Goal: Task Accomplishment & Management: Complete application form

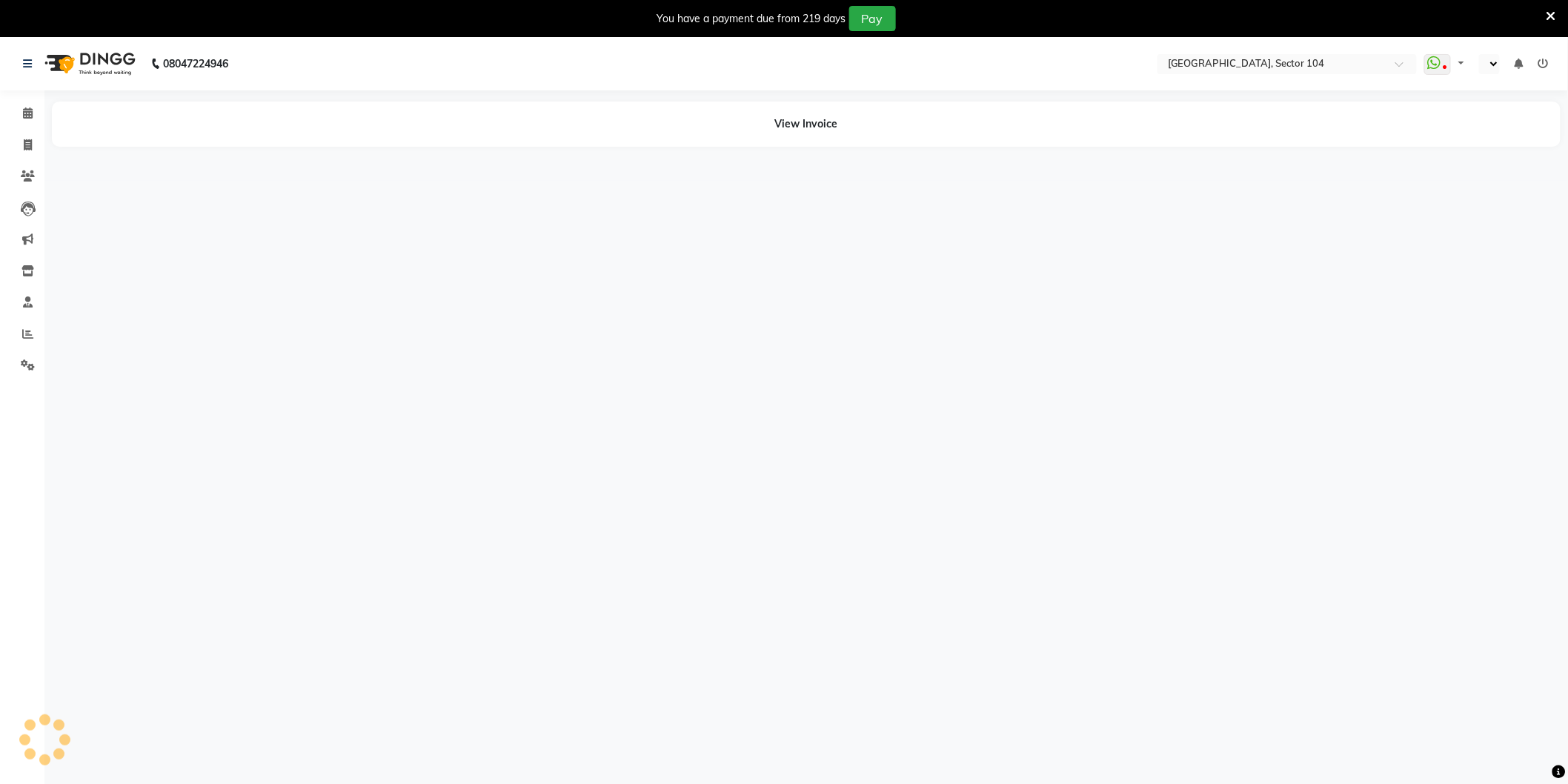
select select "en"
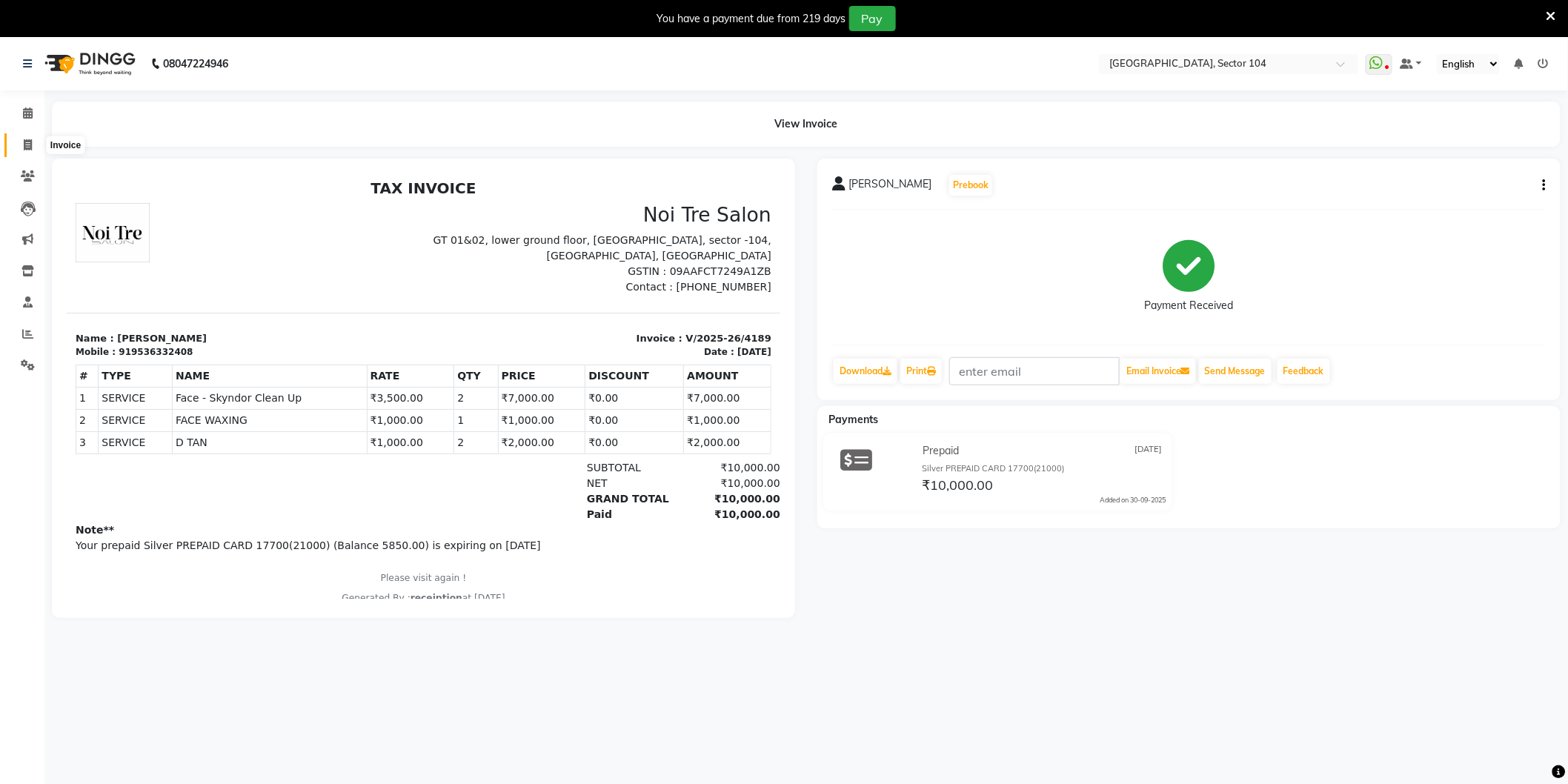
click at [32, 140] on span at bounding box center [28, 146] width 26 height 17
select select "service"
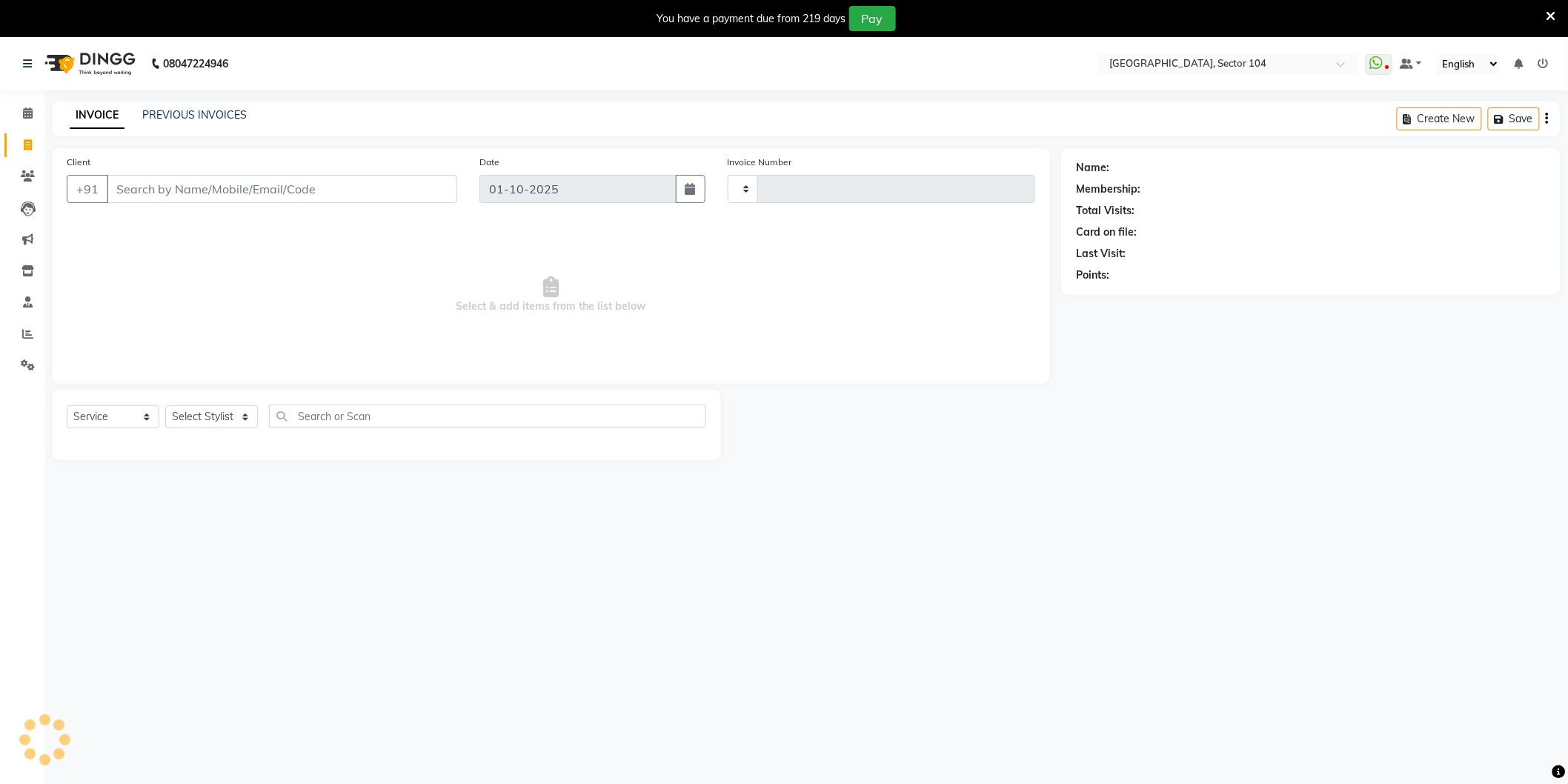
type input "4223"
select select "4009"
click at [200, 187] on input "Client" at bounding box center [282, 188] width 350 height 28
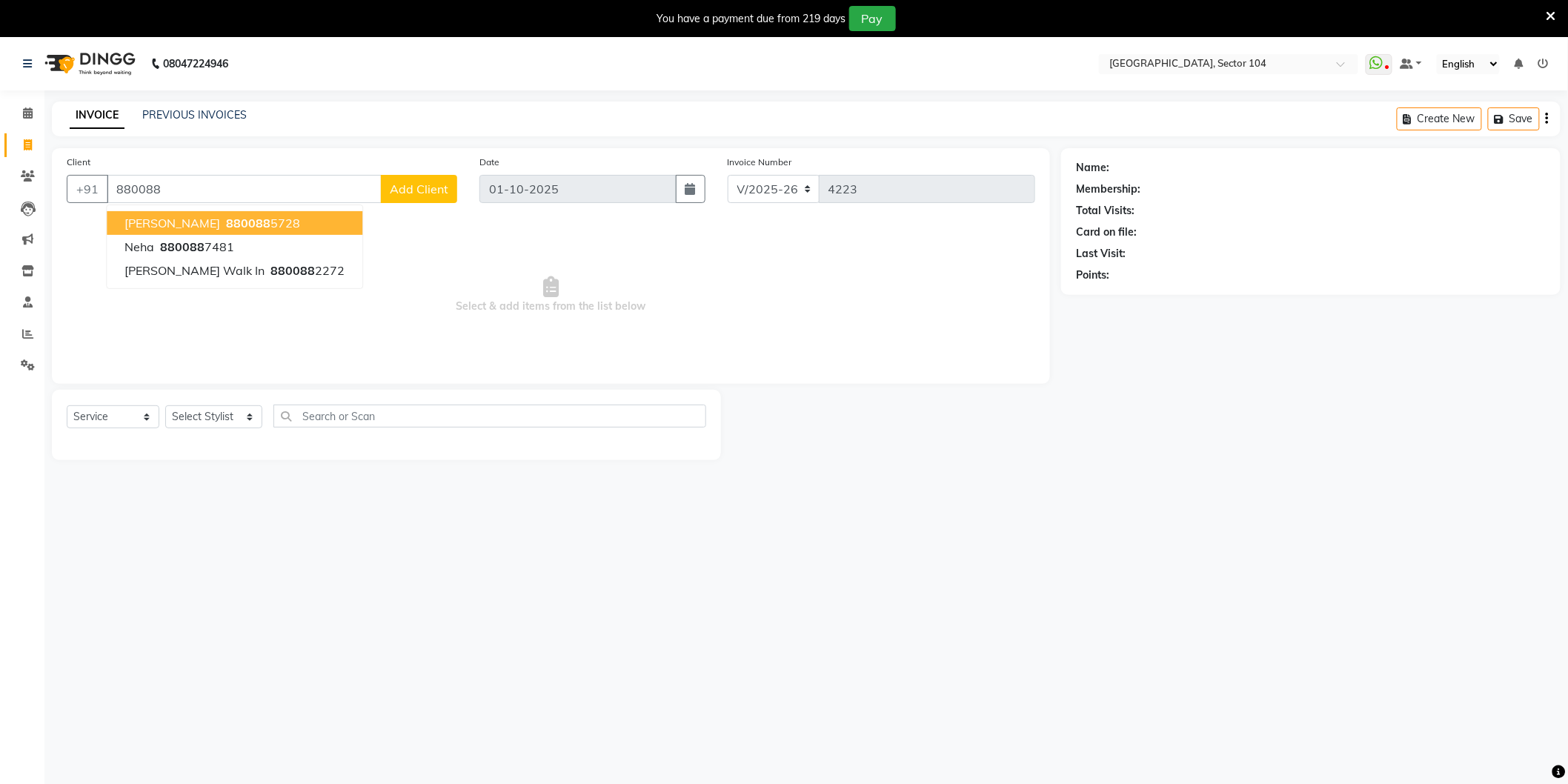
click at [226, 217] on span "880088" at bounding box center [248, 223] width 45 height 15
type input "8800885728"
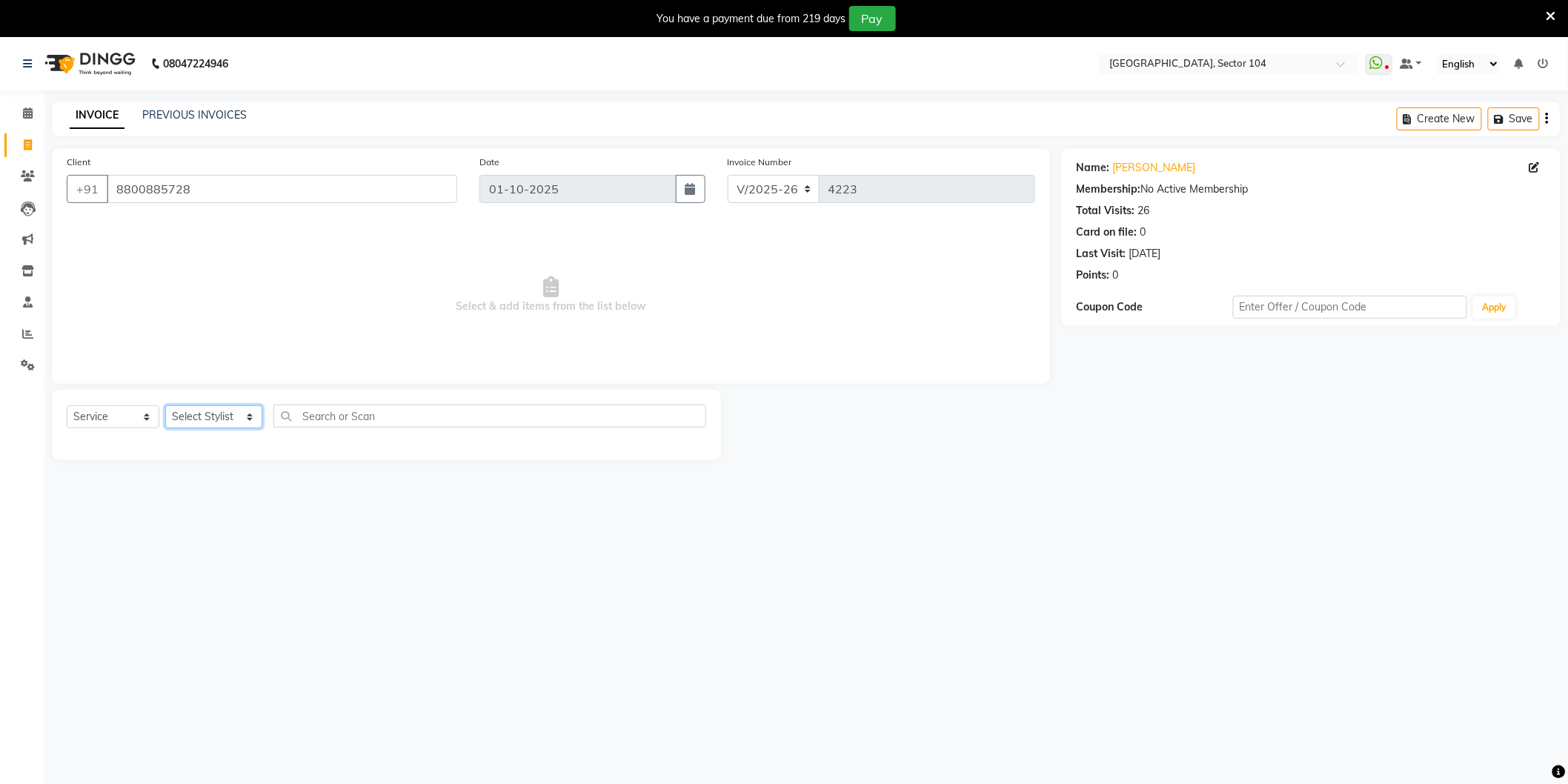
click at [221, 417] on select "Select Stylist [PERSON_NAME] [PERSON_NAME] [PERSON_NAME] [PERSON_NAME] [PERSON_…" at bounding box center [214, 416] width 97 height 23
select select "44687"
click at [165, 406] on select "Select Stylist [PERSON_NAME] [PERSON_NAME] [PERSON_NAME] [PERSON_NAME] [PERSON_…" at bounding box center [214, 416] width 97 height 23
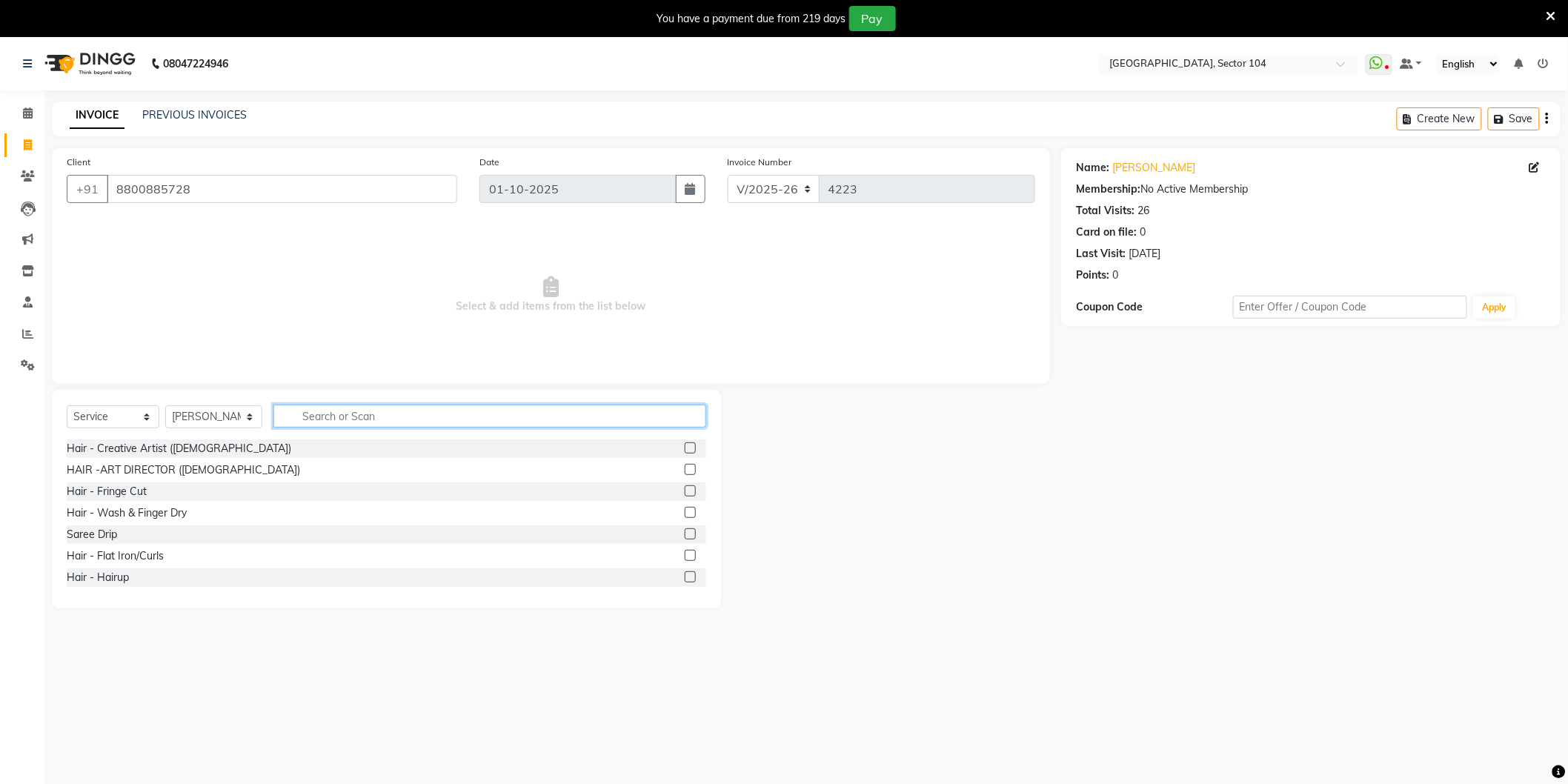
click at [328, 412] on input "text" at bounding box center [489, 416] width 433 height 23
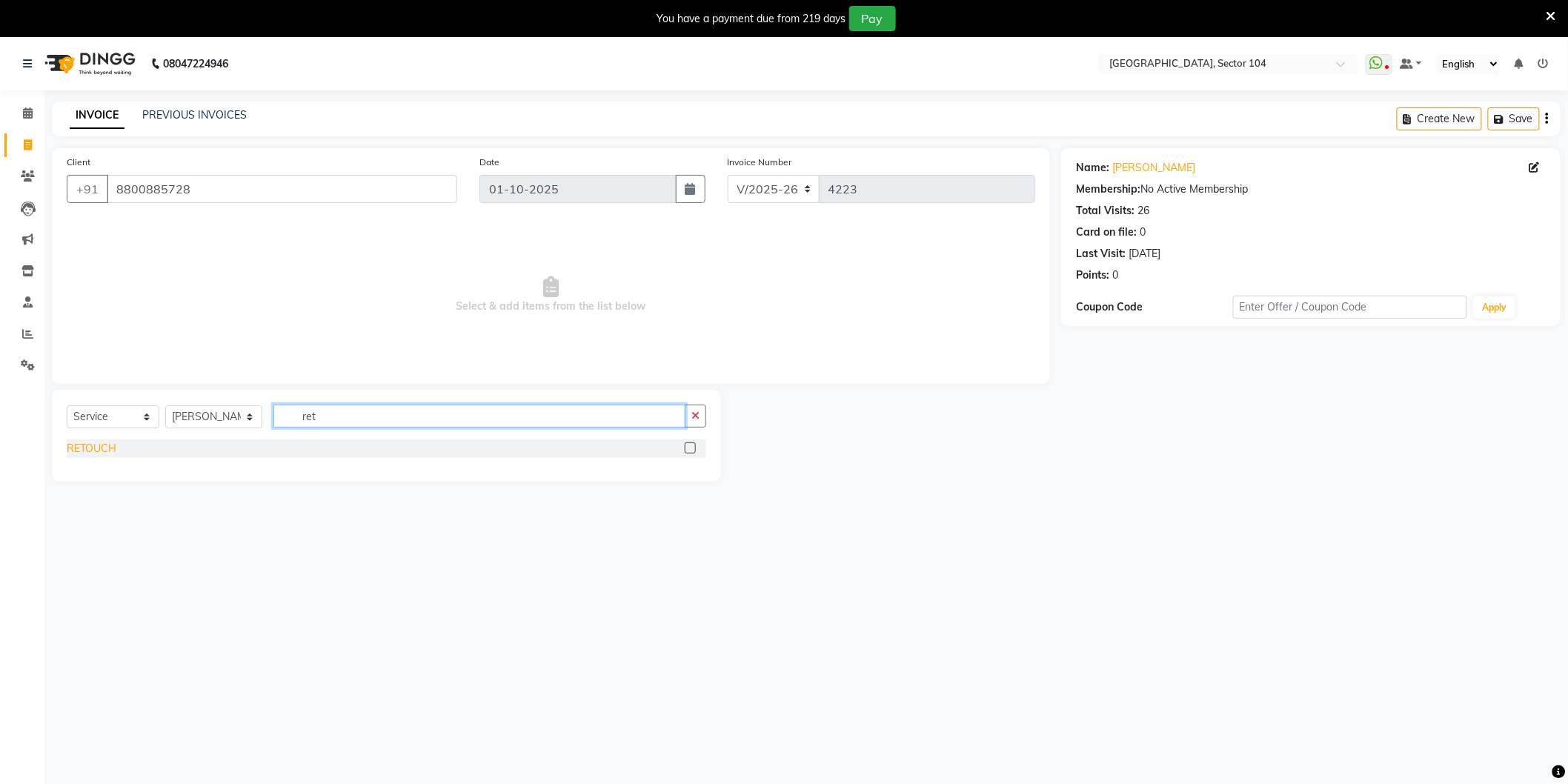
type input "ret"
click at [108, 450] on div "RETOUCH" at bounding box center [92, 449] width 50 height 15
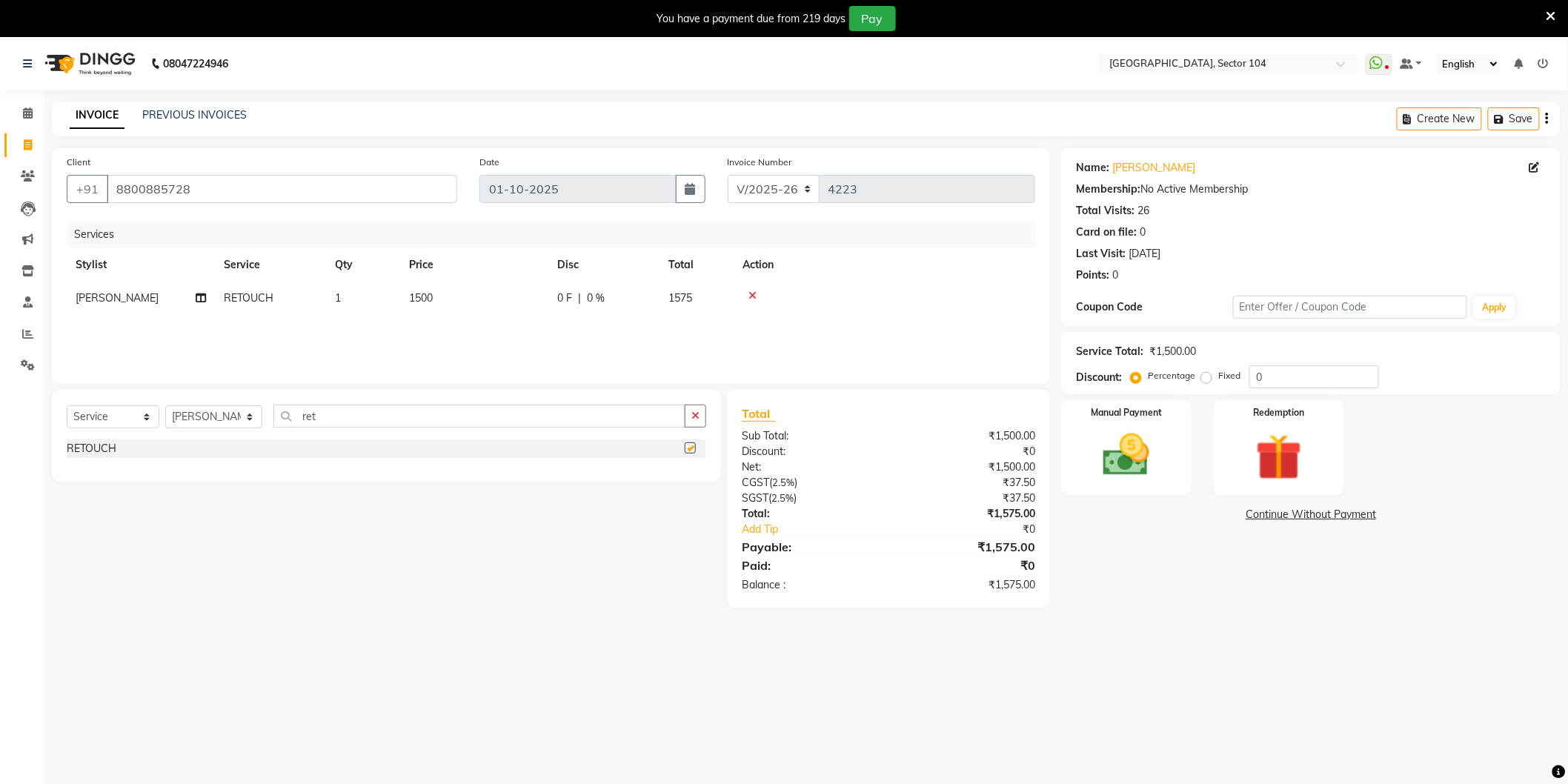
checkbox input "false"
click at [547, 402] on div "Select Service Product Membership Package Voucher Prepaid Gift Card Select Styl…" at bounding box center [386, 435] width 669 height 92
click at [547, 403] on div "Select Service Product Membership Package Voucher Prepaid Gift Card Select Styl…" at bounding box center [386, 435] width 669 height 92
click at [380, 418] on input "ret" at bounding box center [478, 416] width 412 height 23
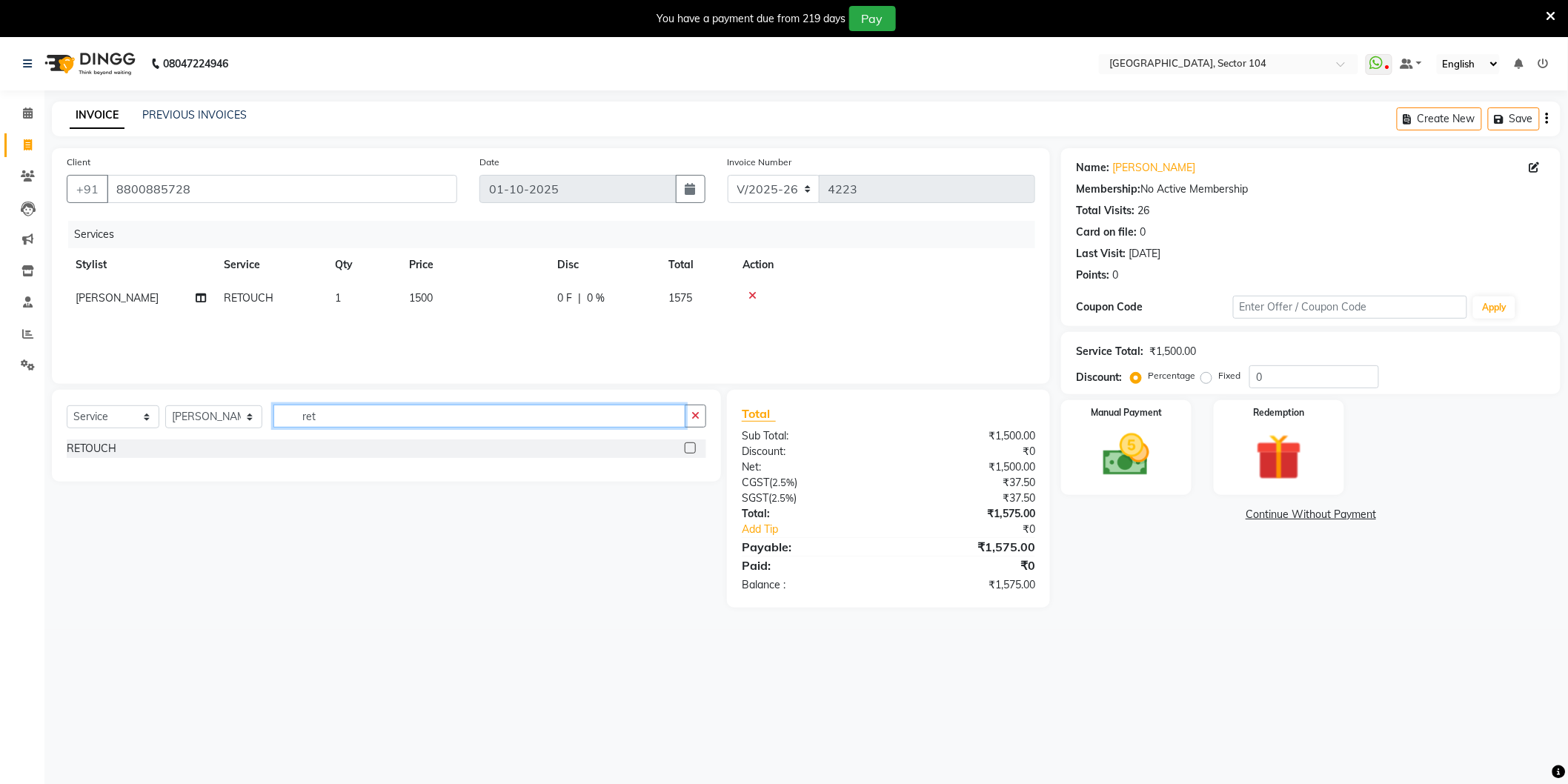
click at [380, 418] on input "ret" at bounding box center [478, 416] width 412 height 23
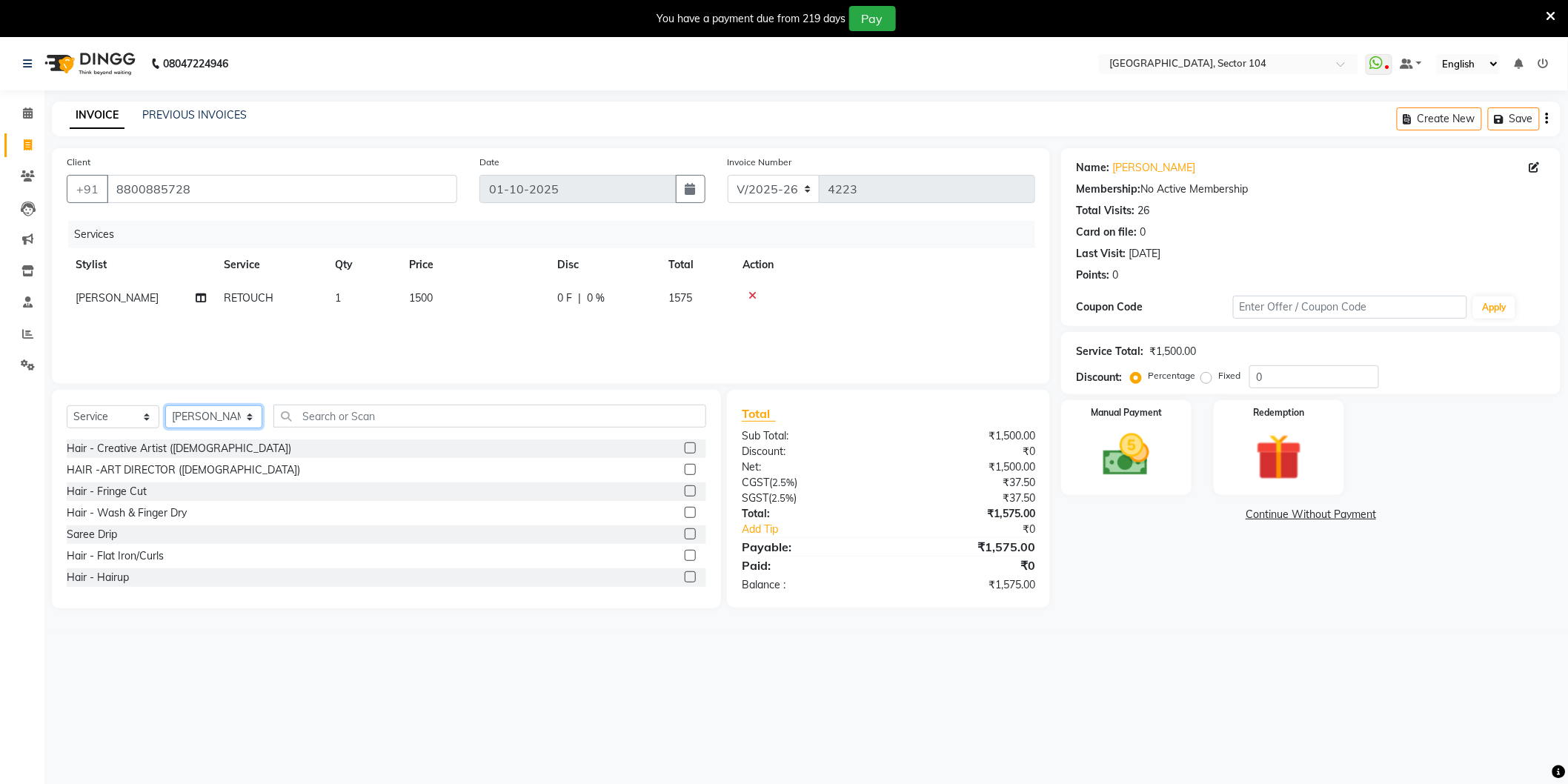
click at [213, 423] on select "Select Stylist [PERSON_NAME] [PERSON_NAME] [PERSON_NAME] [PERSON_NAME] [PERSON_…" at bounding box center [214, 416] width 97 height 23
select select "57650"
click at [165, 406] on select "Select Stylist [PERSON_NAME] [PERSON_NAME] [PERSON_NAME] [PERSON_NAME] [PERSON_…" at bounding box center [214, 416] width 97 height 23
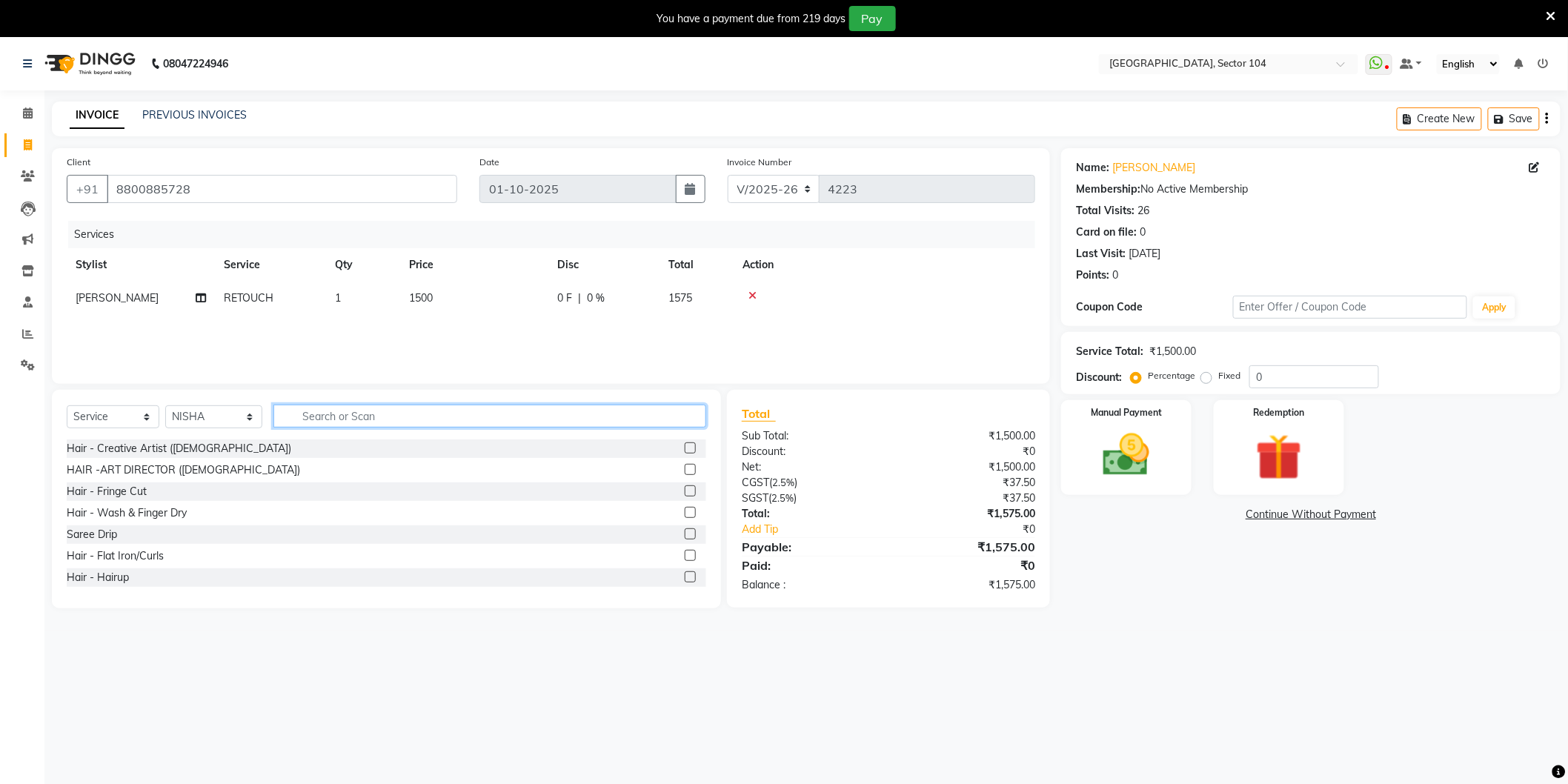
click at [322, 419] on input "text" at bounding box center [489, 416] width 433 height 23
type input "ey"
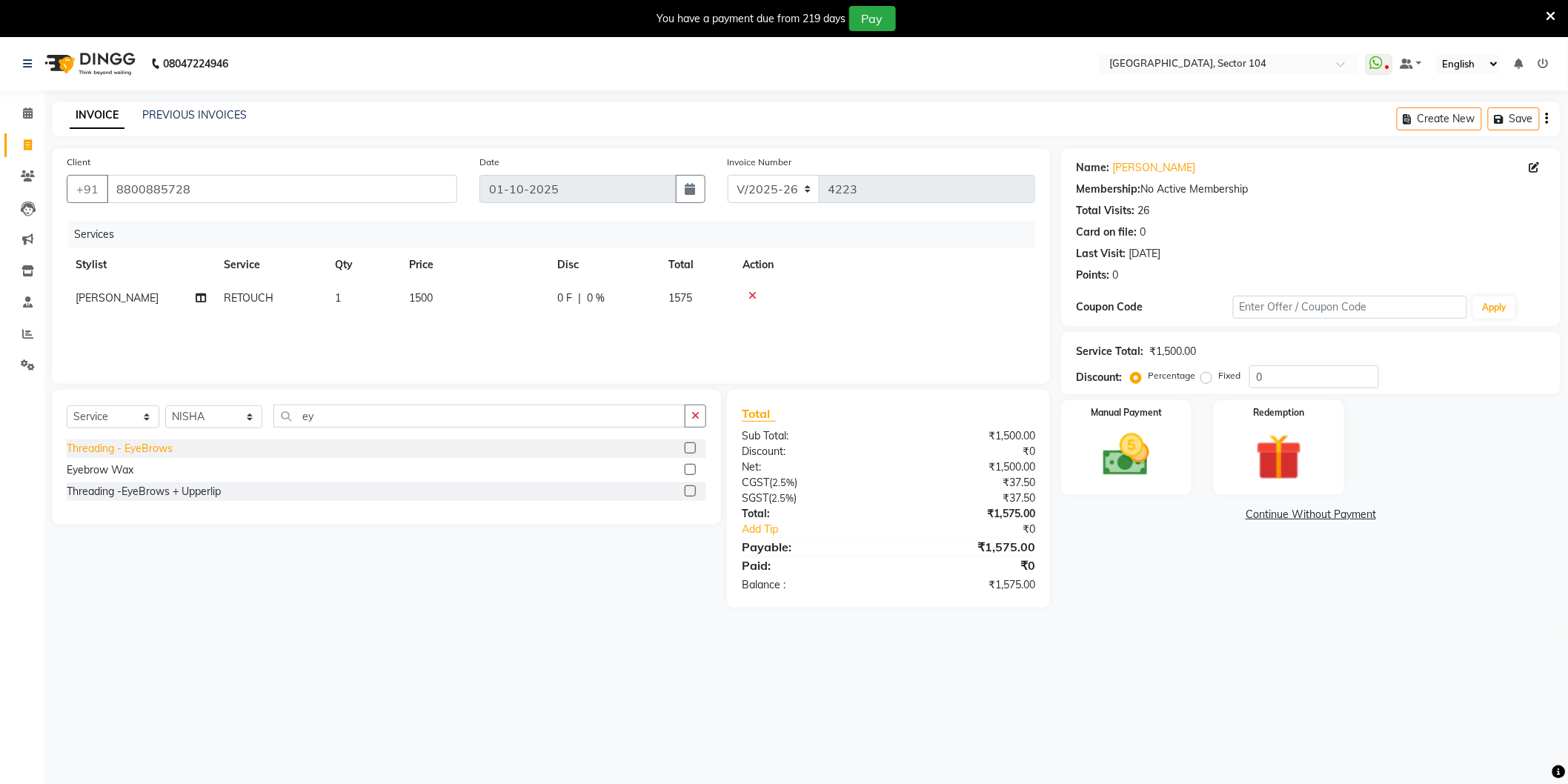
click at [157, 454] on div "Threading - EyeBrows" at bounding box center [119, 449] width 106 height 15
checkbox input "false"
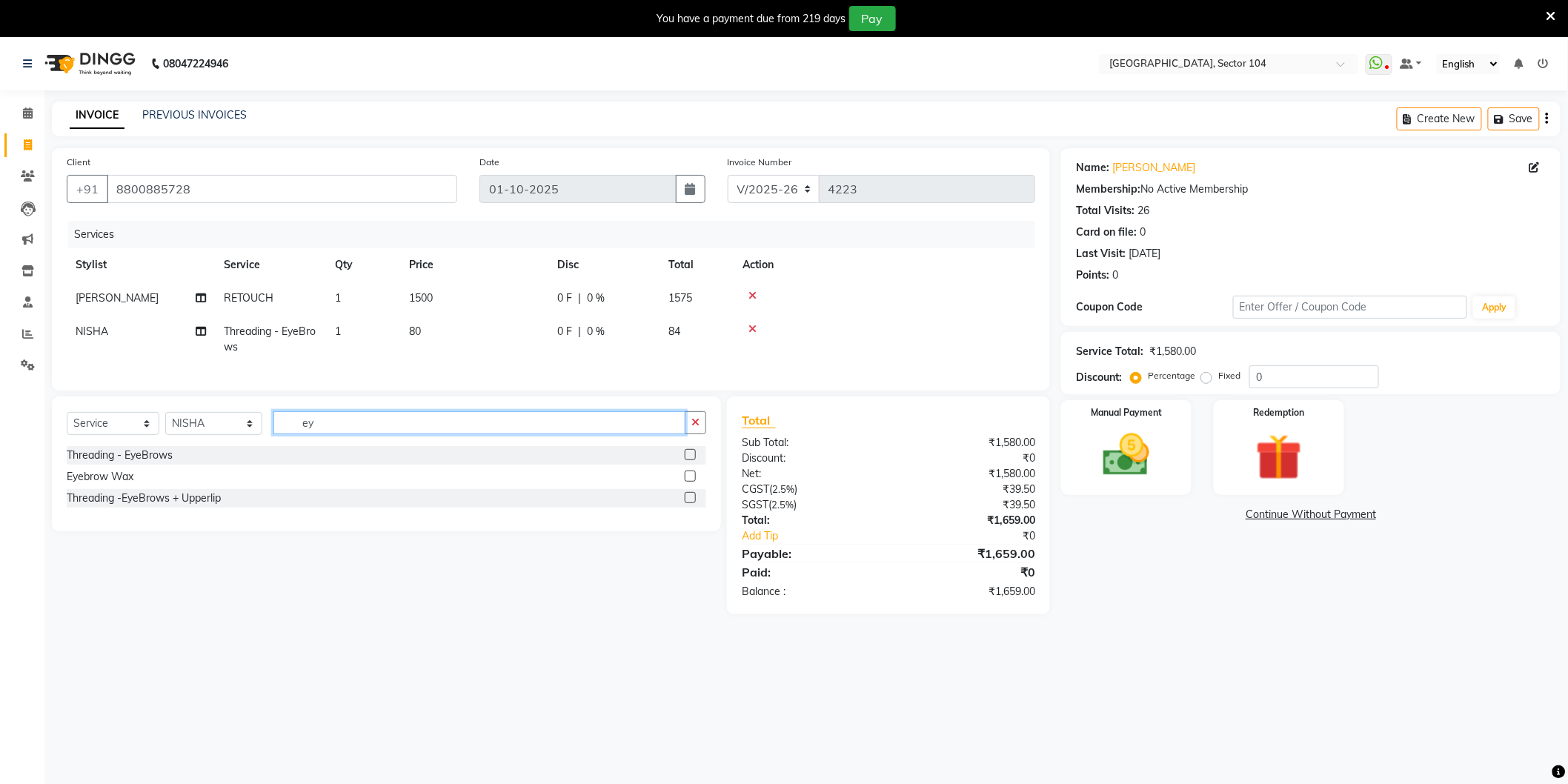
click at [344, 434] on input "ey" at bounding box center [478, 423] width 412 height 23
type input "Side"
click at [118, 484] on div "Sidelock Wax" at bounding box center [98, 477] width 64 height 15
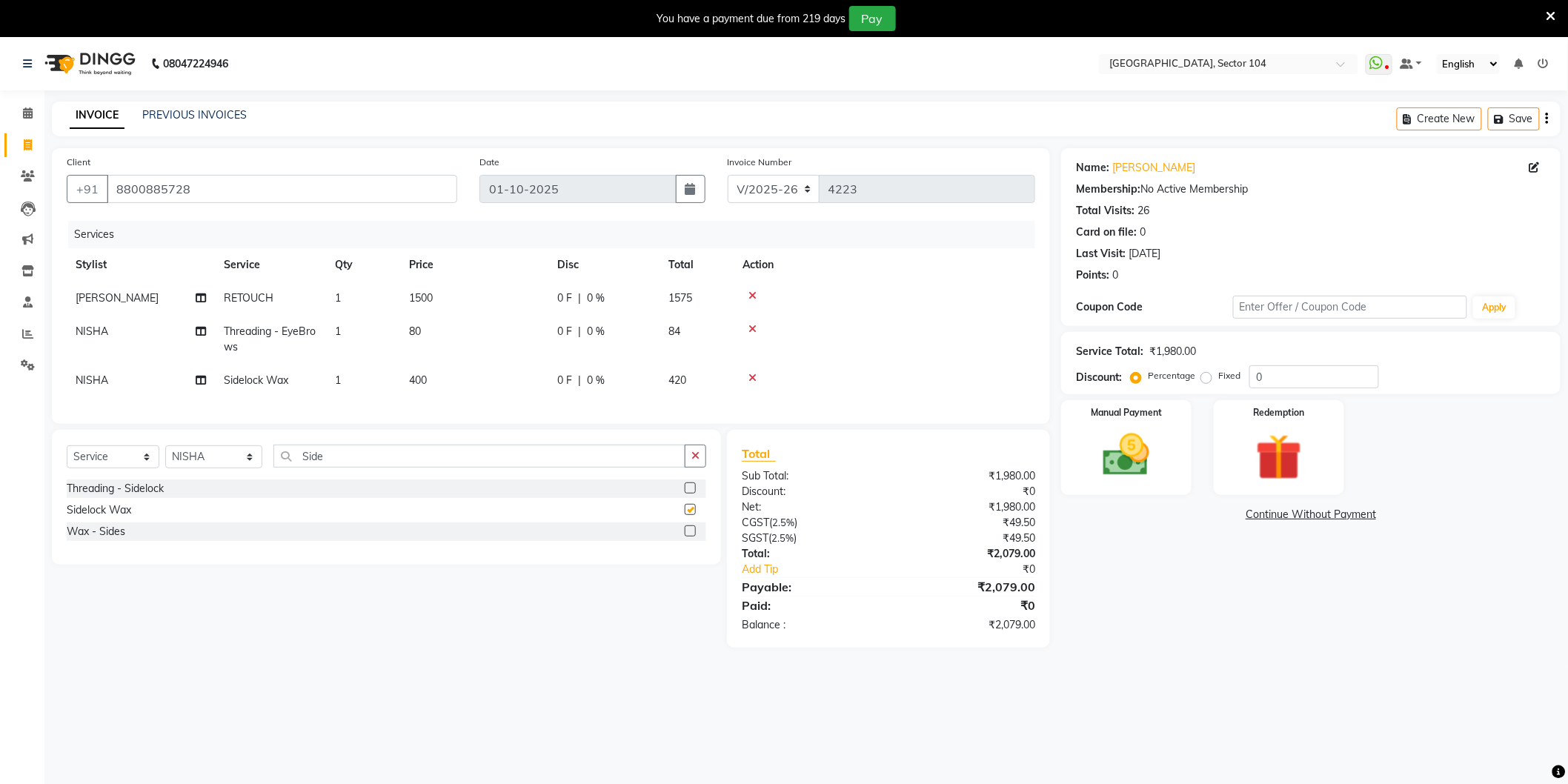
checkbox input "false"
click at [1135, 457] on img at bounding box center [1126, 456] width 78 height 55
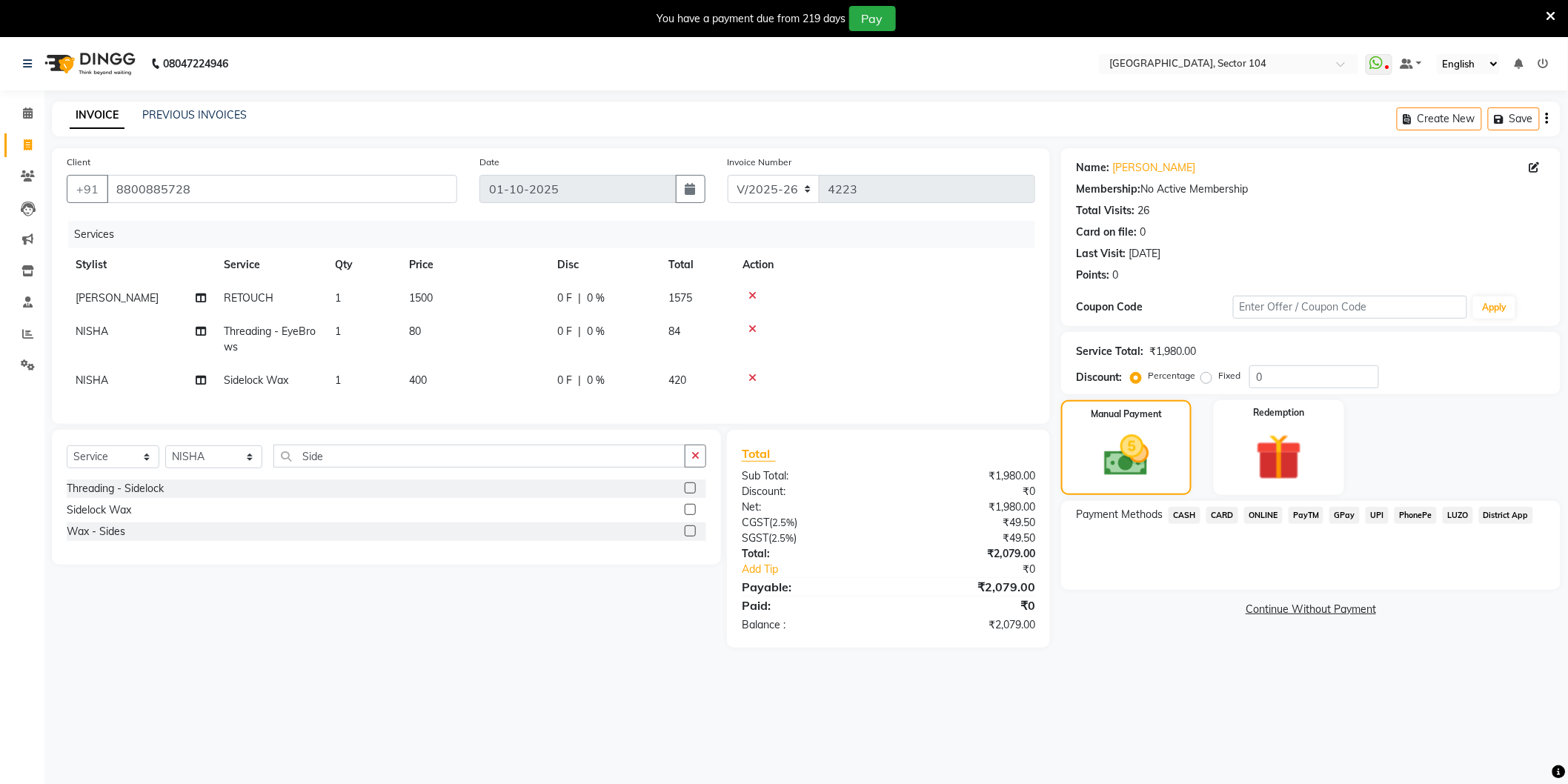
click at [1228, 514] on span "CARD" at bounding box center [1221, 516] width 32 height 17
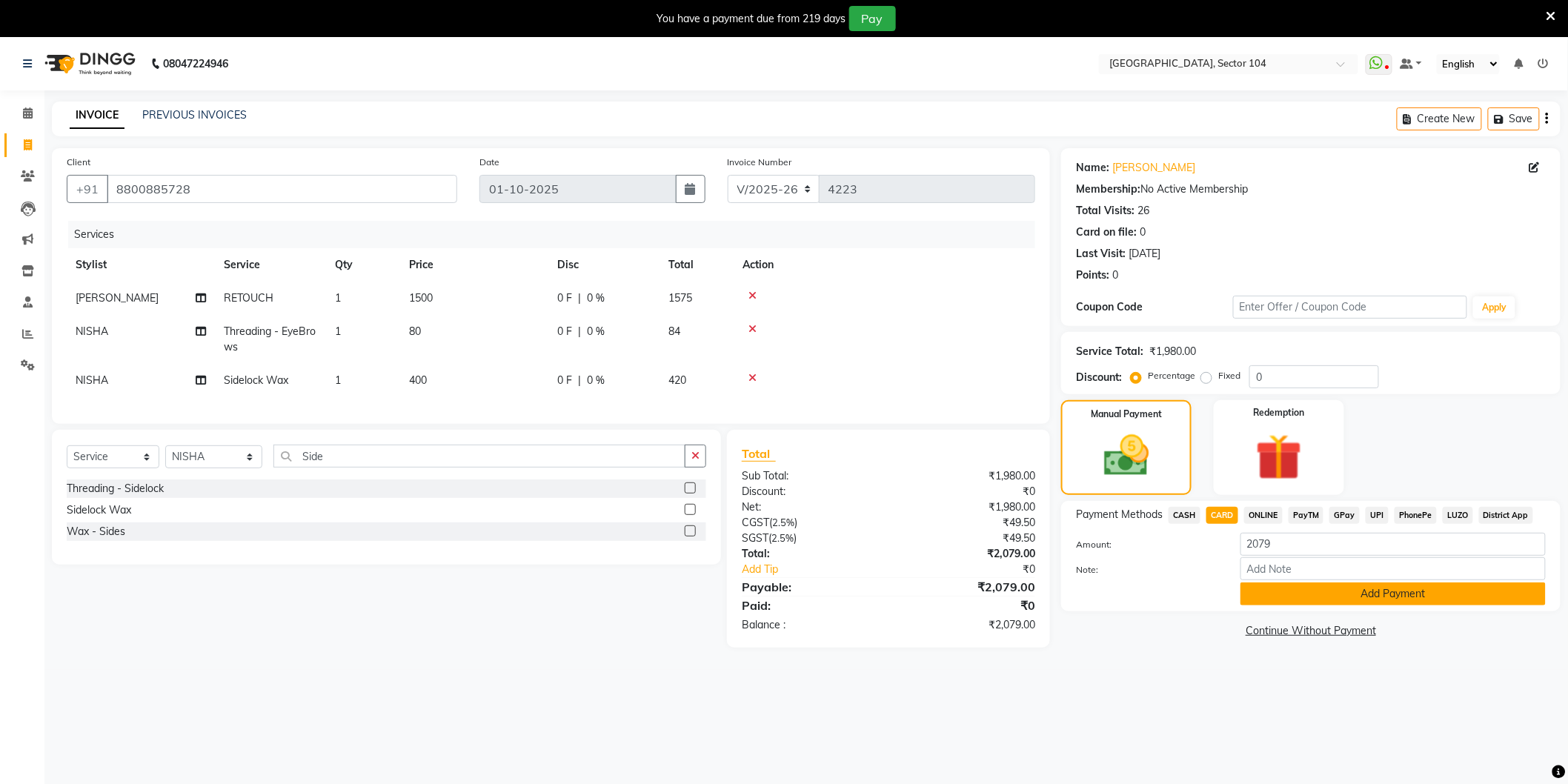
click at [1297, 590] on button "Add Payment" at bounding box center [1393, 594] width 306 height 23
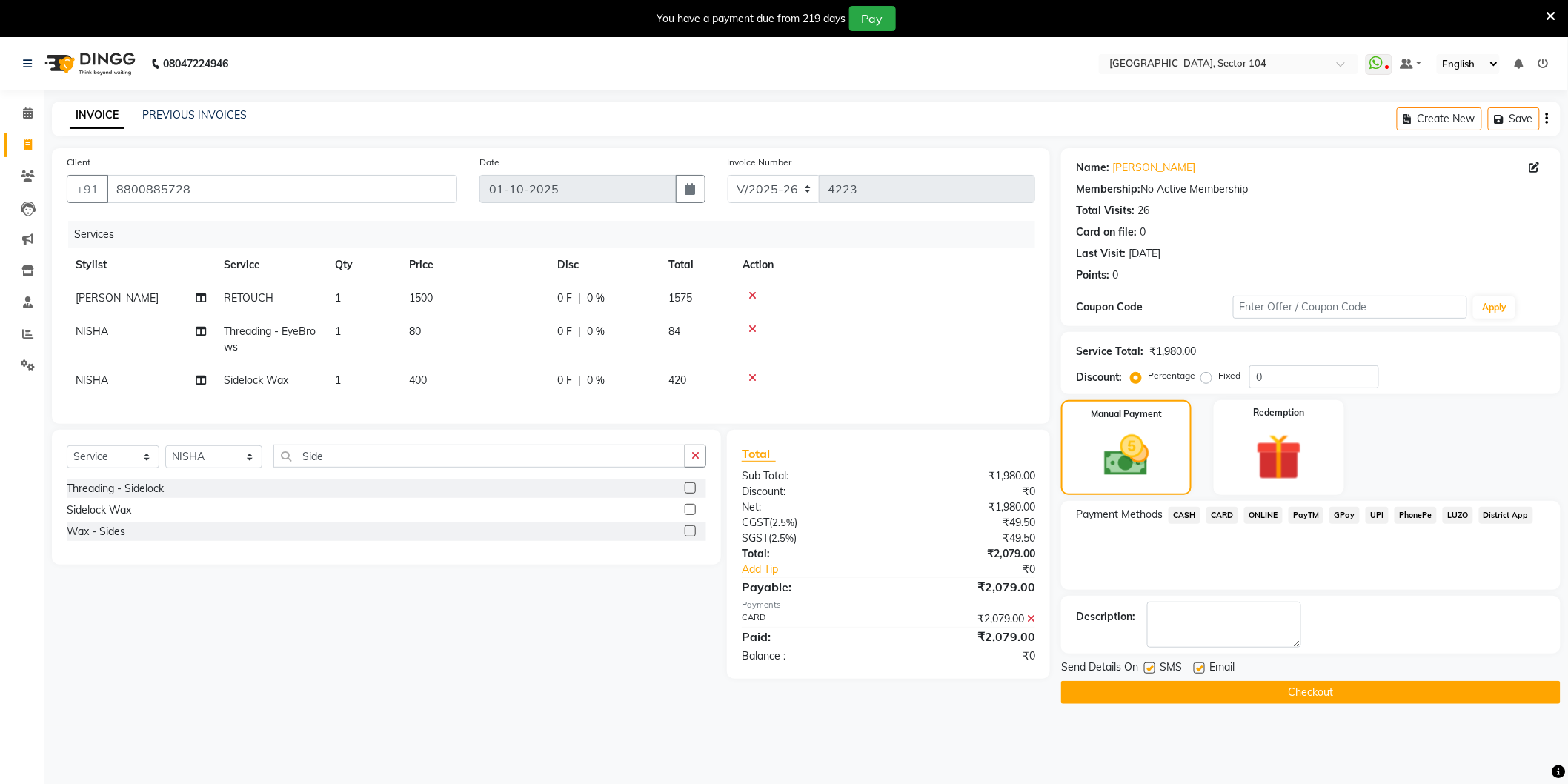
click at [1269, 693] on button "Checkout" at bounding box center [1310, 692] width 499 height 23
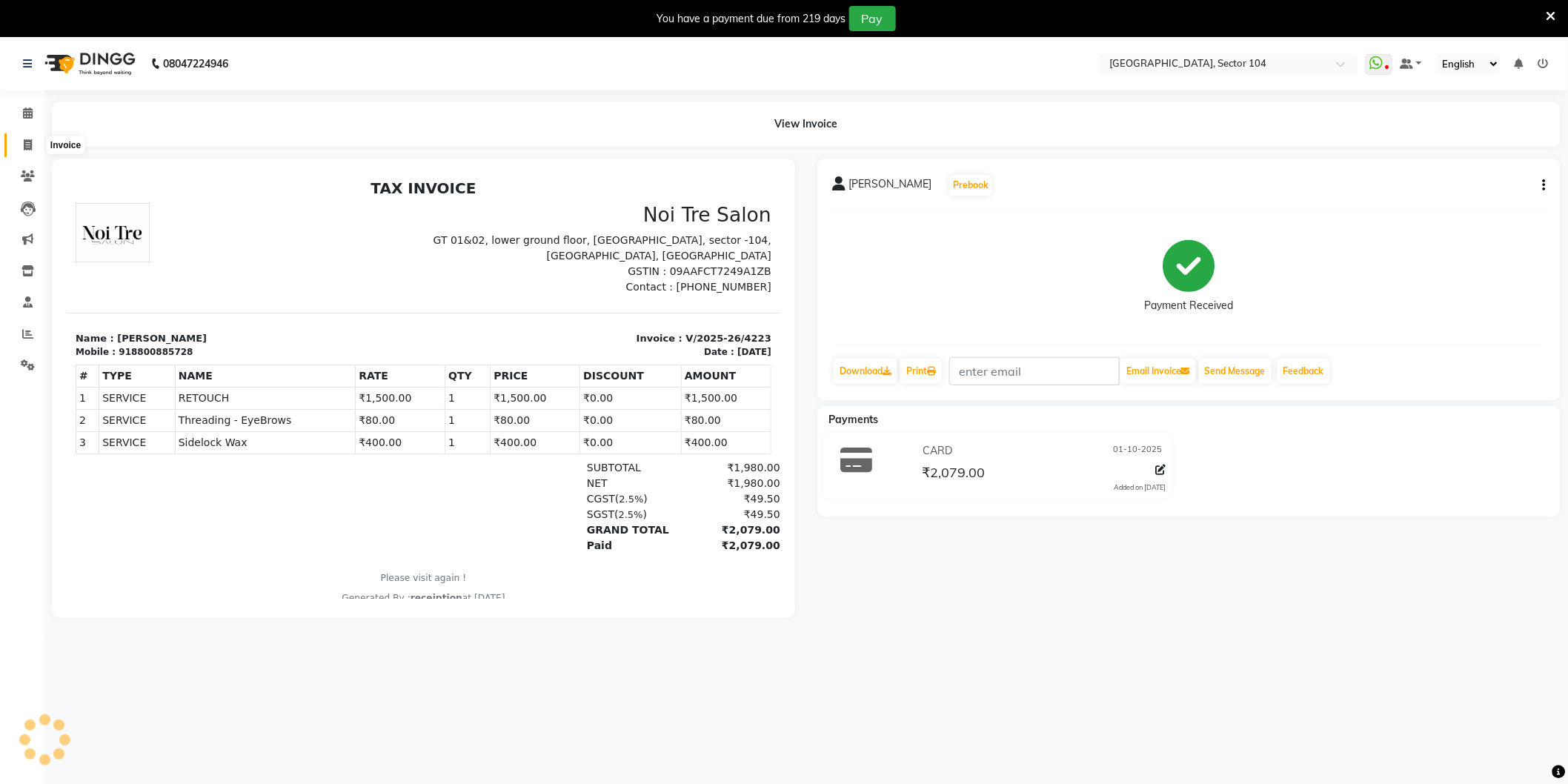
click at [38, 146] on span at bounding box center [28, 146] width 26 height 17
select select "4009"
select select "service"
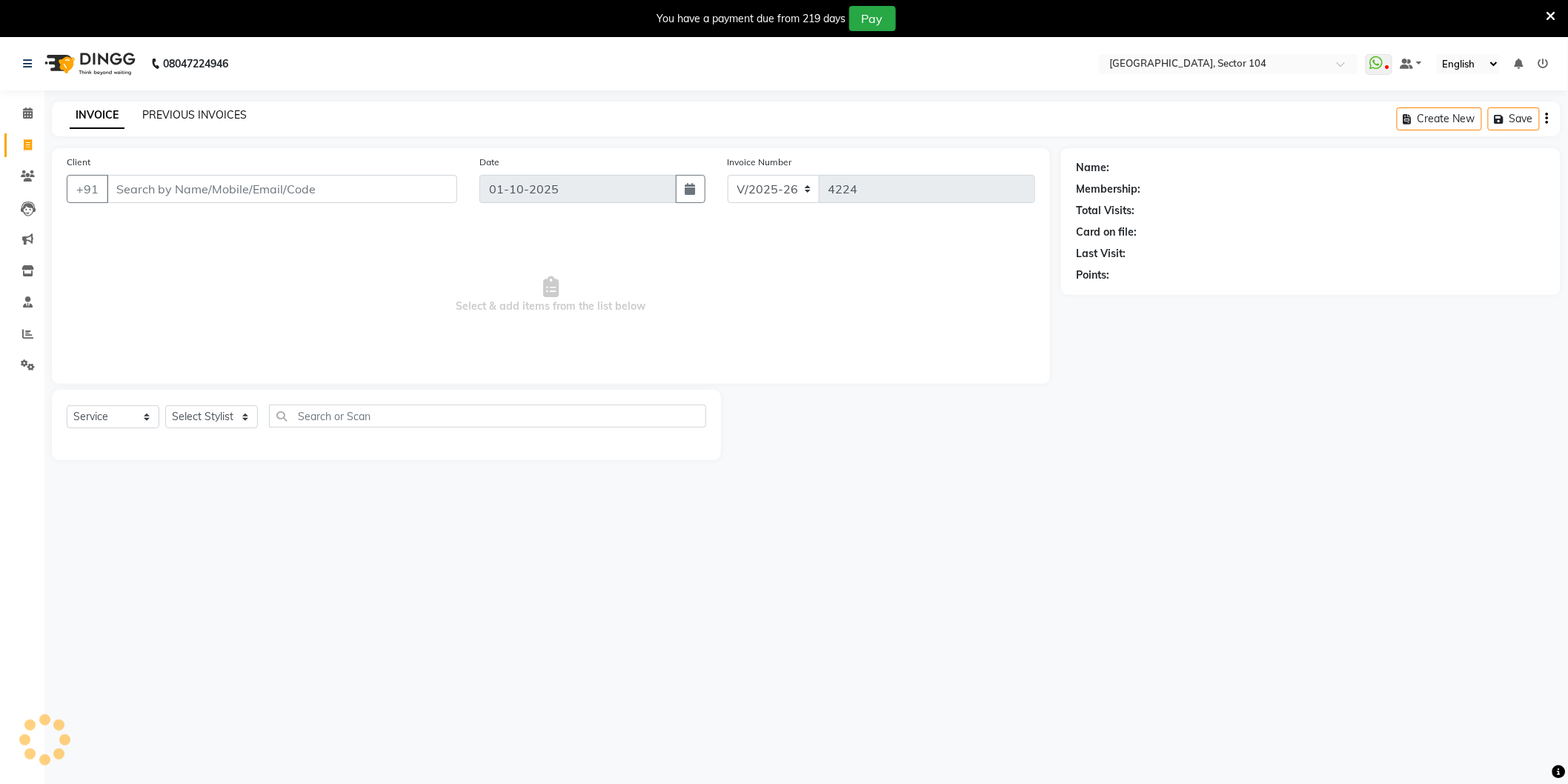
click at [191, 110] on link "PREVIOUS INVOICES" at bounding box center [194, 115] width 104 height 13
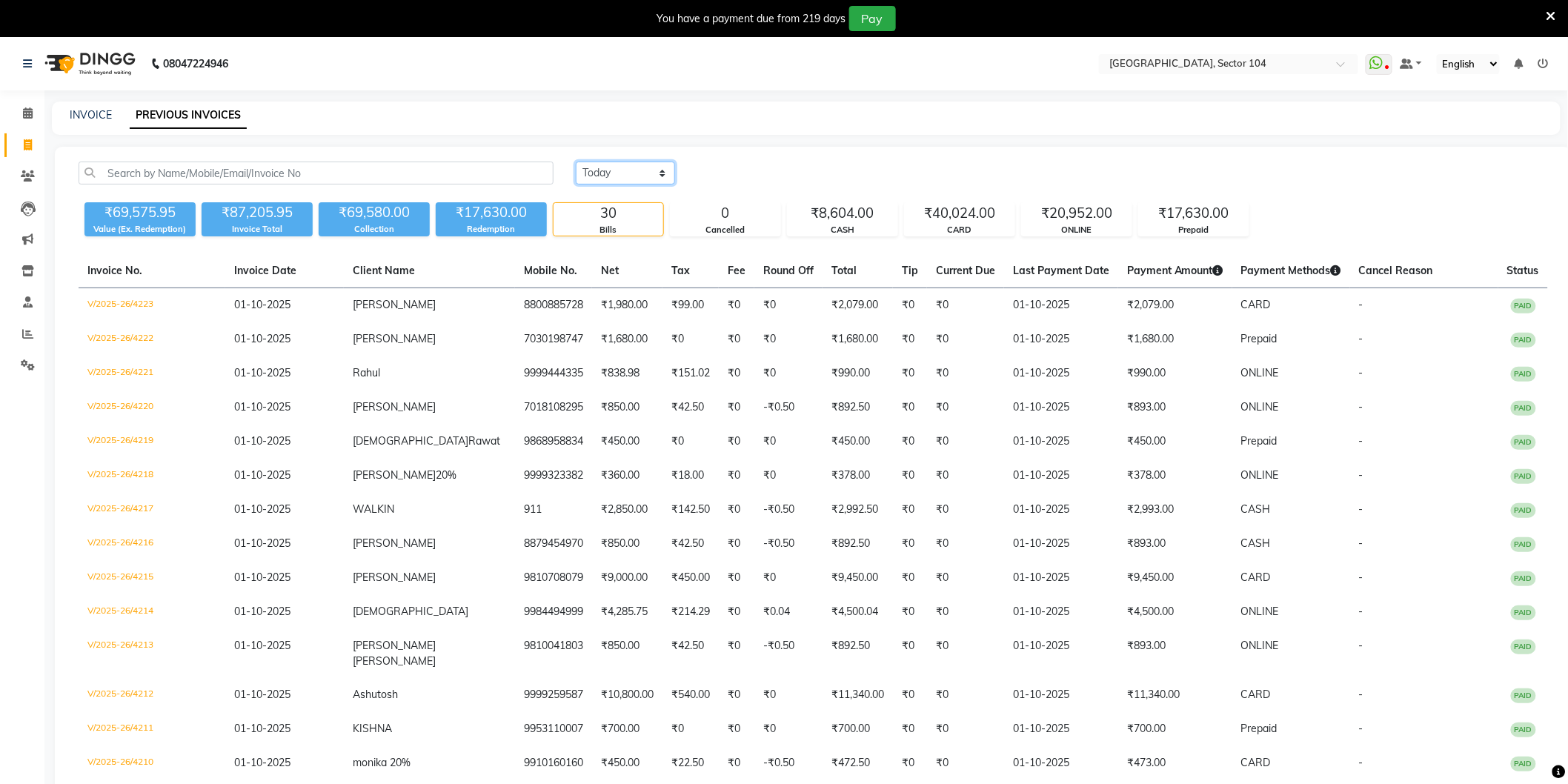
click at [646, 178] on select "[DATE] [DATE] Custom Range" at bounding box center [625, 173] width 99 height 23
click at [576, 161] on select "[DATE] [DATE] Custom Range" at bounding box center [625, 173] width 99 height 23
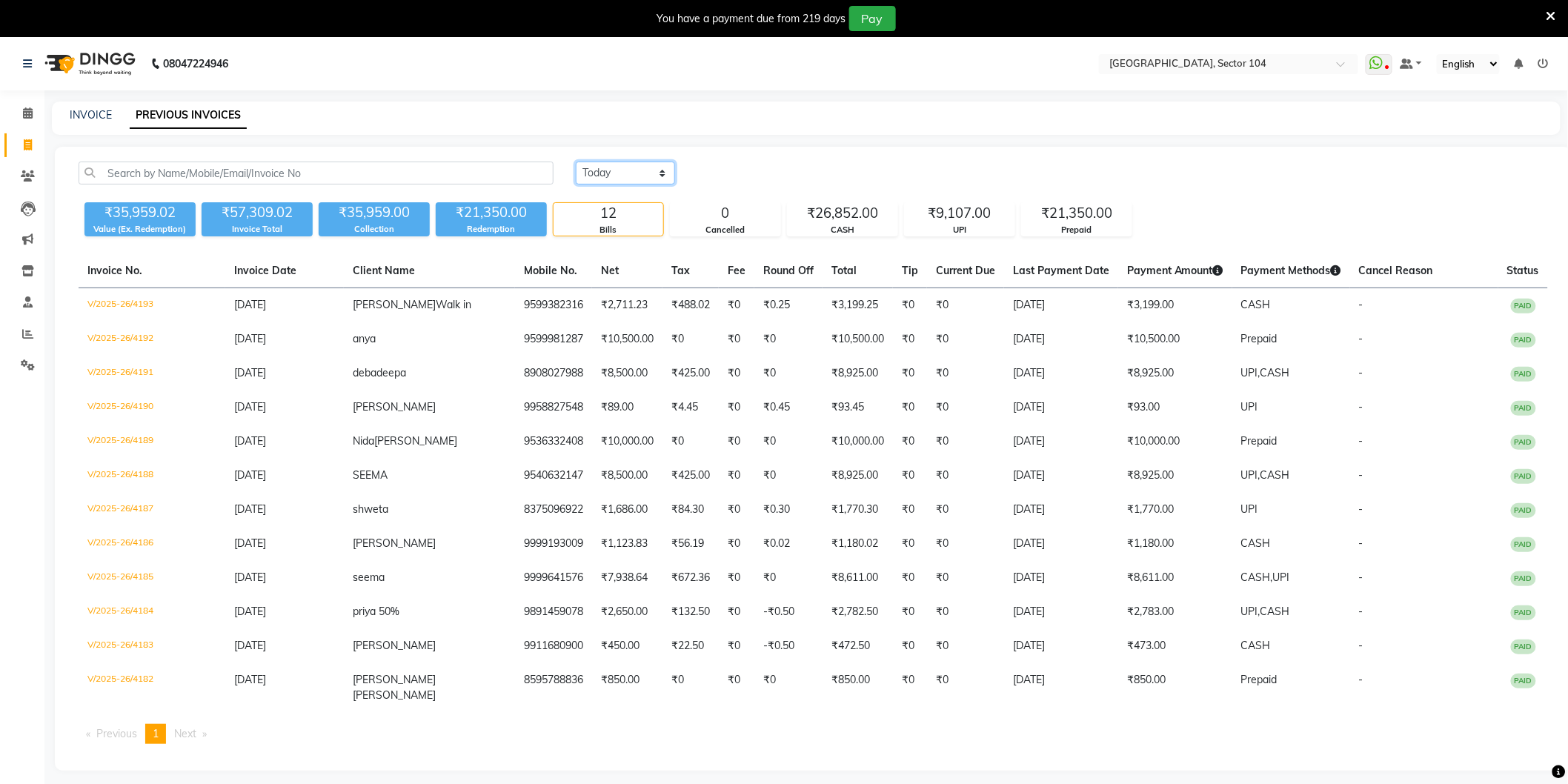
drag, startPoint x: 640, startPoint y: 169, endPoint x: 640, endPoint y: 178, distance: 9.0
click at [640, 169] on select "[DATE] [DATE] Custom Range" at bounding box center [625, 173] width 99 height 23
select select "[DATE]"
click at [576, 161] on select "[DATE] [DATE] Custom Range" at bounding box center [625, 173] width 99 height 23
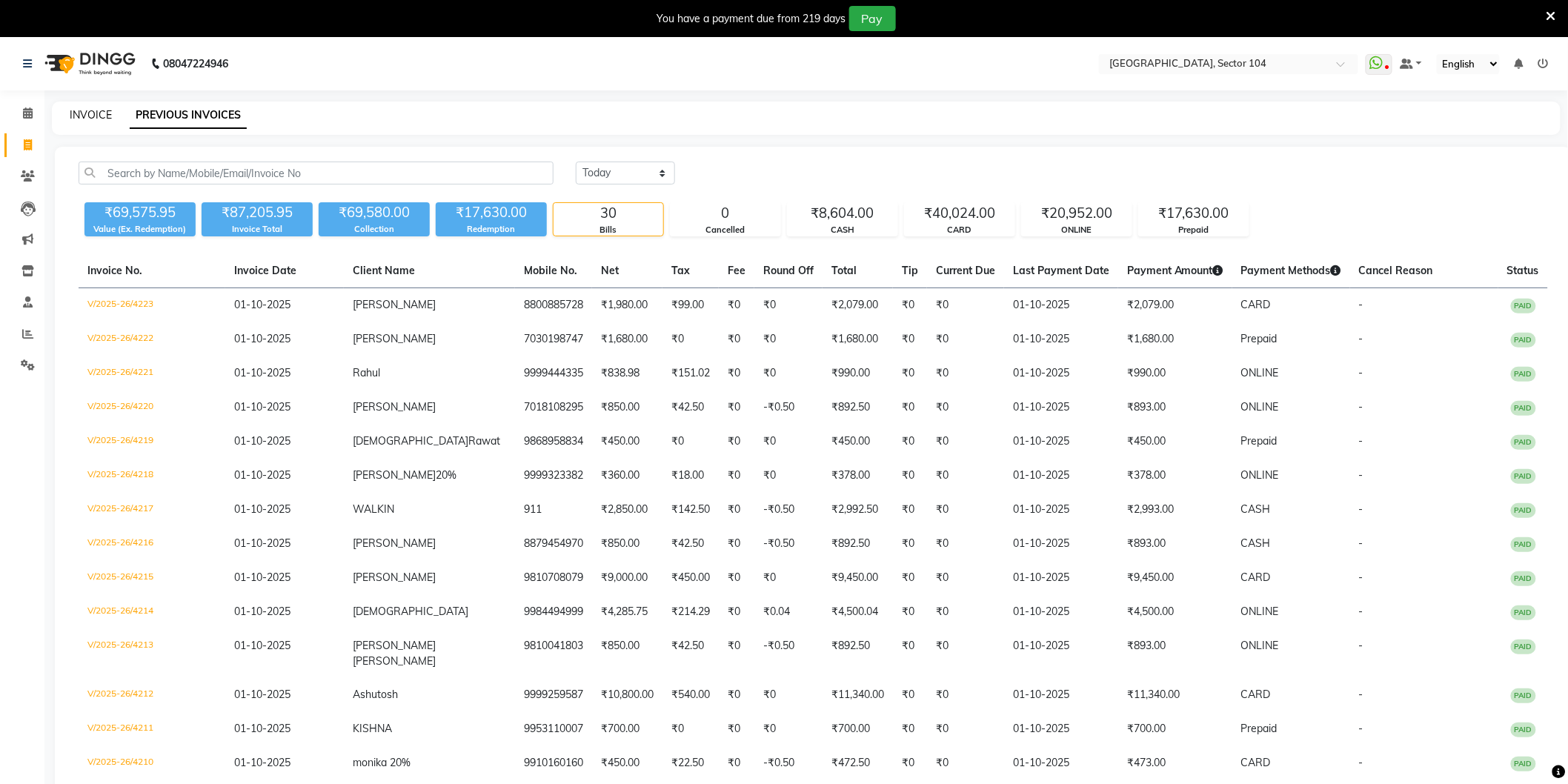
click at [83, 116] on link "INVOICE" at bounding box center [91, 115] width 42 height 13
select select "4009"
select select "service"
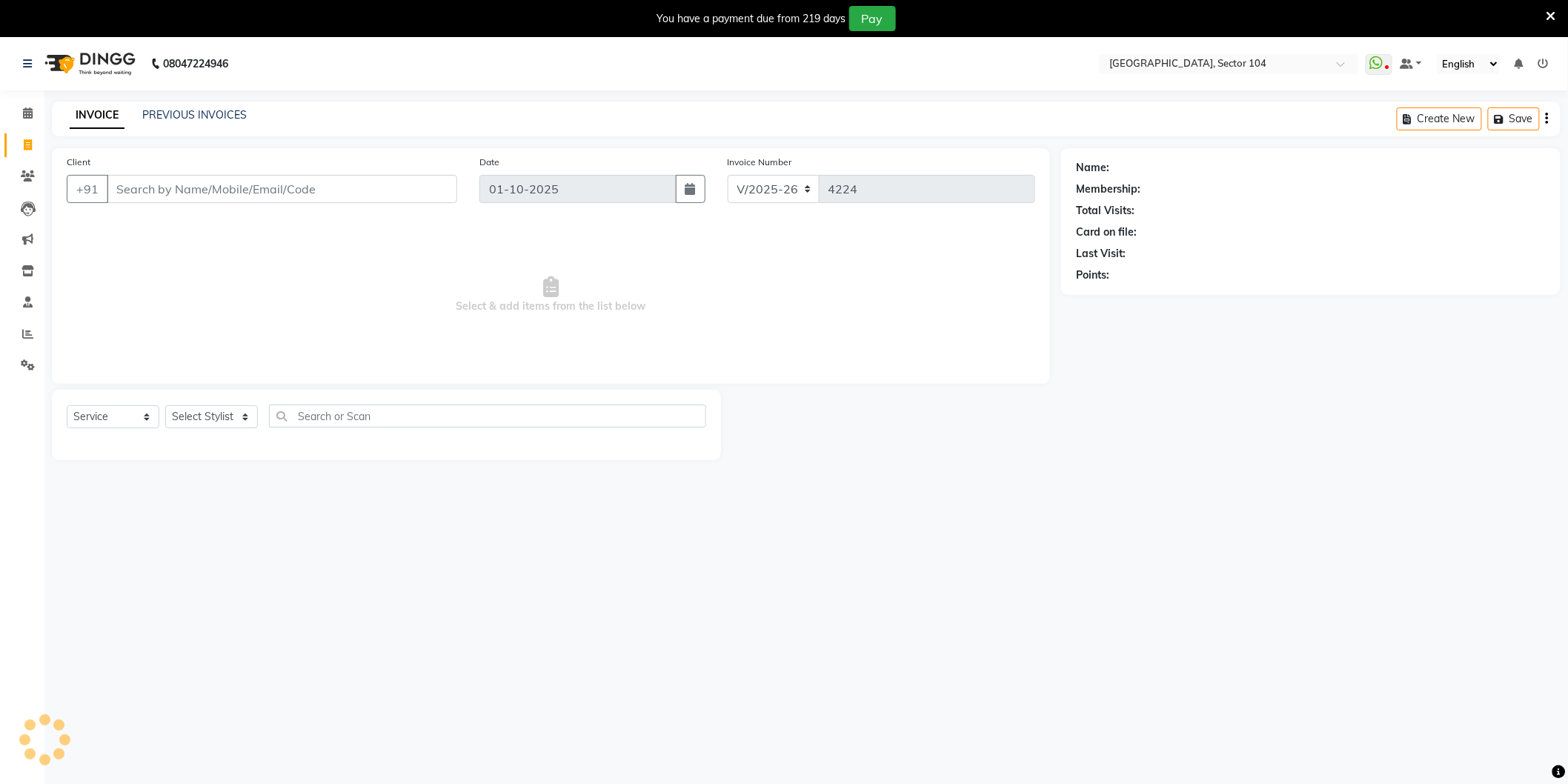
scroll to position [37, 0]
select select "4009"
select select "service"
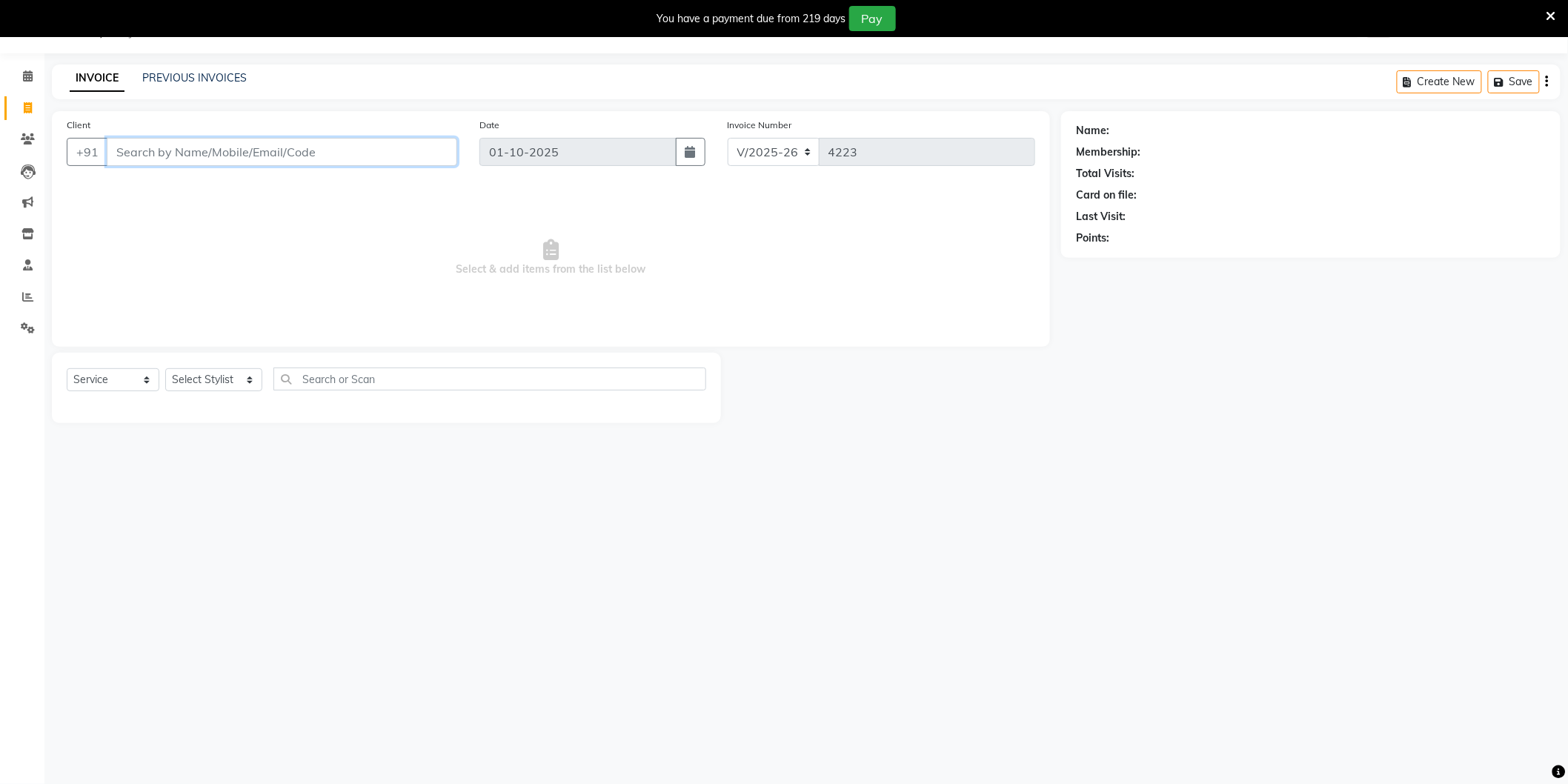
click at [311, 151] on input "Client" at bounding box center [282, 151] width 350 height 28
click at [334, 163] on input "Client" at bounding box center [282, 151] width 350 height 28
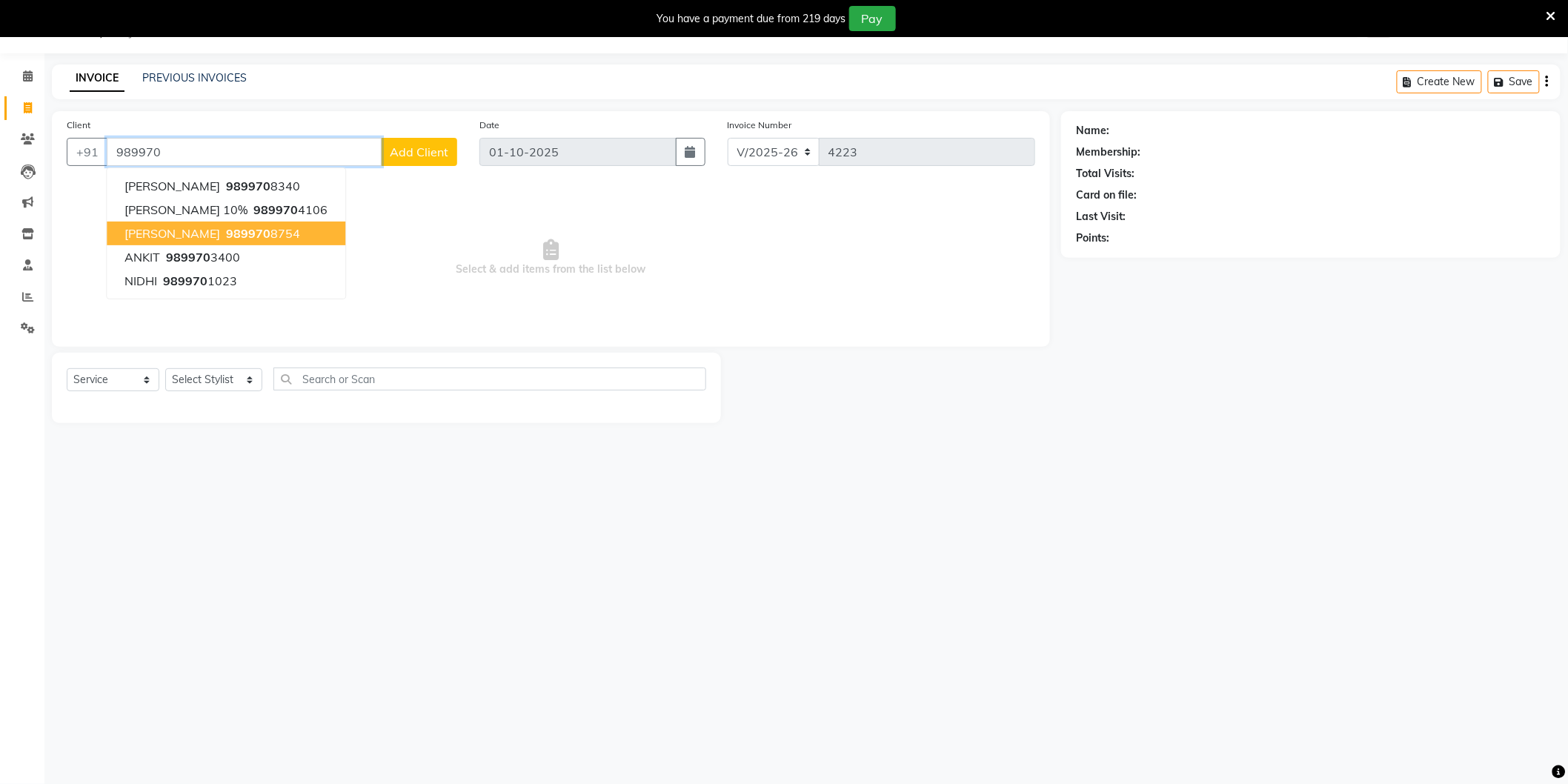
click at [268, 236] on ngb-highlight "989970 8754" at bounding box center [262, 234] width 77 height 15
type input "9899708754"
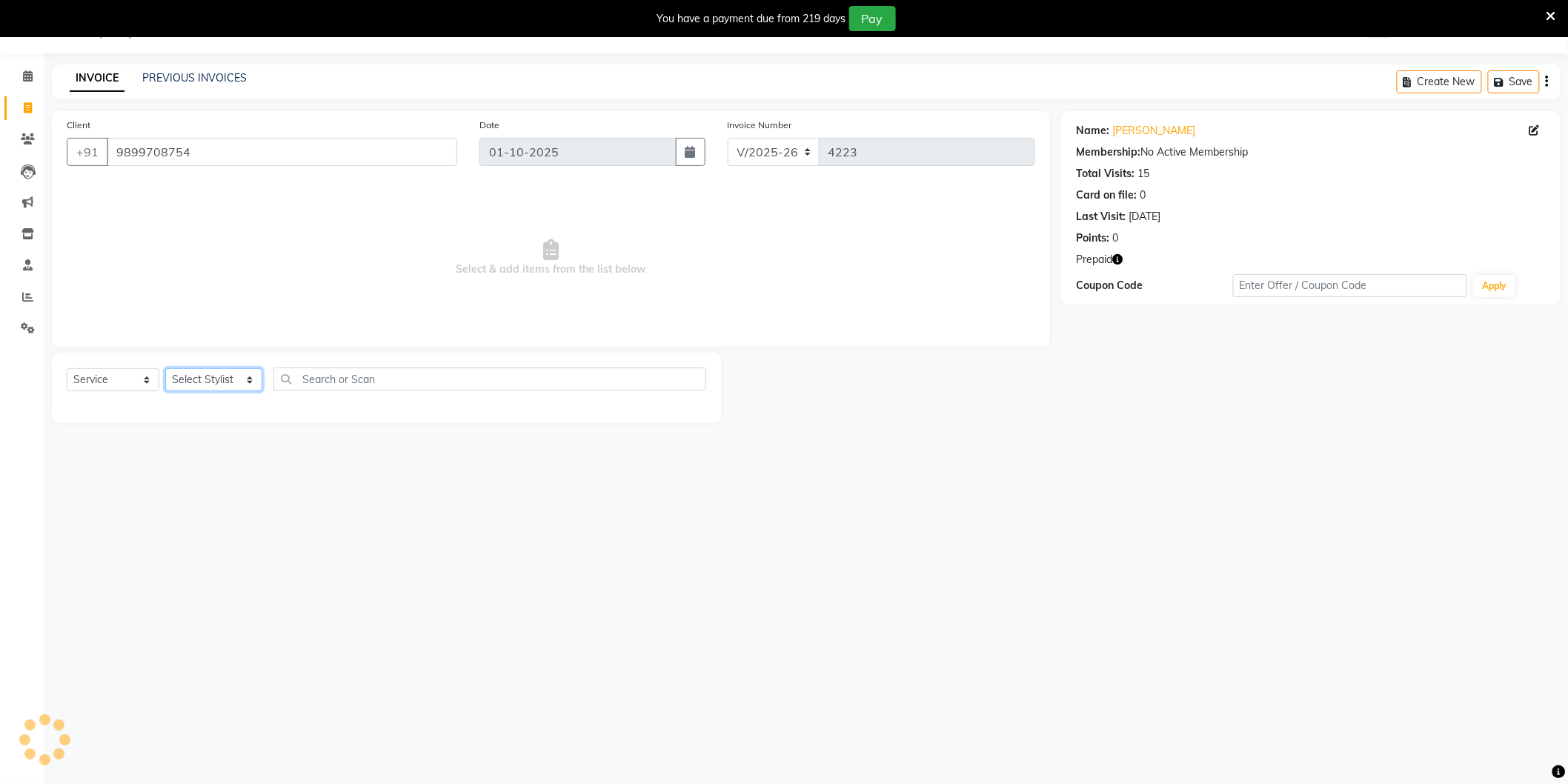
click at [220, 384] on select "Select Stylist [PERSON_NAME] [PERSON_NAME] [PERSON_NAME] [PERSON_NAME] [PERSON_…" at bounding box center [214, 380] width 97 height 23
select select "57650"
click at [165, 369] on select "Select Stylist [PERSON_NAME] [PERSON_NAME] [PERSON_NAME] [PERSON_NAME] [PERSON_…" at bounding box center [214, 380] width 97 height 23
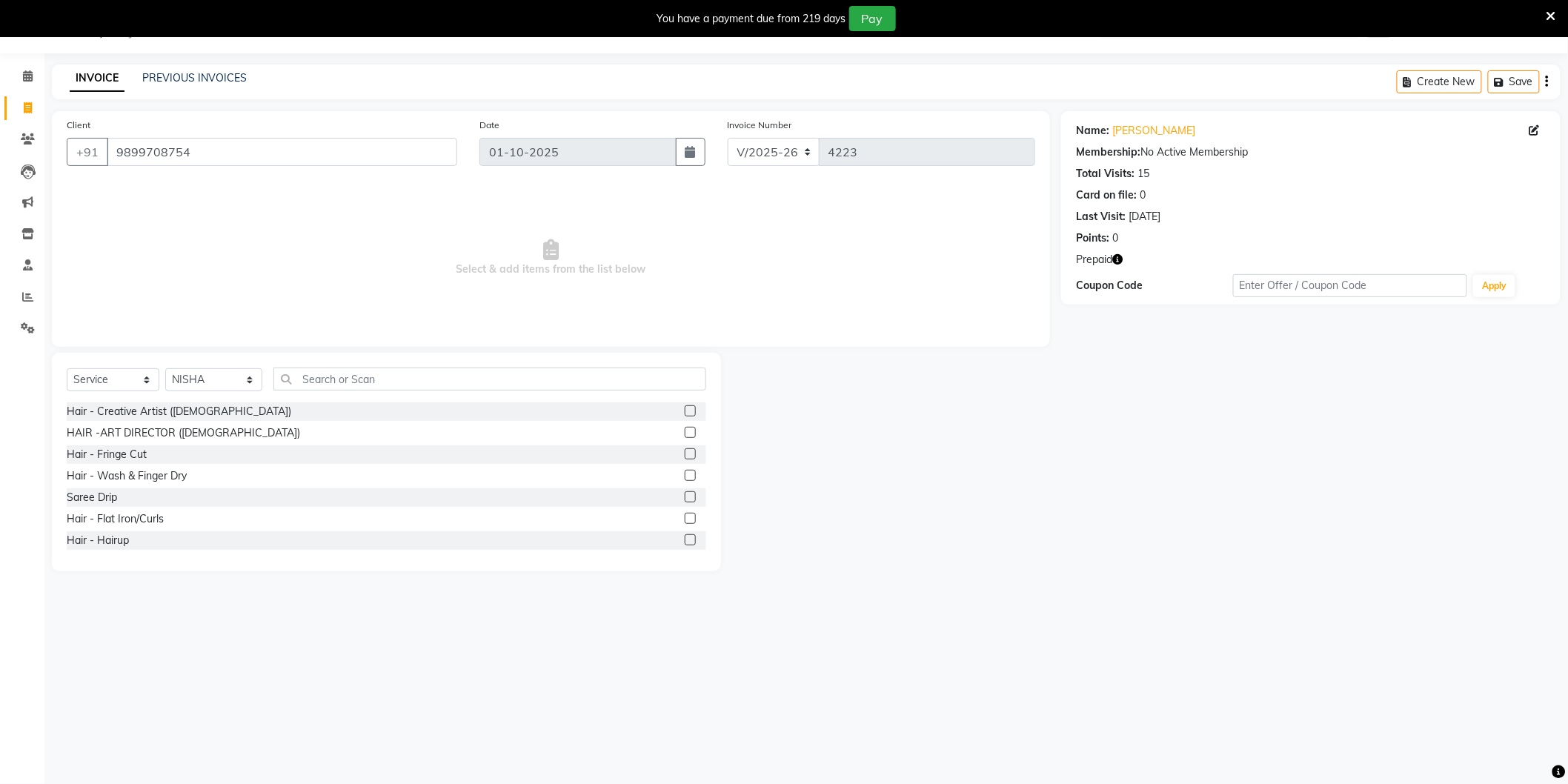
click at [1116, 260] on icon "button" at bounding box center [1117, 259] width 11 height 11
click at [966, 416] on div at bounding box center [891, 461] width 340 height 219
click at [403, 378] on input "text" at bounding box center [489, 379] width 433 height 23
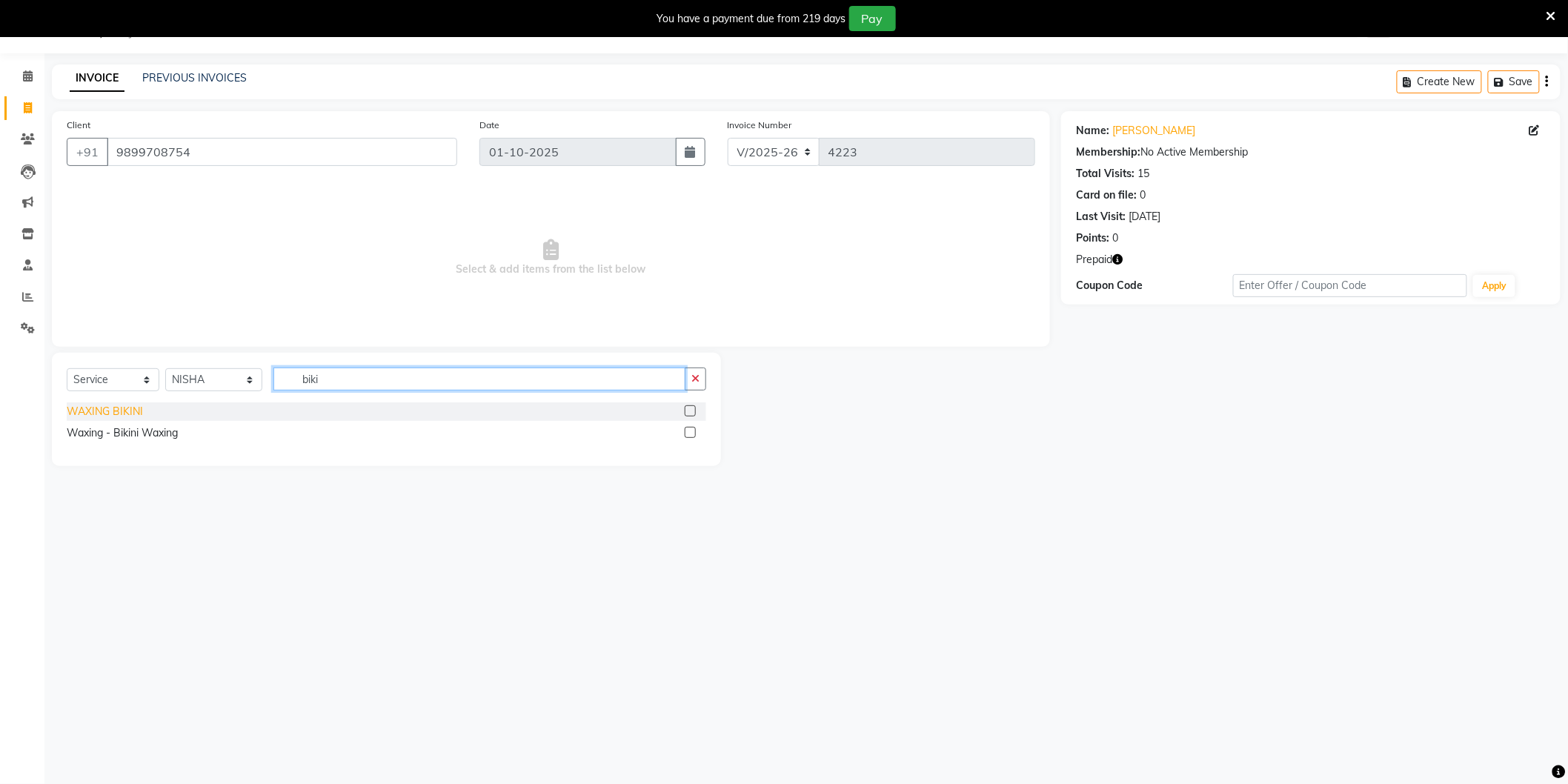
type input "biki"
click at [111, 405] on div "WAXING BIKINI" at bounding box center [105, 412] width 76 height 15
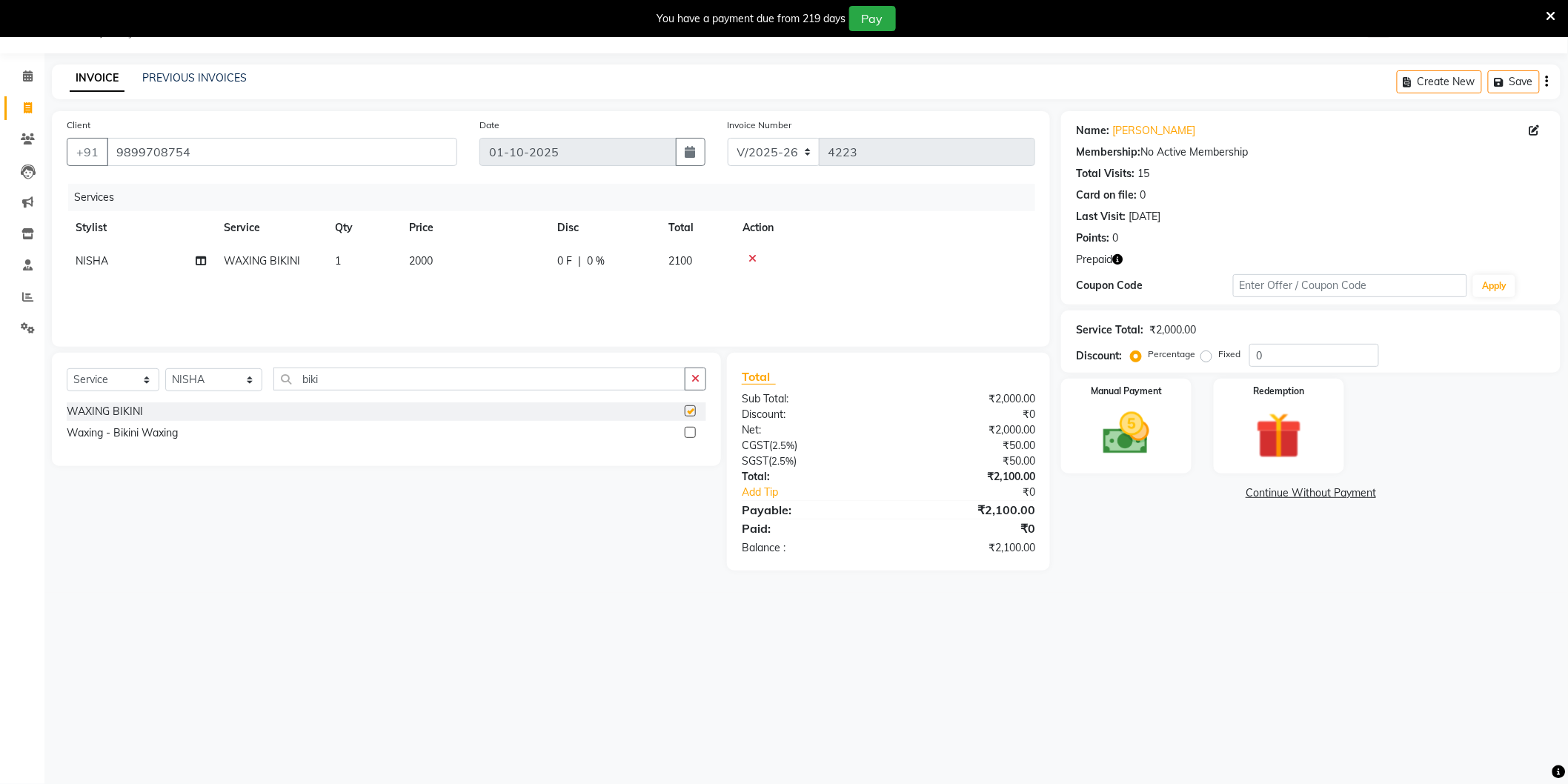
checkbox input "false"
click at [435, 269] on td "2000" at bounding box center [474, 261] width 148 height 33
select select "57650"
click at [543, 265] on input "2000" at bounding box center [543, 265] width 131 height 23
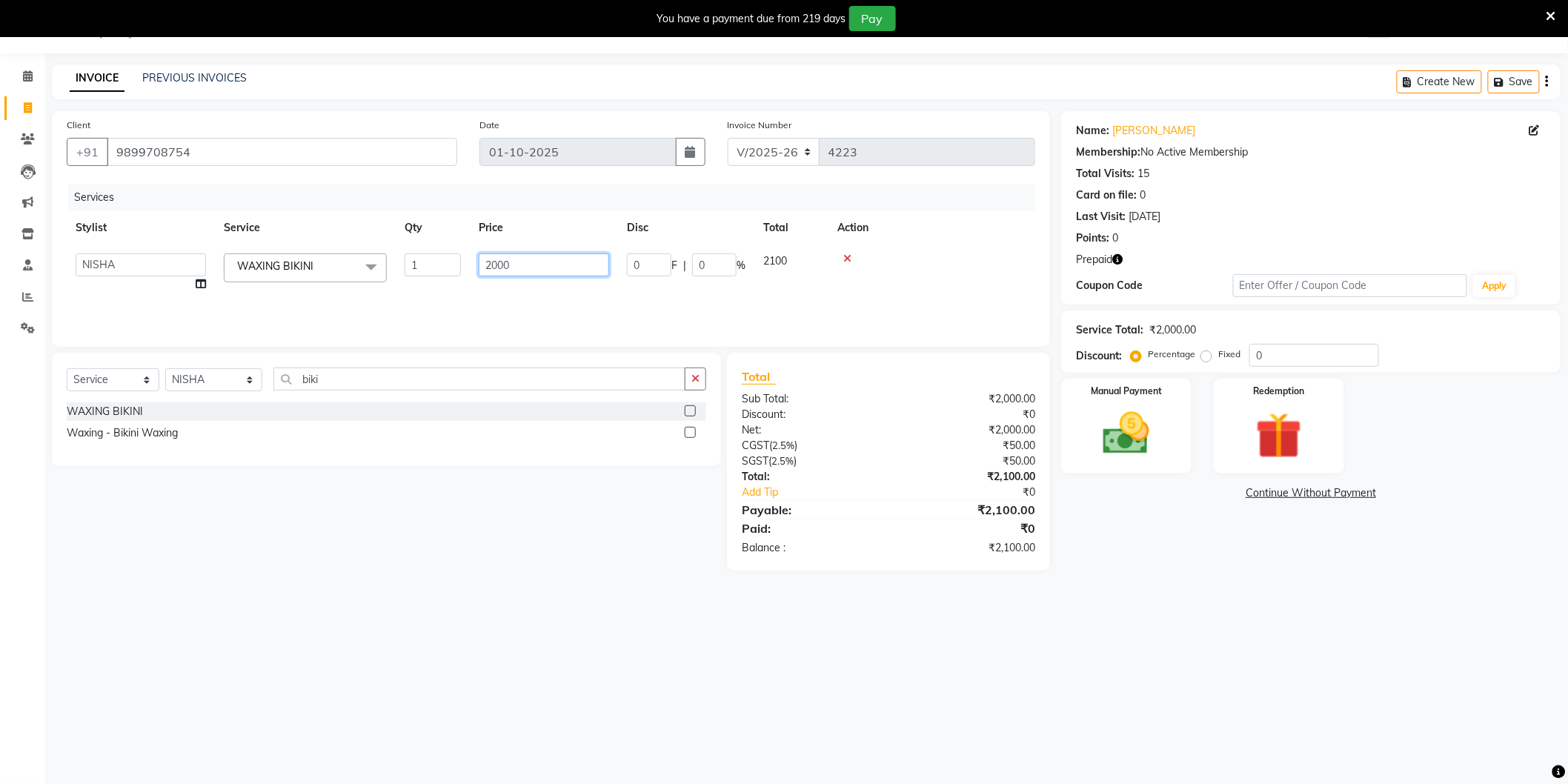
click at [543, 265] on input "2000" at bounding box center [543, 265] width 131 height 23
type input "2500"
click at [358, 511] on div "Select Service Product Membership Package Voucher Prepaid Gift Card Select Styl…" at bounding box center [381, 461] width 680 height 218
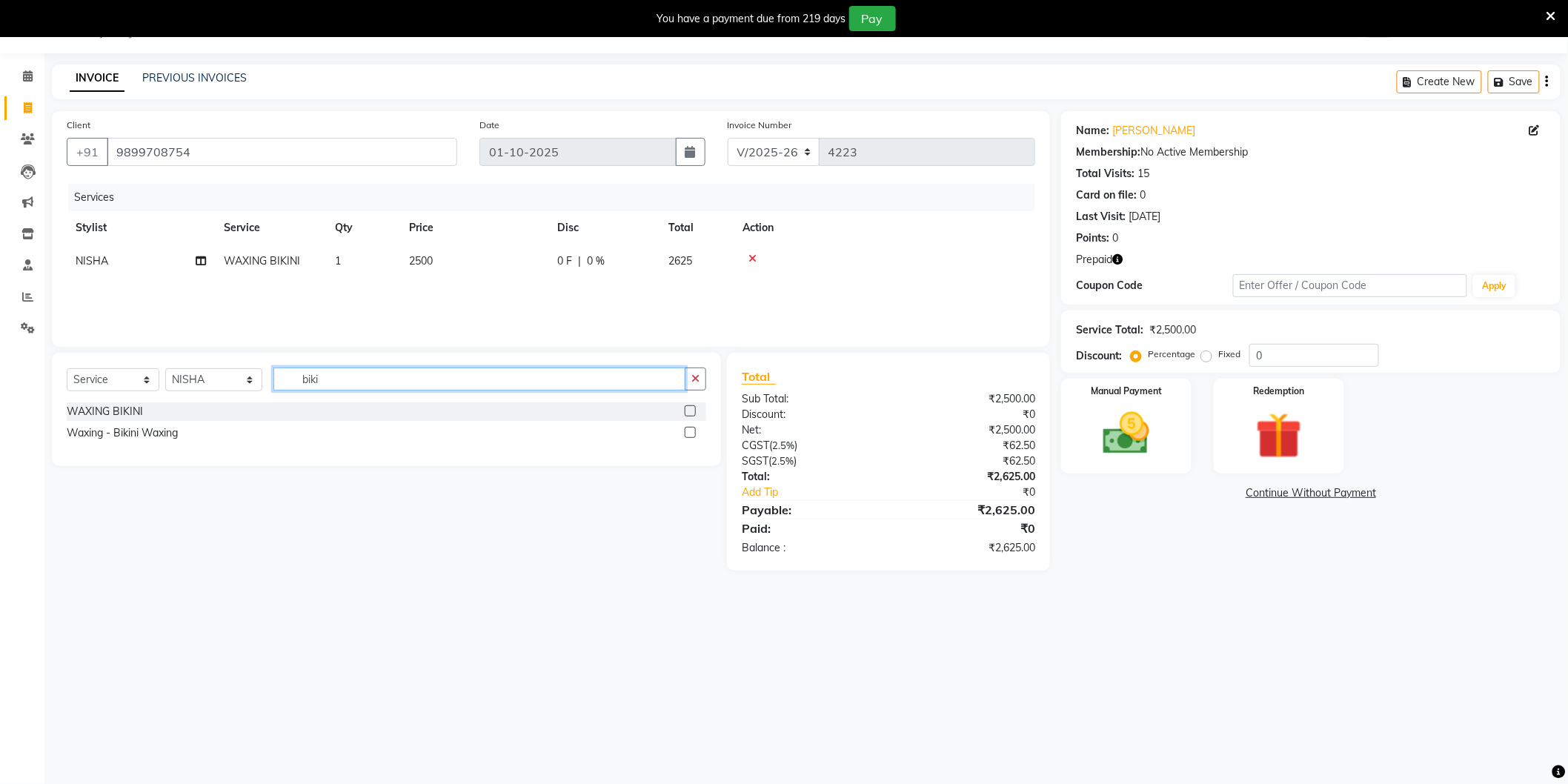
click at [367, 380] on input "biki" at bounding box center [478, 379] width 412 height 23
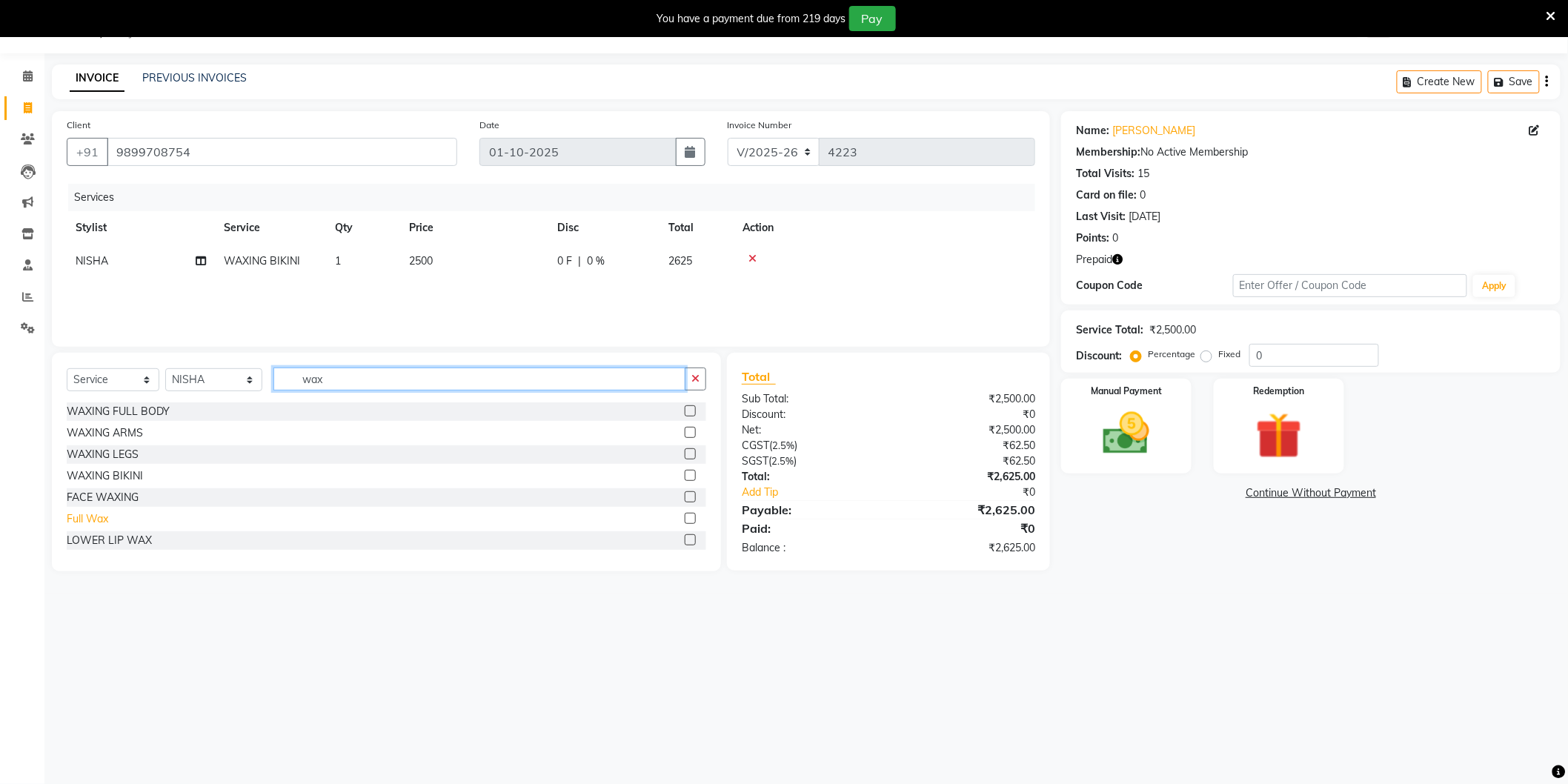
type input "wax"
click at [101, 516] on div "Full Wax" at bounding box center [87, 519] width 41 height 15
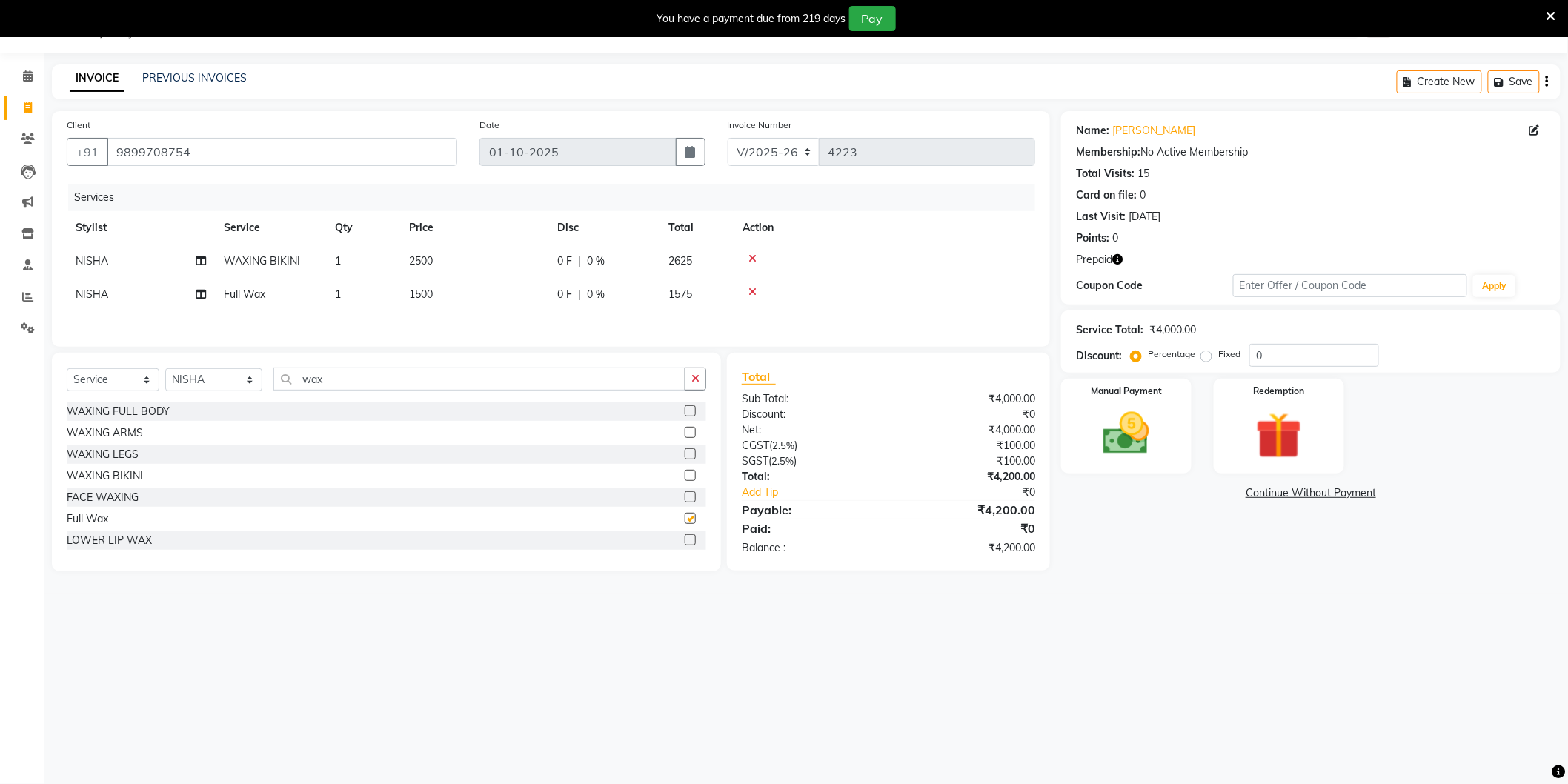
checkbox input "false"
click at [413, 389] on input "wax" at bounding box center [478, 379] width 412 height 23
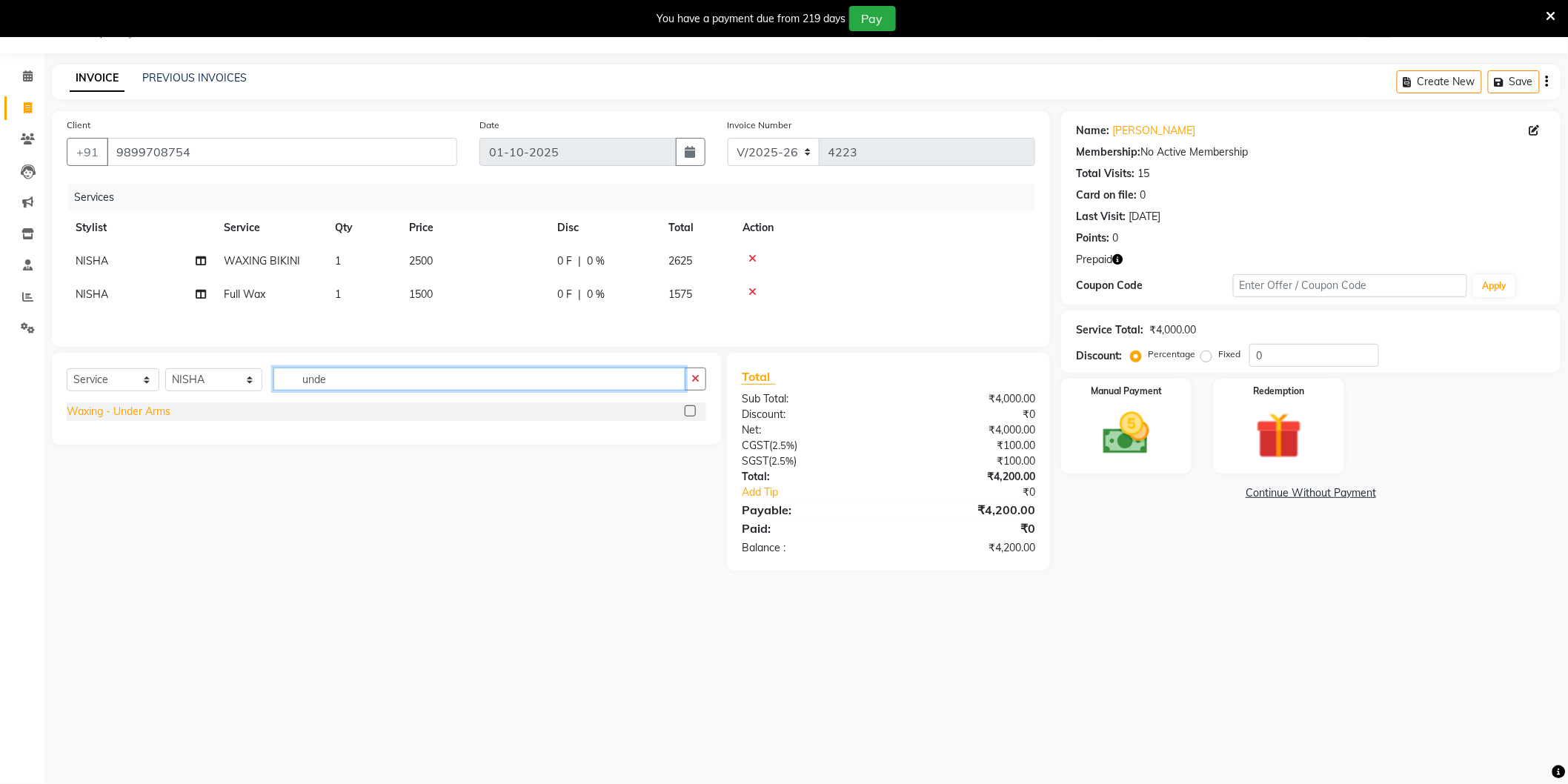
type input "unde"
click at [131, 418] on div "Waxing - Under Arms" at bounding box center [118, 412] width 104 height 15
checkbox input "false"
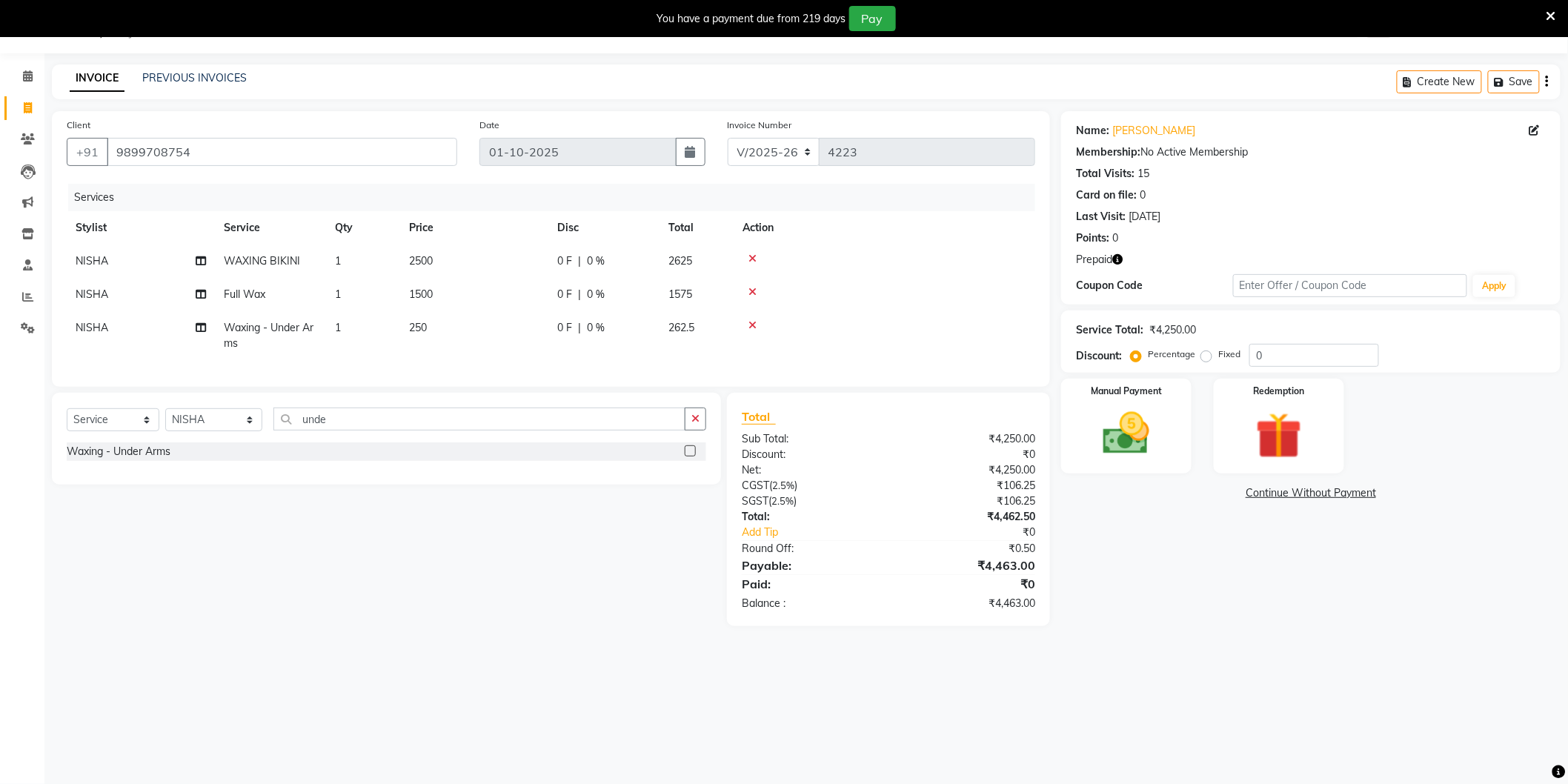
click at [454, 328] on td "250" at bounding box center [474, 335] width 148 height 49
select select "57650"
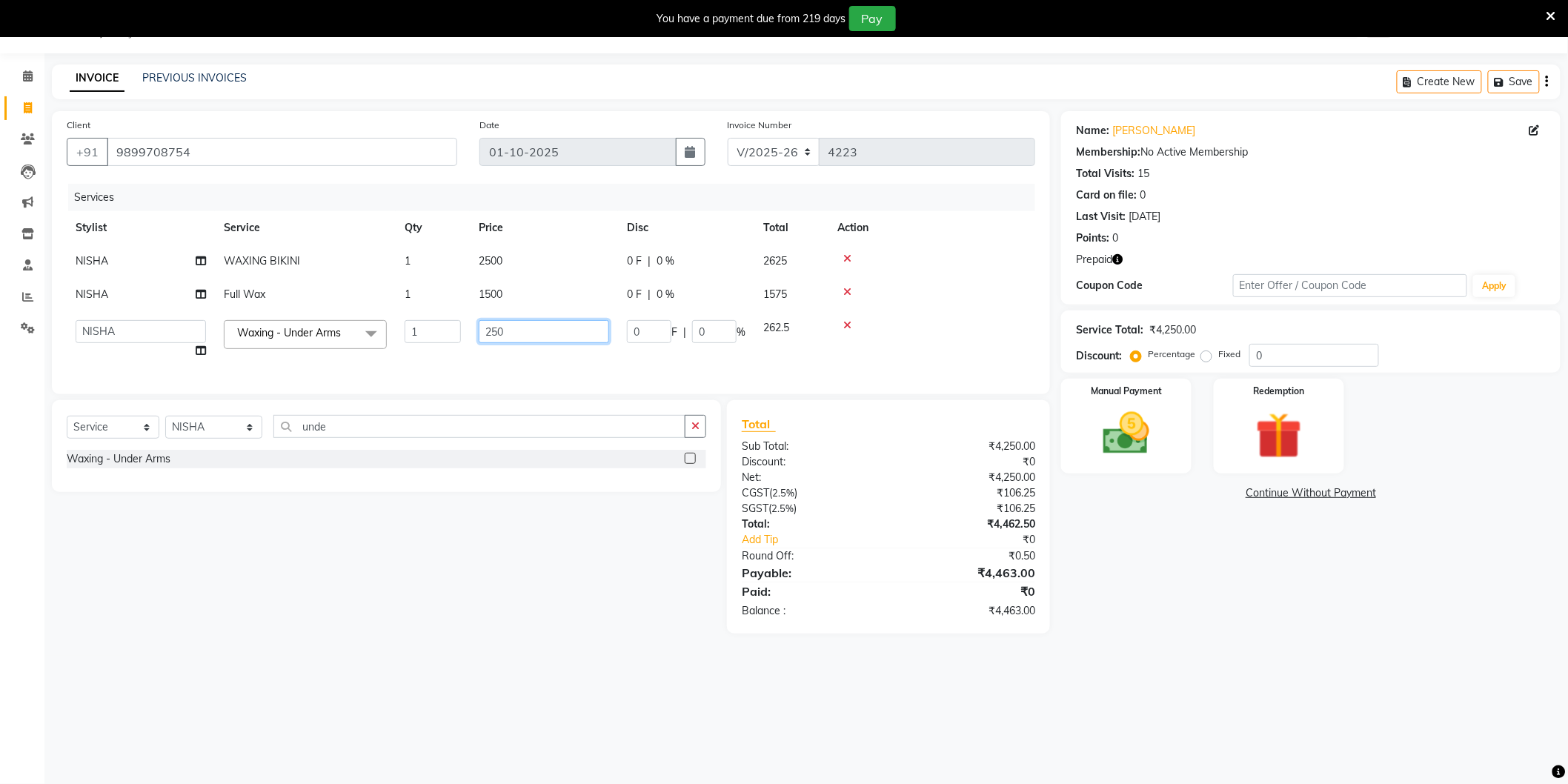
click at [538, 326] on input "250" at bounding box center [543, 331] width 131 height 23
type input "400"
click at [526, 541] on div "Select Service Product Membership Package Voucher Prepaid Gift Card Select Styl…" at bounding box center [381, 517] width 680 height 233
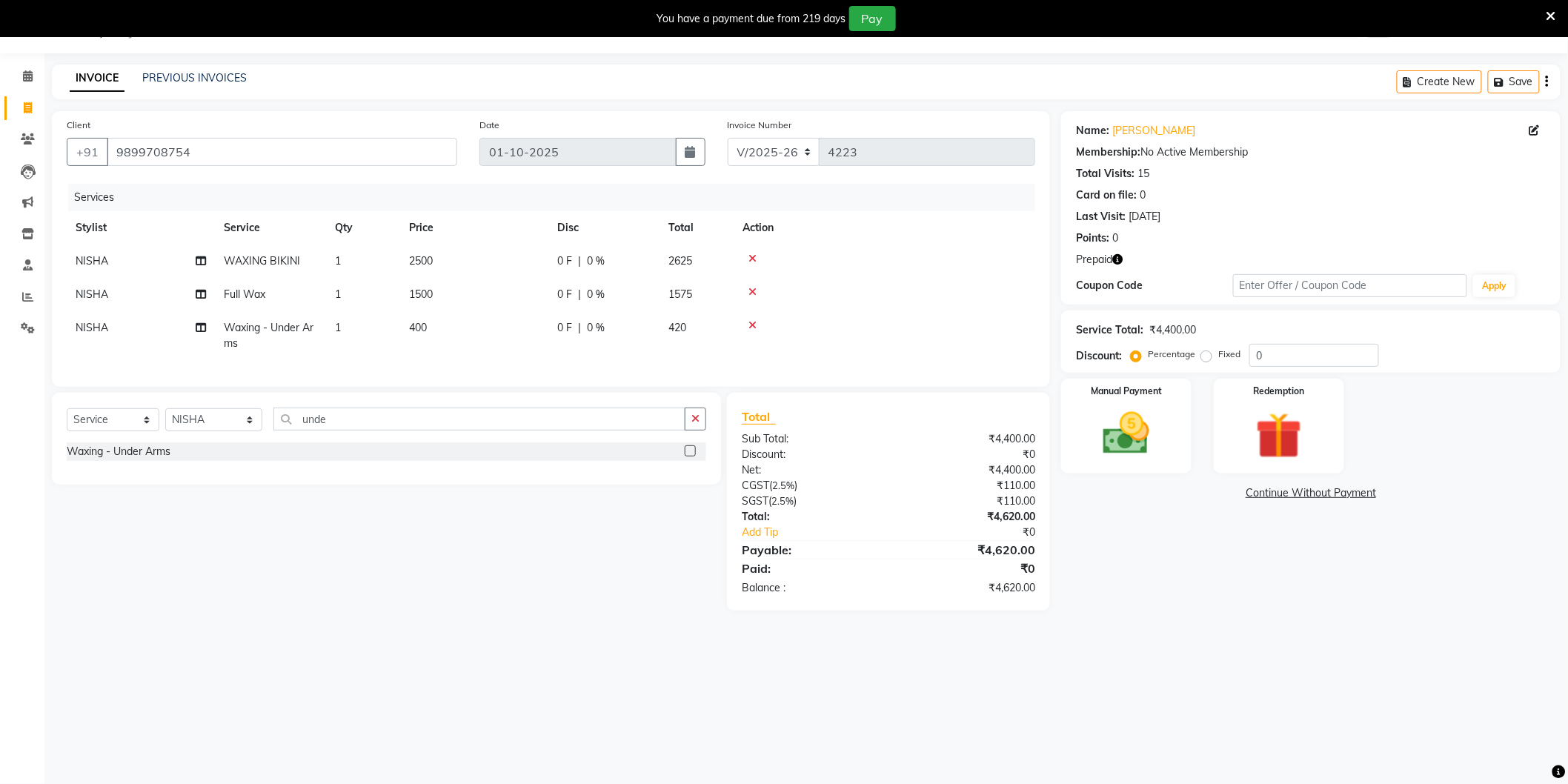
click at [1120, 255] on icon "button" at bounding box center [1117, 259] width 11 height 11
click at [1295, 410] on img at bounding box center [1279, 435] width 78 height 60
click at [1287, 491] on span "Prepaid 1" at bounding box center [1286, 496] width 48 height 17
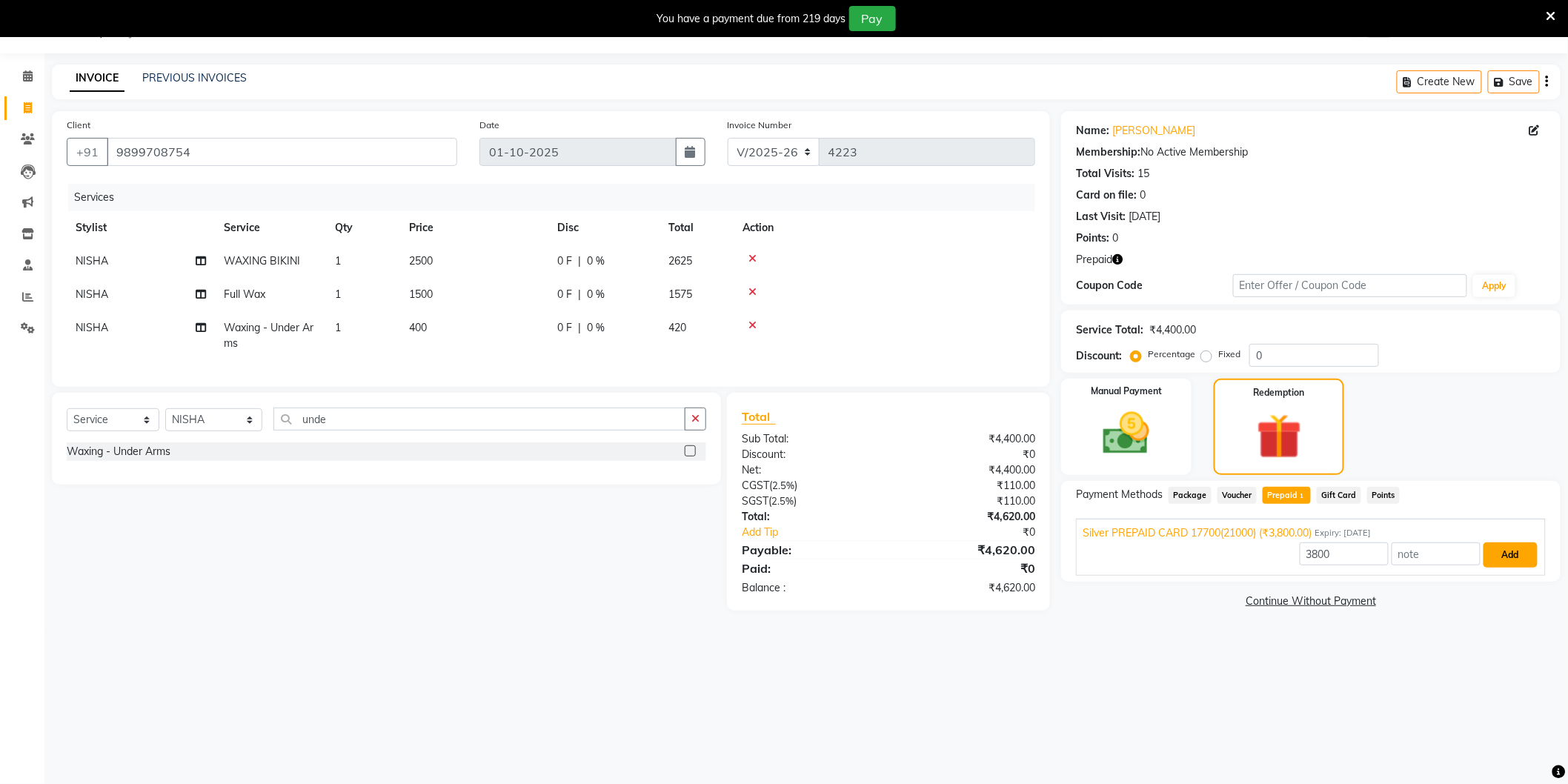
click at [1519, 550] on button "Add" at bounding box center [1510, 555] width 54 height 25
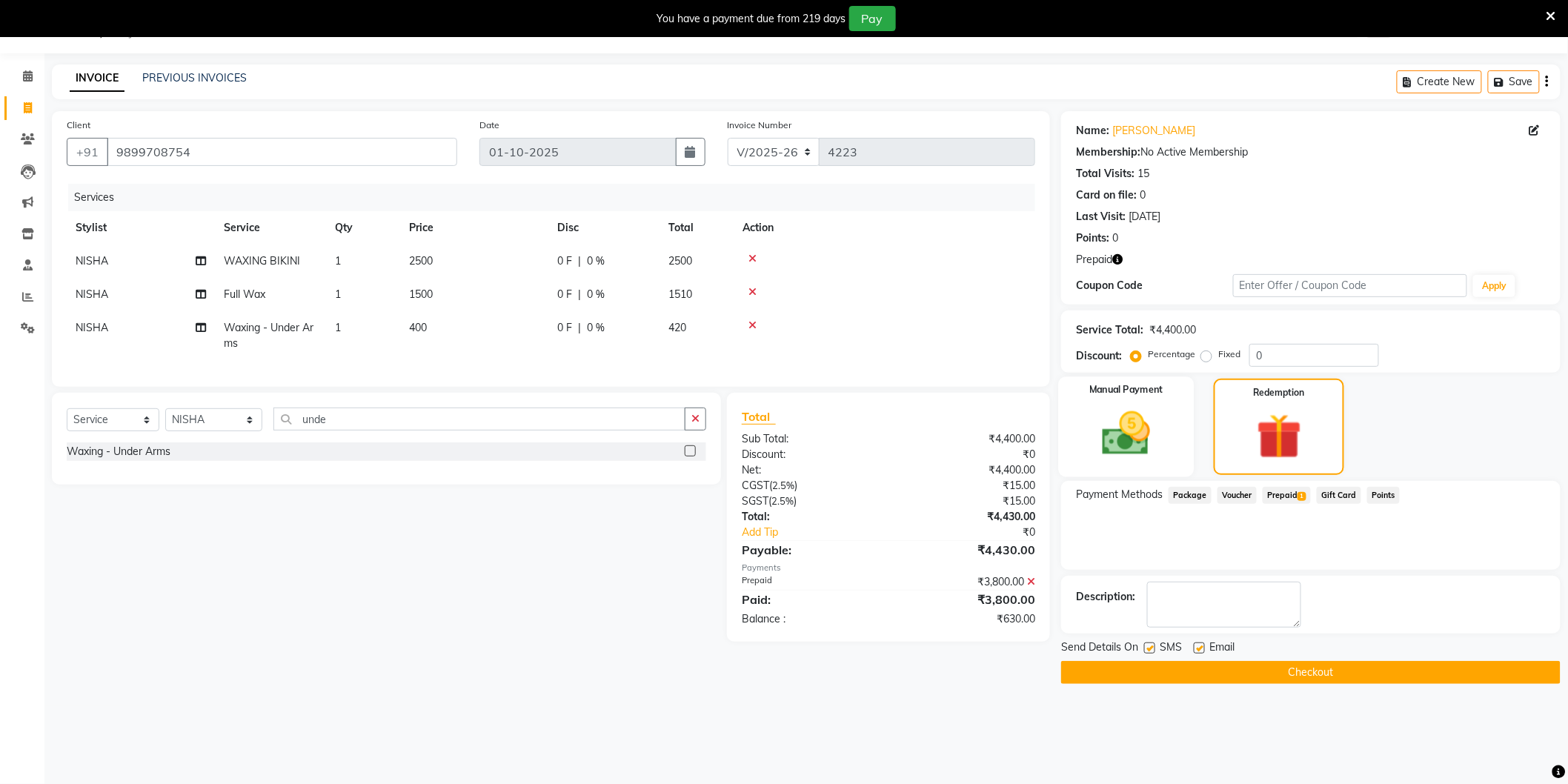
click at [1130, 425] on img at bounding box center [1126, 434] width 78 height 55
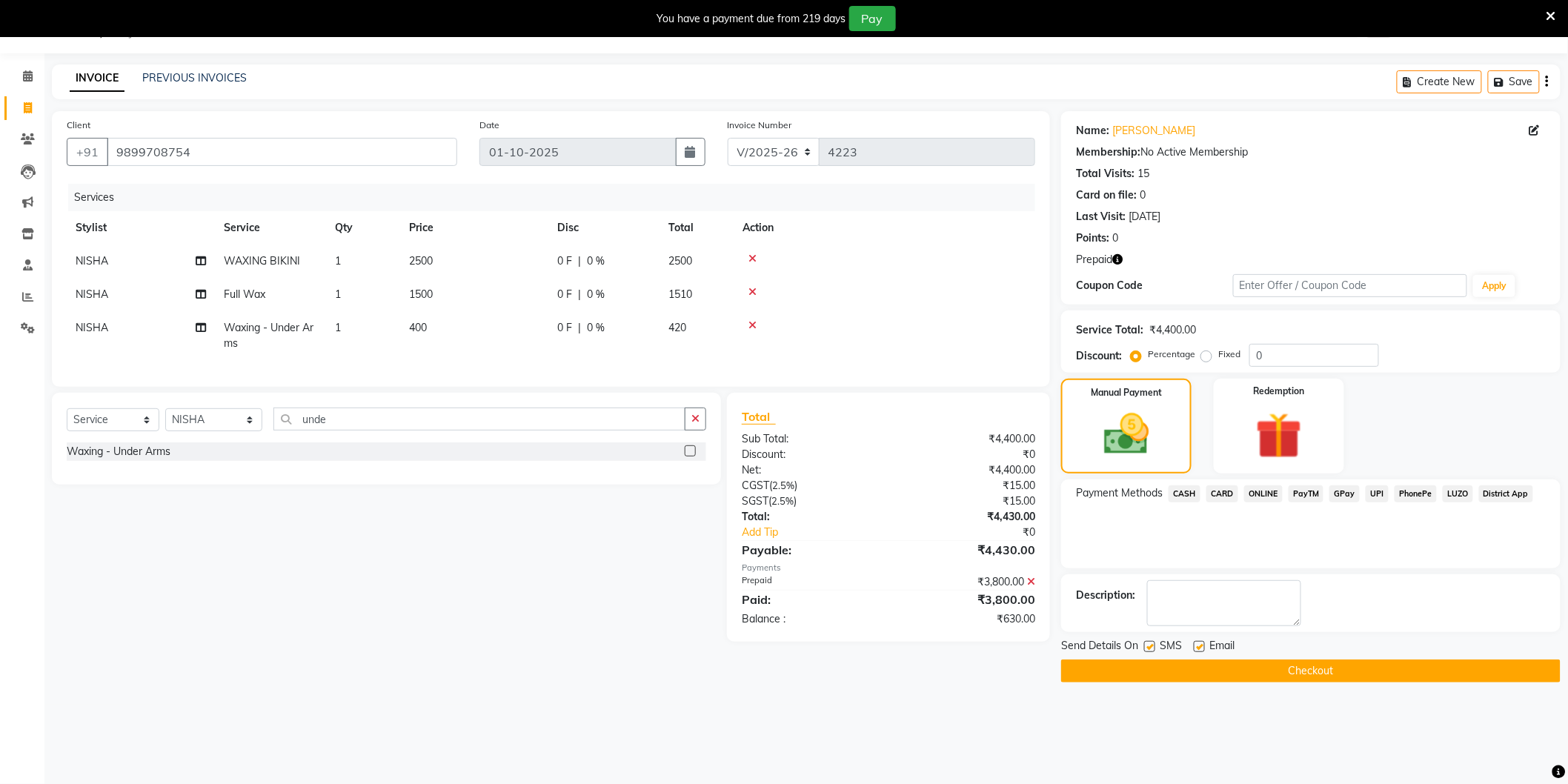
click at [1264, 494] on span "ONLINE" at bounding box center [1263, 494] width 38 height 17
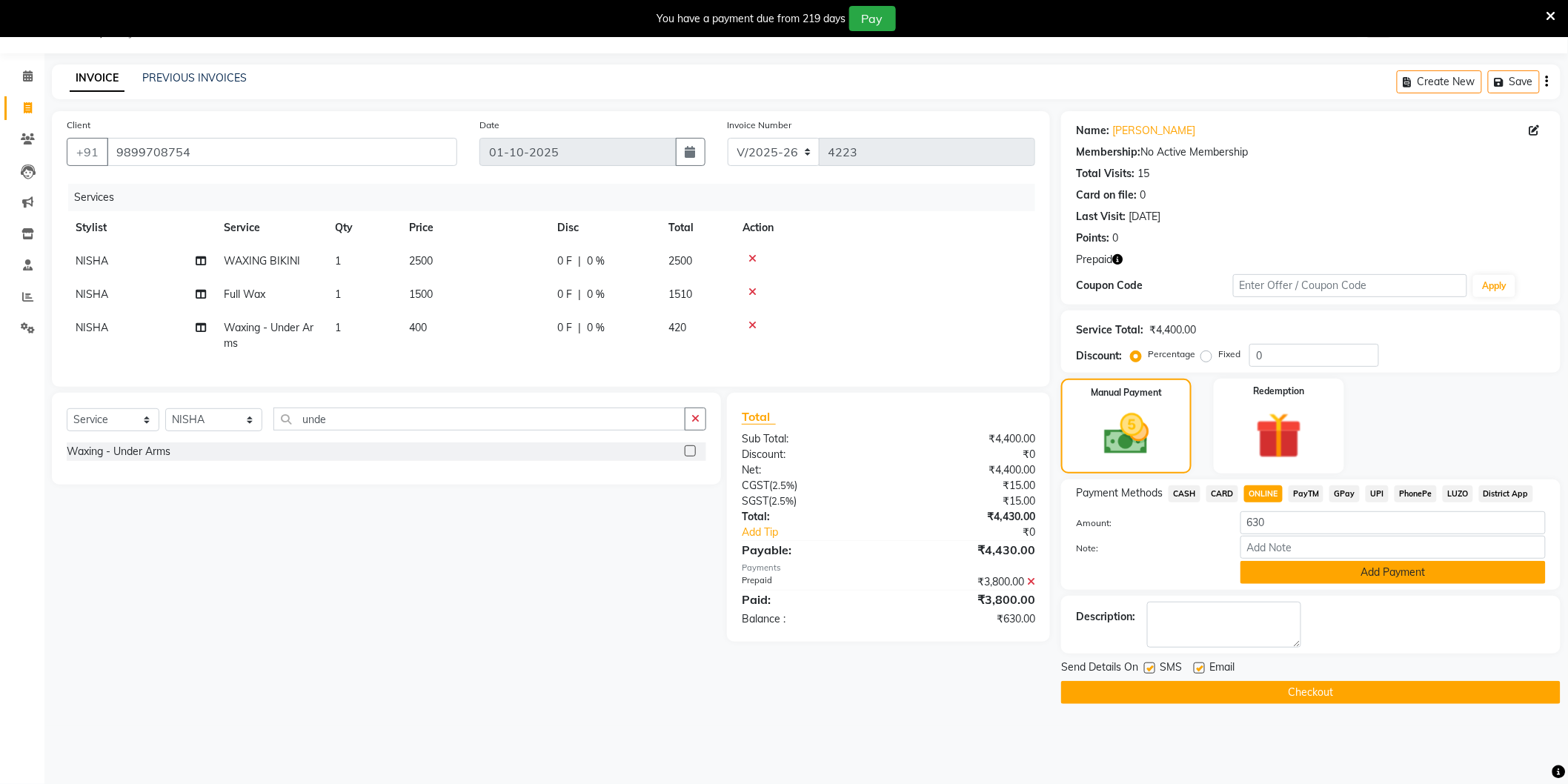
click at [1321, 569] on button "Add Payment" at bounding box center [1393, 572] width 306 height 23
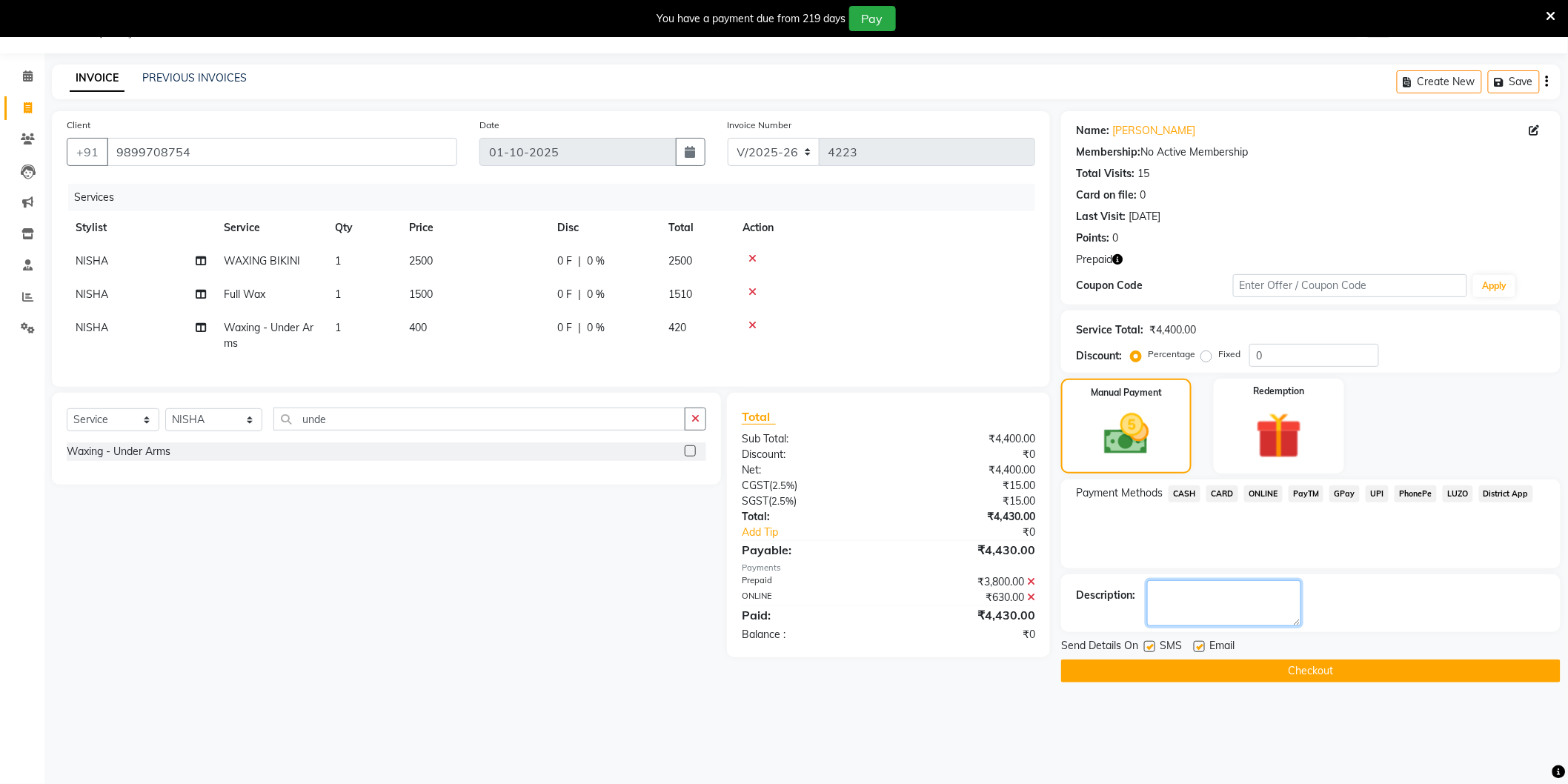
click at [1252, 597] on textarea at bounding box center [1223, 603] width 154 height 46
click at [1258, 604] on textarea at bounding box center [1223, 603] width 154 height 46
click at [1255, 667] on button "Checkout" at bounding box center [1310, 670] width 499 height 23
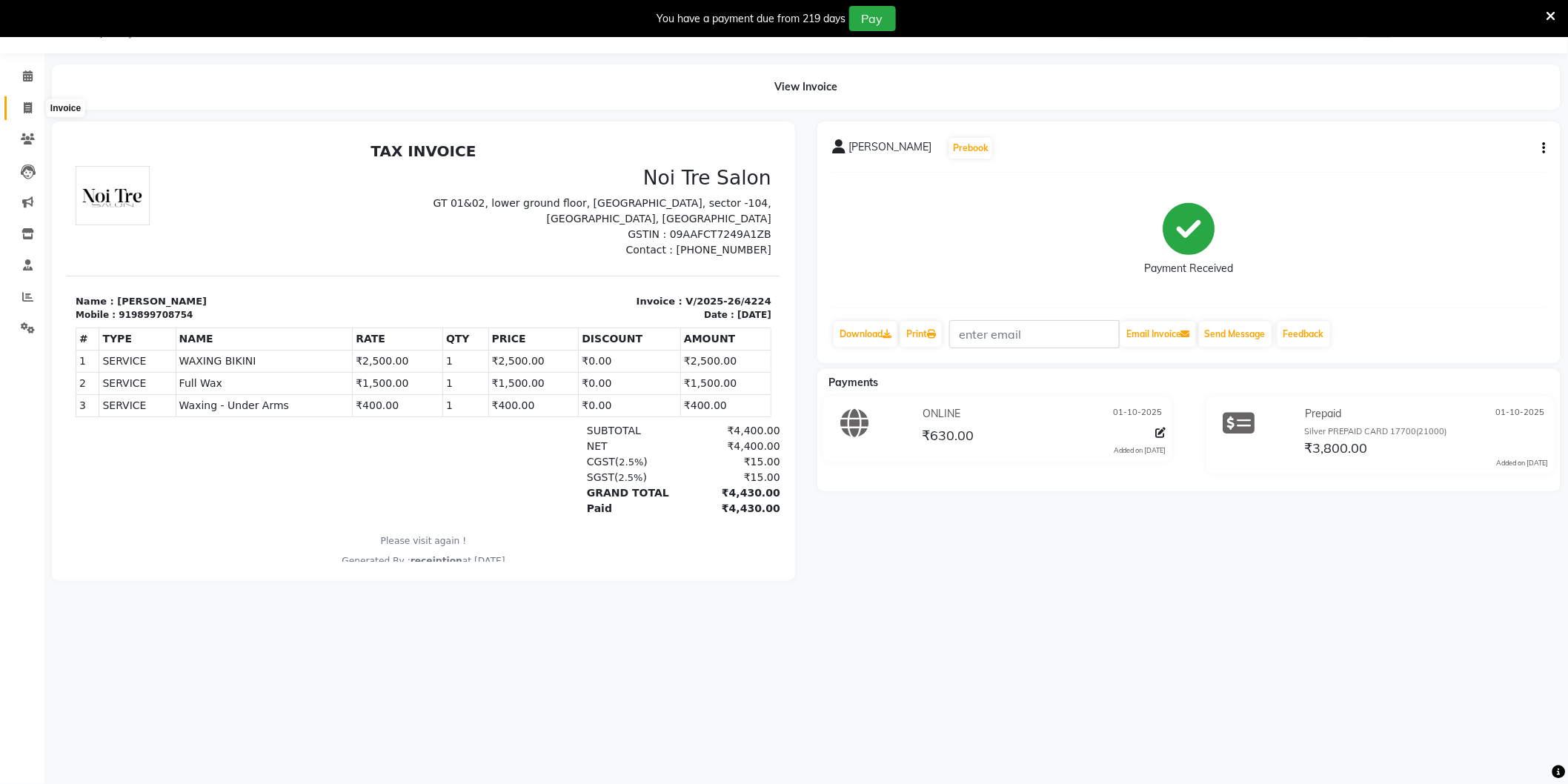
click at [32, 107] on icon at bounding box center [28, 108] width 9 height 11
select select "service"
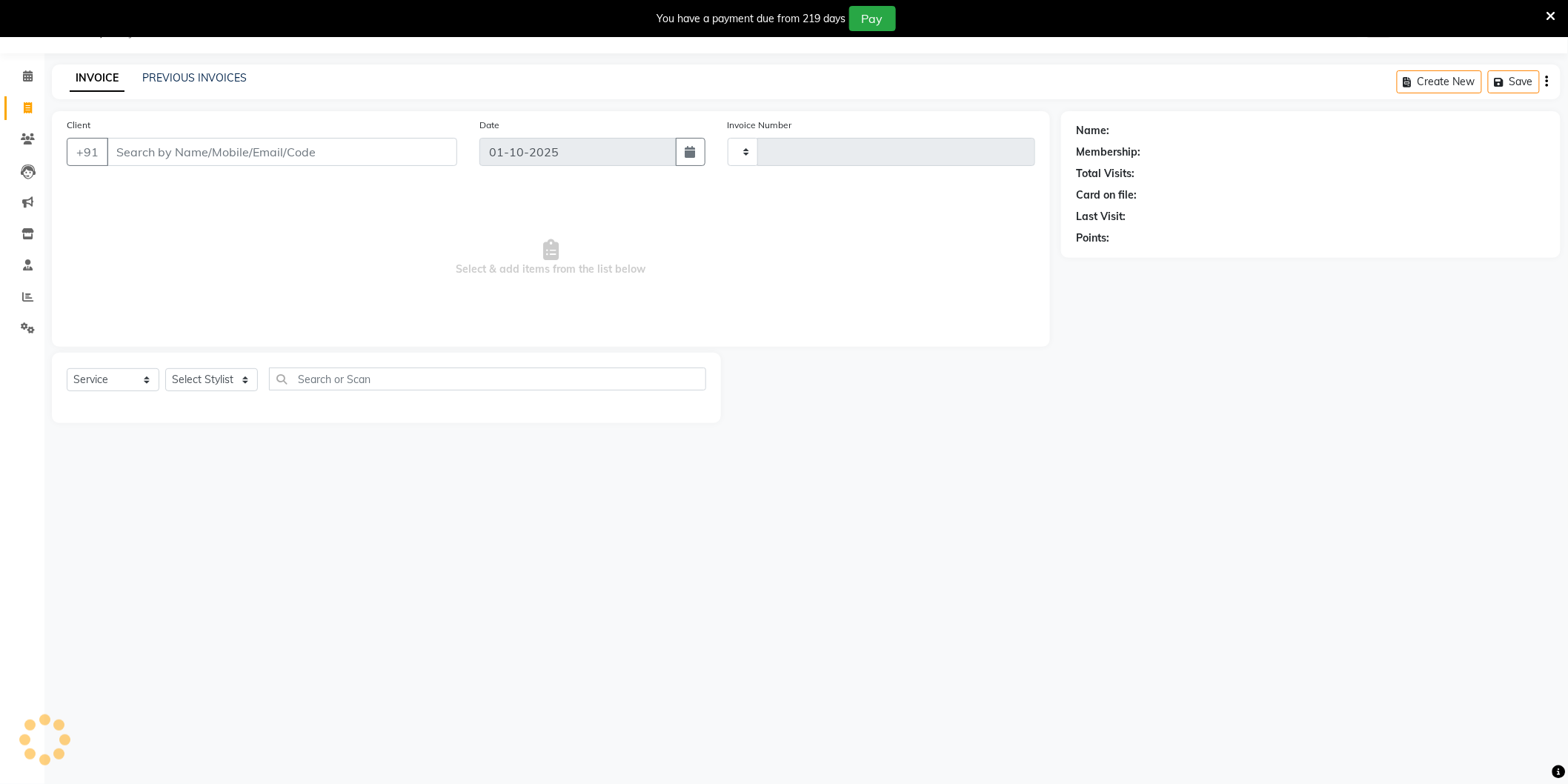
type input "4225"
select select "4009"
click at [230, 160] on input "Client" at bounding box center [282, 151] width 350 height 28
click at [244, 153] on input "Client" at bounding box center [282, 151] width 350 height 28
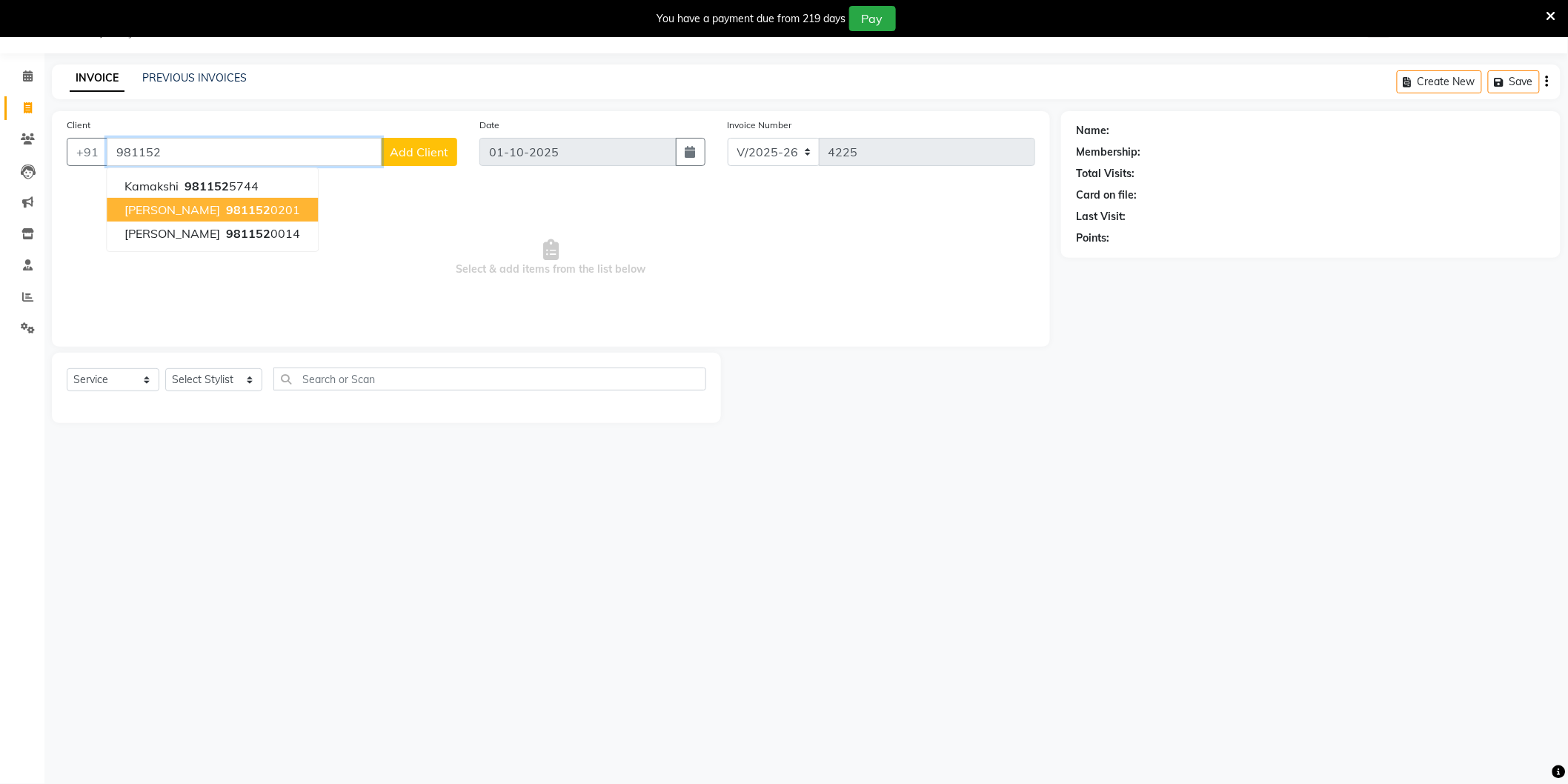
click at [249, 213] on button "Nukul 981152 0201" at bounding box center [212, 209] width 211 height 24
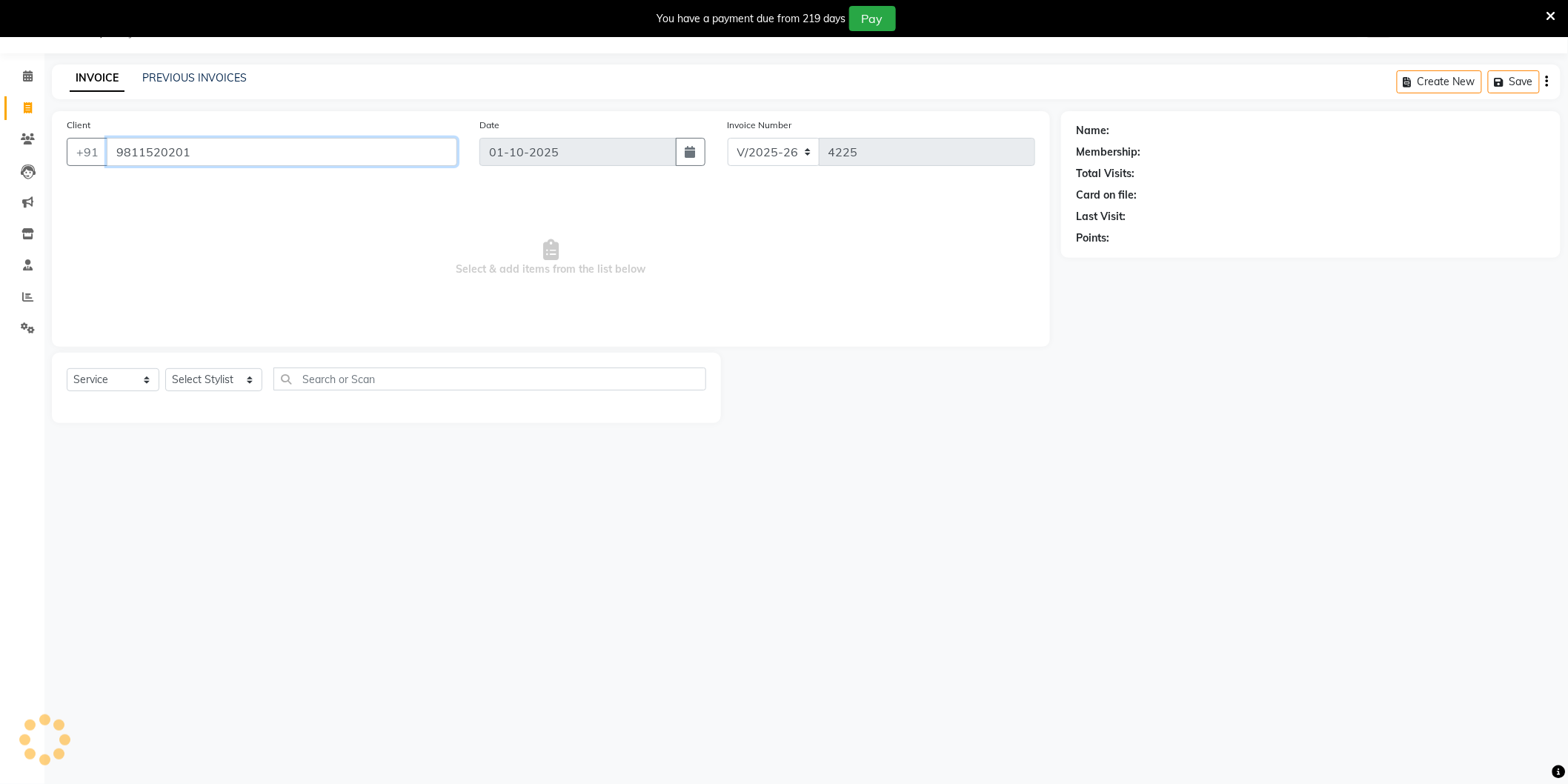
type input "9811520201"
click at [224, 375] on select "Select Stylist [PERSON_NAME] [PERSON_NAME] [PERSON_NAME] [PERSON_NAME] [PERSON_…" at bounding box center [214, 380] width 97 height 23
select select "44687"
click at [165, 369] on select "Select Stylist [PERSON_NAME] [PERSON_NAME] [PERSON_NAME] [PERSON_NAME] [PERSON_…" at bounding box center [214, 380] width 97 height 23
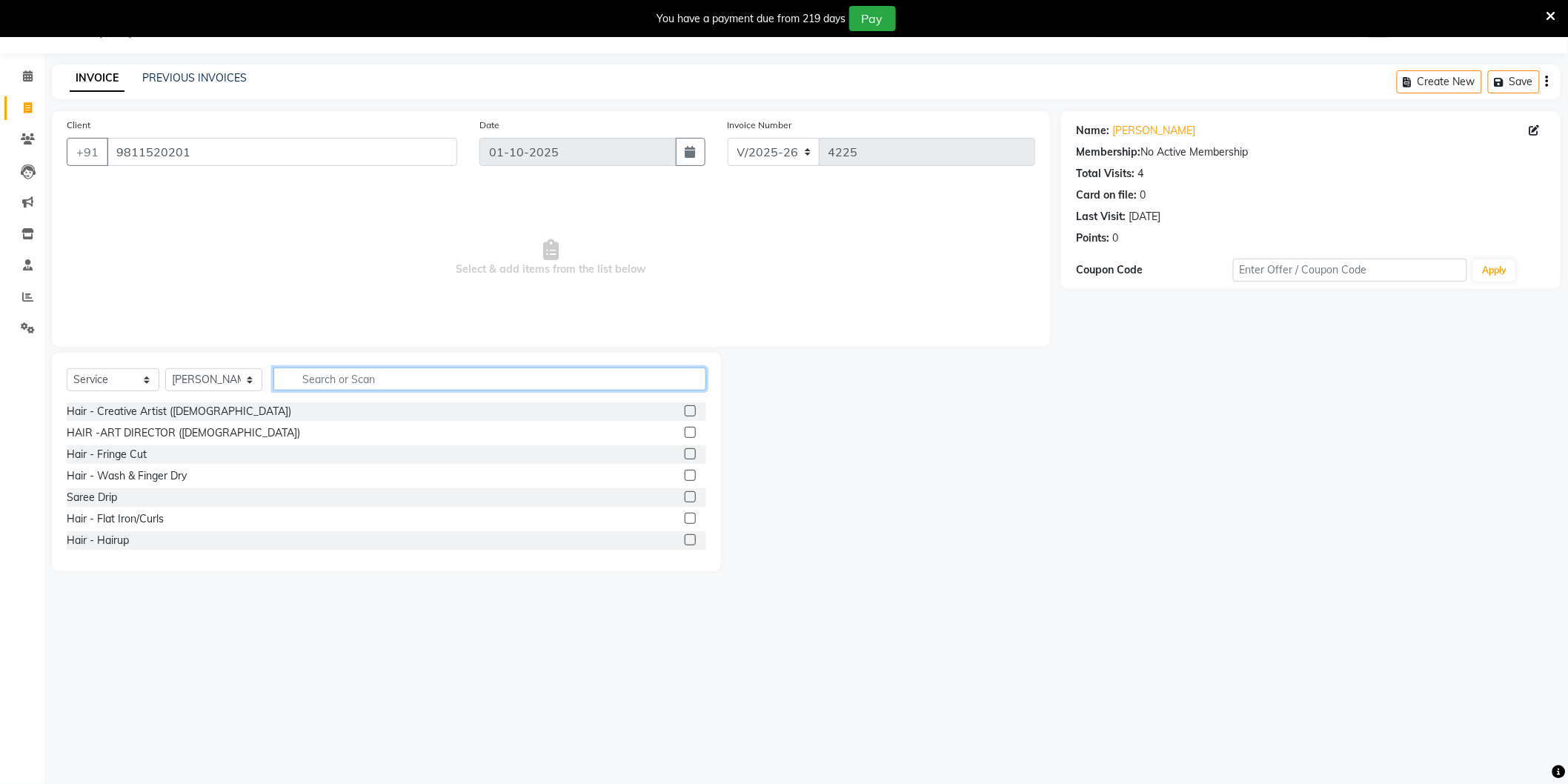
click at [354, 369] on input "text" at bounding box center [489, 379] width 433 height 23
click at [355, 376] on input "text" at bounding box center [489, 379] width 433 height 23
type input "Clean"
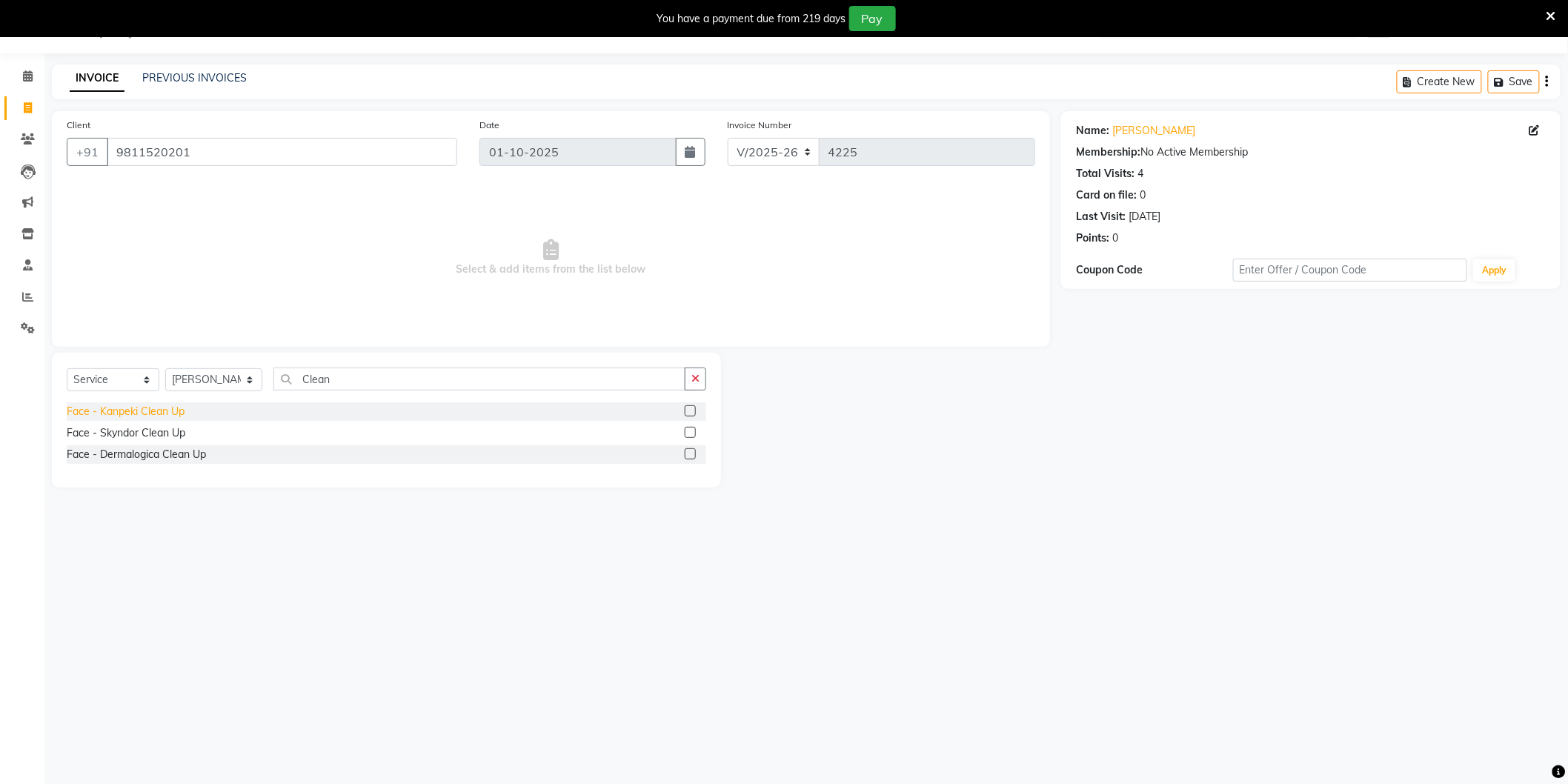
click at [179, 414] on div "Face - Kanpeki Clean Up" at bounding box center [125, 412] width 117 height 15
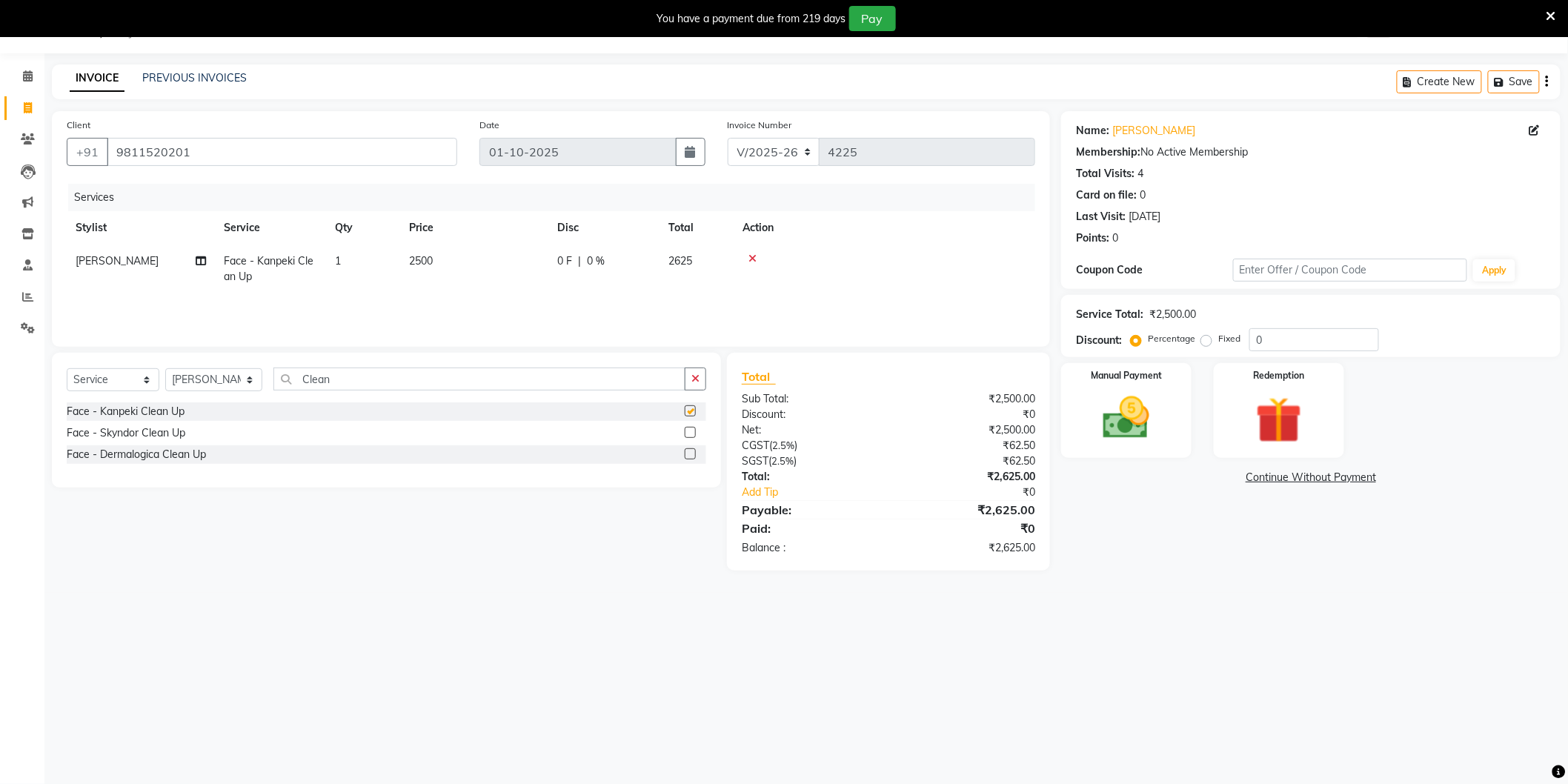
checkbox input "false"
click at [349, 380] on input "Clean" at bounding box center [478, 379] width 412 height 23
click at [350, 379] on input "Clean" at bounding box center [478, 379] width 412 height 23
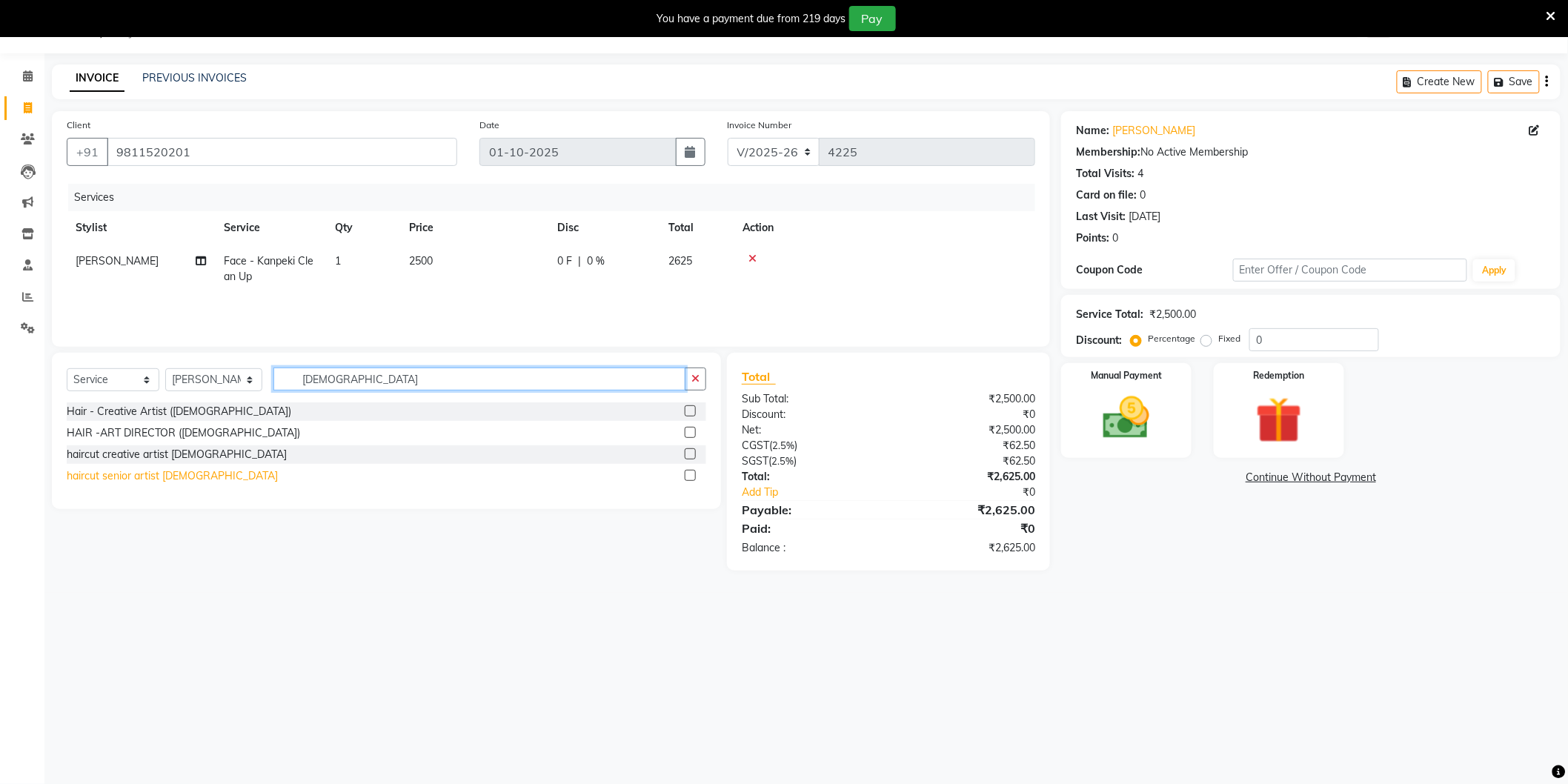
type input "Male"
click at [175, 475] on div "haircut senior artist [DEMOGRAPHIC_DATA]" at bounding box center [172, 476] width 211 height 15
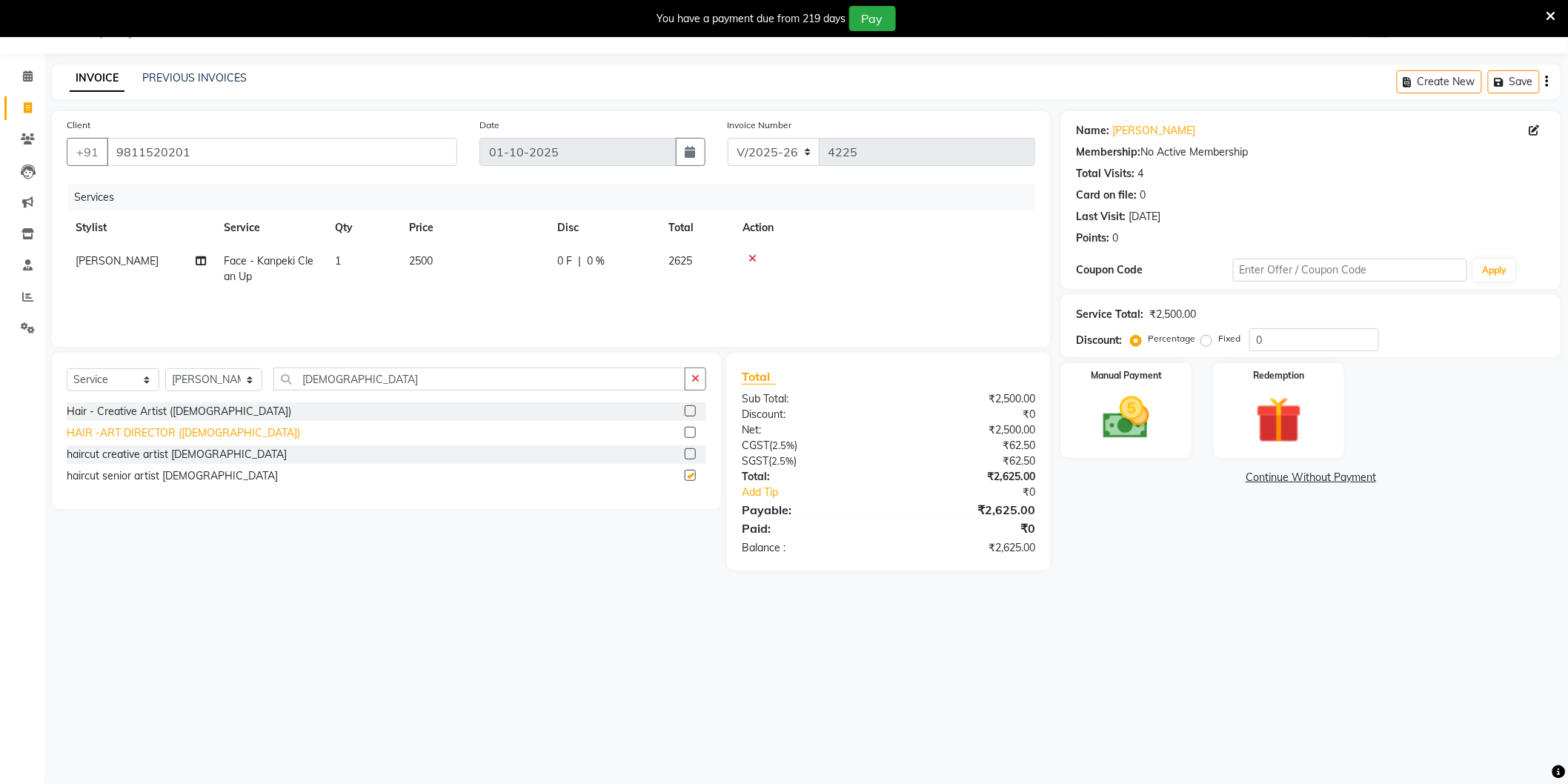
checkbox input "false"
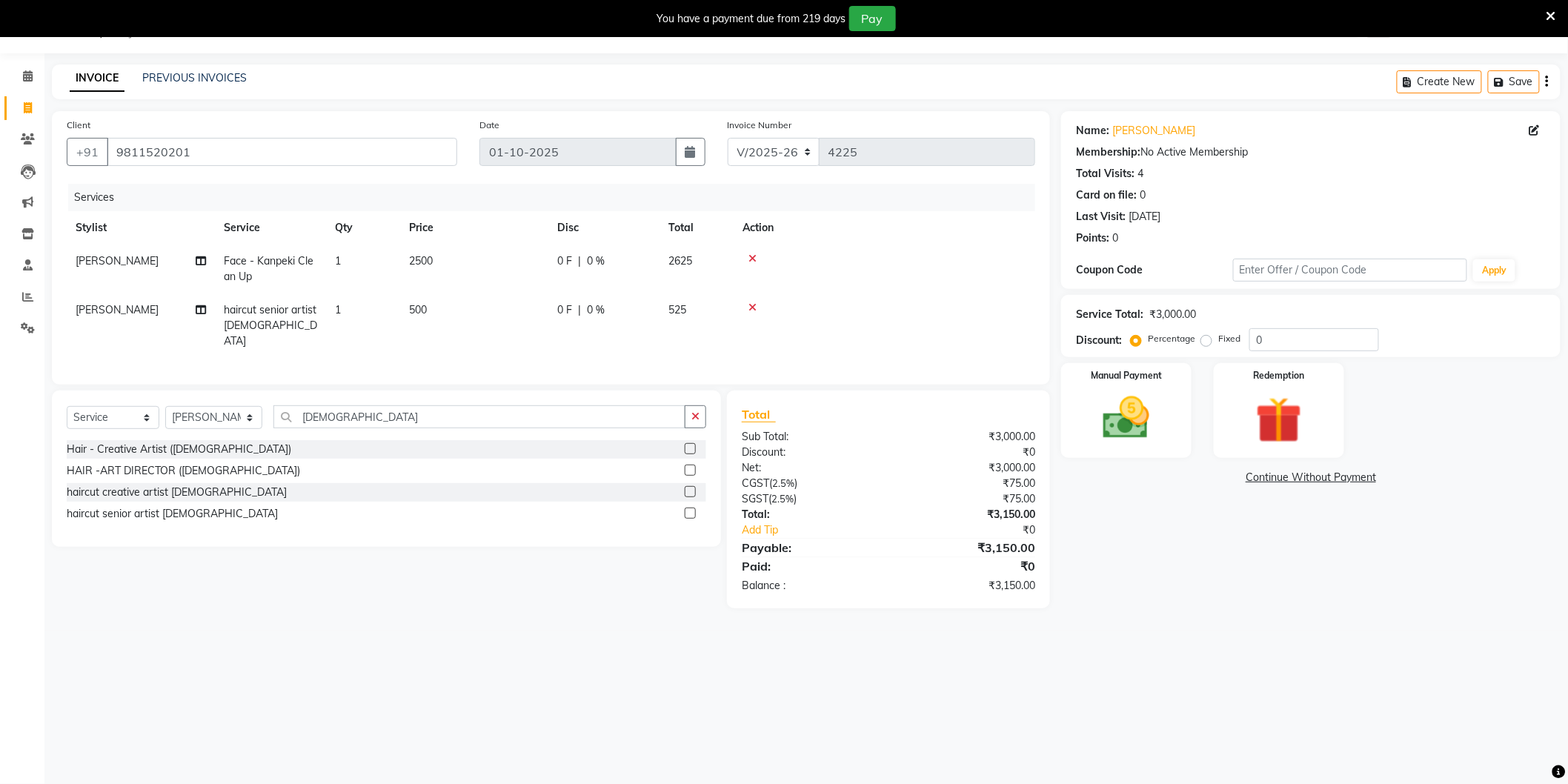
click at [477, 249] on td "2500" at bounding box center [474, 268] width 148 height 49
select select "44687"
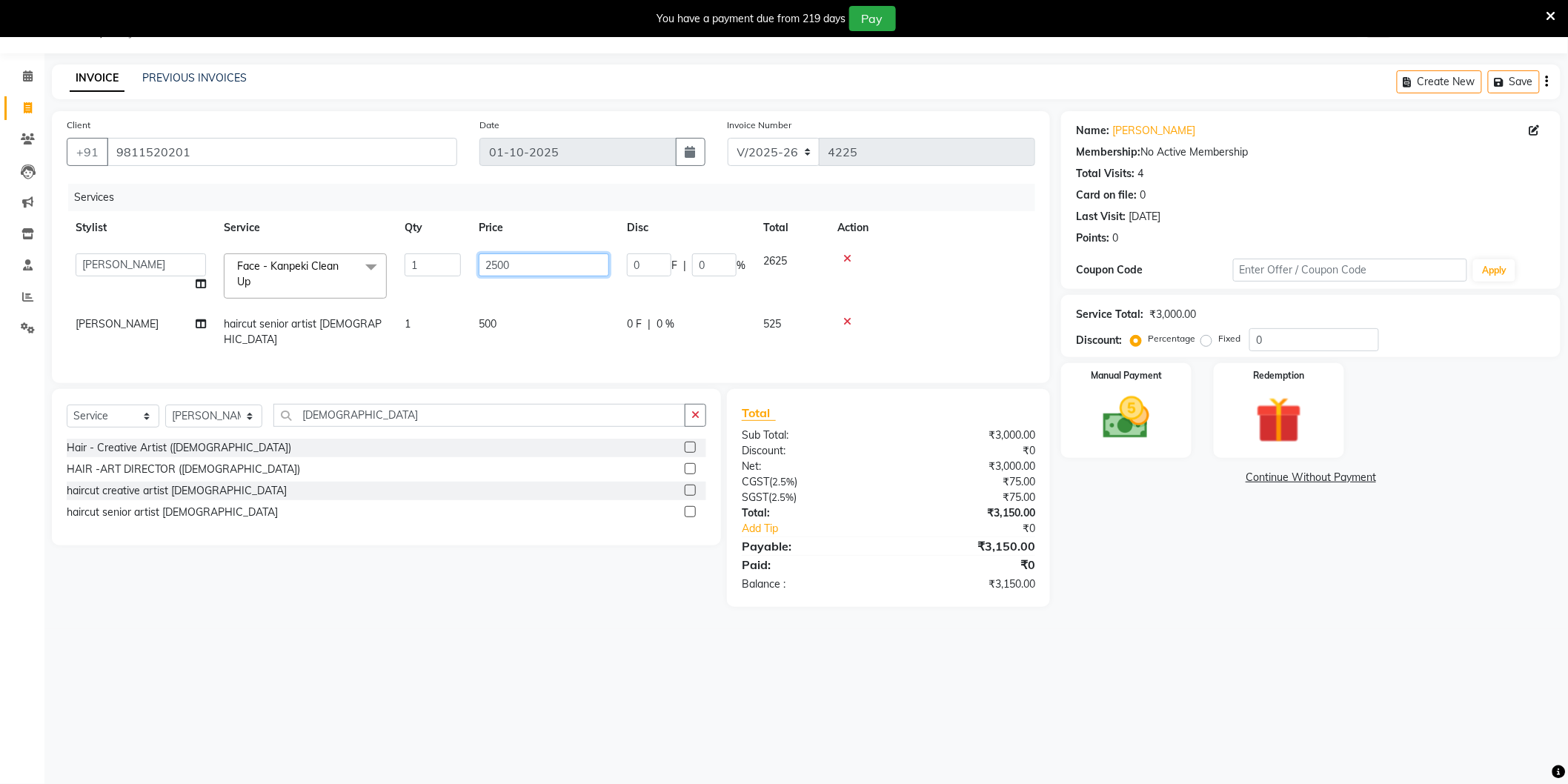
click at [507, 268] on input "2500" at bounding box center [543, 265] width 131 height 23
type input "2000"
click at [1145, 519] on div "Name: Nukul Membership: No Active Membership Total Visits: 4 Card on file: 0 La…" at bounding box center [1316, 358] width 511 height 496
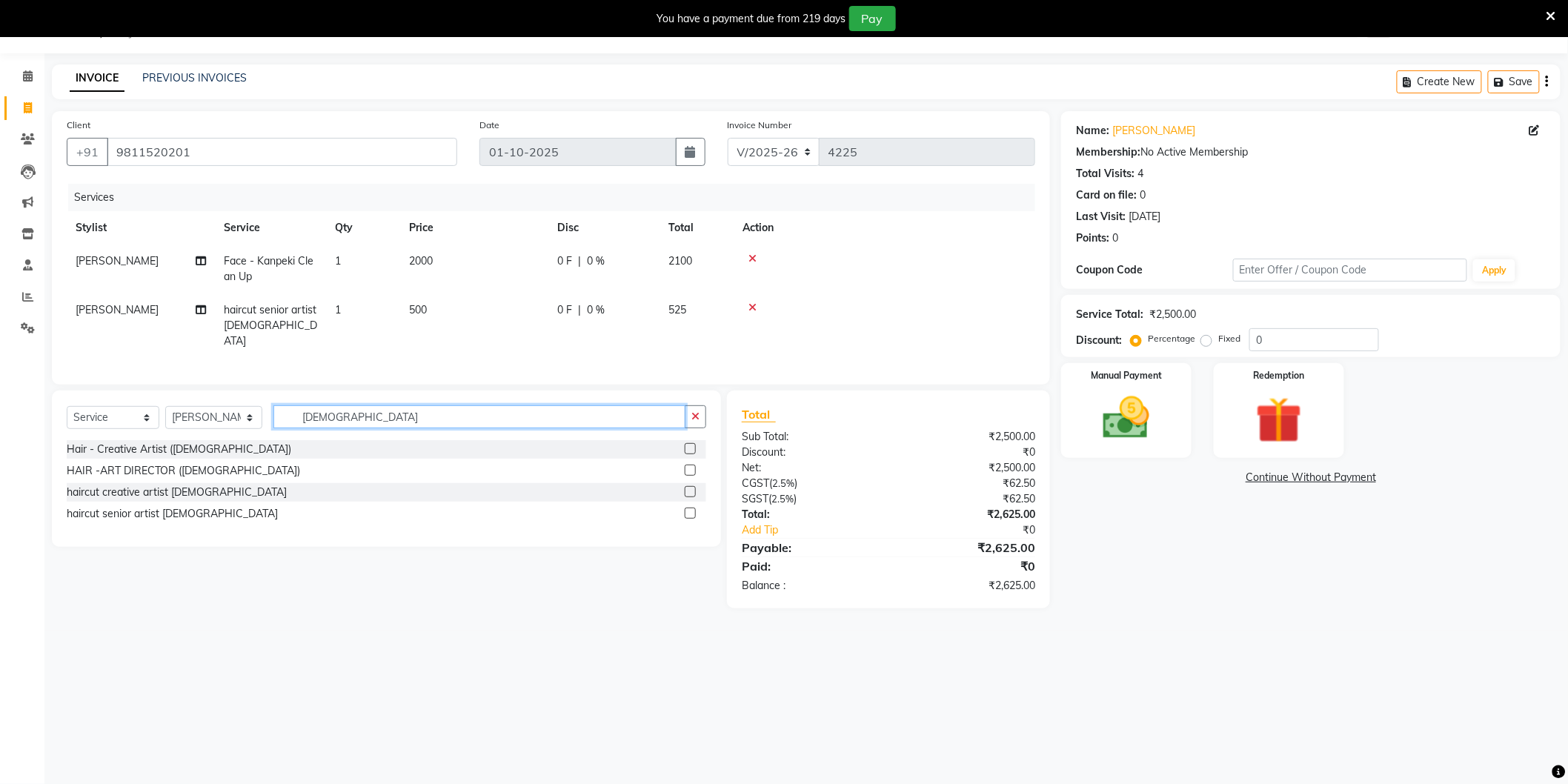
click at [365, 416] on input "Male" at bounding box center [478, 416] width 412 height 23
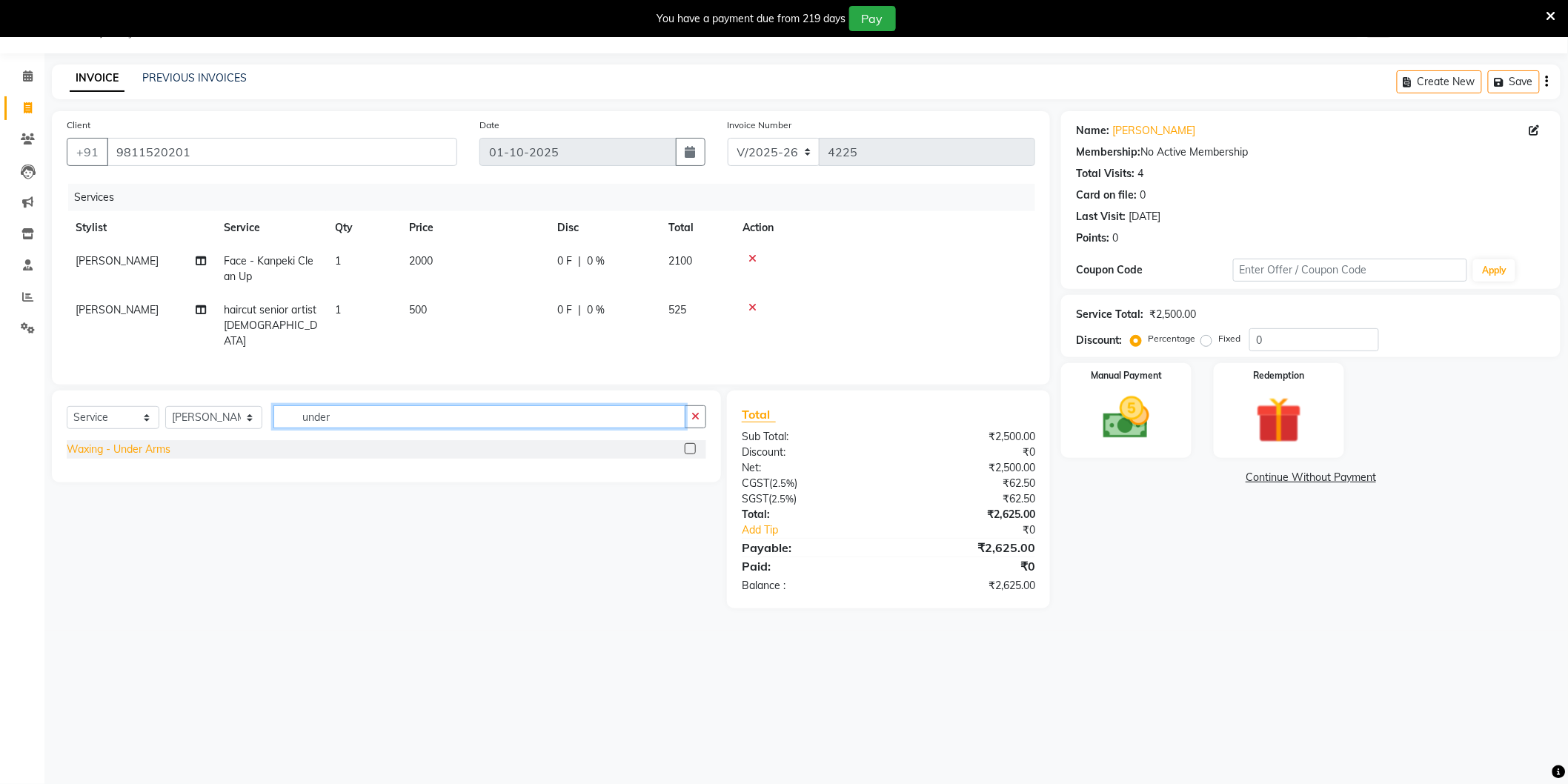
type input "under"
click at [159, 448] on div "Waxing - Under Arms" at bounding box center [118, 449] width 104 height 15
checkbox input "false"
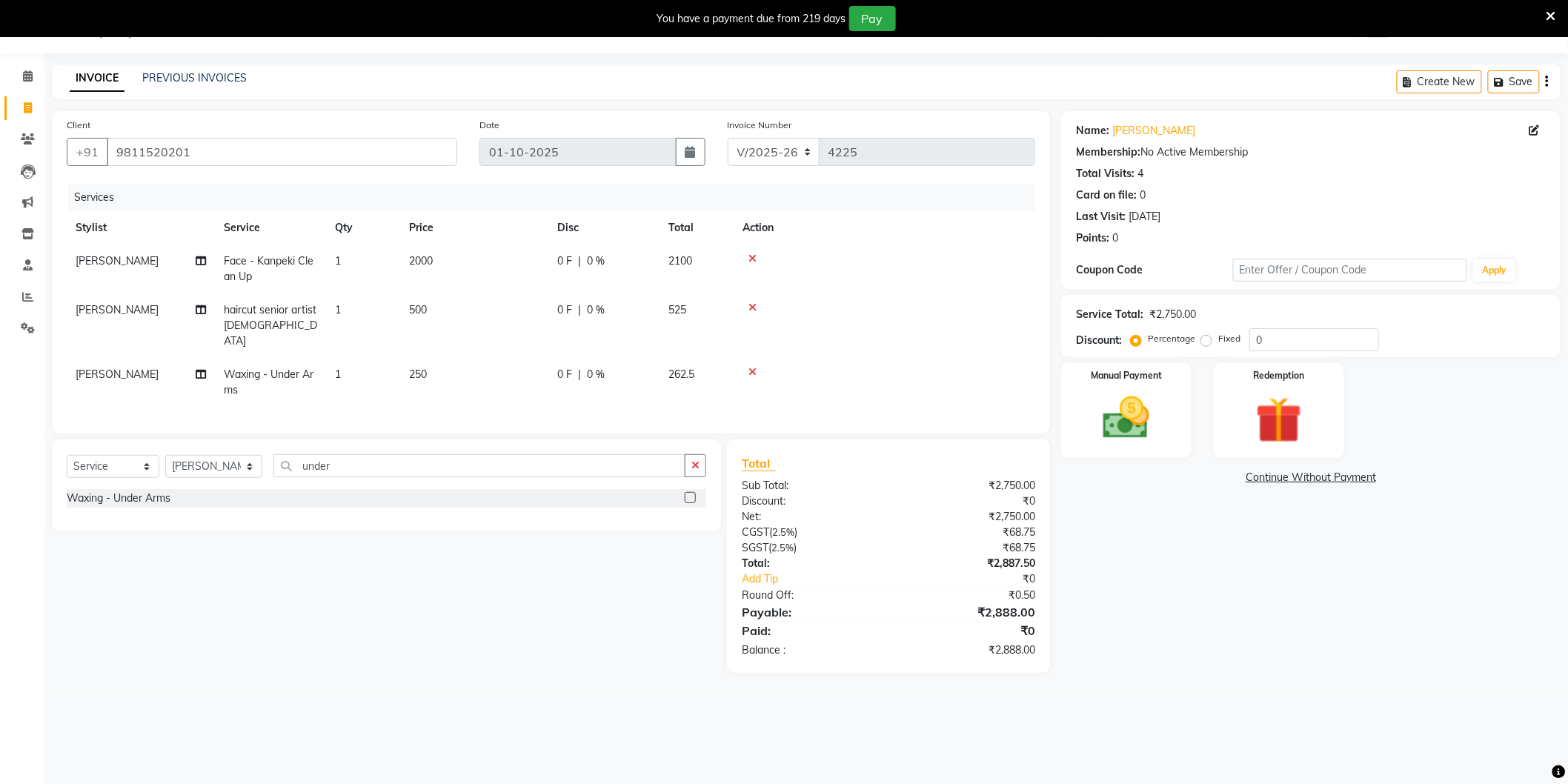
click at [447, 358] on td "250" at bounding box center [474, 382] width 148 height 49
select select "44687"
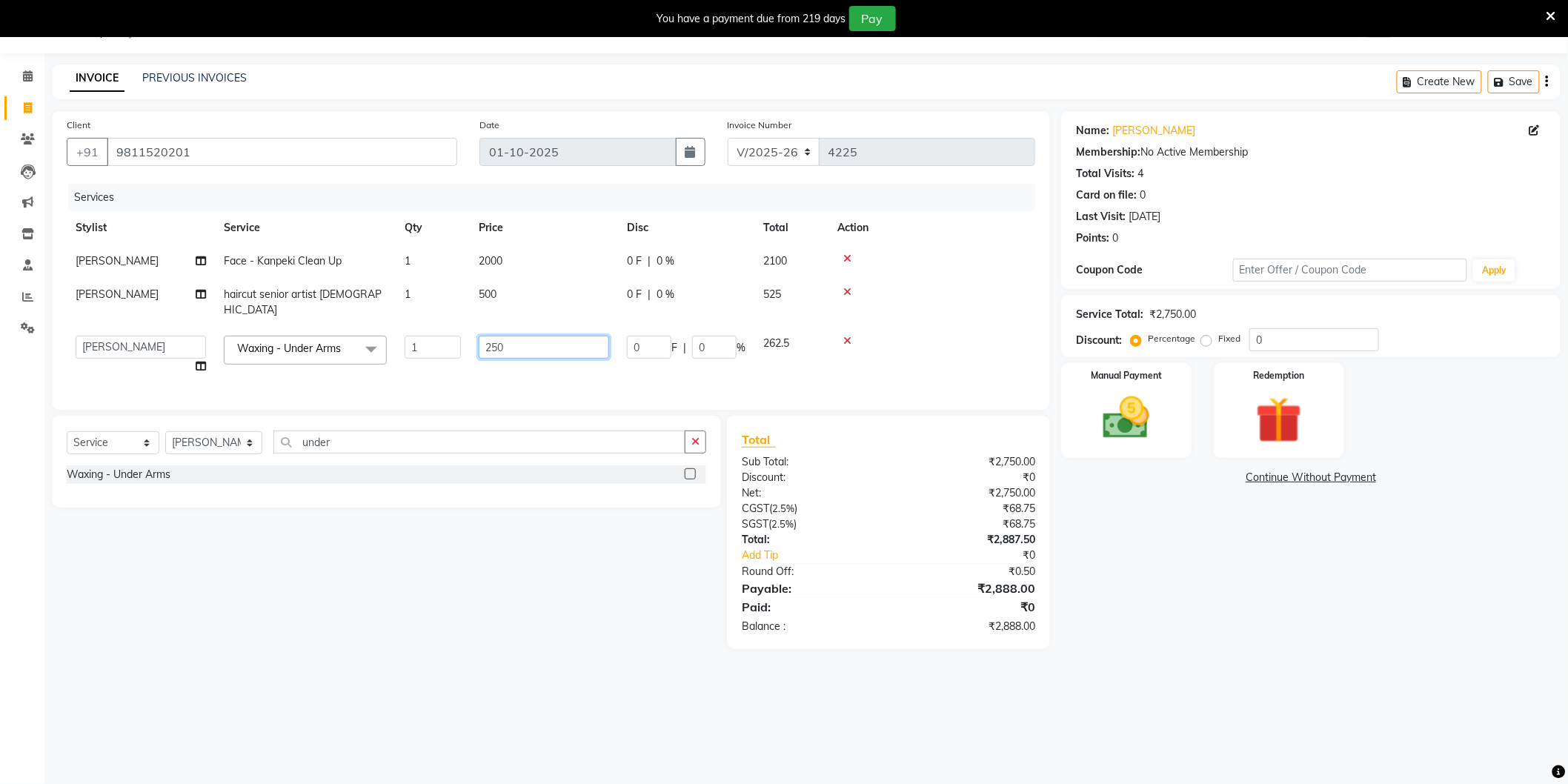
click at [519, 336] on input "250" at bounding box center [543, 347] width 131 height 23
type input "300"
click at [1091, 557] on div "Name: Nukul Membership: No Active Membership Total Visits: 4 Card on file: 0 La…" at bounding box center [1316, 379] width 511 height 538
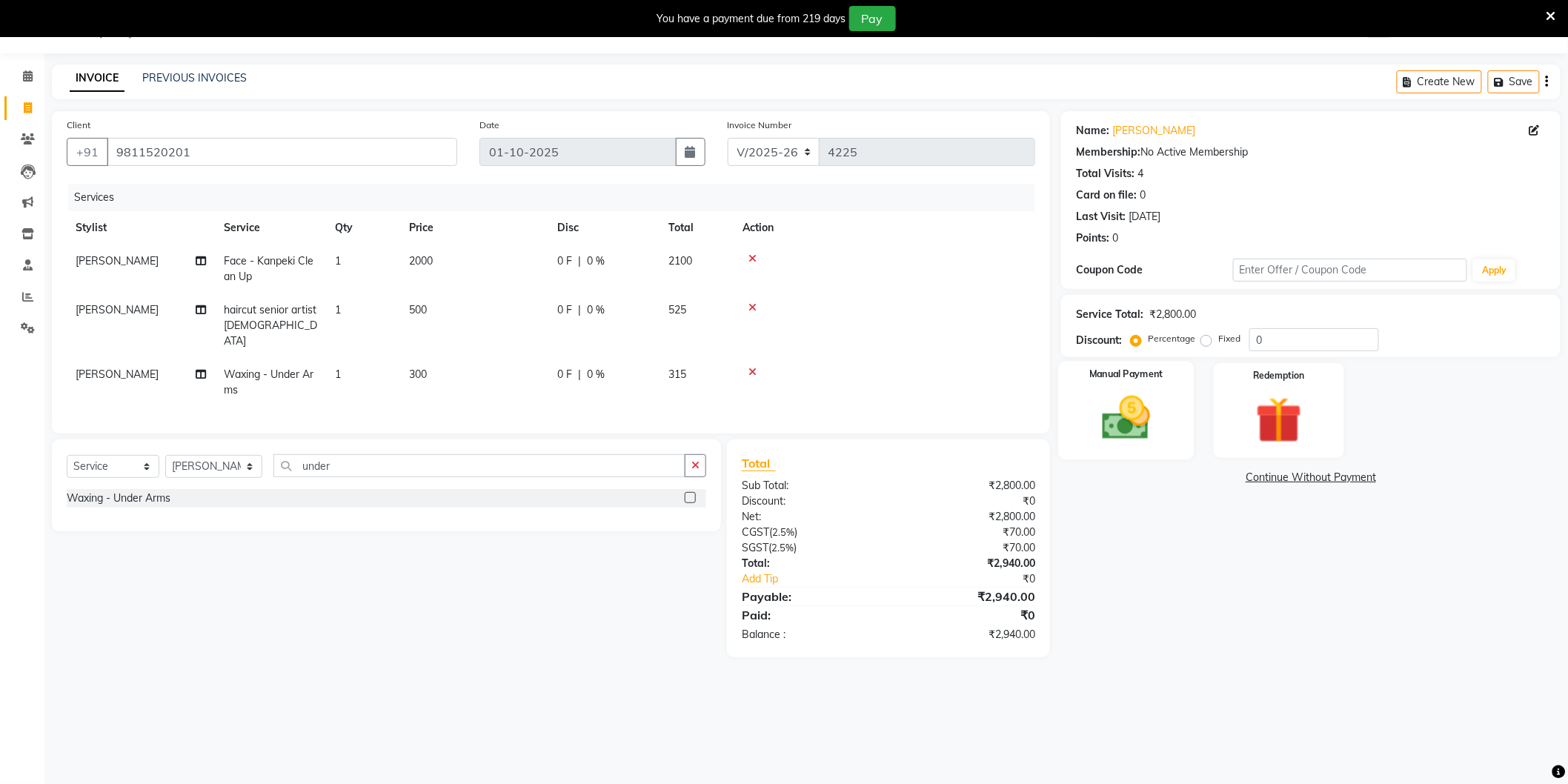
click at [1134, 425] on img at bounding box center [1126, 418] width 78 height 55
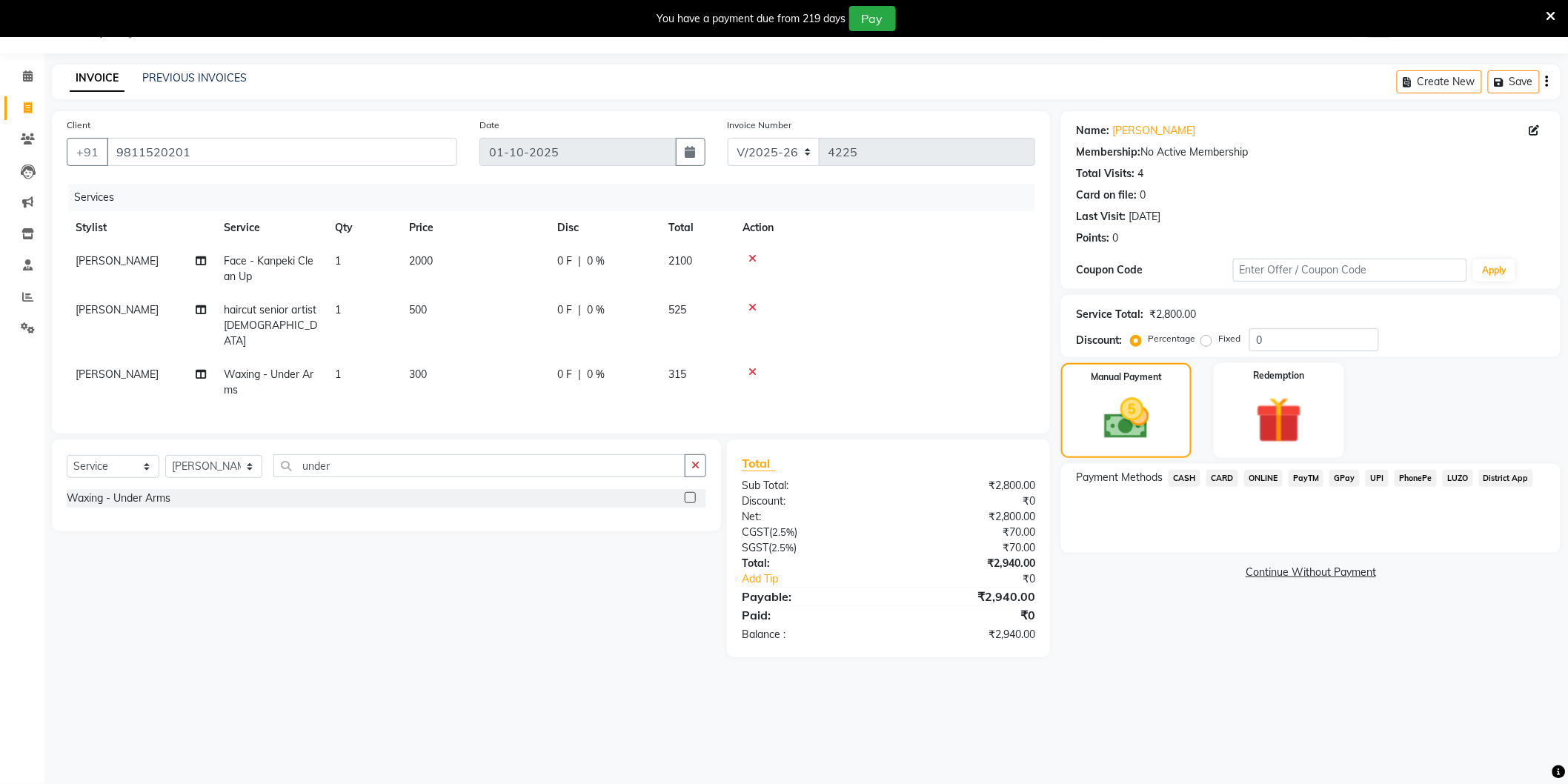
click at [1179, 475] on span "CASH" at bounding box center [1183, 478] width 32 height 17
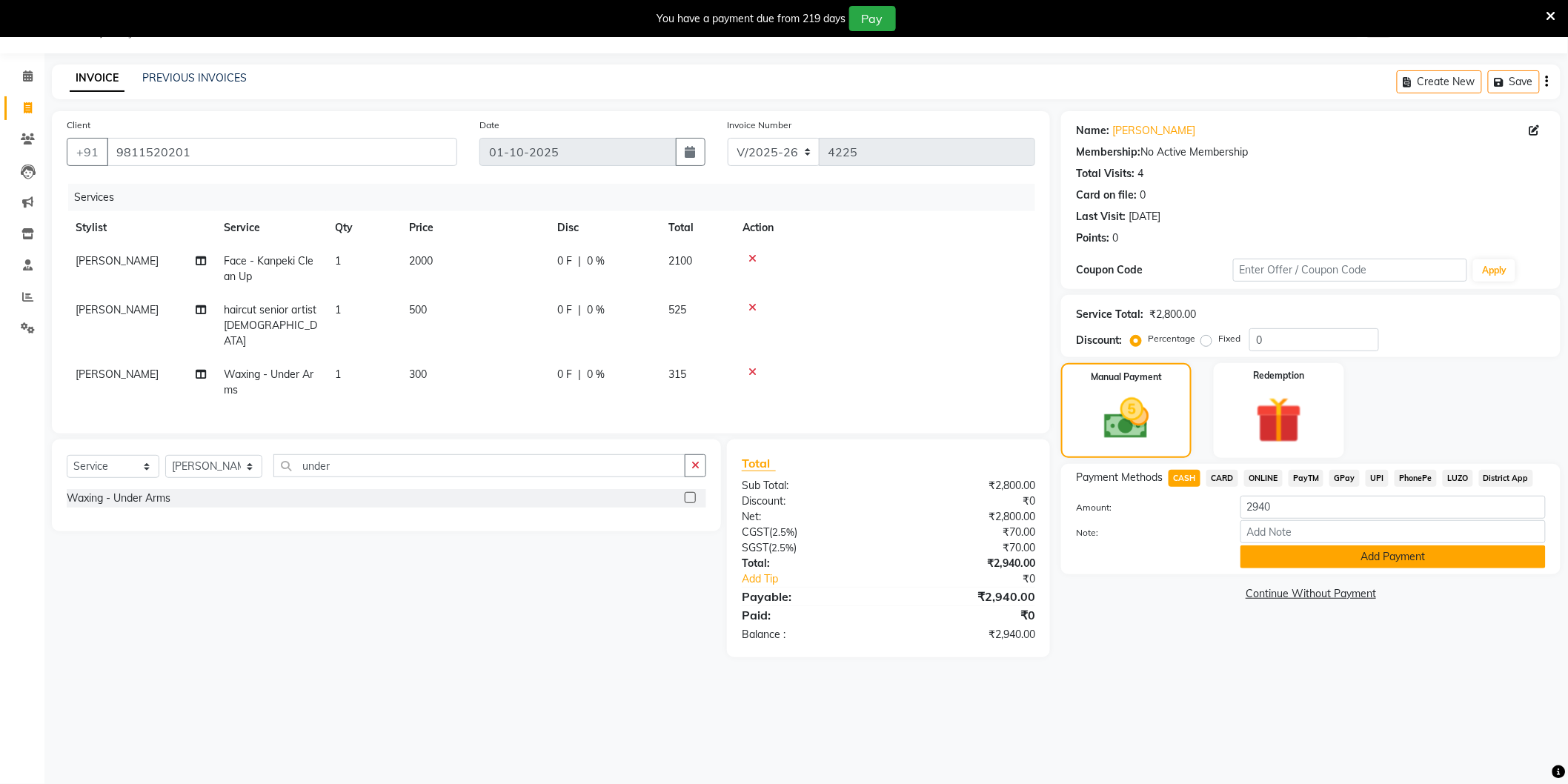
click at [1308, 557] on button "Add Payment" at bounding box center [1393, 557] width 306 height 23
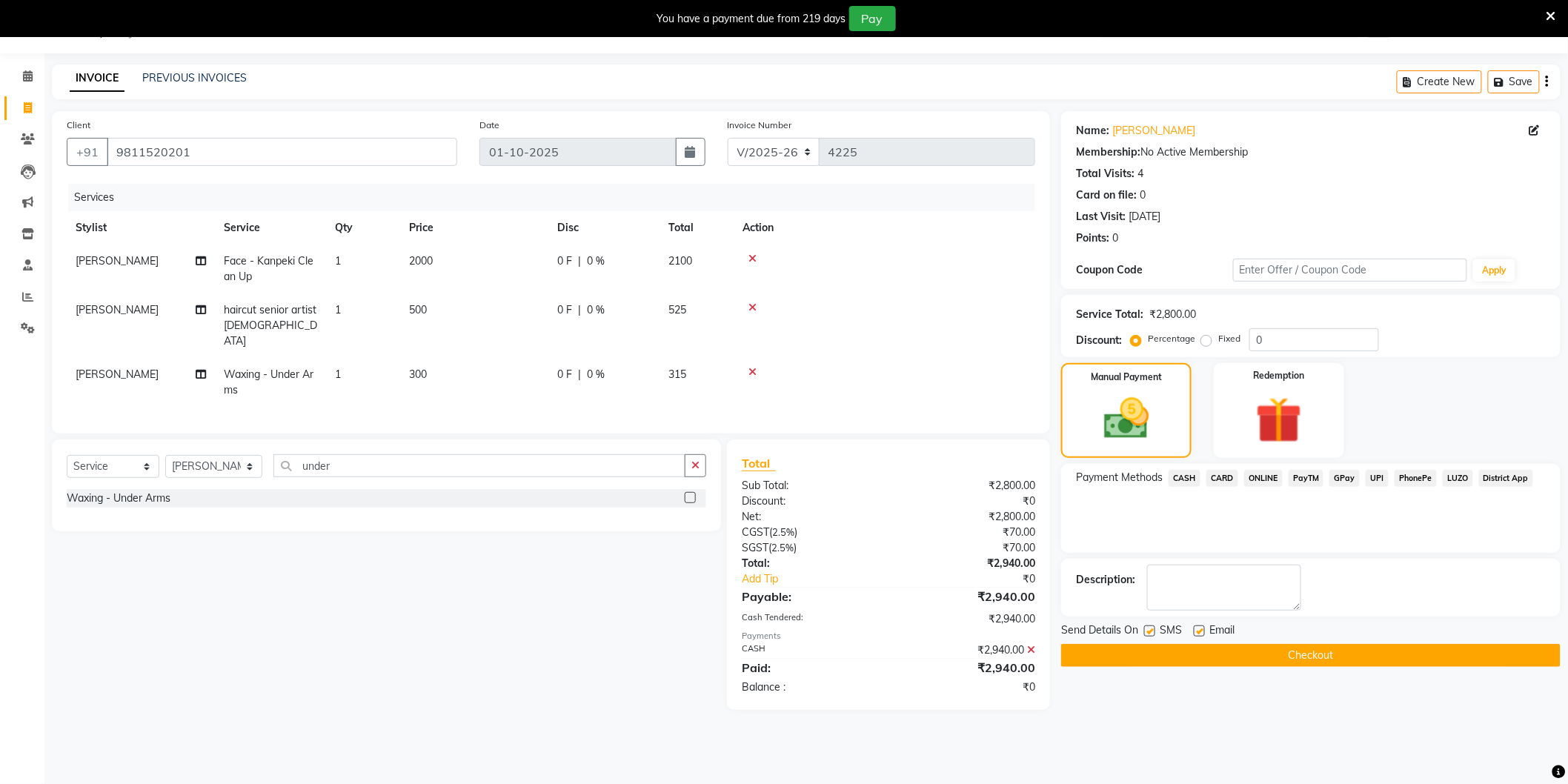
click at [1228, 658] on button "Checkout" at bounding box center [1310, 655] width 499 height 23
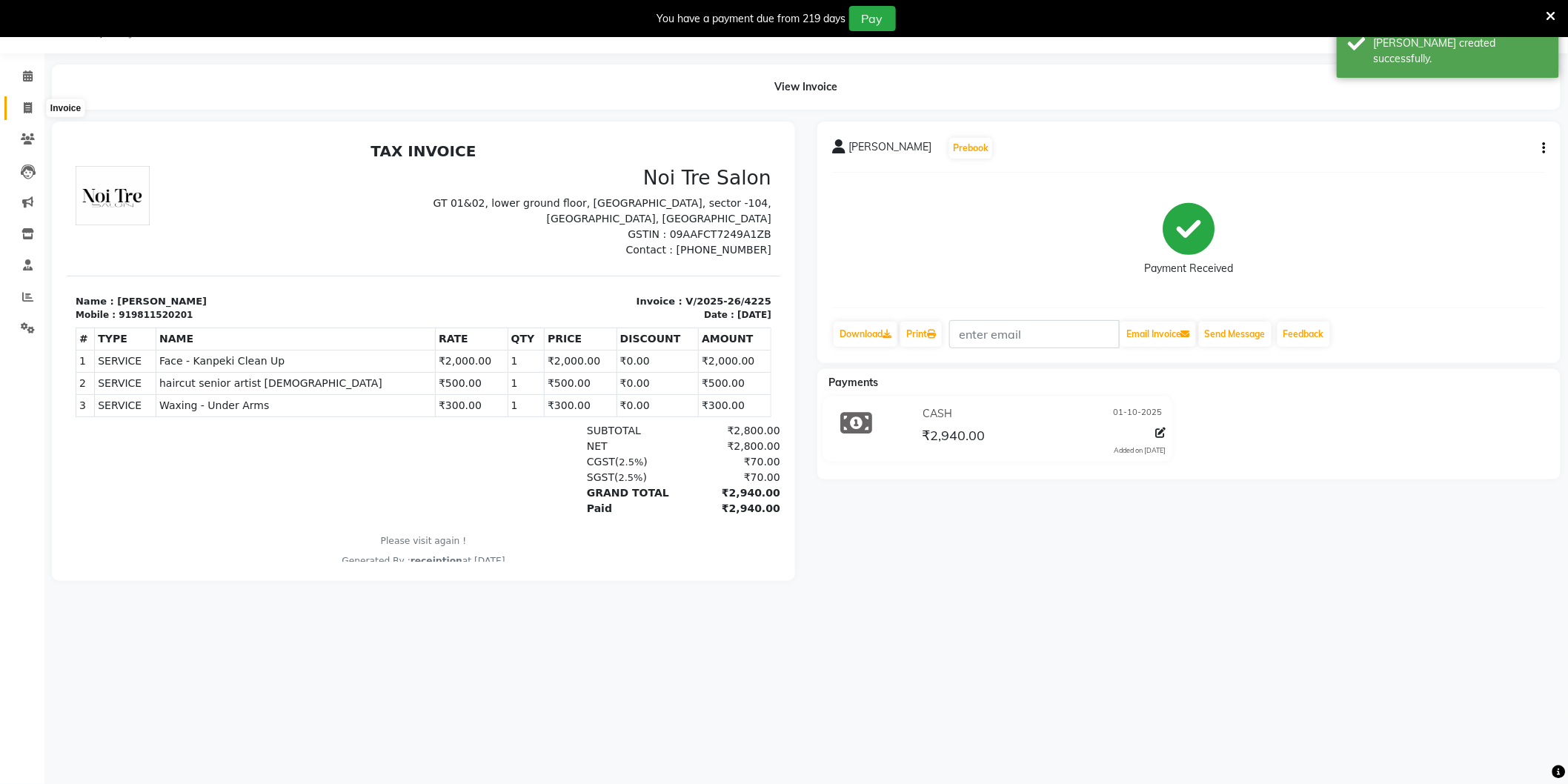
click at [25, 100] on span at bounding box center [28, 109] width 26 height 17
select select "service"
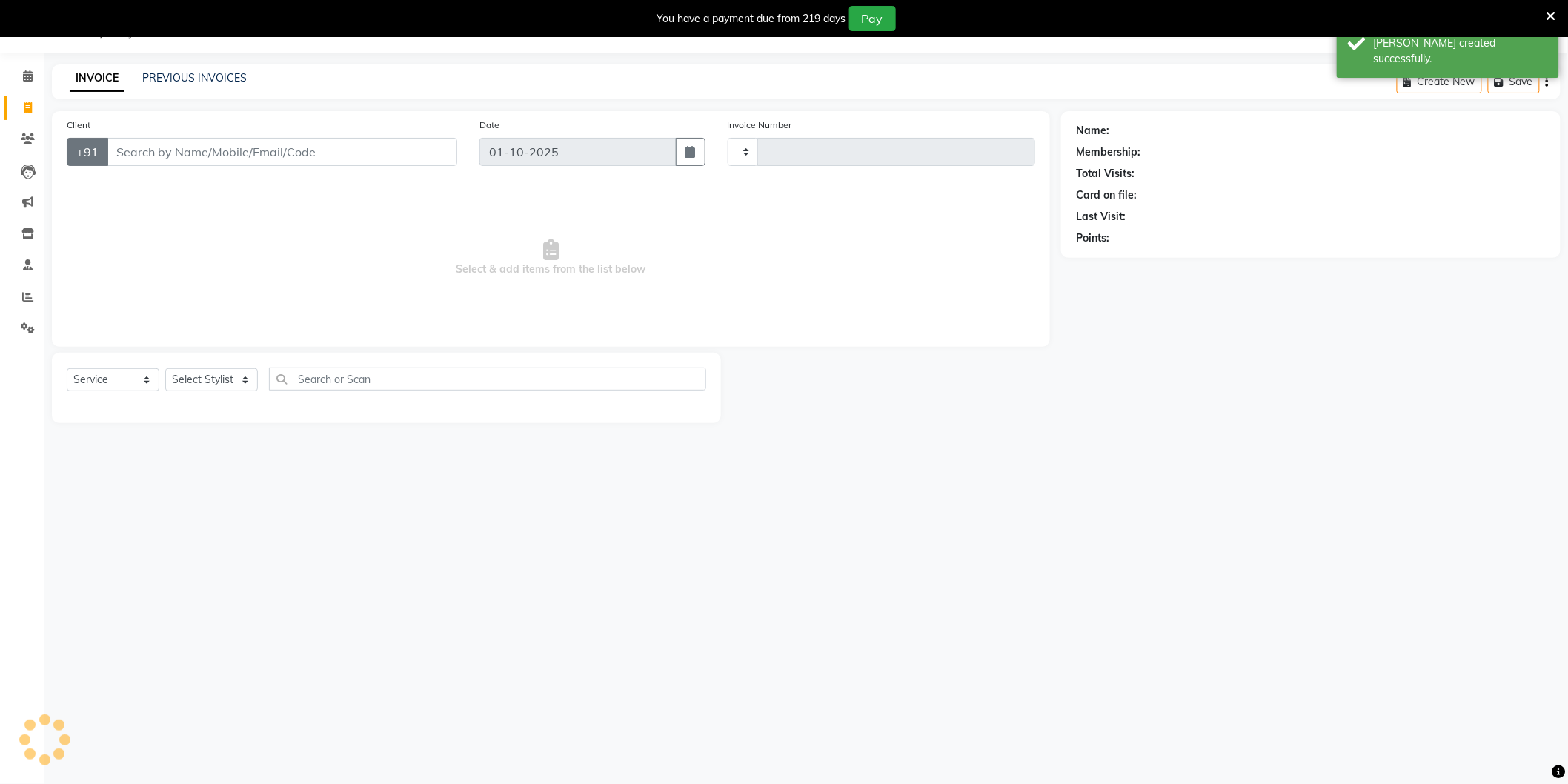
type input "4226"
select select "4009"
click at [28, 294] on icon at bounding box center [28, 297] width 11 height 11
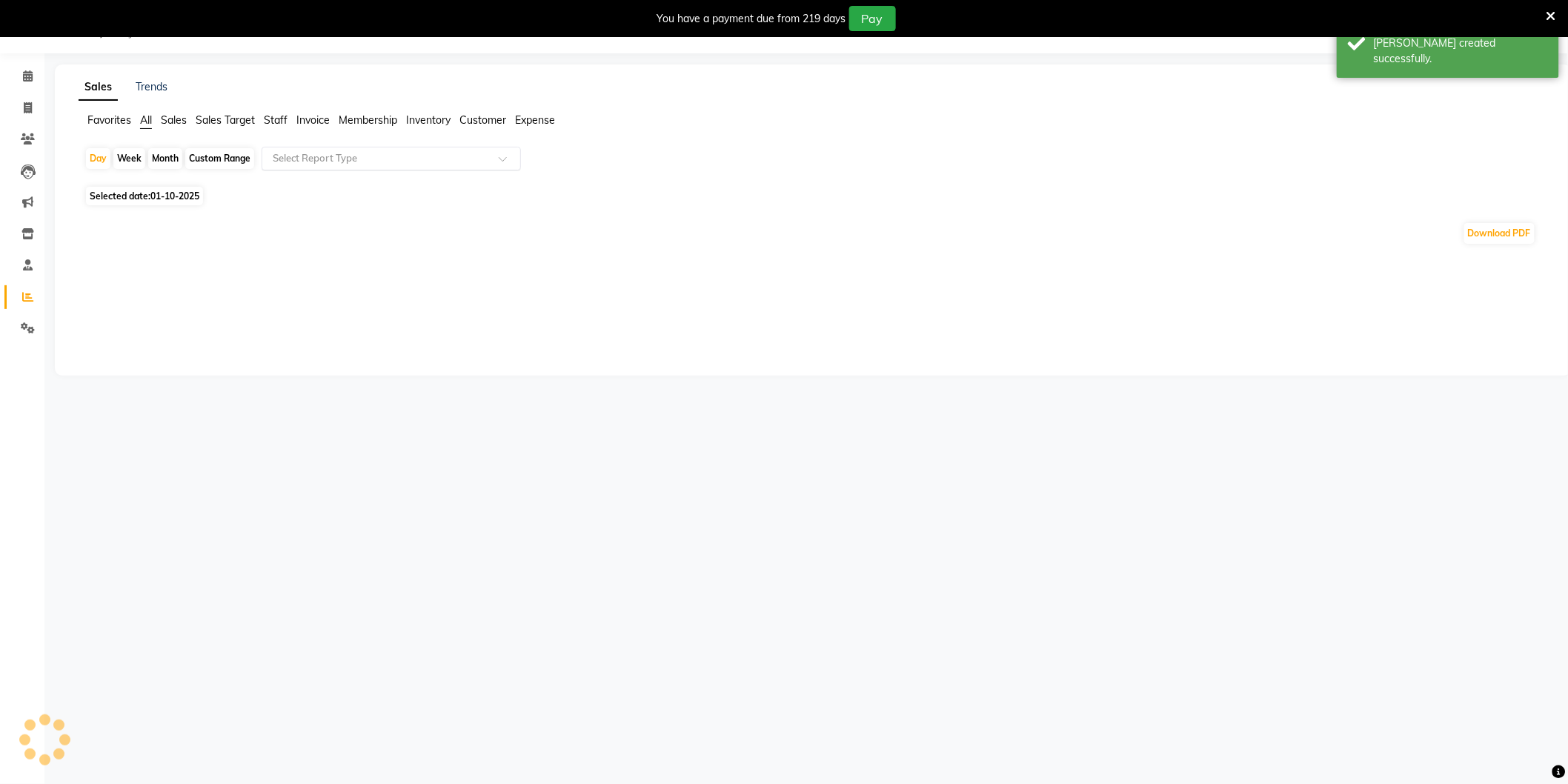
click at [302, 163] on input "text" at bounding box center [375, 159] width 213 height 15
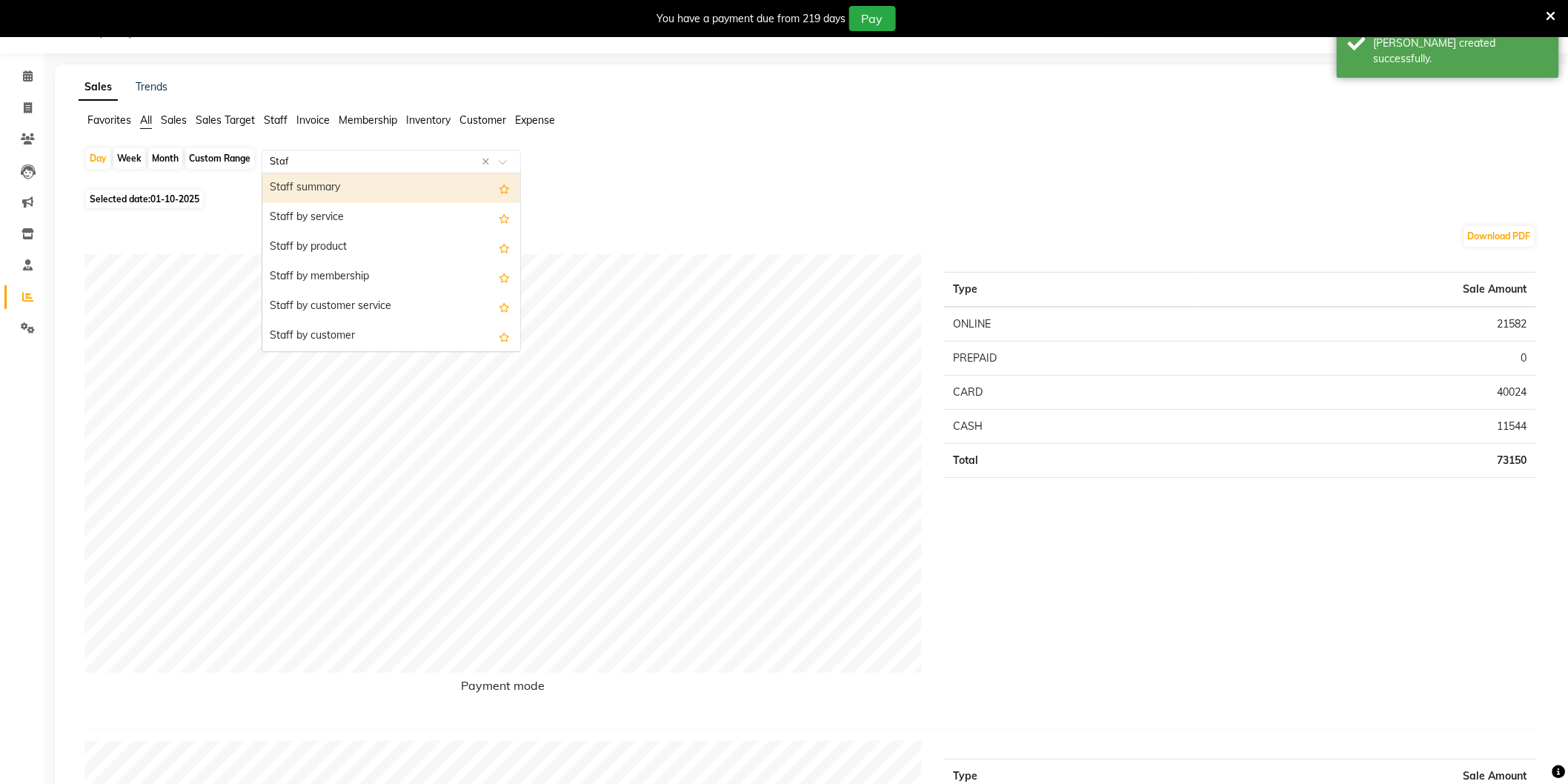
type input "Staff"
click at [302, 219] on div "Staff by service" at bounding box center [392, 218] width 258 height 30
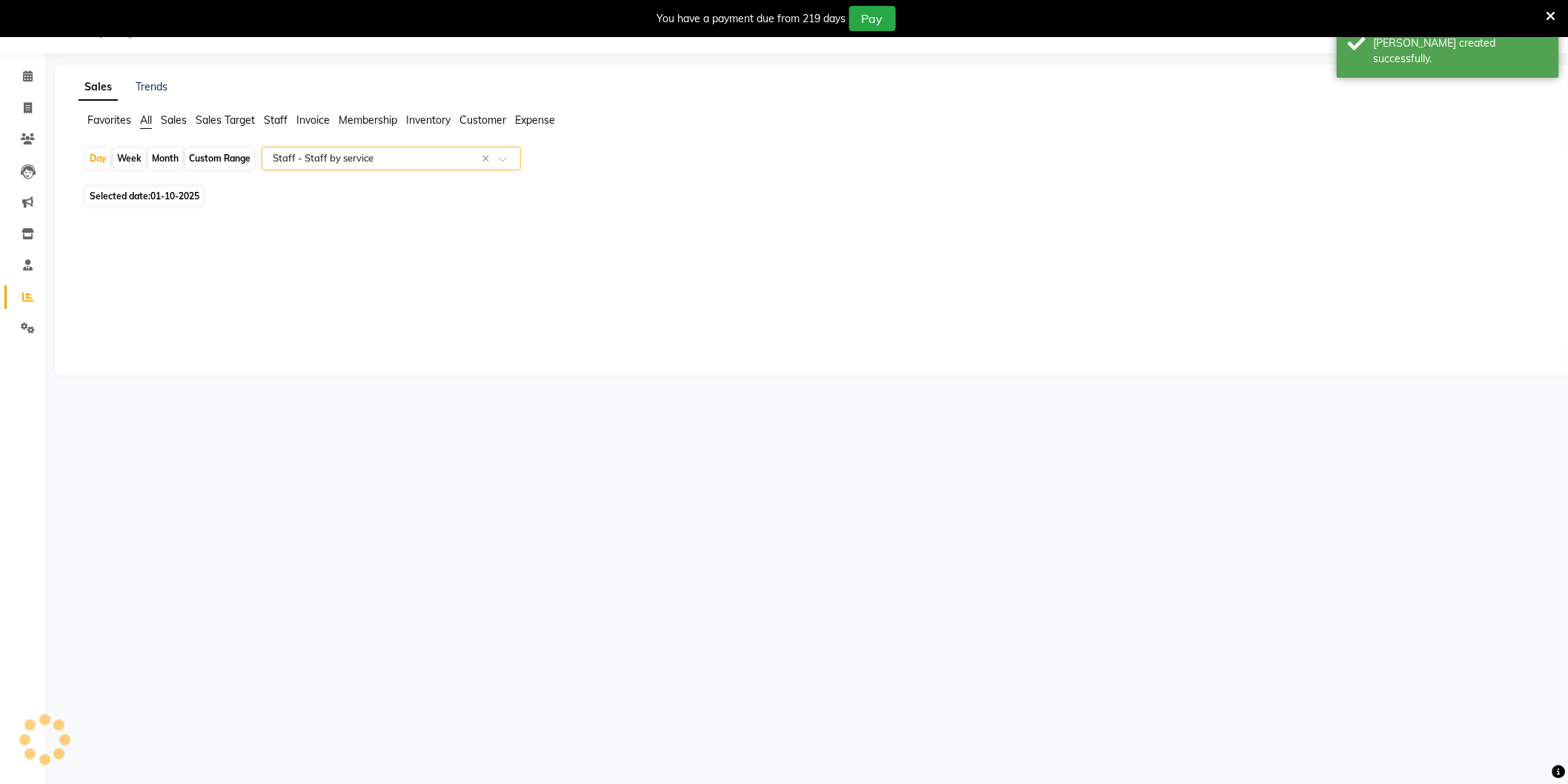
select select "full_report"
select select "csv"
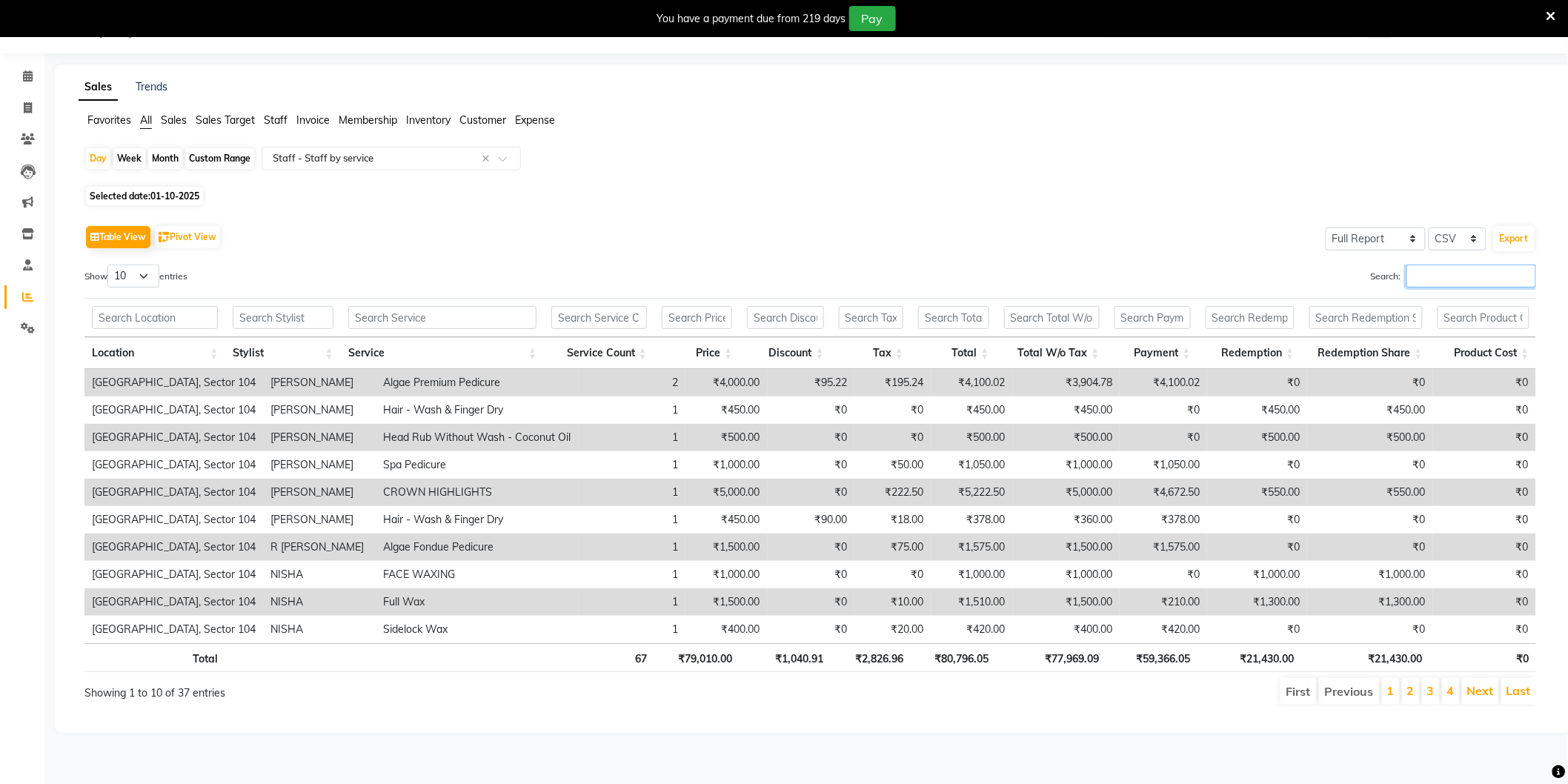
click at [1450, 274] on input "Search:" at bounding box center [1472, 276] width 130 height 23
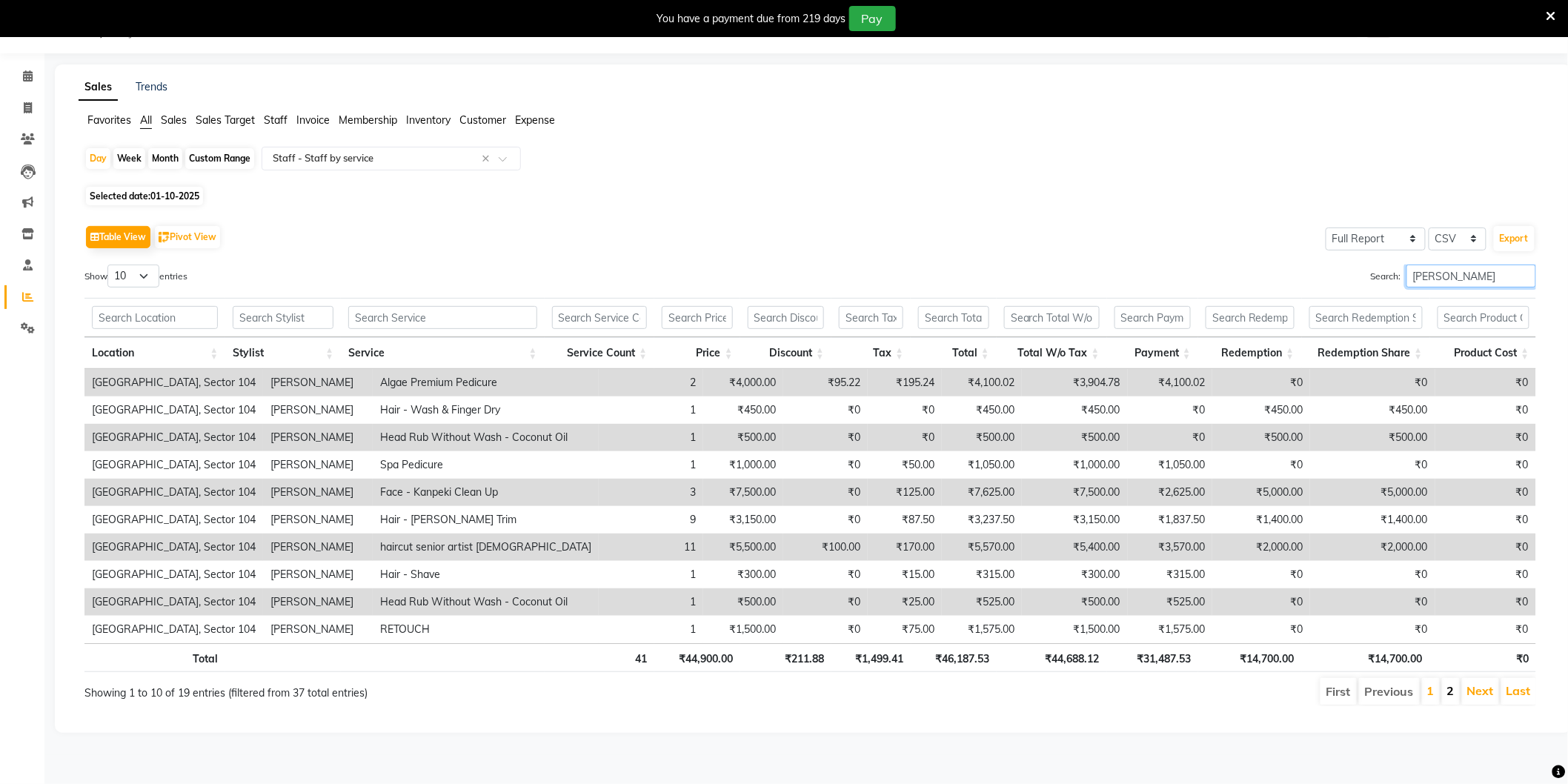
type input "[PERSON_NAME]"
click at [1452, 693] on link "2" at bounding box center [1451, 690] width 8 height 15
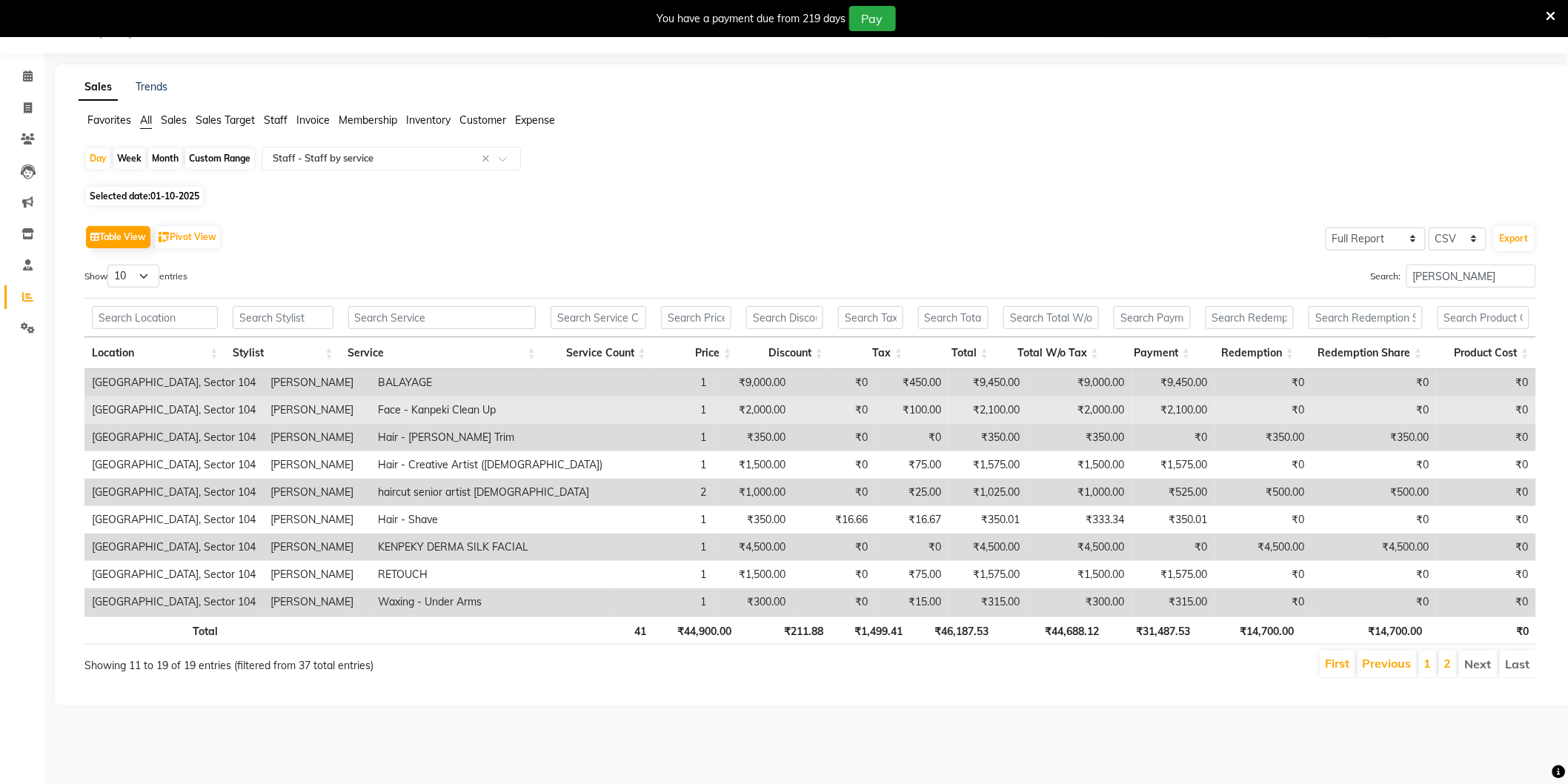
click at [1072, 408] on td "₹2,000.00" at bounding box center [1079, 410] width 104 height 28
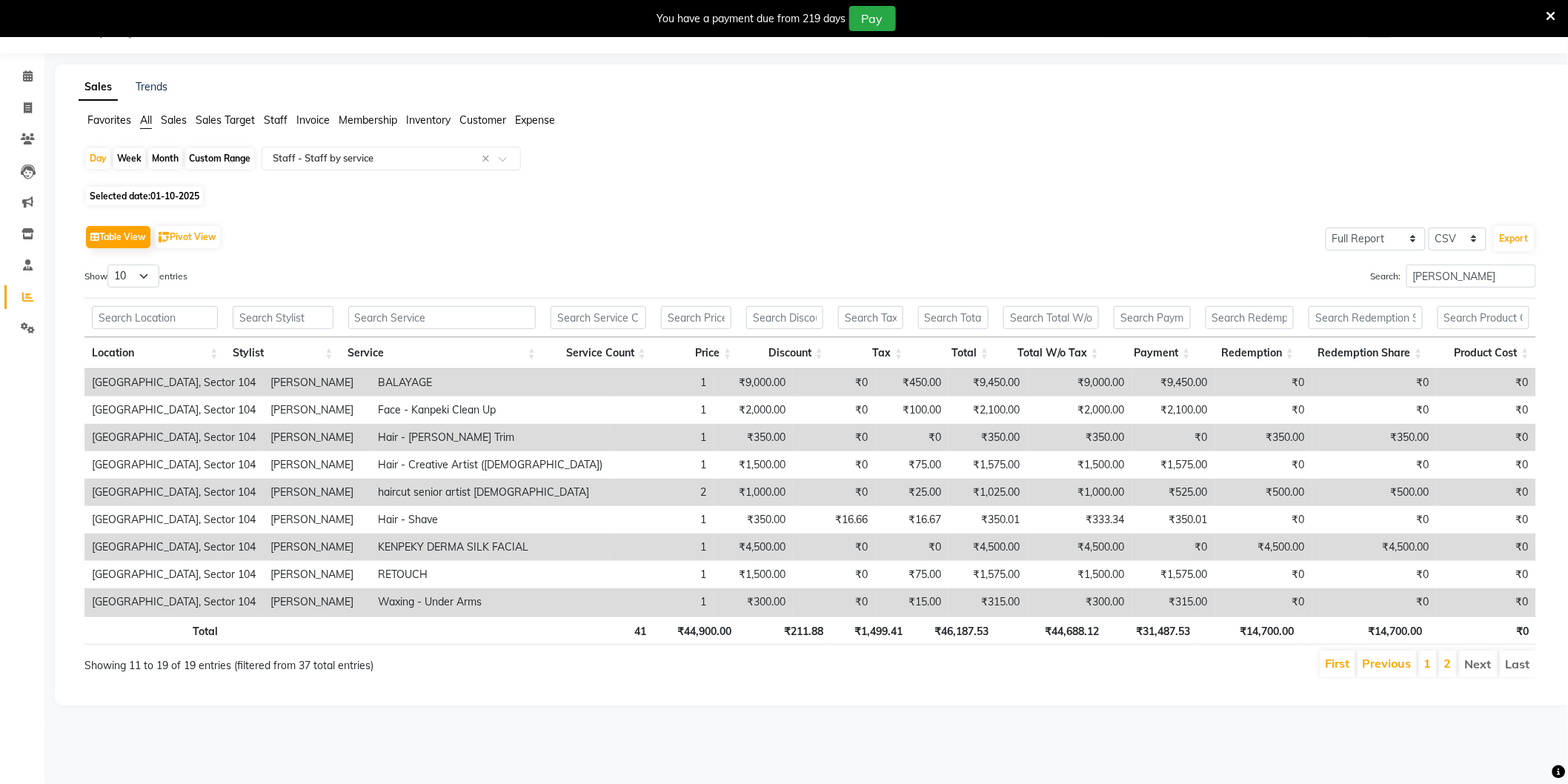
click at [1079, 546] on td "₹4,500.00" at bounding box center [1079, 547] width 104 height 28
click at [313, 151] on input "text" at bounding box center [375, 159] width 213 height 15
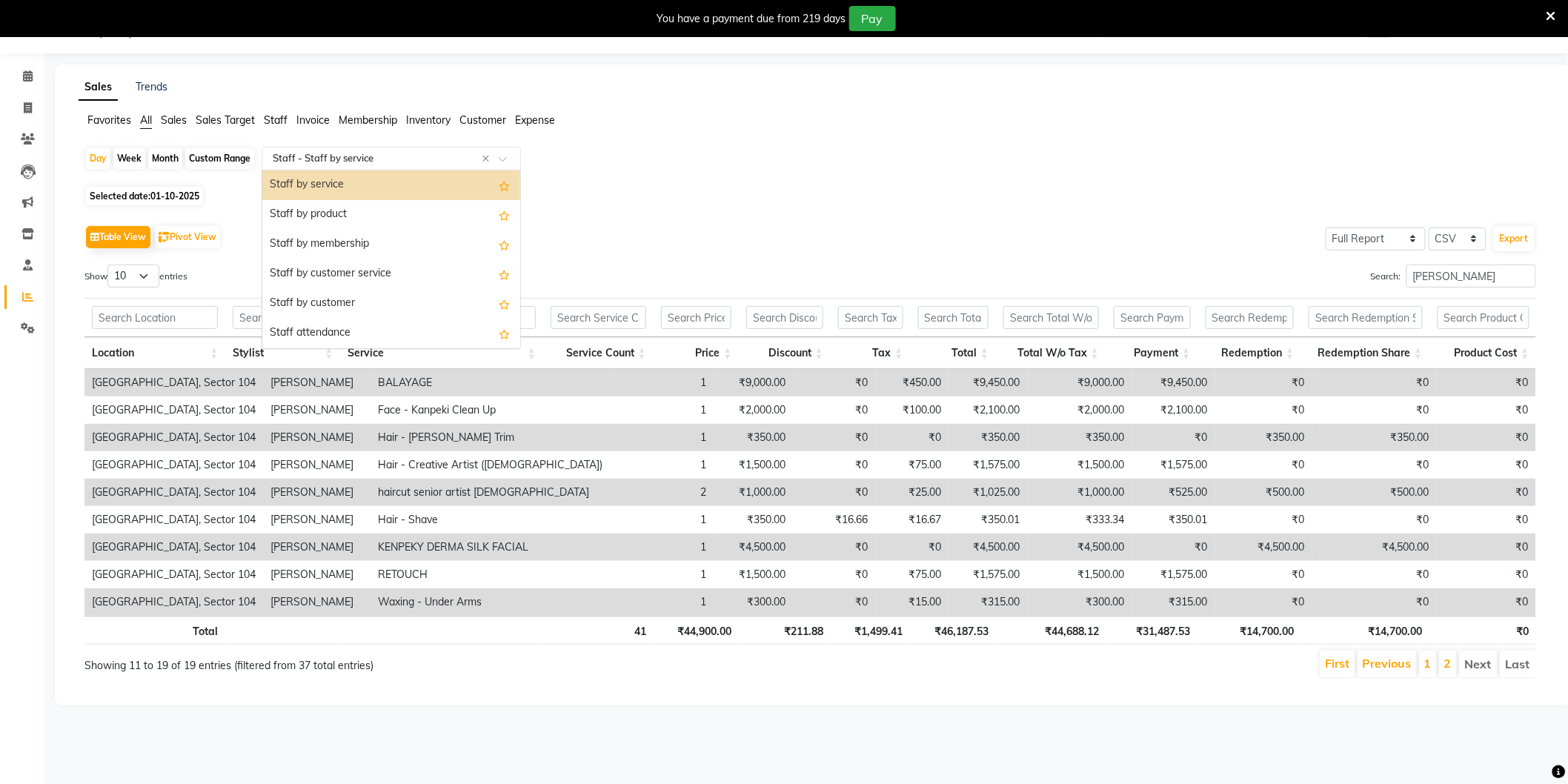
click at [322, 160] on input "text" at bounding box center [375, 159] width 213 height 15
click at [314, 180] on div "Staff by service" at bounding box center [392, 184] width 258 height 30
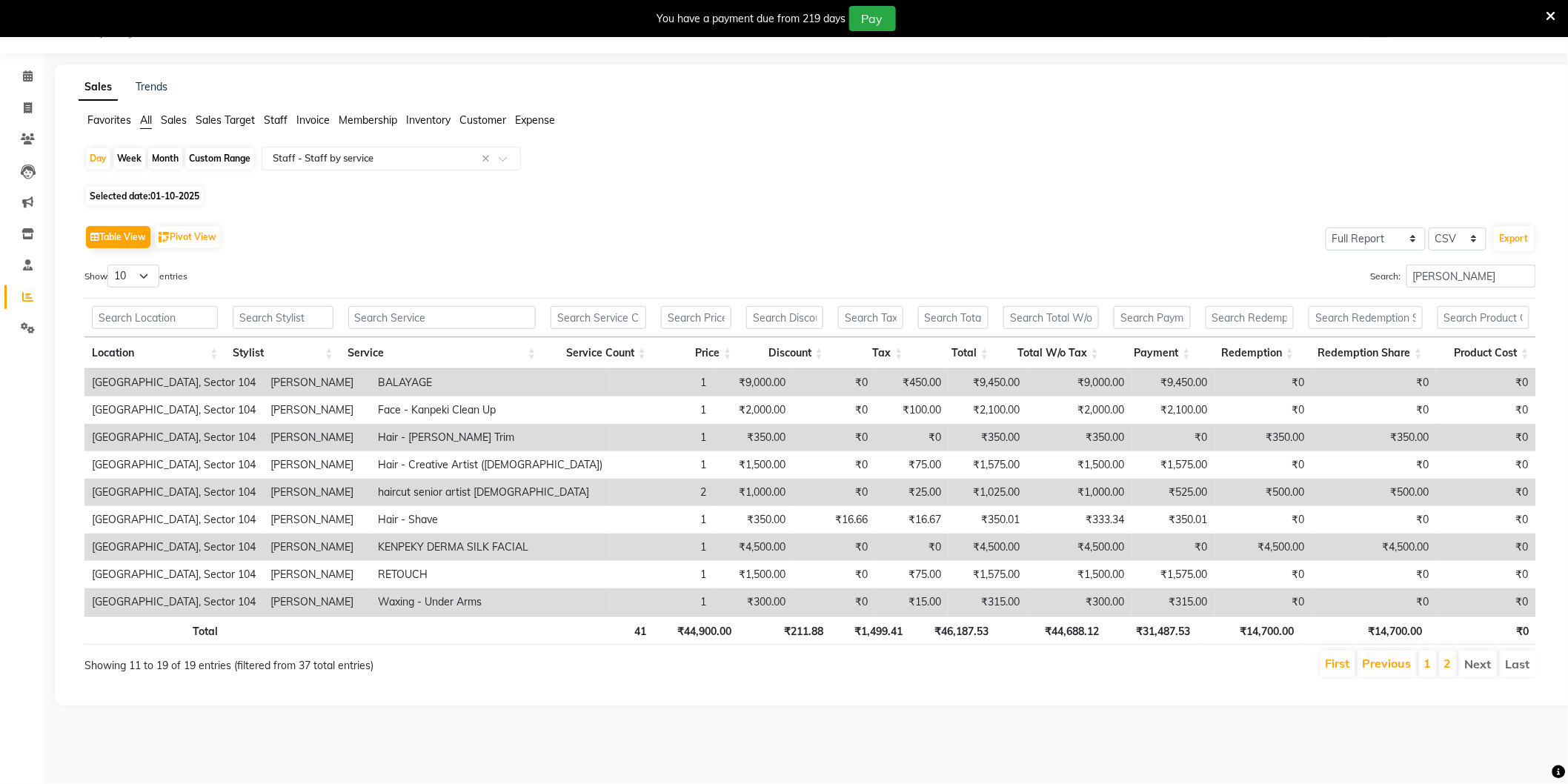
click at [178, 191] on span "01-10-2025" at bounding box center [174, 196] width 49 height 11
select select "10"
select select "2025"
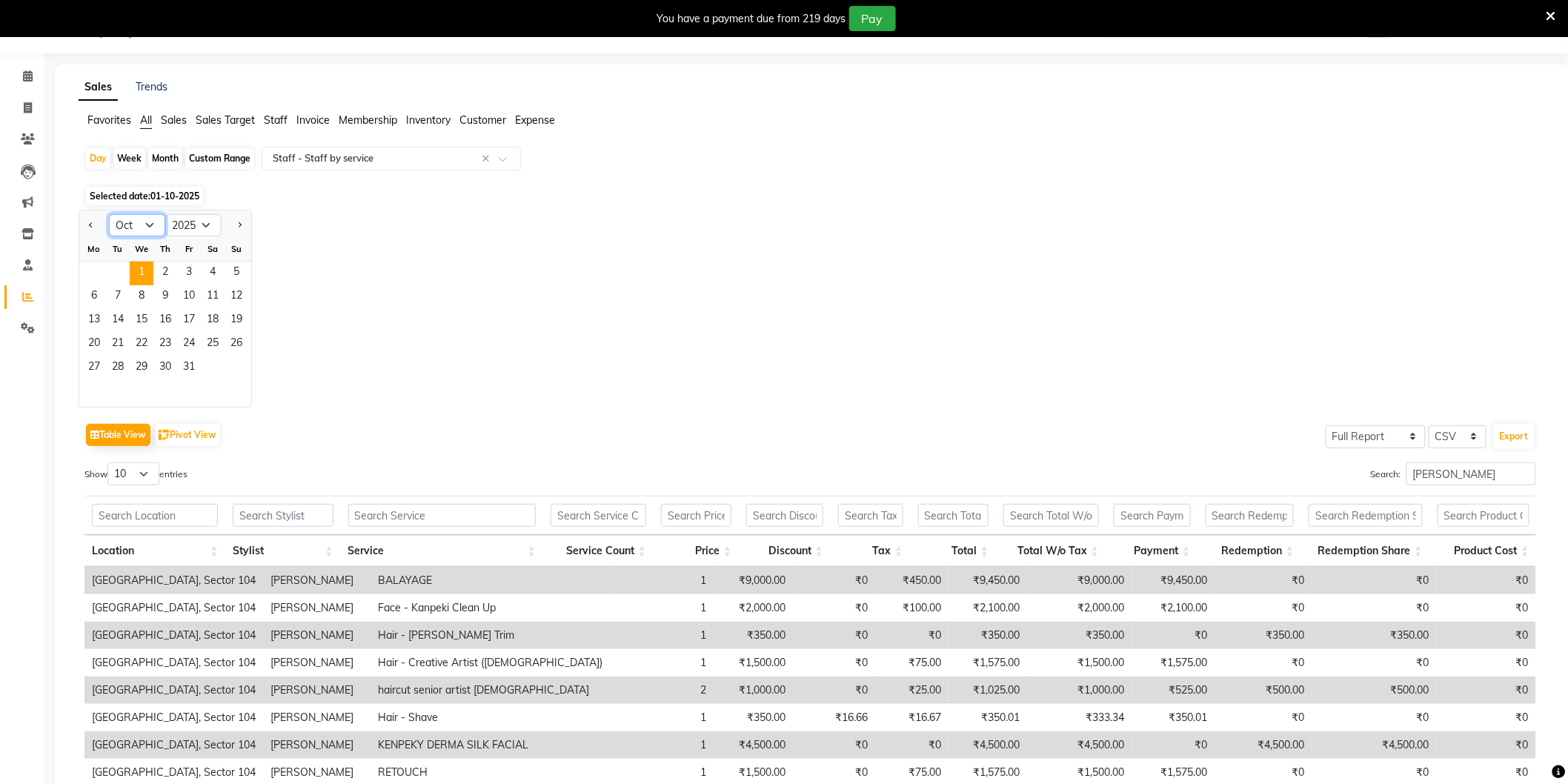
click at [143, 233] on select "Jan Feb Mar Apr May Jun Jul Aug Sep Oct Nov Dec" at bounding box center [137, 224] width 56 height 22
select select "9"
click at [109, 214] on select "Jan Feb Mar Apr May Jun Jul Aug Sep Oct Nov Dec" at bounding box center [137, 224] width 56 height 22
click at [122, 367] on span "30" at bounding box center [117, 368] width 24 height 24
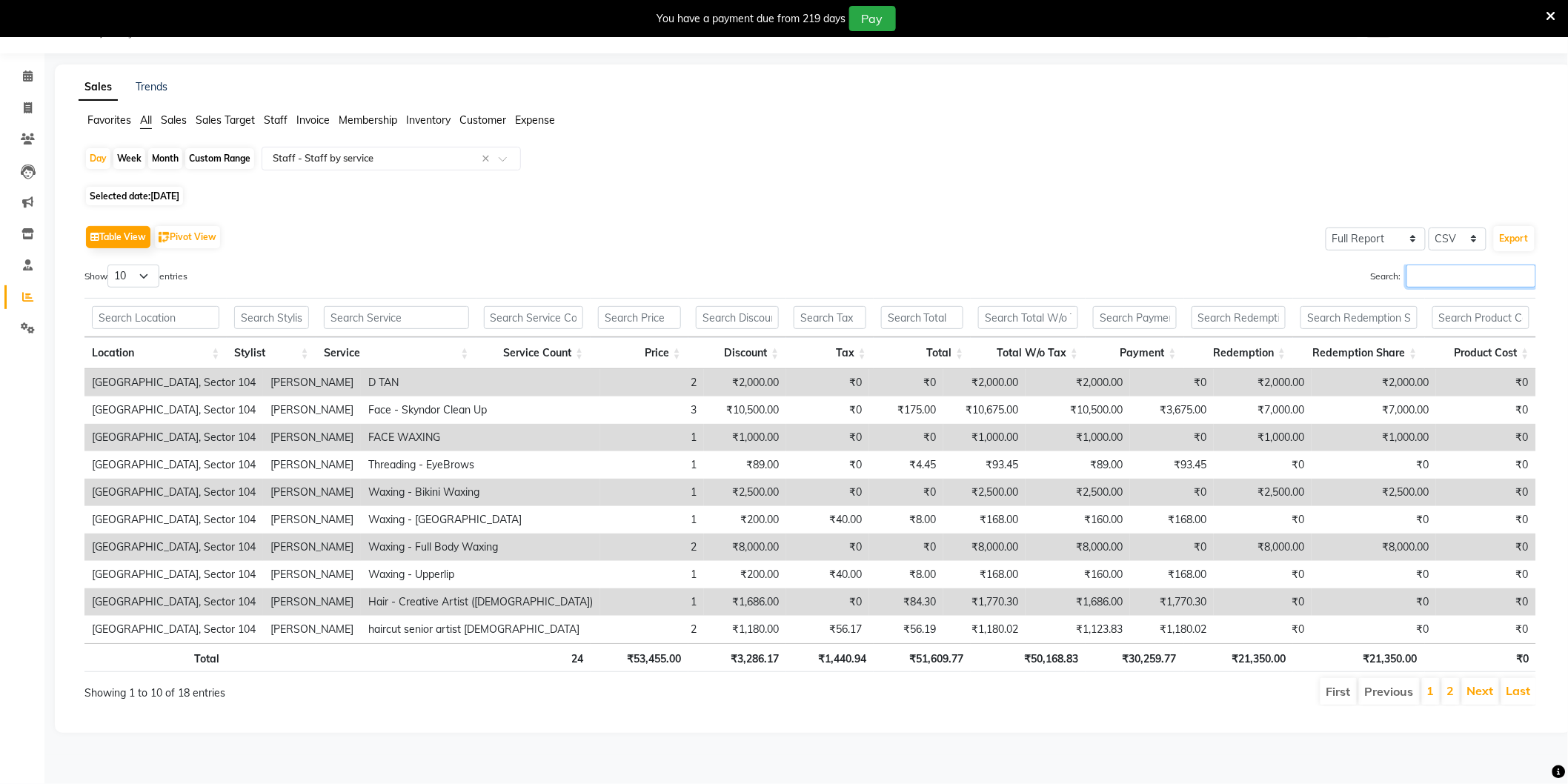
click at [1451, 276] on input "Search:" at bounding box center [1472, 276] width 130 height 23
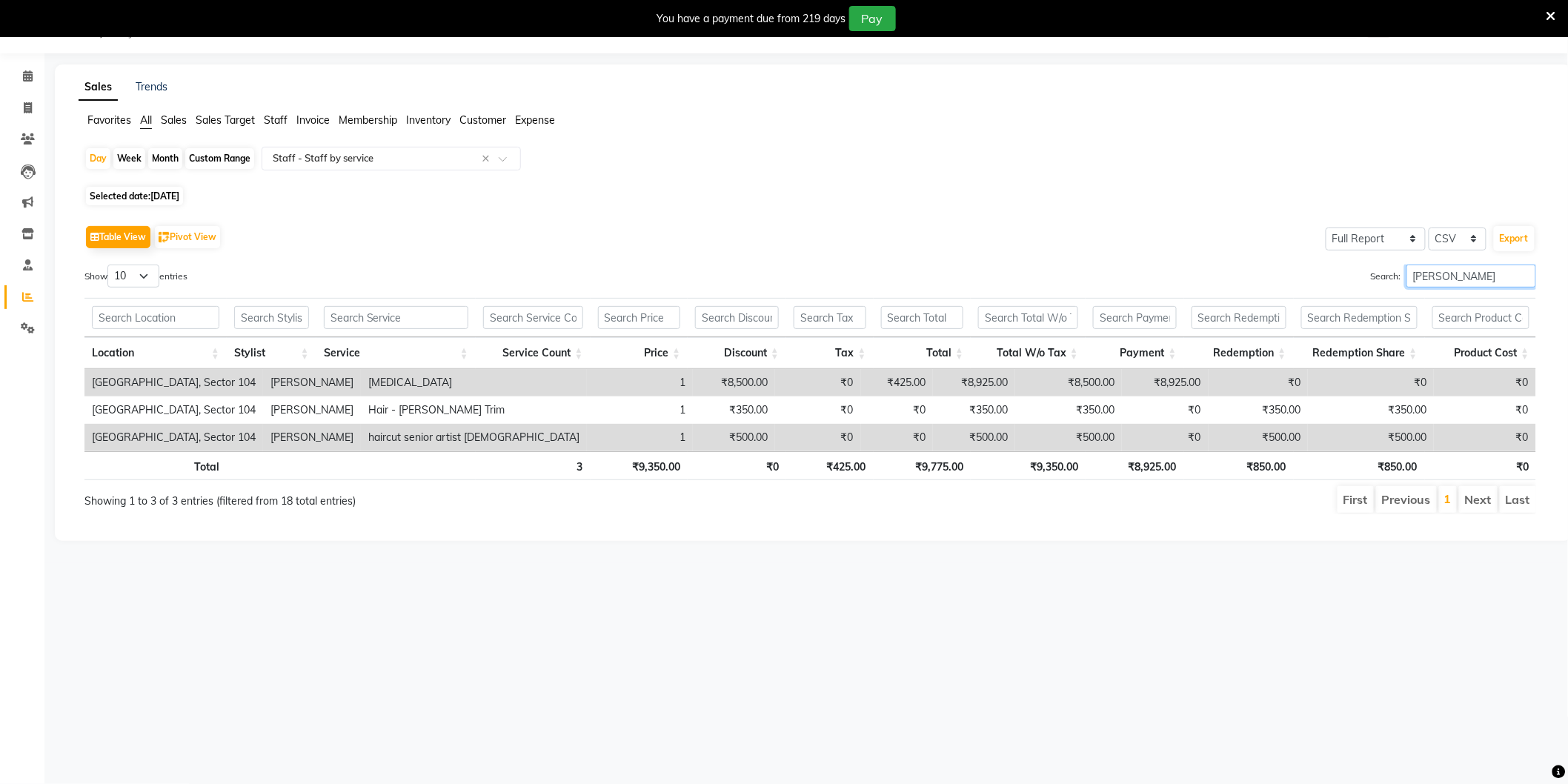
type input "[PERSON_NAME]"
click at [1056, 376] on td "₹8,500.00" at bounding box center [1069, 382] width 107 height 28
click at [32, 101] on span at bounding box center [28, 109] width 26 height 17
select select "service"
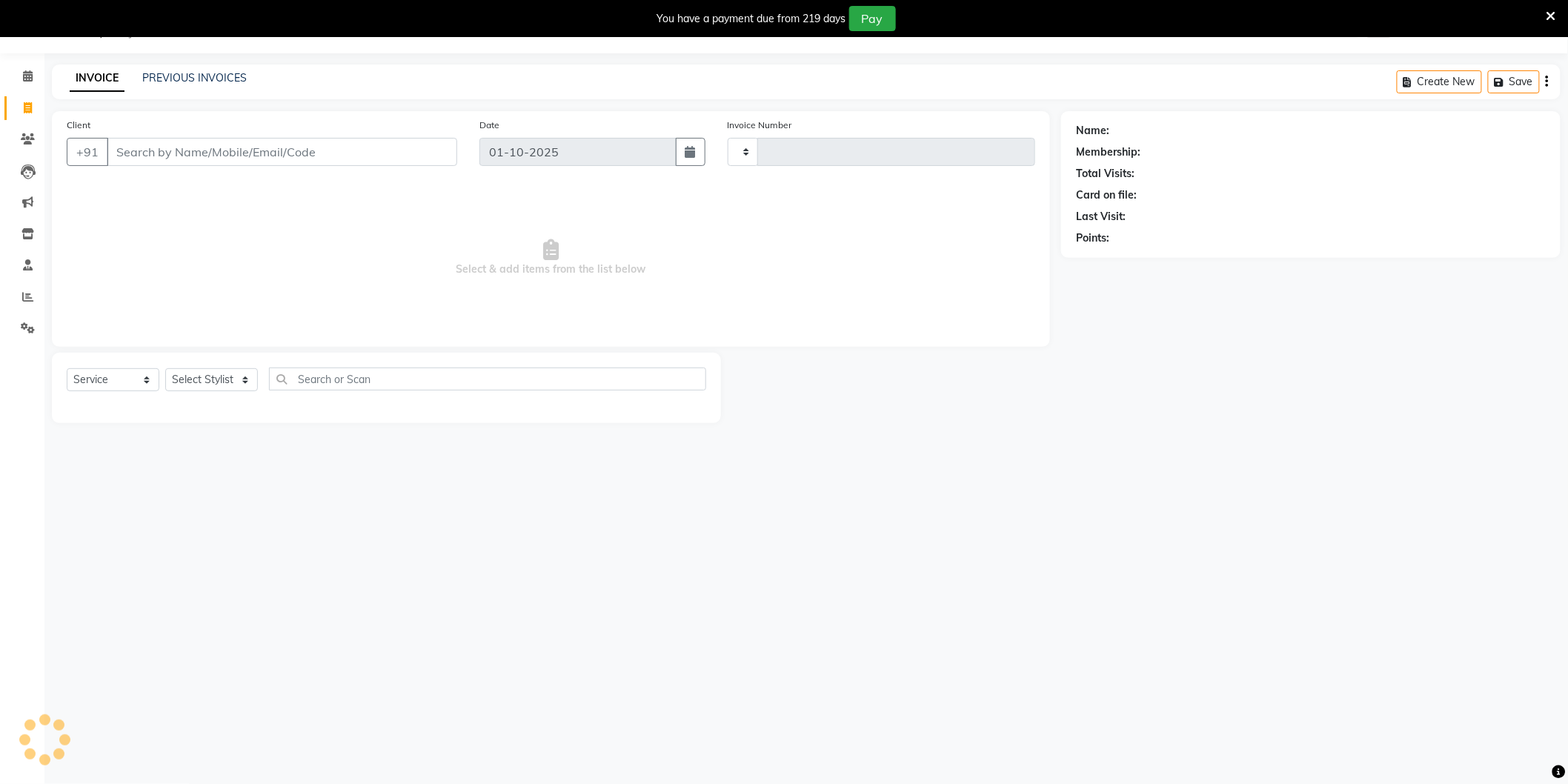
type input "4226"
select select "4009"
click at [217, 152] on input "Client" at bounding box center [282, 151] width 350 height 28
type input "9910324482"
click at [421, 147] on span "Add Client" at bounding box center [418, 152] width 58 height 15
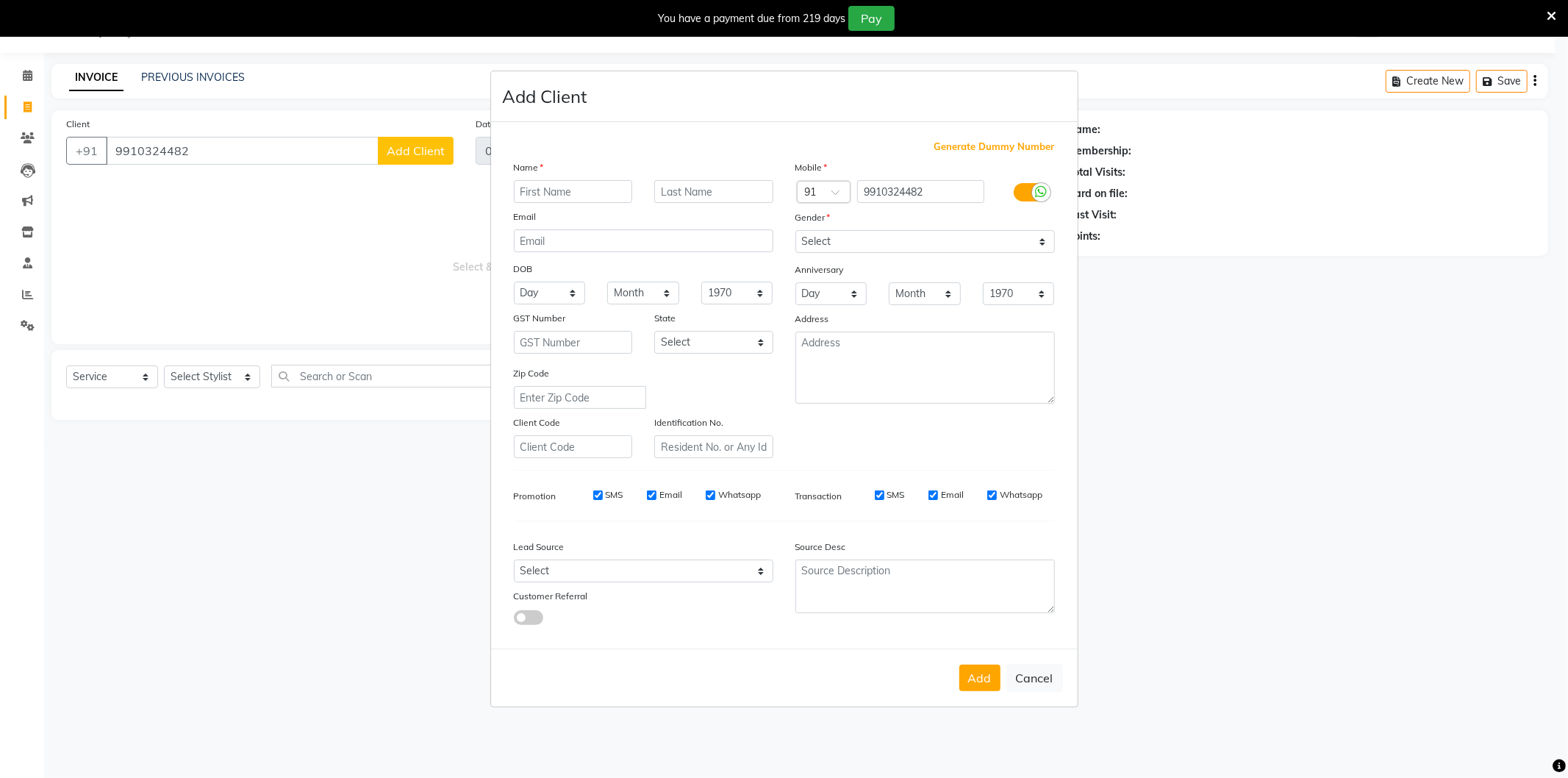
click at [591, 188] on input "text" at bounding box center [573, 191] width 119 height 23
click at [605, 182] on input "text" at bounding box center [573, 191] width 119 height 23
type input "A"
type input "Riya"
click at [853, 245] on select "Select Male Female Other Prefer Not To Say" at bounding box center [925, 242] width 260 height 23
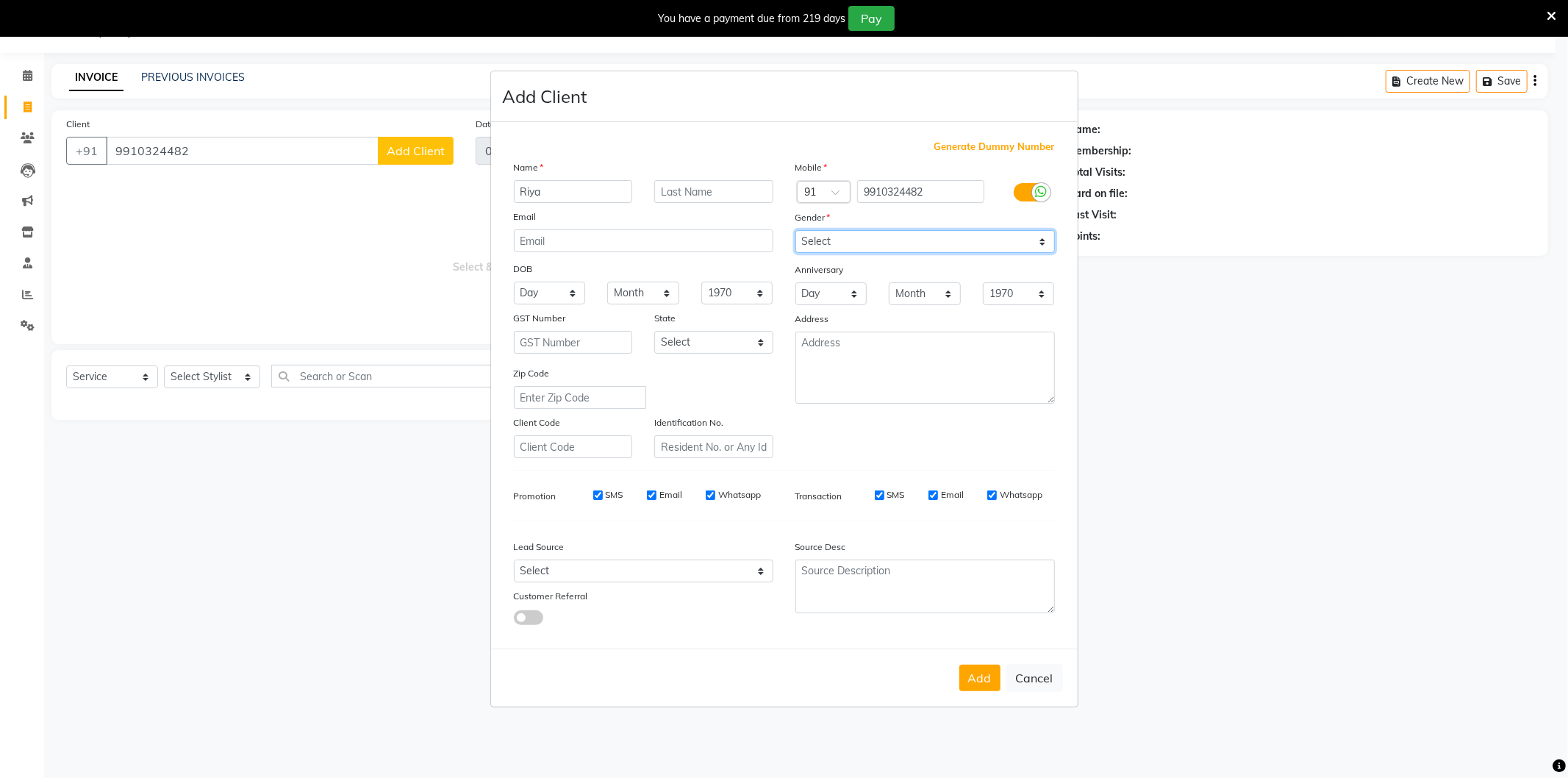
select select "female"
click at [795, 230] on select "Select Male Female Other Prefer Not To Say" at bounding box center [925, 242] width 260 height 23
click at [970, 671] on button "Add" at bounding box center [979, 678] width 41 height 27
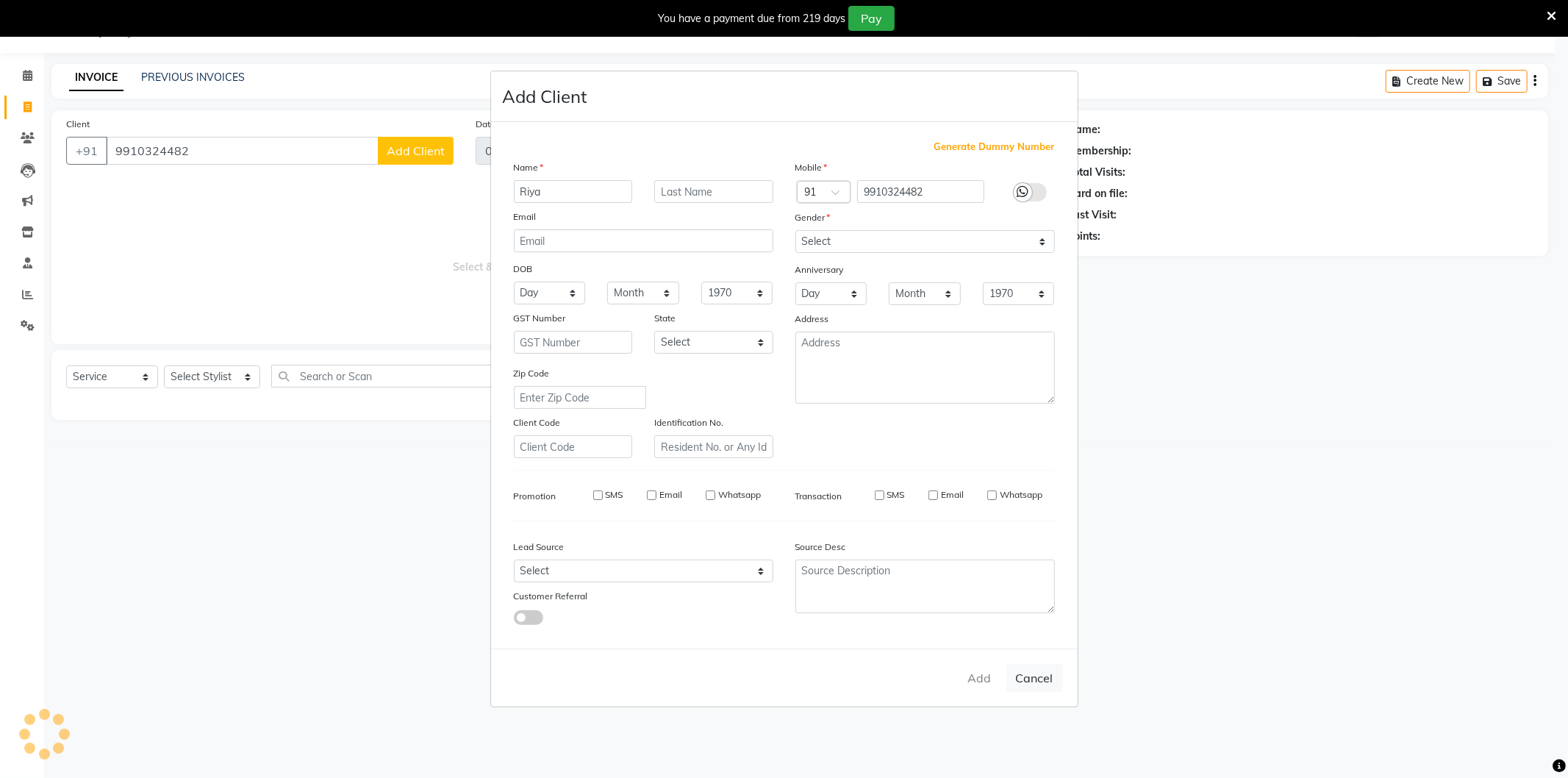
select select
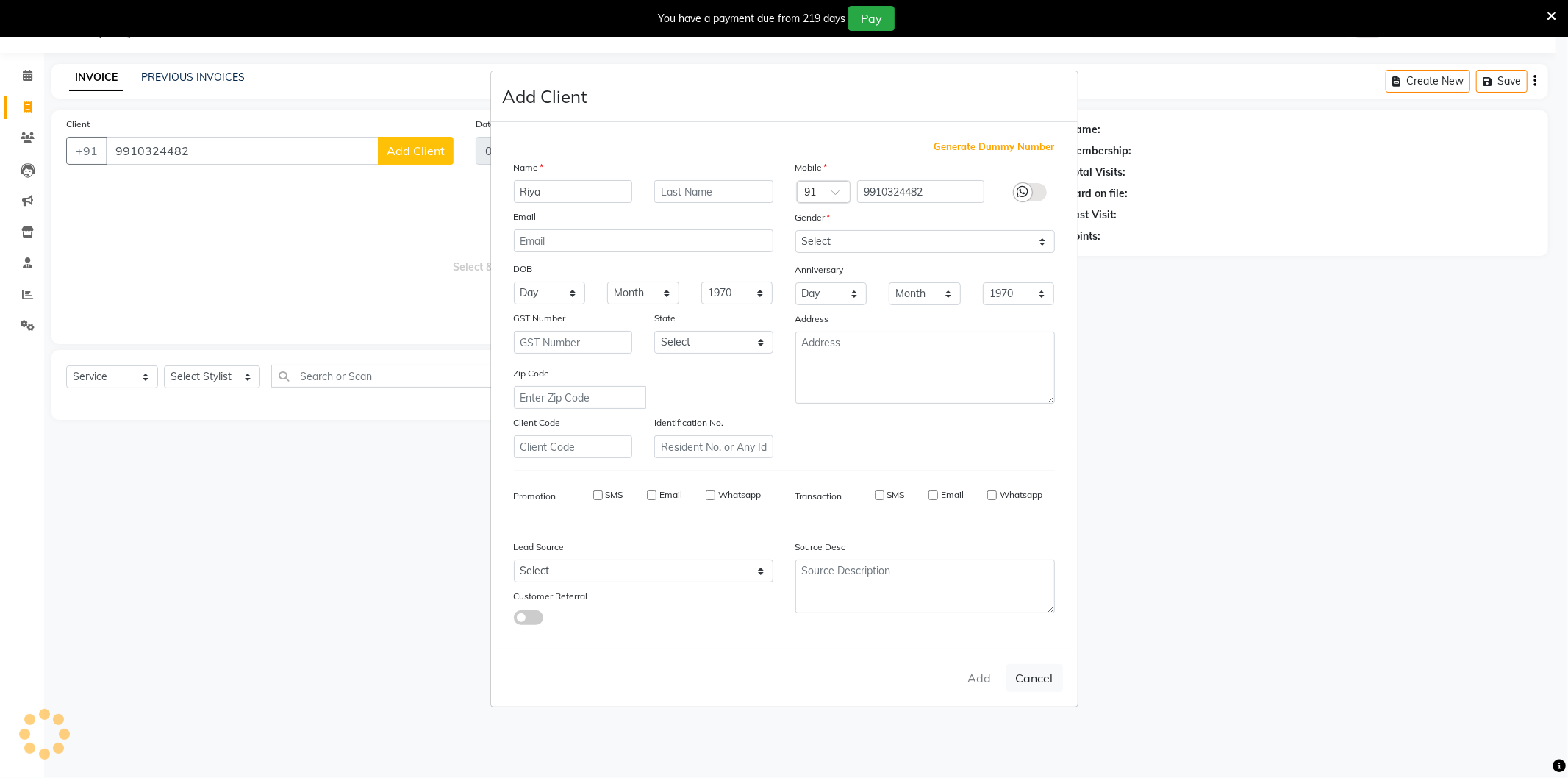
select select
checkbox input "false"
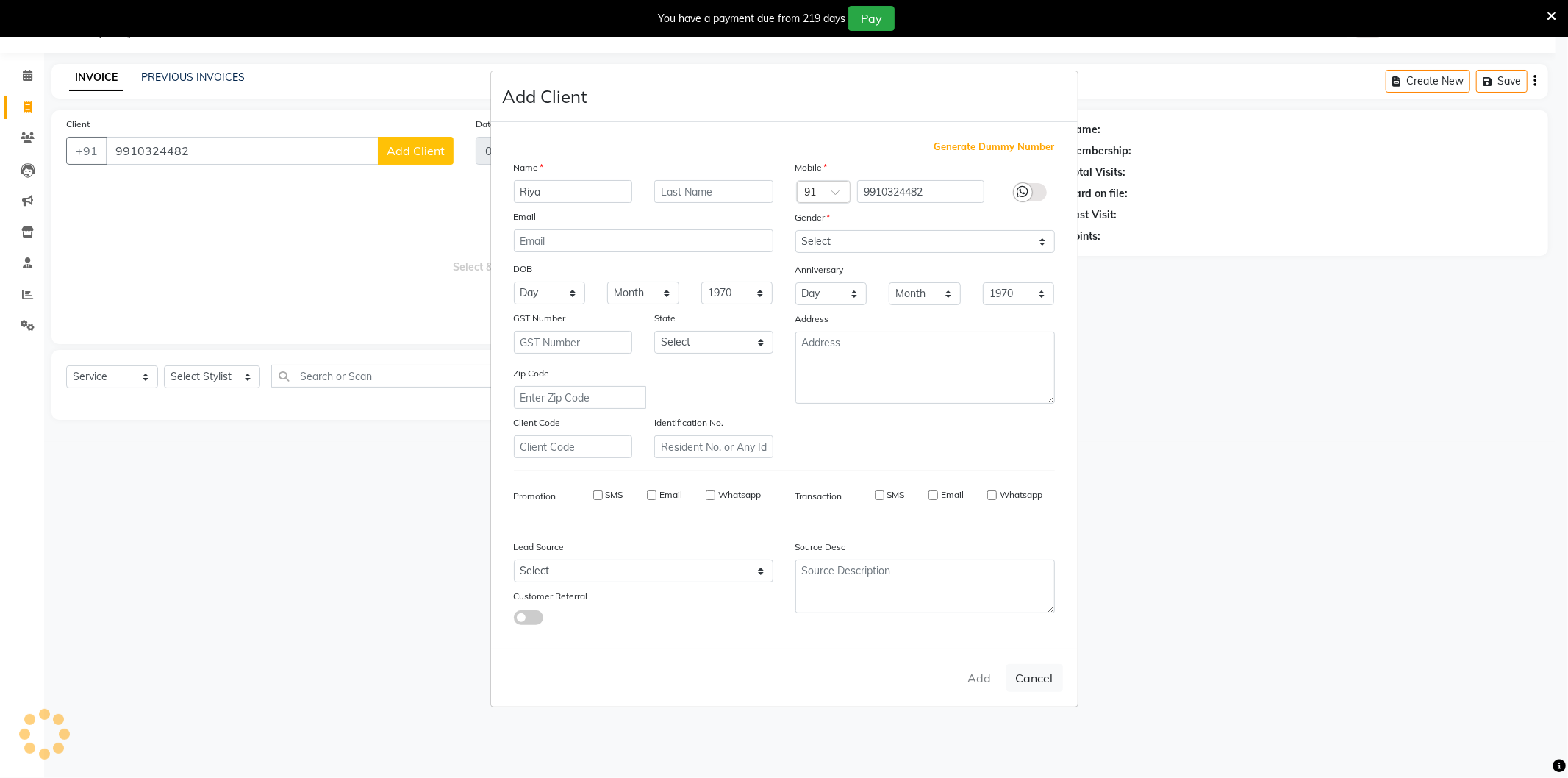
checkbox input "false"
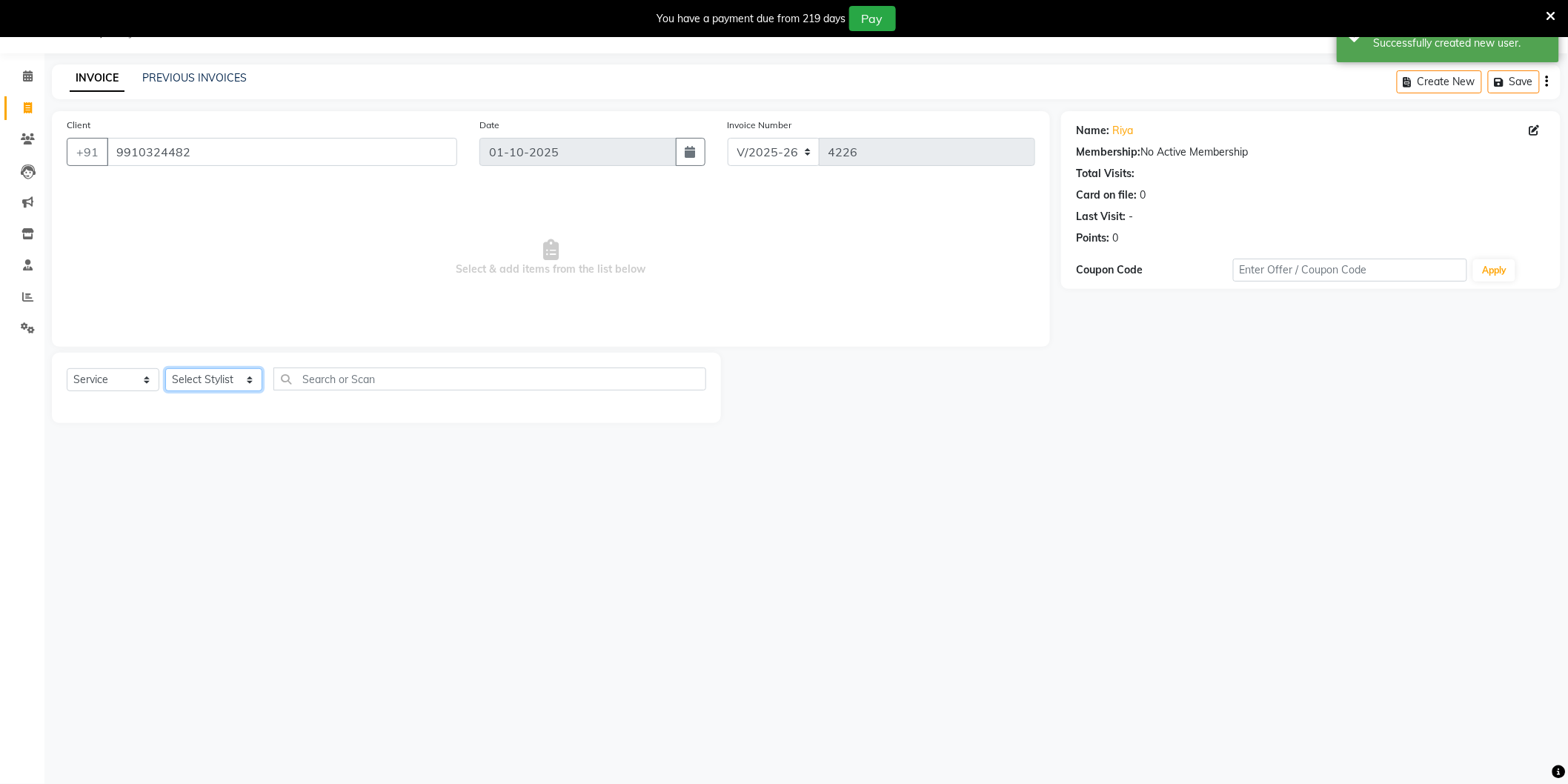
click at [240, 387] on select "Select Stylist [PERSON_NAME] [PERSON_NAME] [PERSON_NAME] [PERSON_NAME] [PERSON_…" at bounding box center [214, 380] width 97 height 23
select select "57650"
click at [165, 369] on select "Select Stylist [PERSON_NAME] [PERSON_NAME] [PERSON_NAME] [PERSON_NAME] [PERSON_…" at bounding box center [214, 380] width 97 height 23
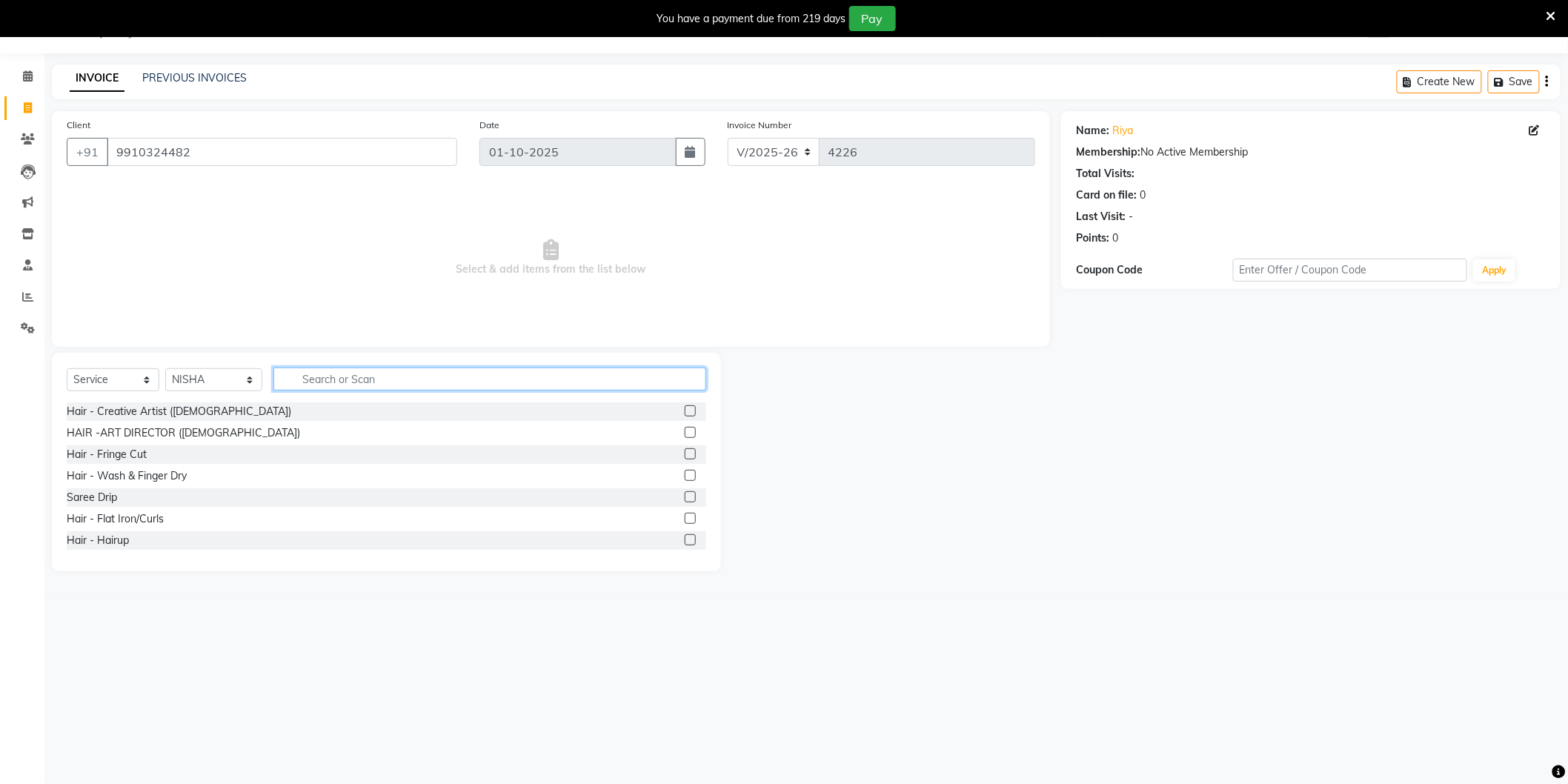
click at [386, 385] on input "text" at bounding box center [489, 379] width 433 height 23
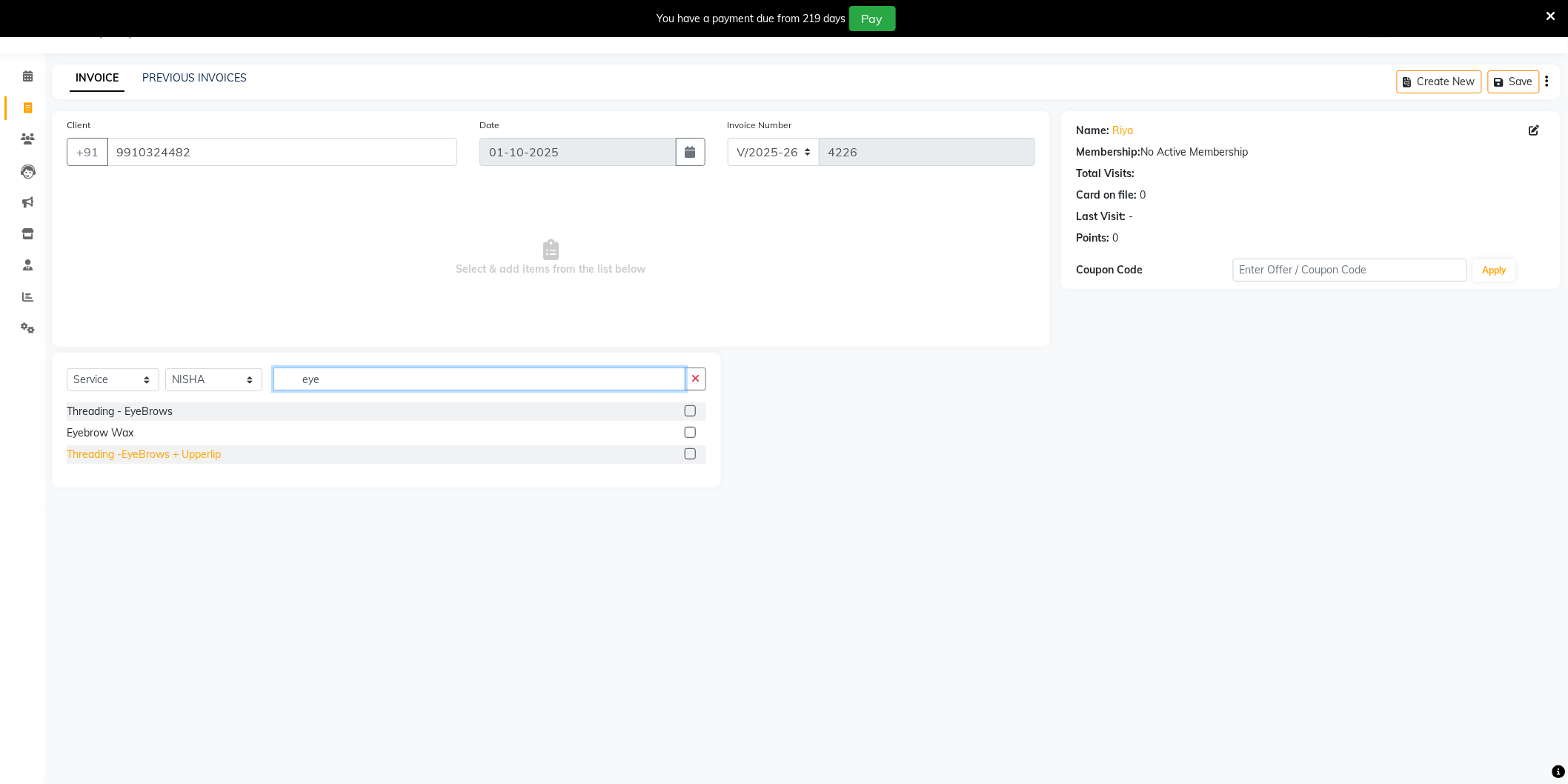
type input "eye"
click at [153, 455] on div "Threading -EyeBrows + Upperlip" at bounding box center [143, 455] width 154 height 15
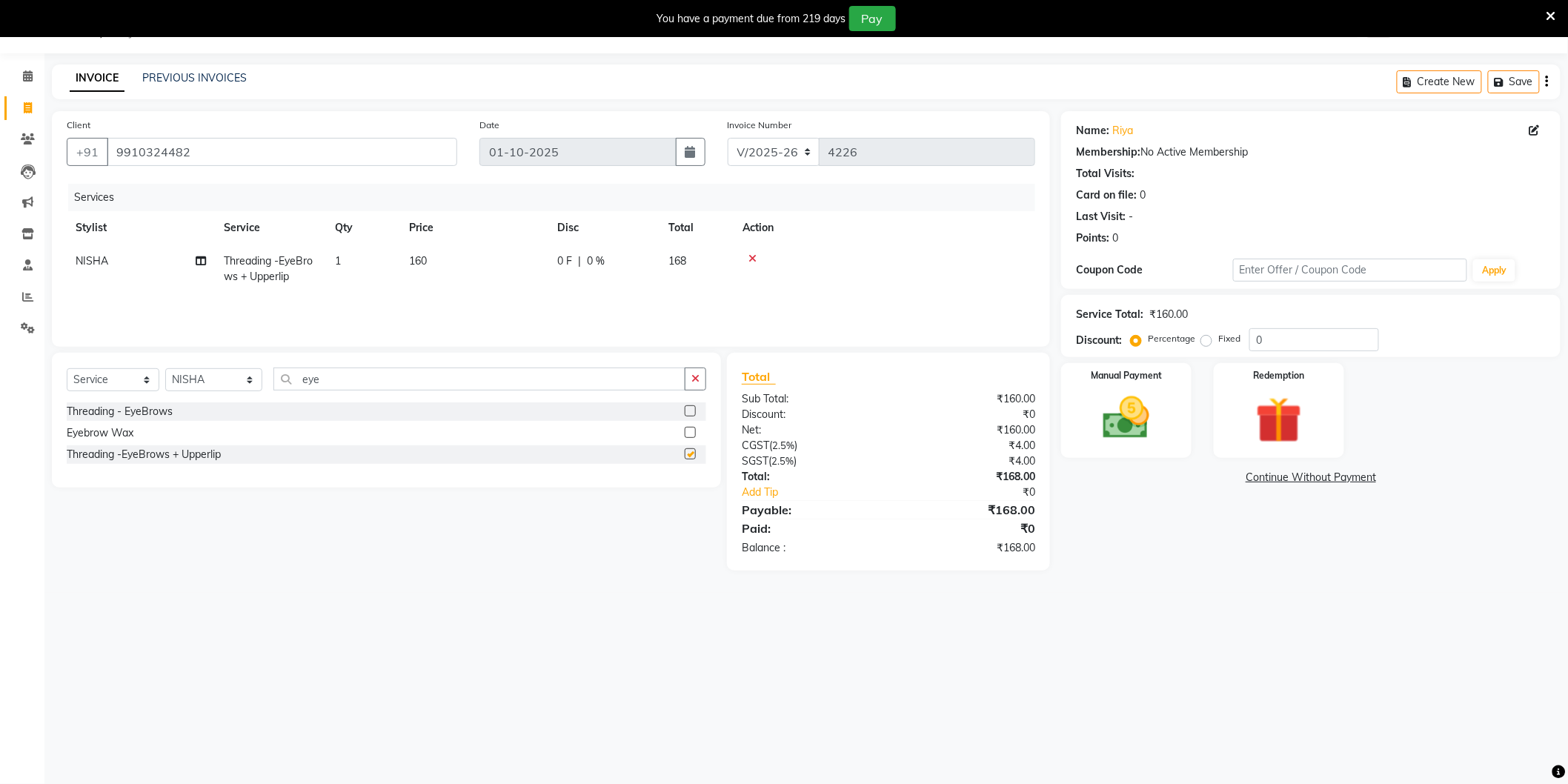
checkbox input "false"
click at [1149, 430] on img at bounding box center [1126, 418] width 78 height 55
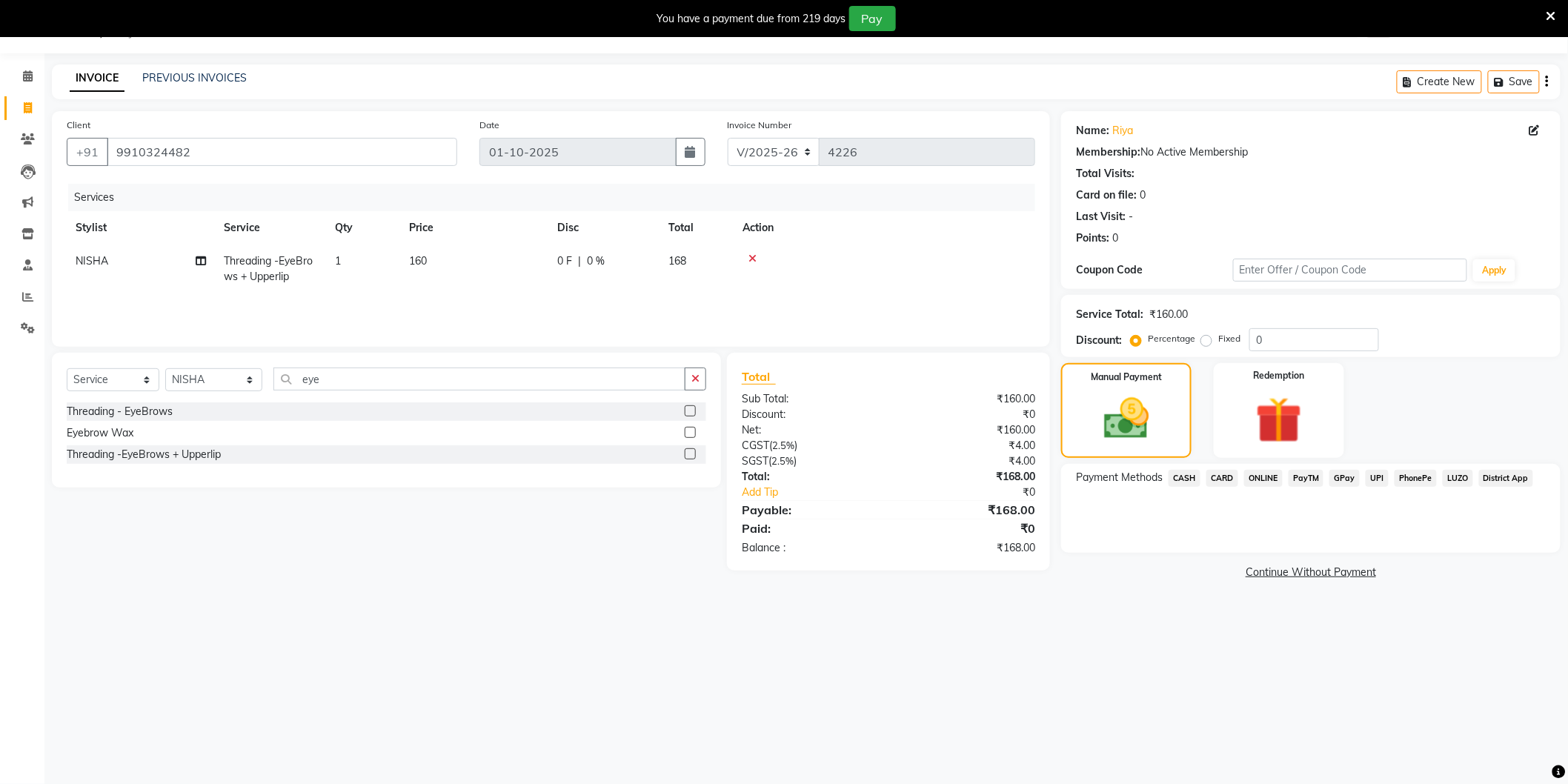
click at [1189, 477] on span "CASH" at bounding box center [1183, 478] width 32 height 17
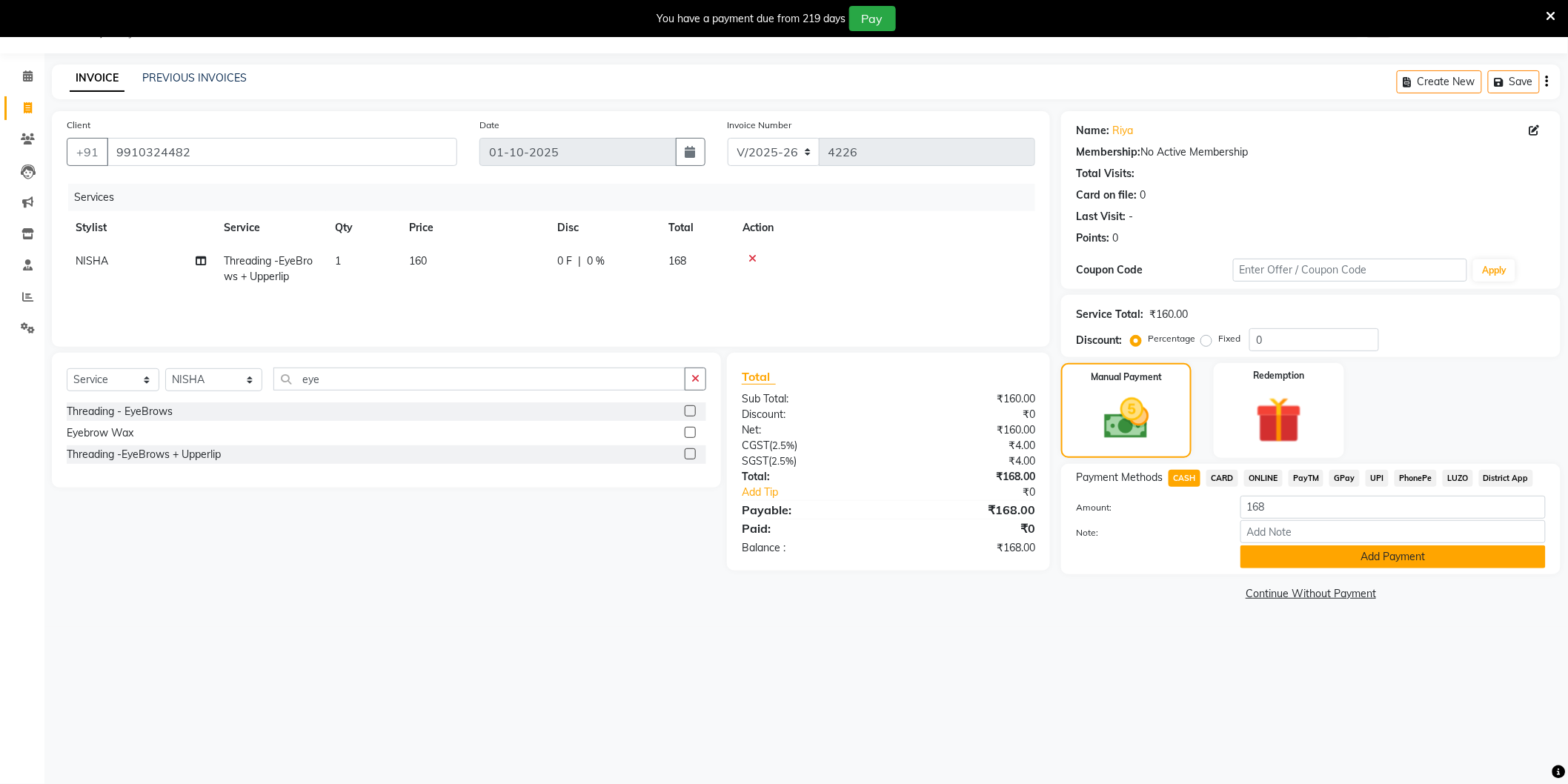
click at [1264, 559] on button "Add Payment" at bounding box center [1393, 557] width 306 height 23
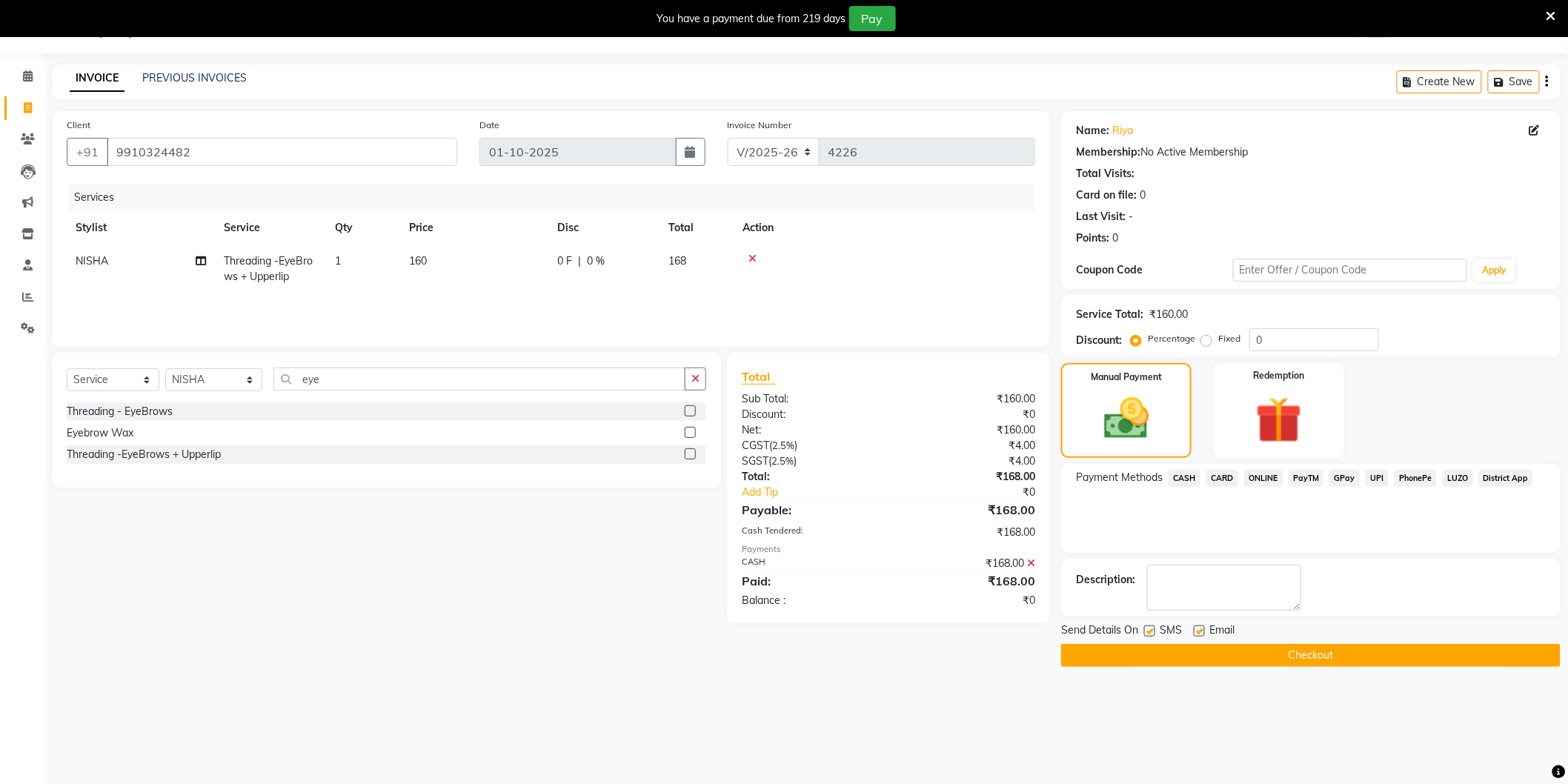
click at [1257, 658] on button "Checkout" at bounding box center [1310, 655] width 499 height 23
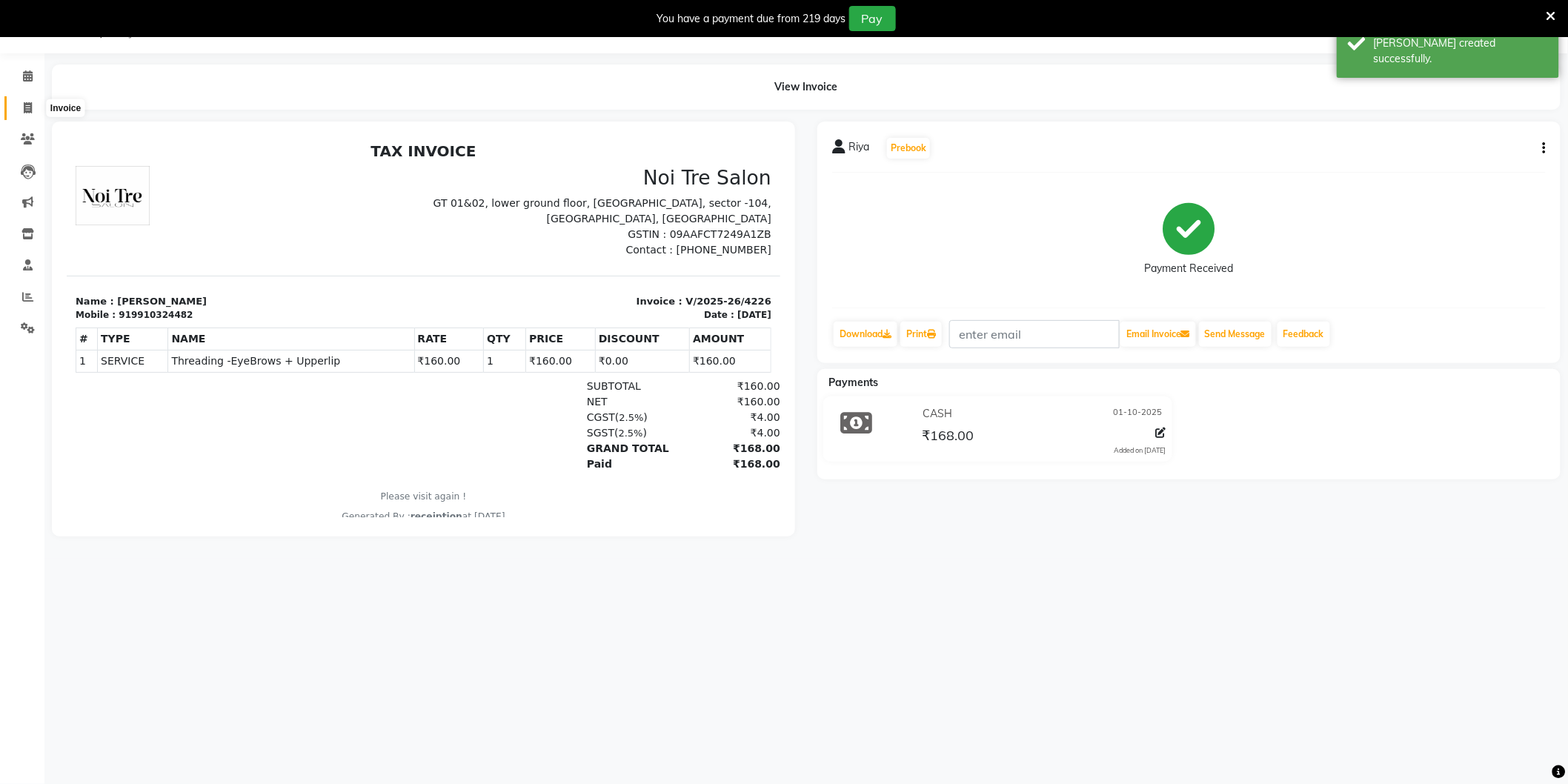
click at [33, 104] on span at bounding box center [28, 109] width 26 height 17
select select "service"
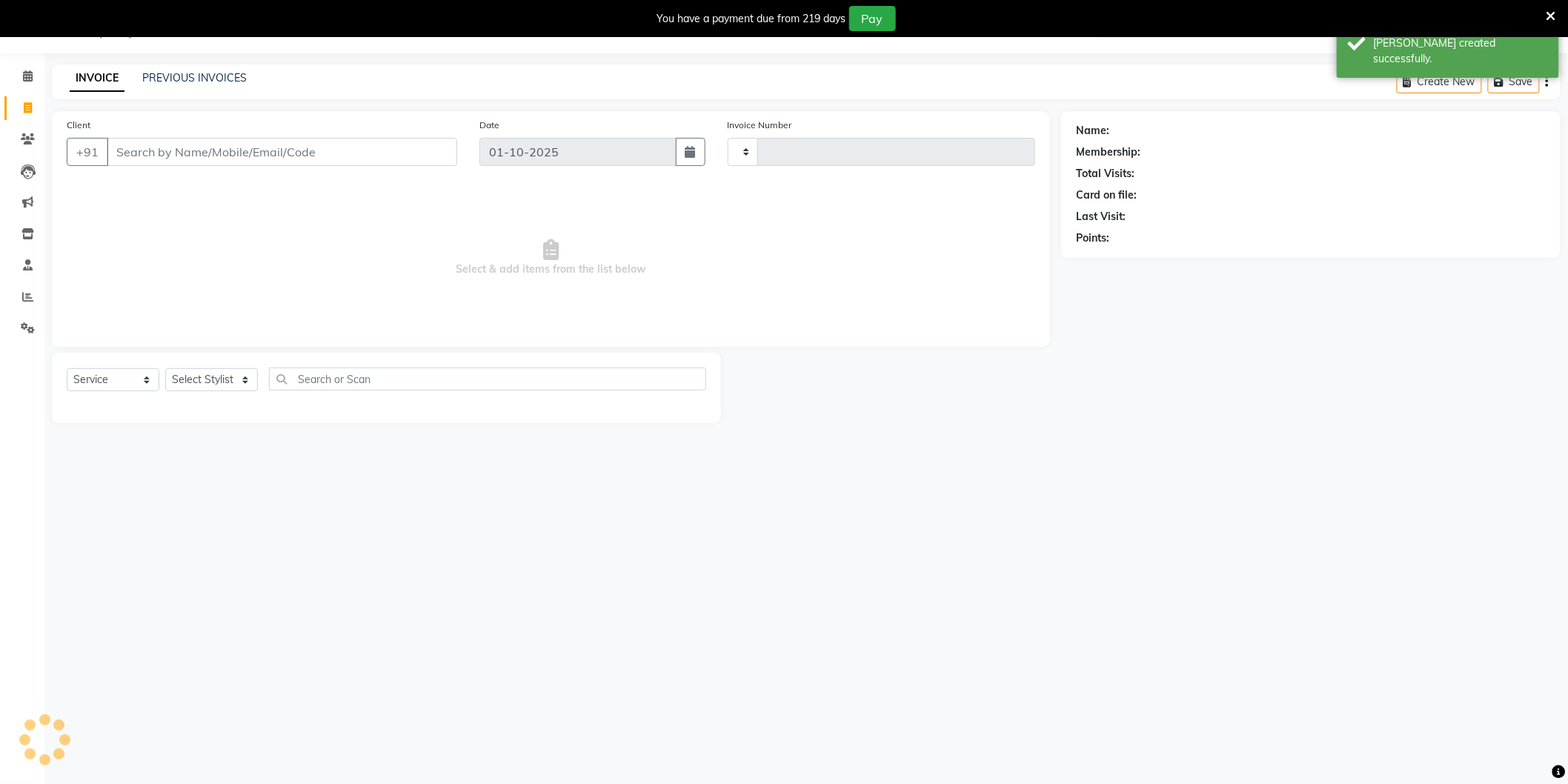
type input "4227"
select select "4009"
click at [166, 154] on input "Client" at bounding box center [282, 151] width 350 height 28
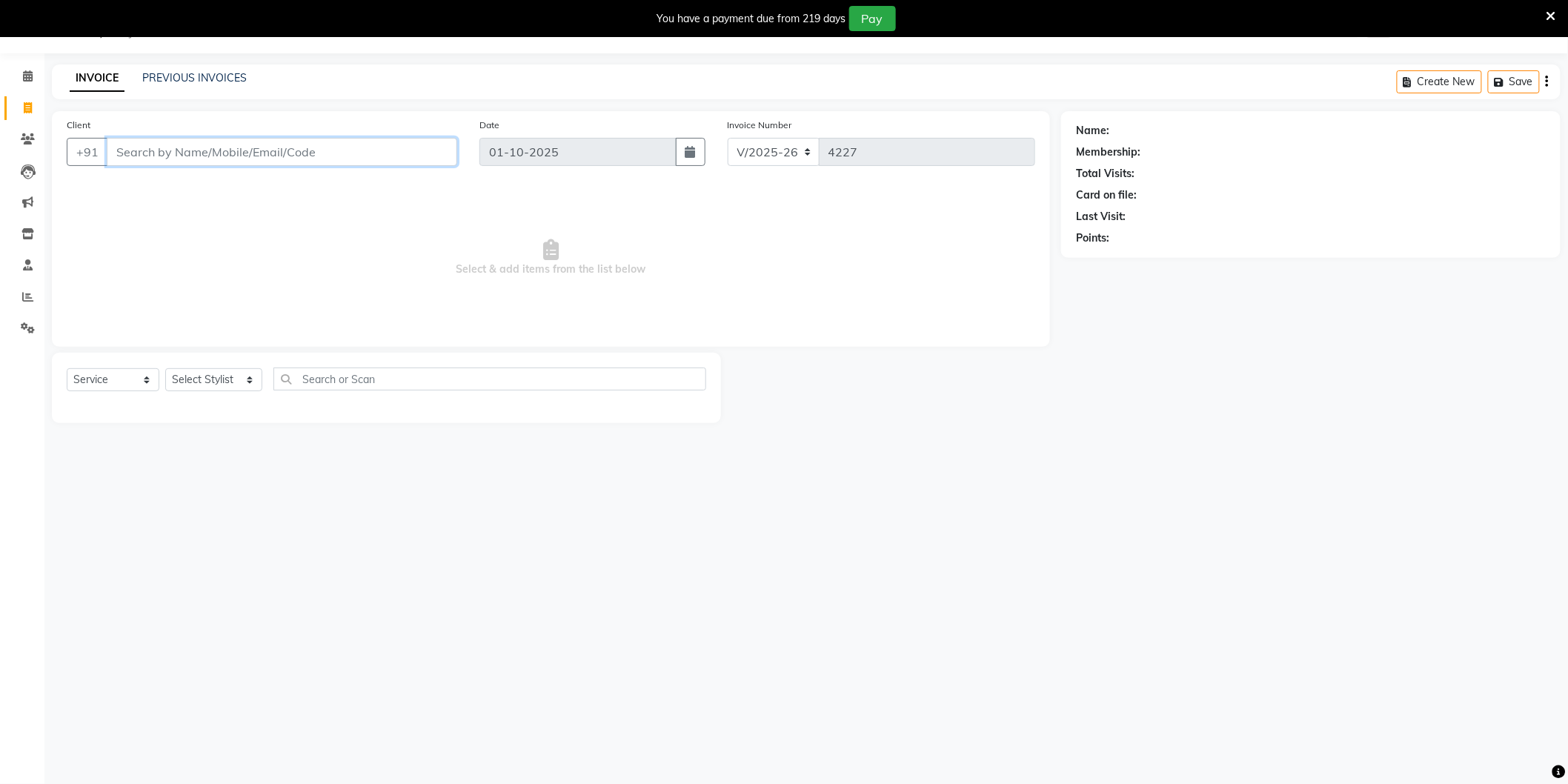
click at [297, 149] on input "Client" at bounding box center [282, 151] width 350 height 28
click at [197, 380] on select "Select Stylist [PERSON_NAME] [PERSON_NAME] [PERSON_NAME] [PERSON_NAME] [PERSON_…" at bounding box center [214, 380] width 97 height 23
select select "20524"
click at [165, 369] on select "Select Stylist [PERSON_NAME] [PERSON_NAME] [PERSON_NAME] [PERSON_NAME] [PERSON_…" at bounding box center [214, 380] width 97 height 23
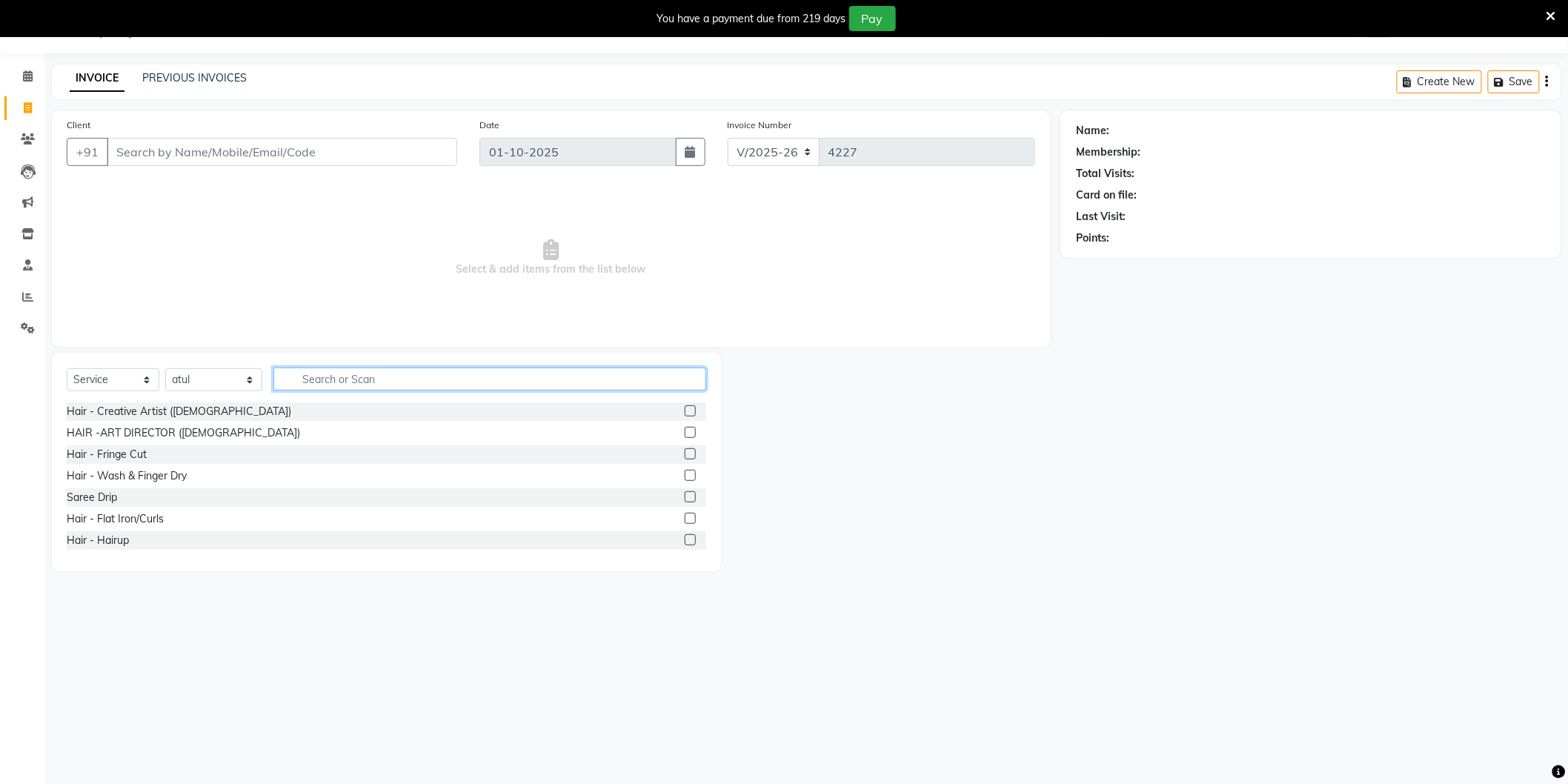
click at [412, 373] on input "text" at bounding box center [489, 379] width 433 height 23
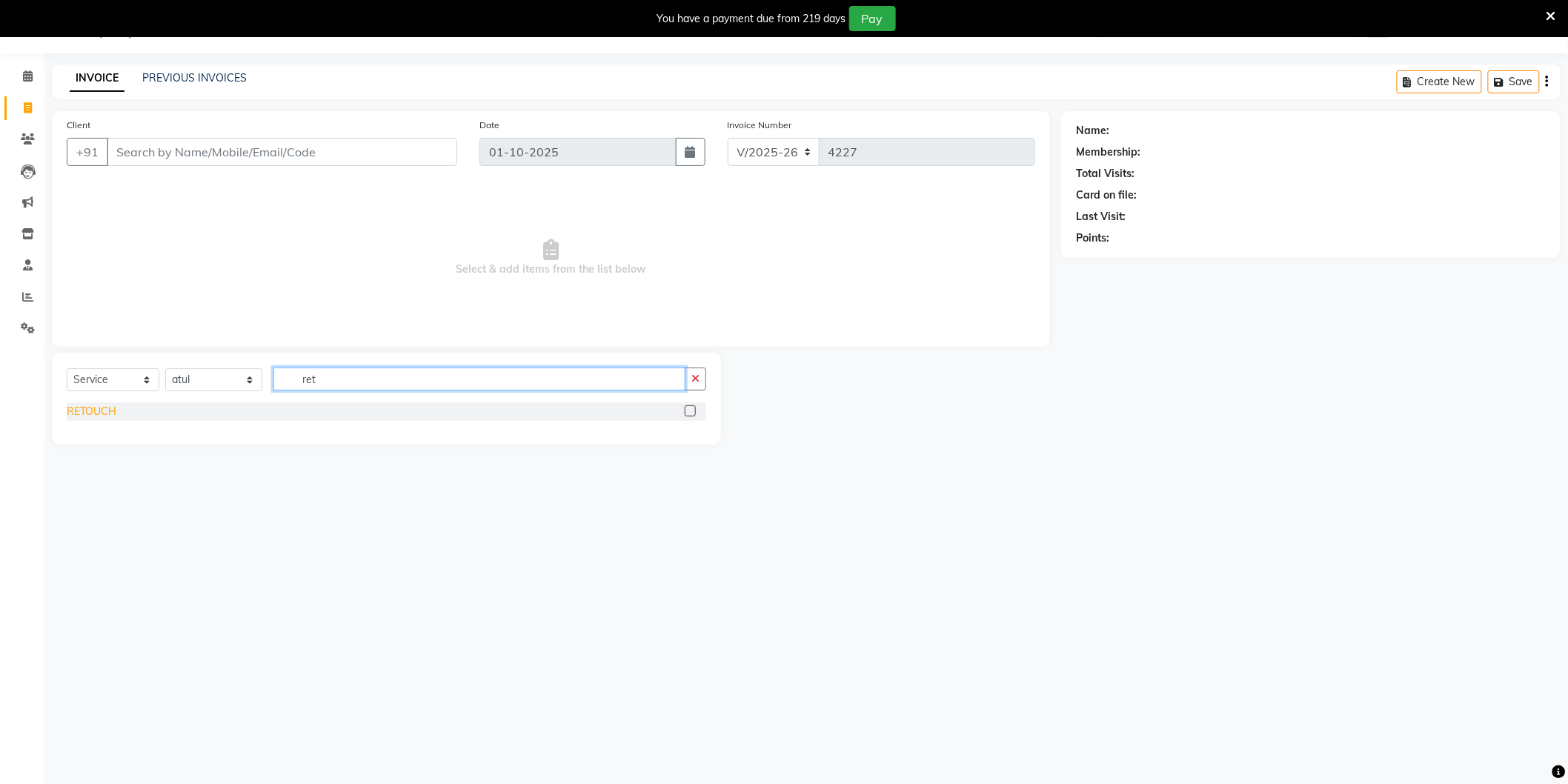
type input "ret"
click at [106, 413] on div "RETOUCH" at bounding box center [92, 412] width 50 height 15
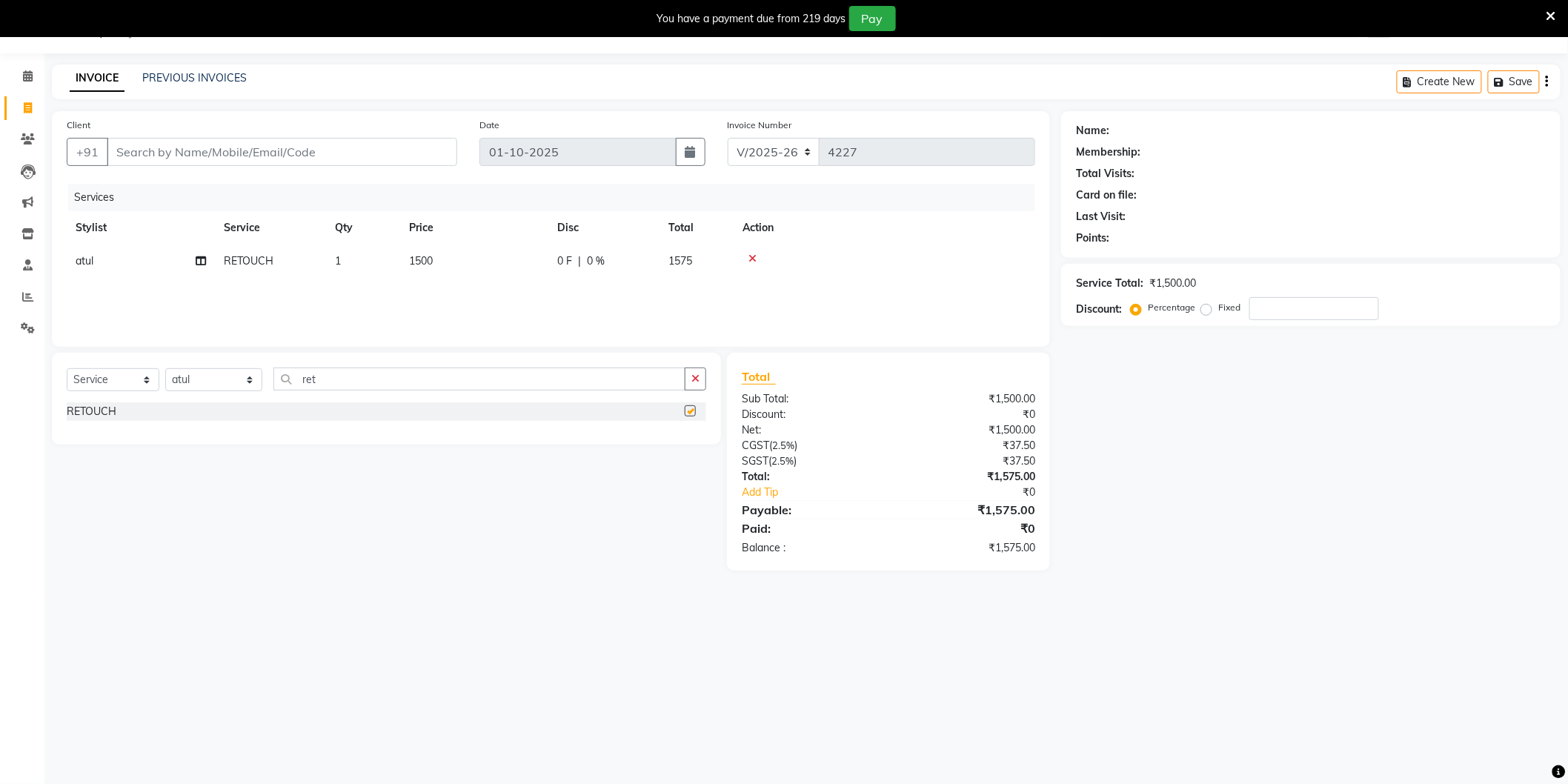
checkbox input "false"
click at [260, 146] on input "Client" at bounding box center [282, 151] width 350 height 28
type input "9"
type input "0"
click at [204, 179] on span "9999400" at bounding box center [193, 186] width 52 height 15
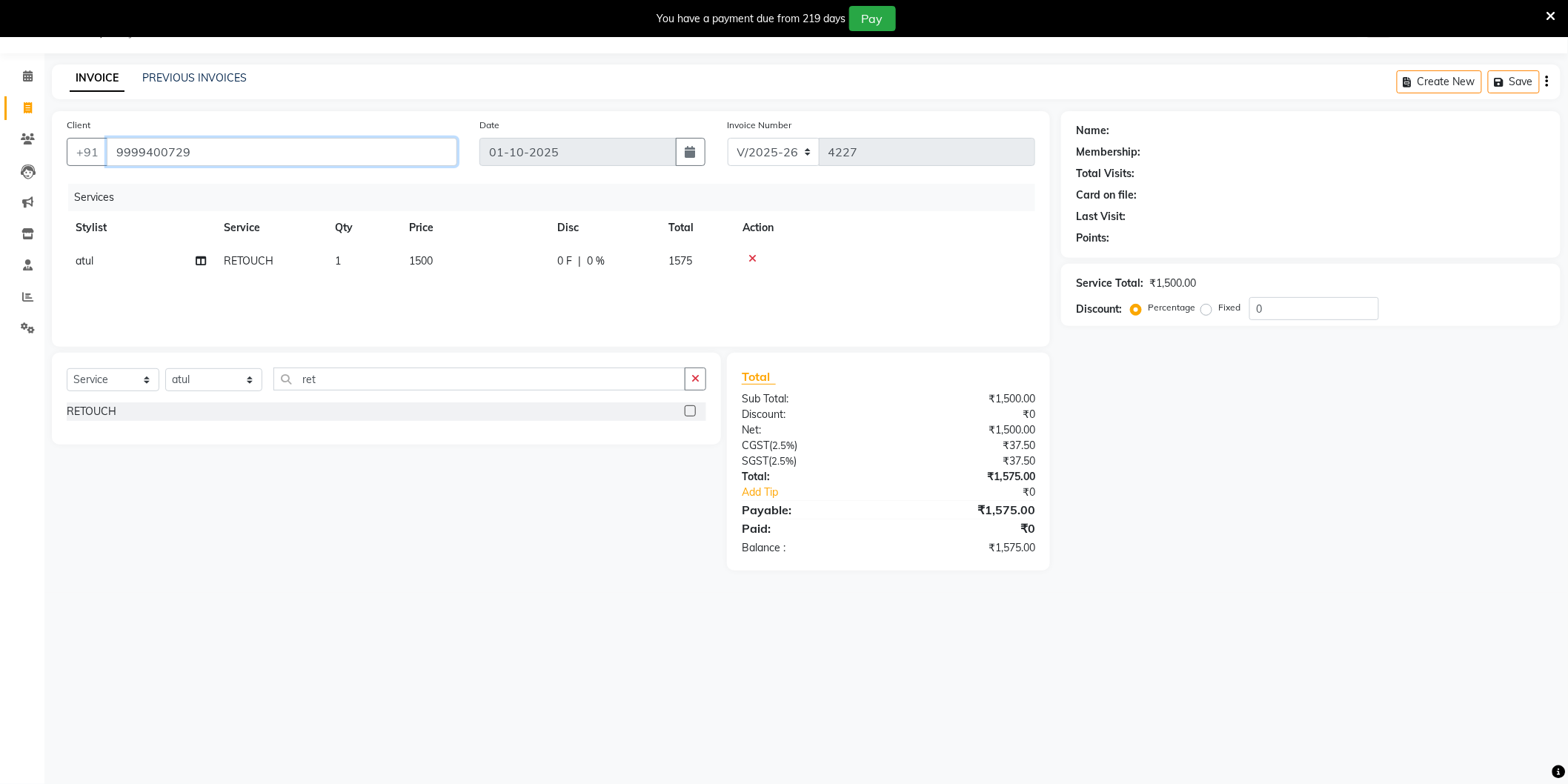
type input "9999400729"
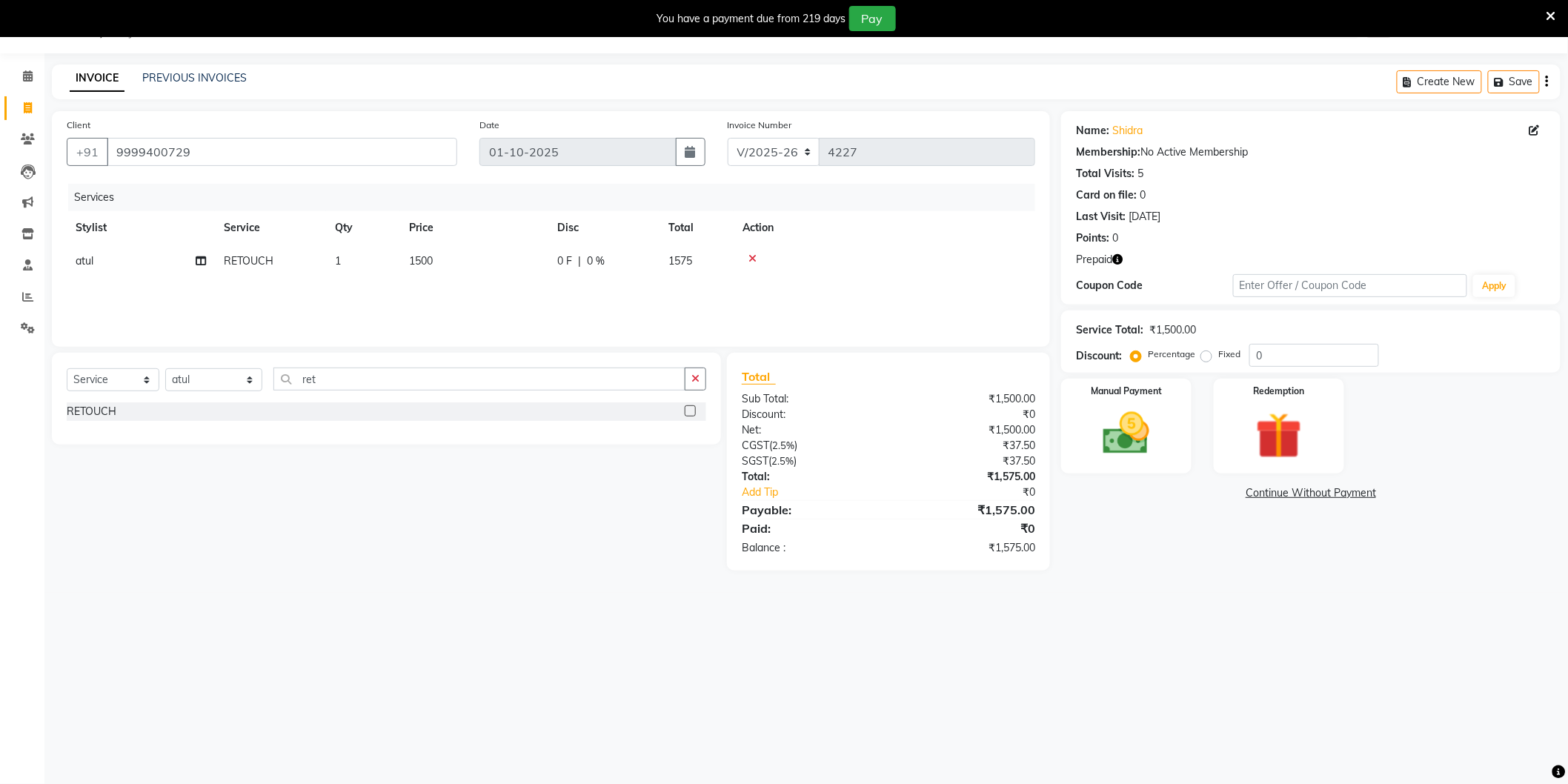
click at [1119, 252] on button "button" at bounding box center [1117, 260] width 11 height 15
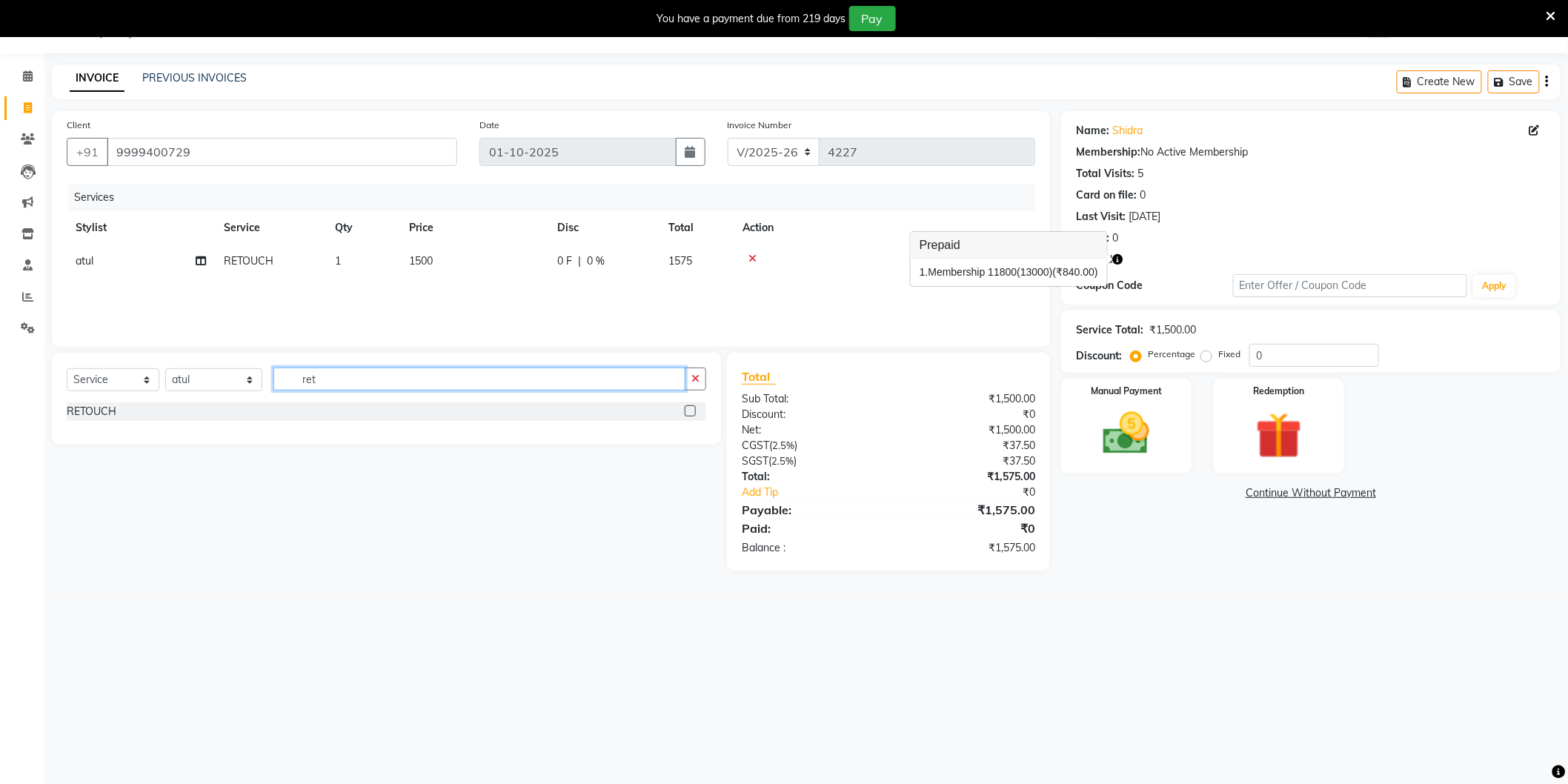
click at [408, 380] on input "ret" at bounding box center [478, 379] width 412 height 23
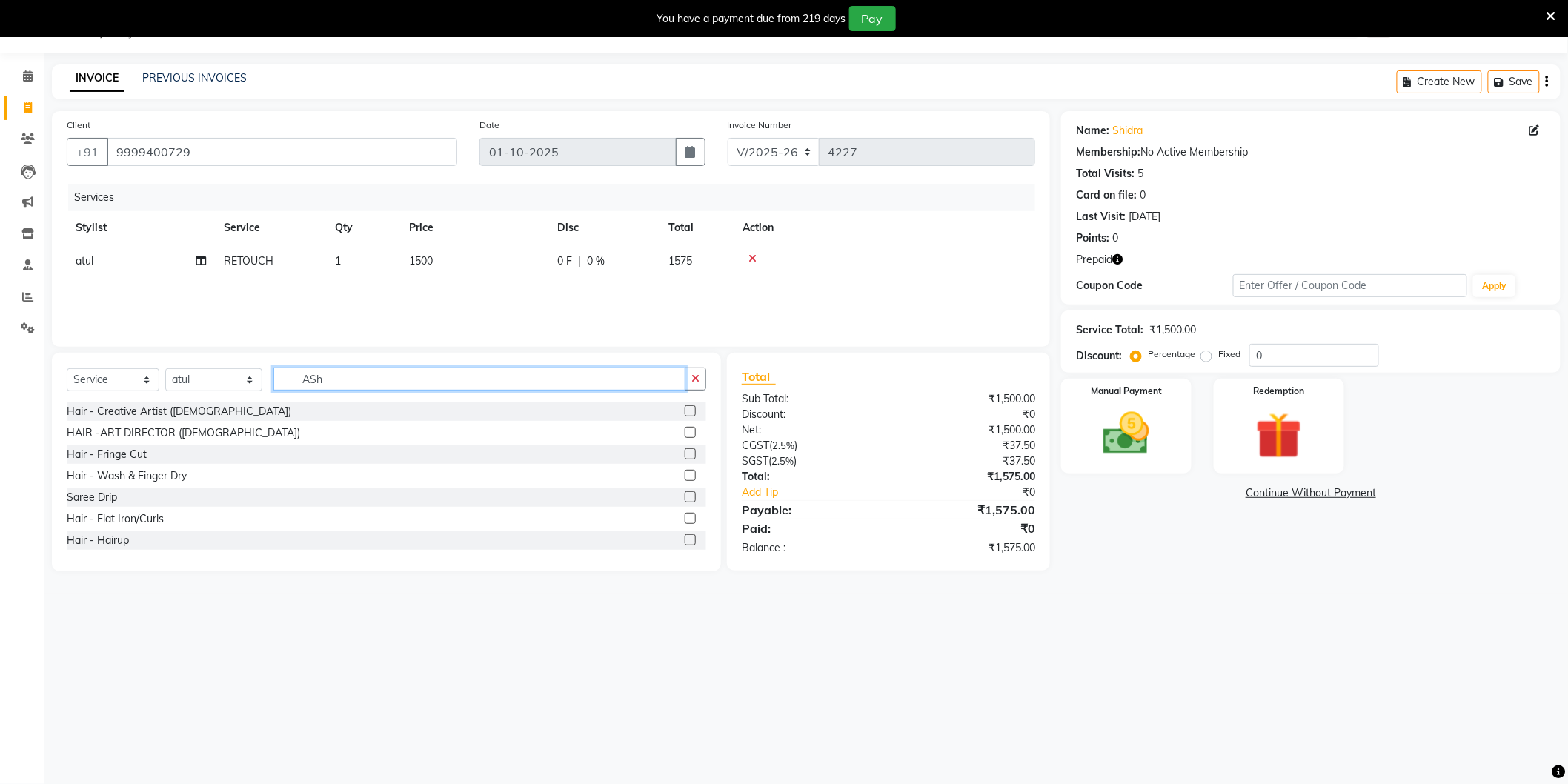
type input "AShu"
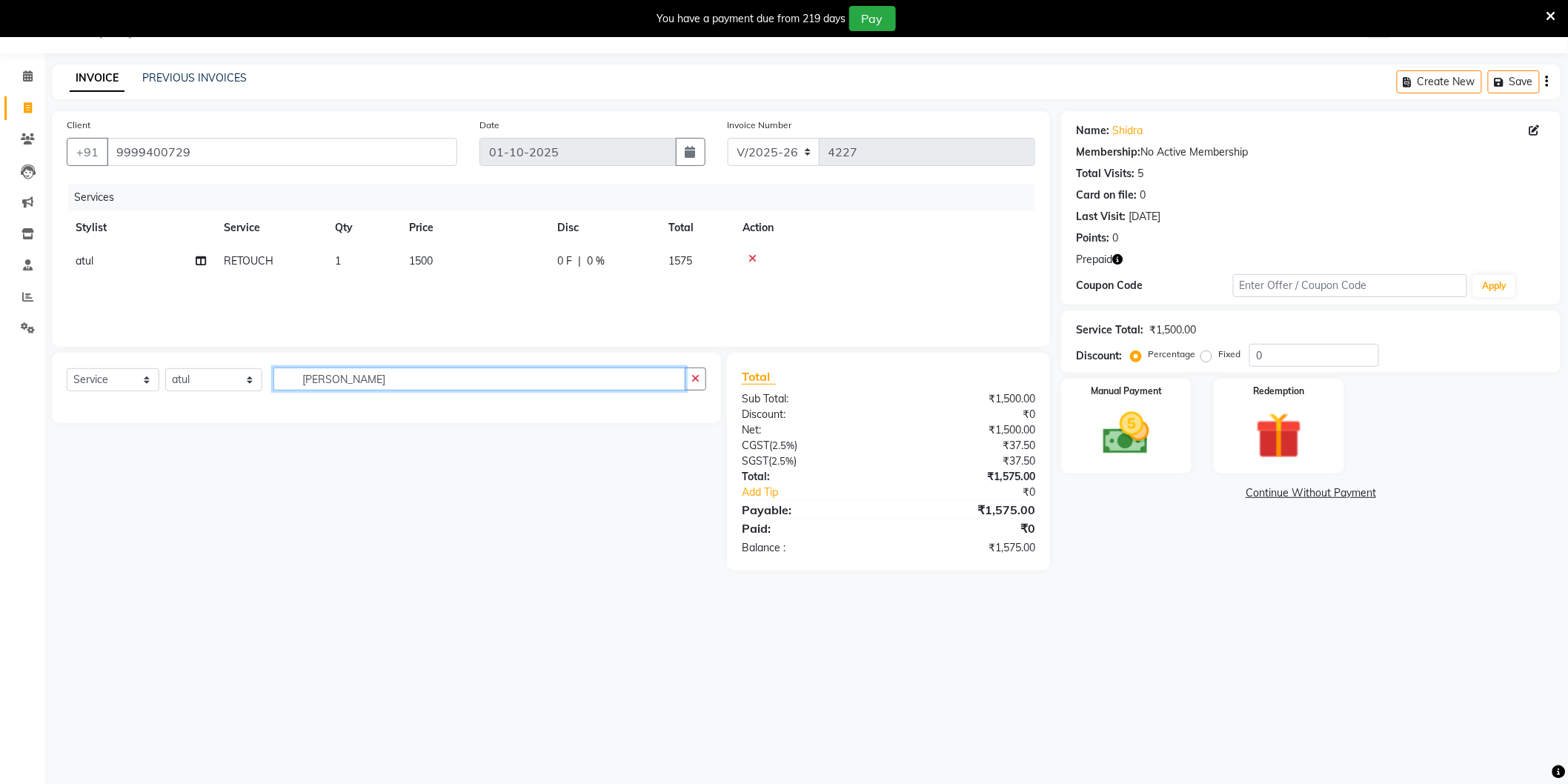
click at [347, 375] on input "AShu" at bounding box center [478, 379] width 412 height 23
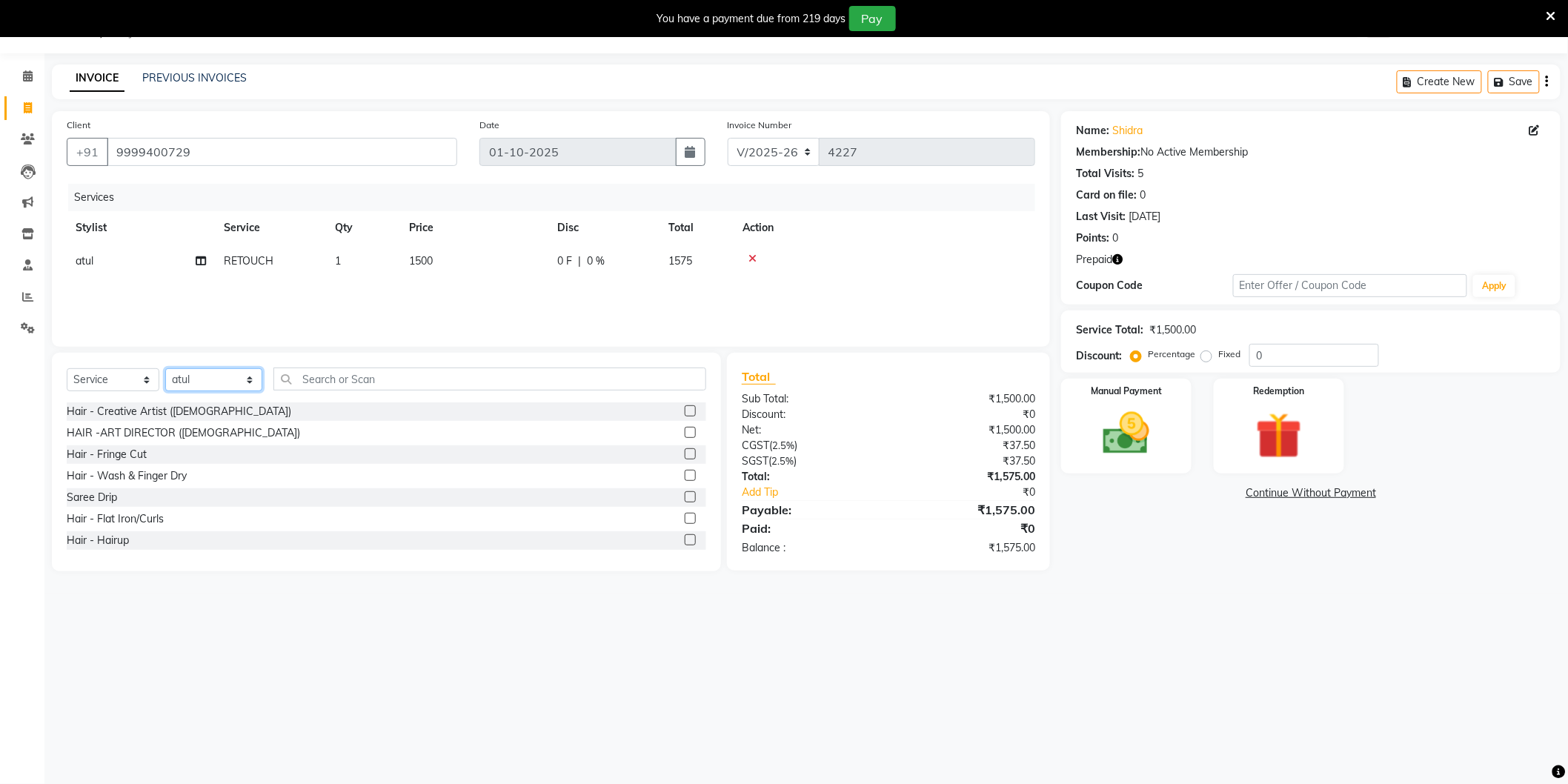
click at [193, 383] on select "Select Stylist [PERSON_NAME] [PERSON_NAME] [PERSON_NAME] [PERSON_NAME] [PERSON_…" at bounding box center [214, 380] width 97 height 23
select select "88373"
click at [165, 369] on select "Select Stylist [PERSON_NAME] [PERSON_NAME] [PERSON_NAME] [PERSON_NAME] [PERSON_…" at bounding box center [214, 380] width 97 height 23
click at [354, 379] on input "text" at bounding box center [489, 379] width 433 height 23
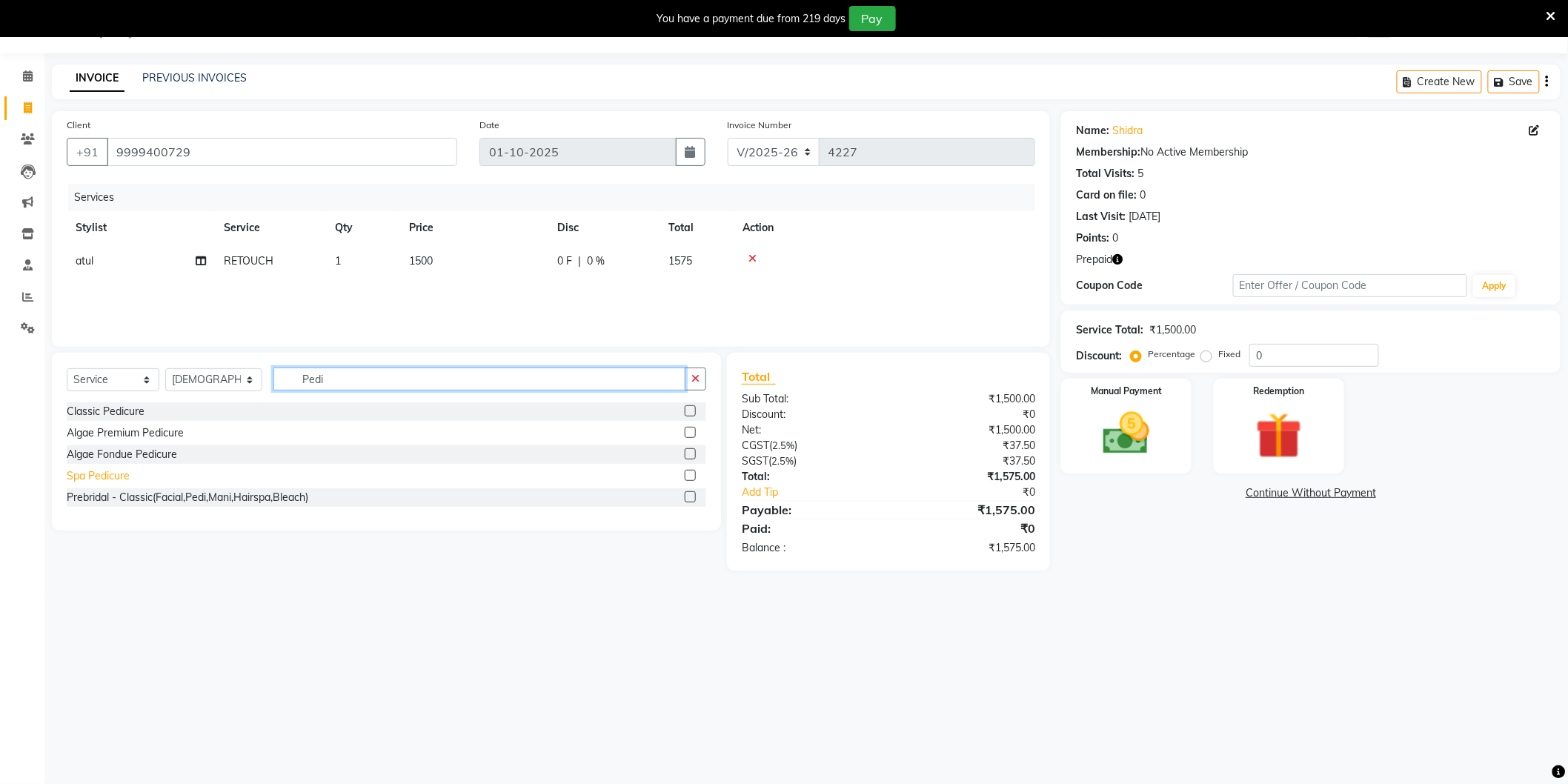
type input "Pedi"
click at [115, 478] on div "Spa Pedicure" at bounding box center [98, 476] width 63 height 15
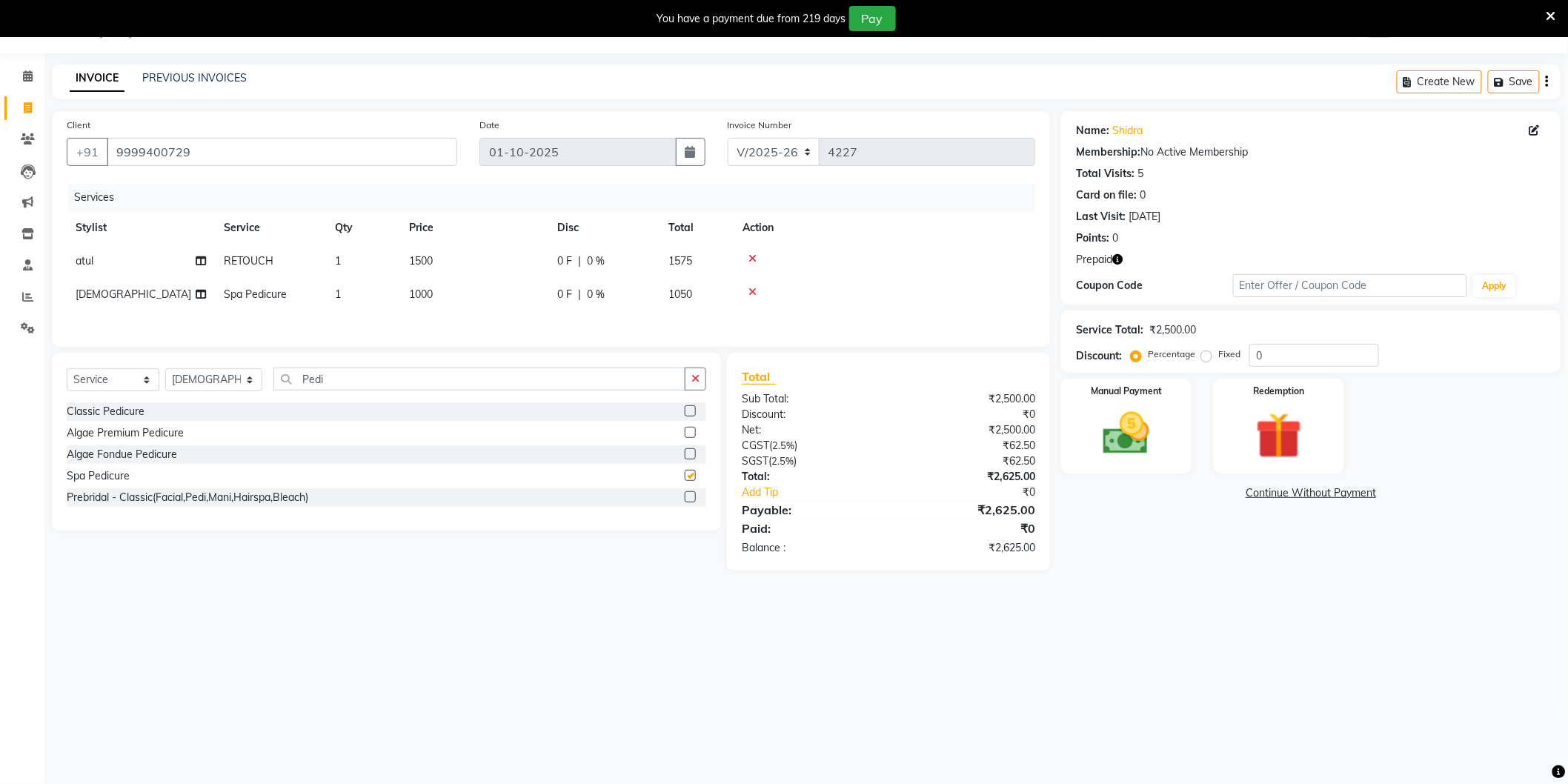
checkbox input "false"
click at [338, 387] on input "Pedi" at bounding box center [478, 379] width 412 height 23
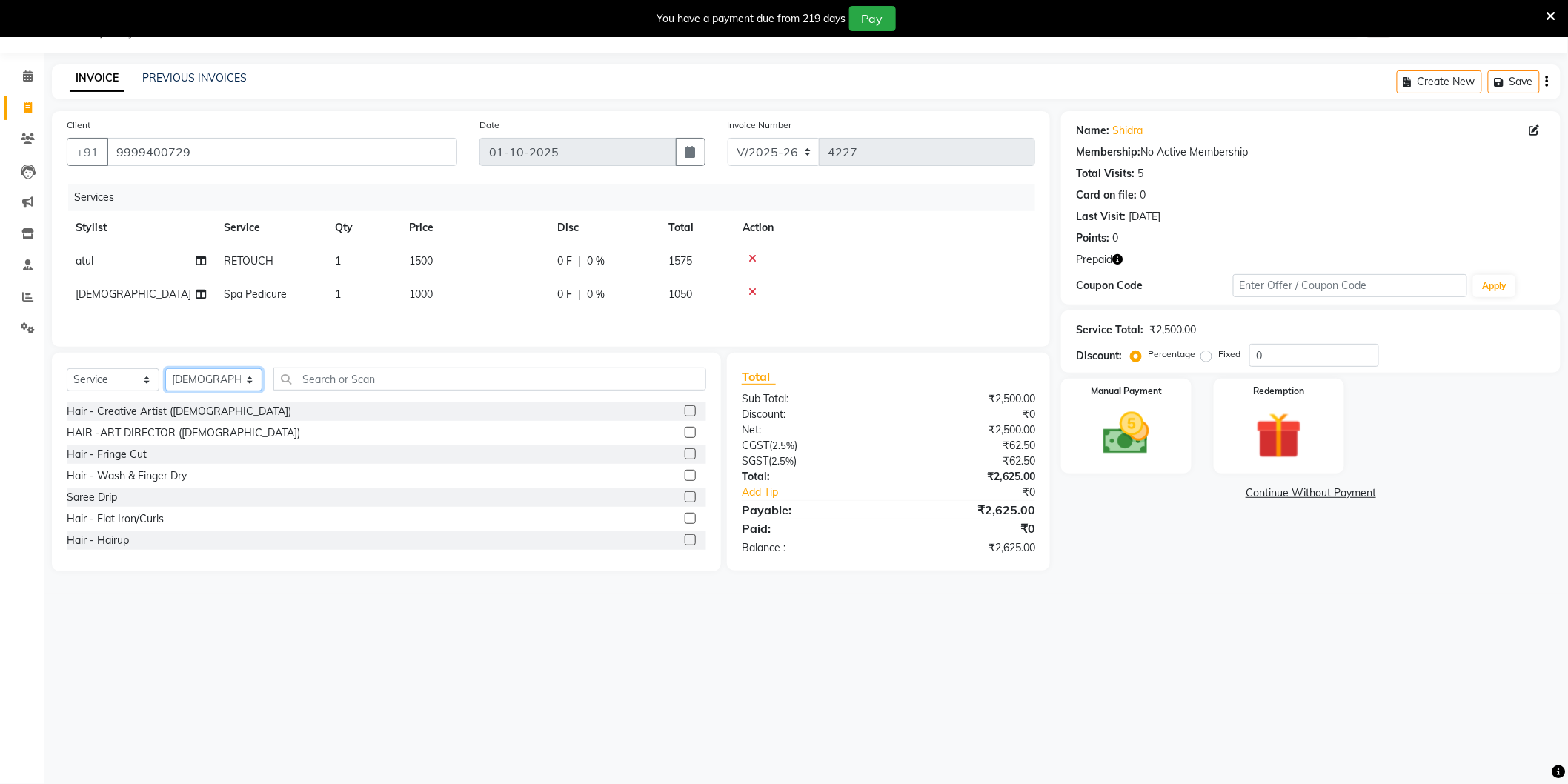
click at [210, 387] on select "Select Stylist [PERSON_NAME] [PERSON_NAME] [PERSON_NAME] [PERSON_NAME] [PERSON_…" at bounding box center [214, 380] width 97 height 23
select select "57650"
click at [165, 371] on select "Select Stylist [PERSON_NAME] [PERSON_NAME] [PERSON_NAME] [PERSON_NAME] [PERSON_…" at bounding box center [214, 380] width 97 height 23
click at [328, 386] on input "text" at bounding box center [489, 379] width 433 height 23
click at [1115, 254] on icon "button" at bounding box center [1117, 259] width 11 height 11
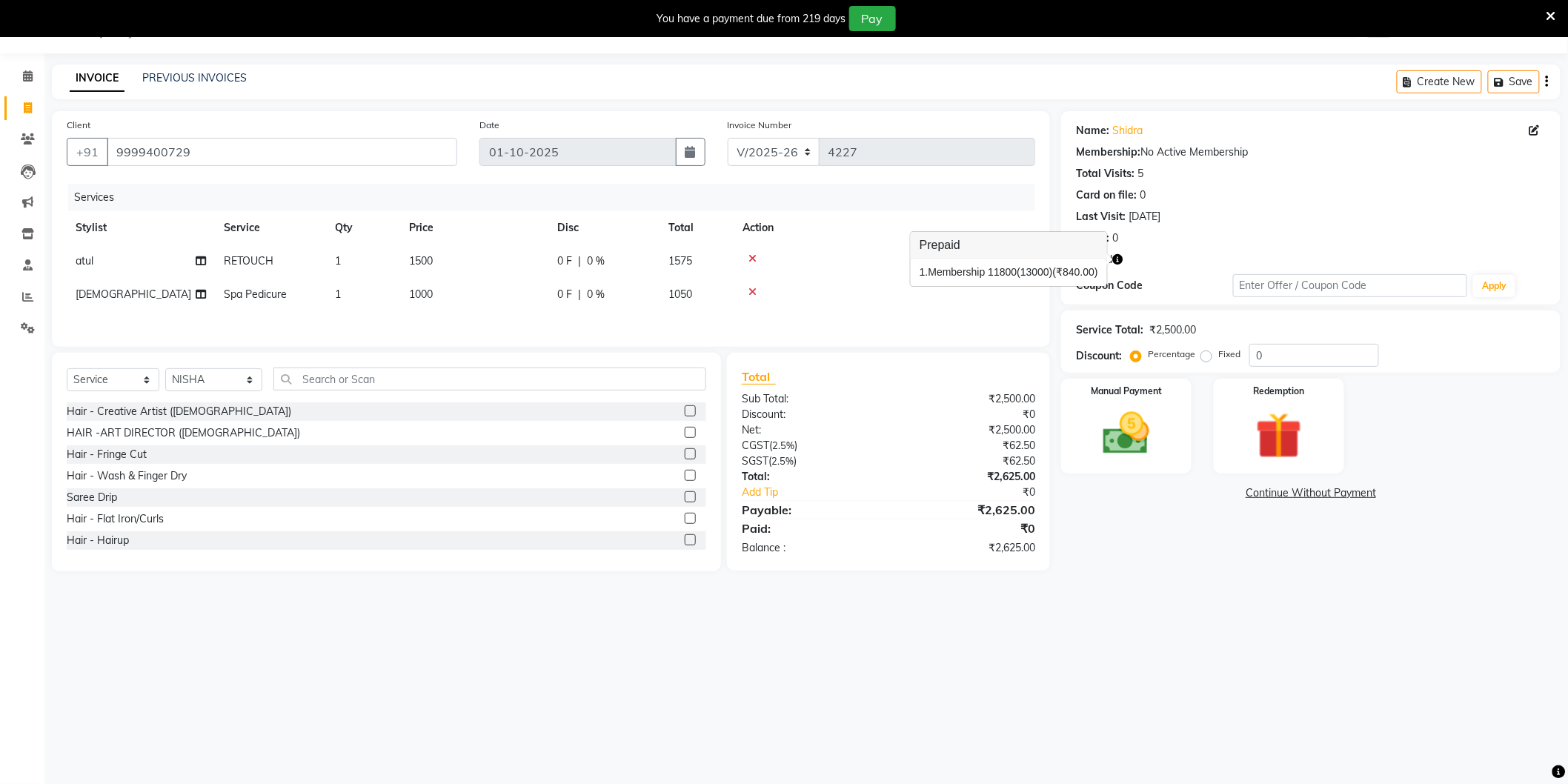
click at [1138, 543] on div "Name: Shidra Membership: No Active Membership Total Visits: 5 Card on file: 0 L…" at bounding box center [1316, 341] width 511 height 460
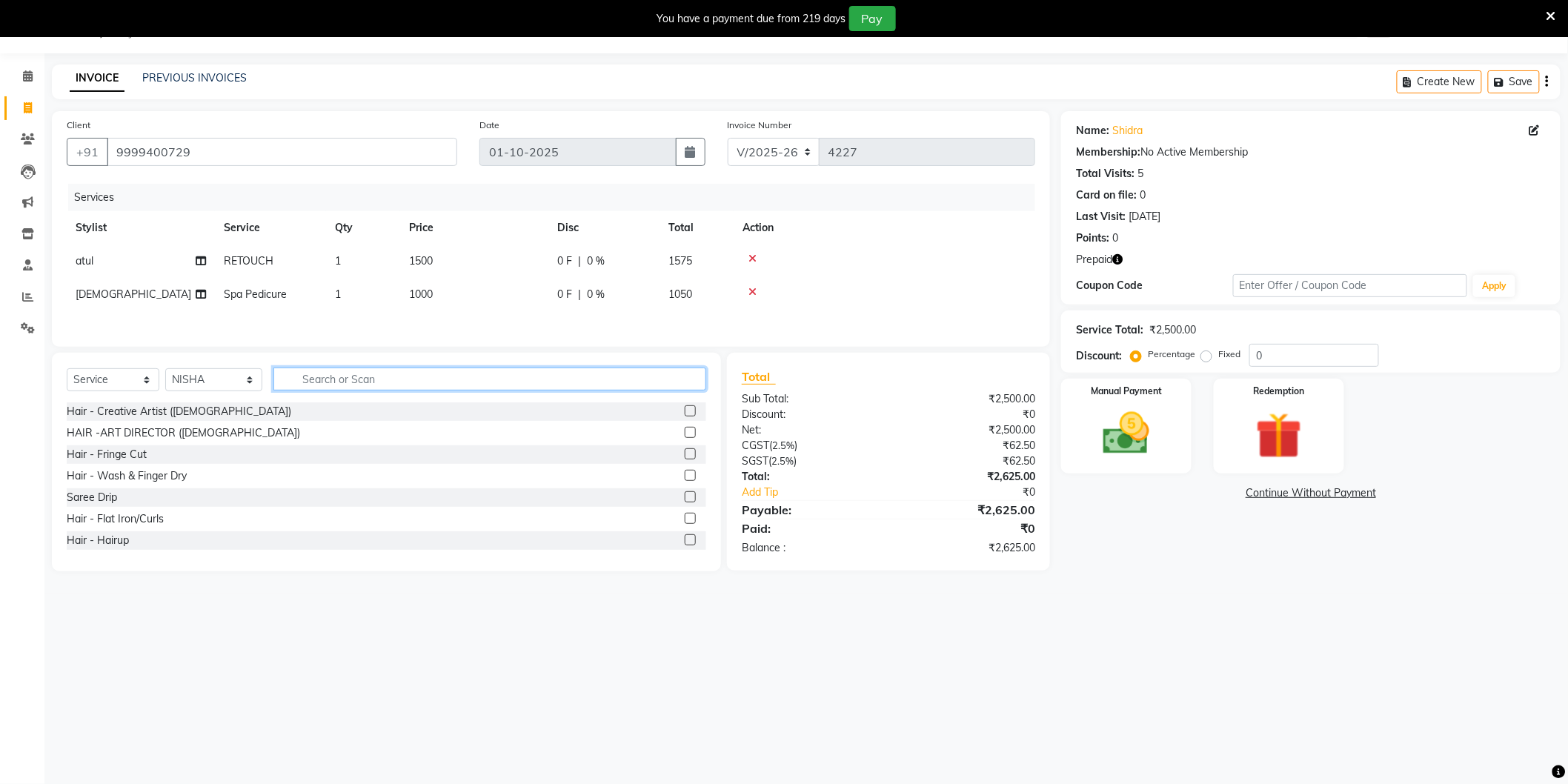
click at [359, 378] on input "text" at bounding box center [489, 379] width 433 height 23
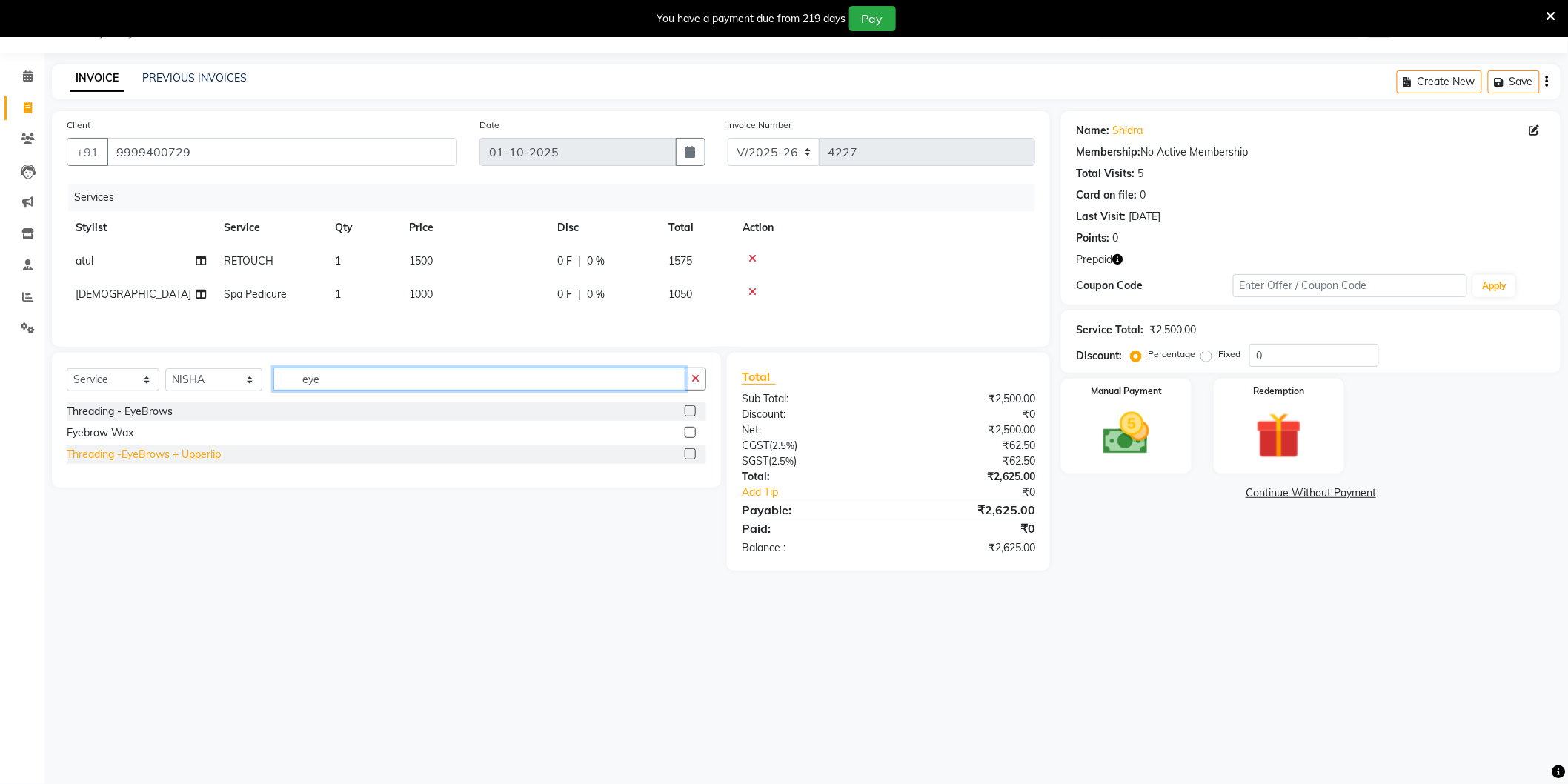
type input "eye"
click at [203, 462] on div "Threading -EyeBrows + Upperlip" at bounding box center [143, 455] width 154 height 15
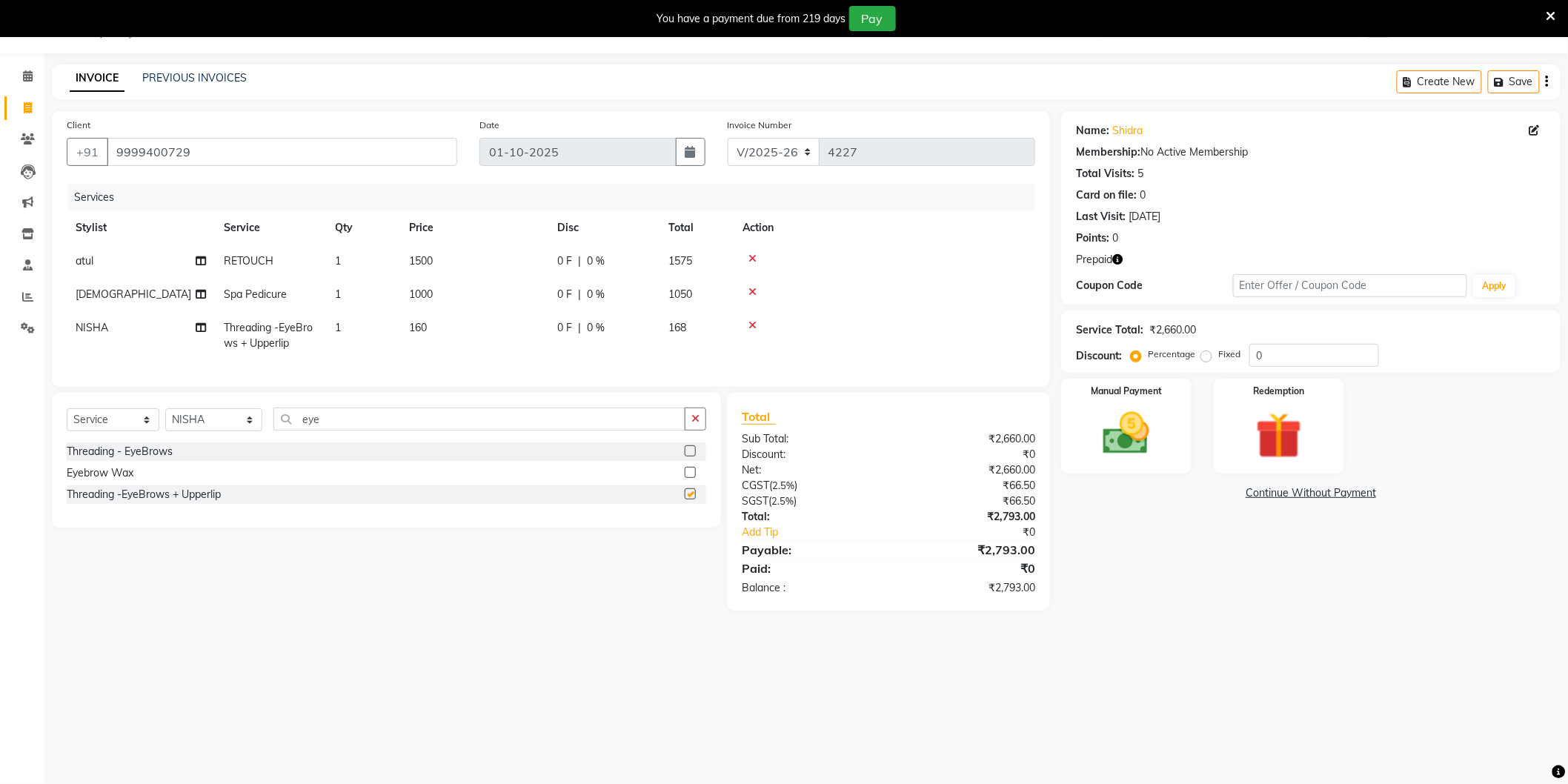
checkbox input "false"
click at [1269, 434] on img at bounding box center [1279, 435] width 78 height 60
click at [1281, 481] on div "Payment Methods Package Voucher Prepaid 1 Gift Card Points" at bounding box center [1310, 525] width 499 height 89
click at [1282, 487] on span "Prepaid 1" at bounding box center [1286, 496] width 48 height 17
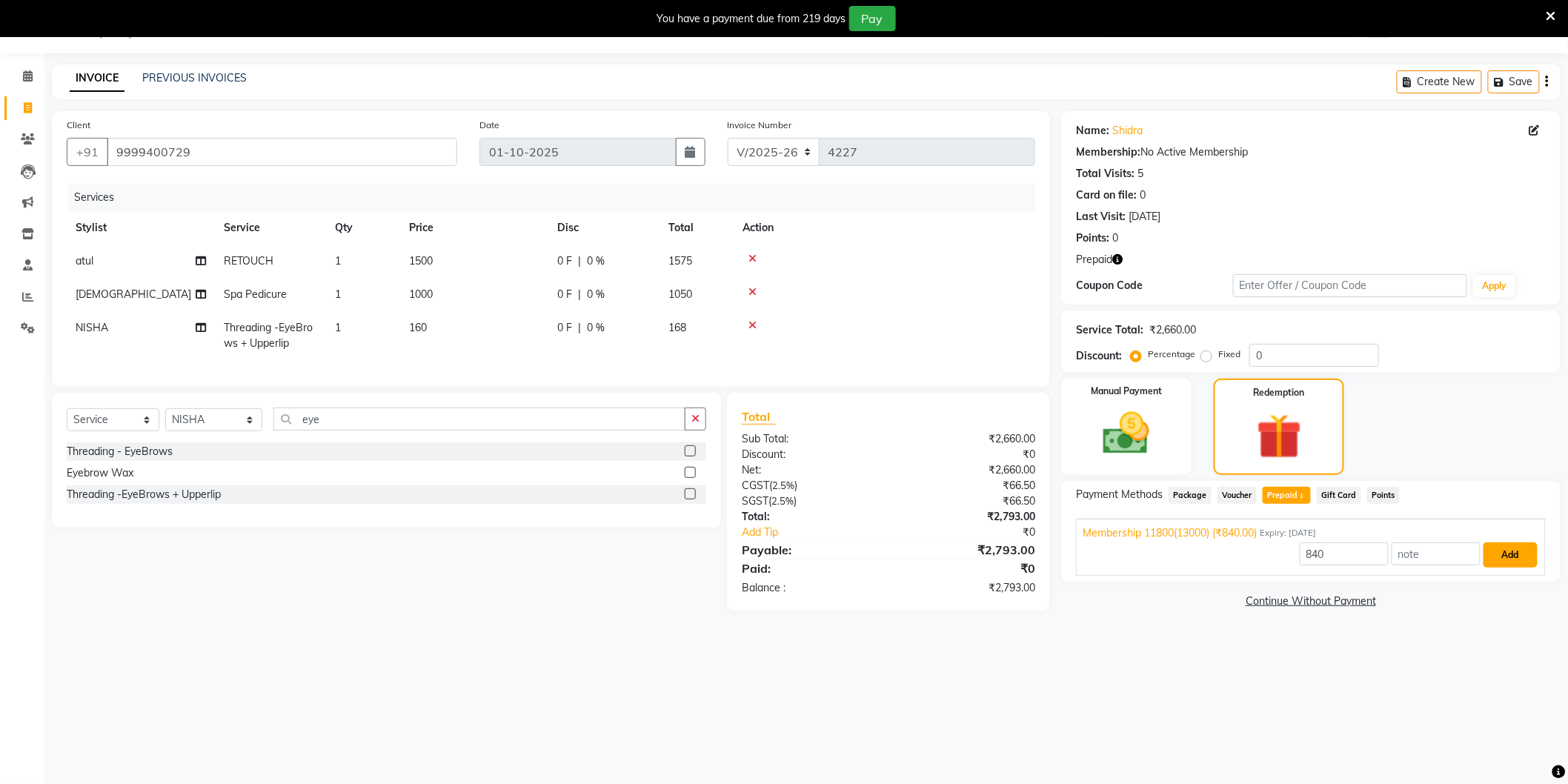
click at [1513, 548] on button "Add" at bounding box center [1510, 555] width 54 height 25
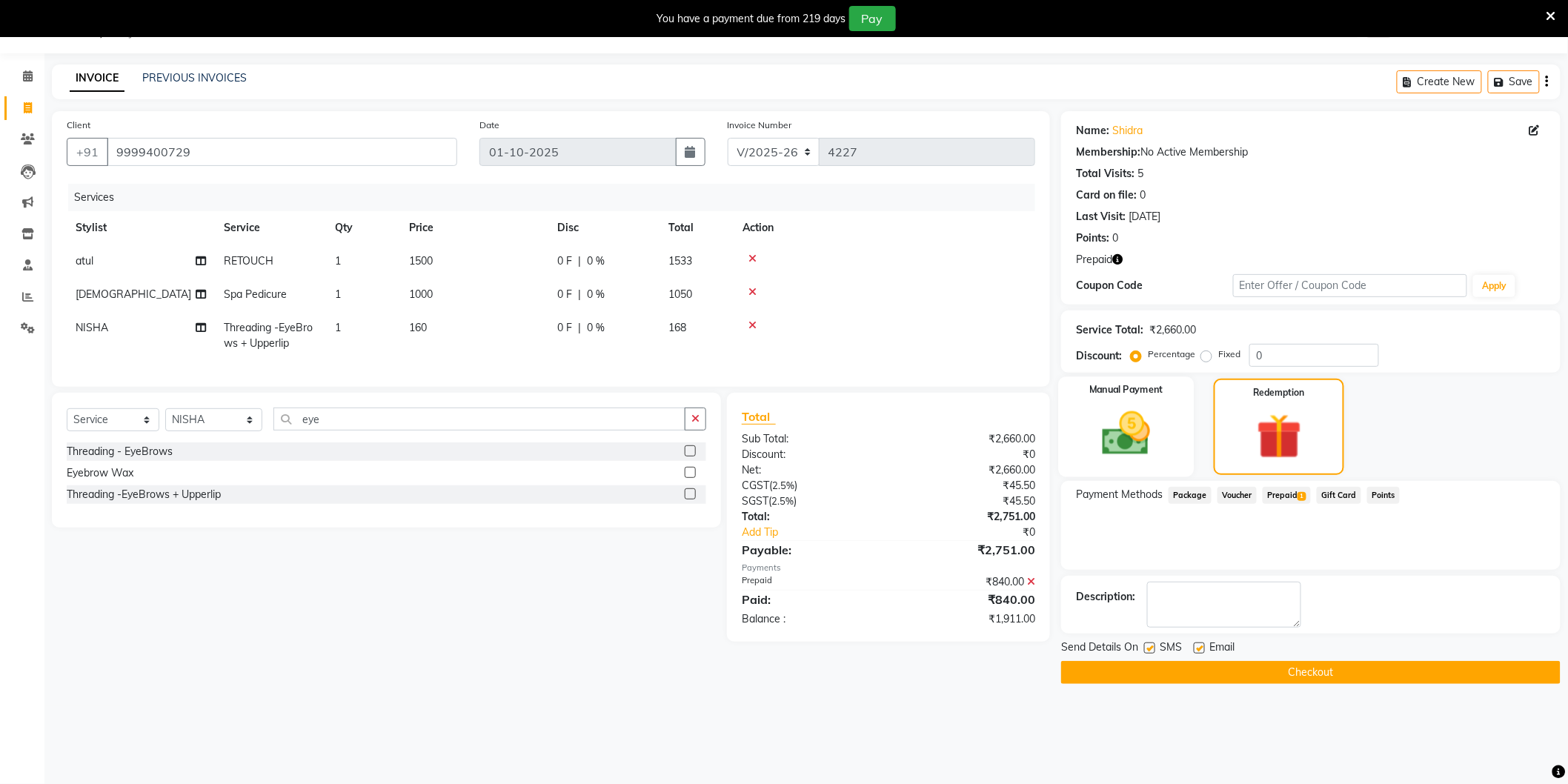
click at [1160, 410] on img at bounding box center [1126, 434] width 78 height 55
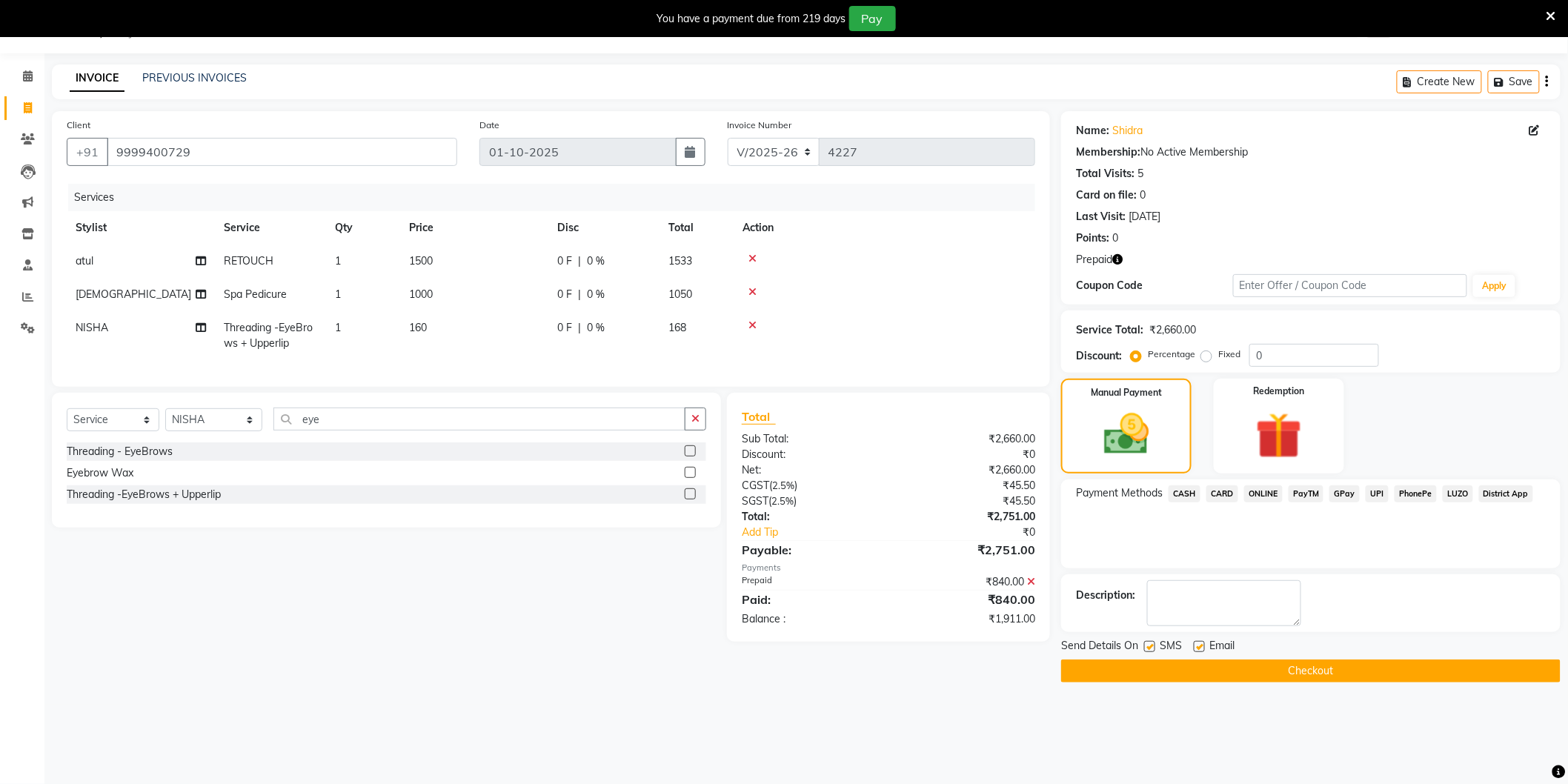
click at [1218, 491] on span "CARD" at bounding box center [1221, 494] width 32 height 17
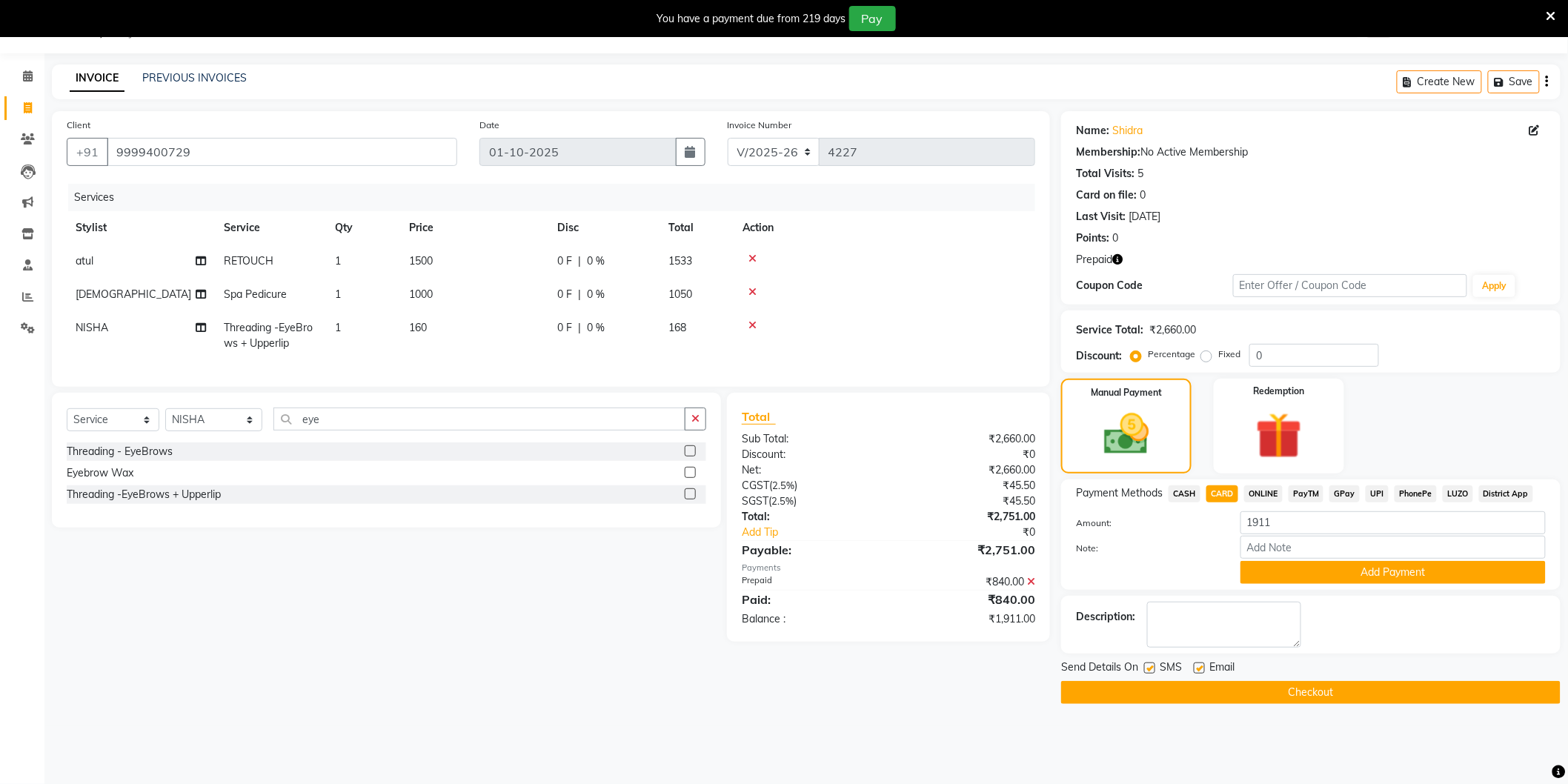
drag, startPoint x: 1322, startPoint y: 574, endPoint x: 1327, endPoint y: 597, distance: 23.5
click at [1322, 575] on button "Add Payment" at bounding box center [1393, 572] width 306 height 23
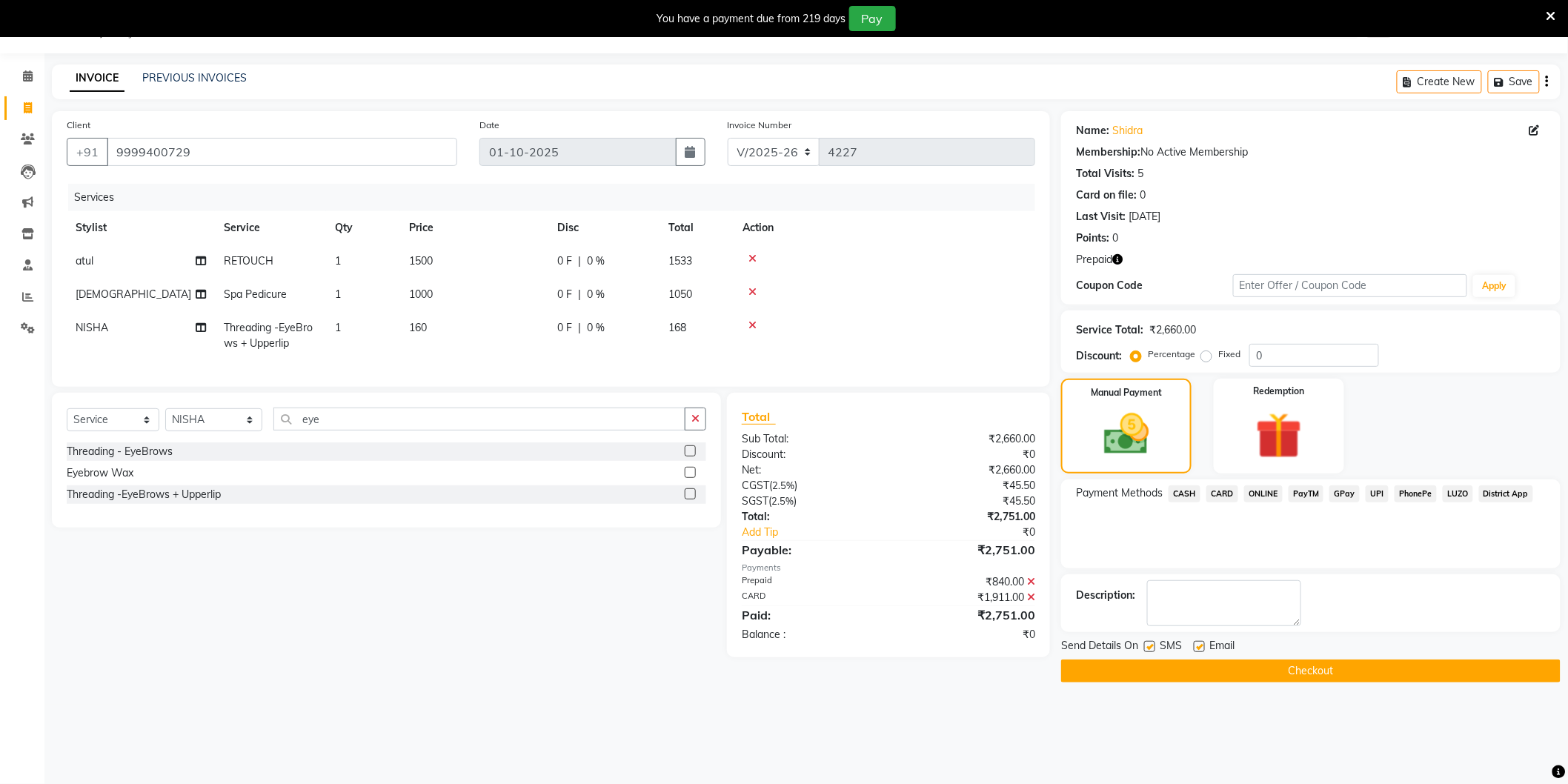
click at [1302, 668] on button "Checkout" at bounding box center [1310, 670] width 499 height 23
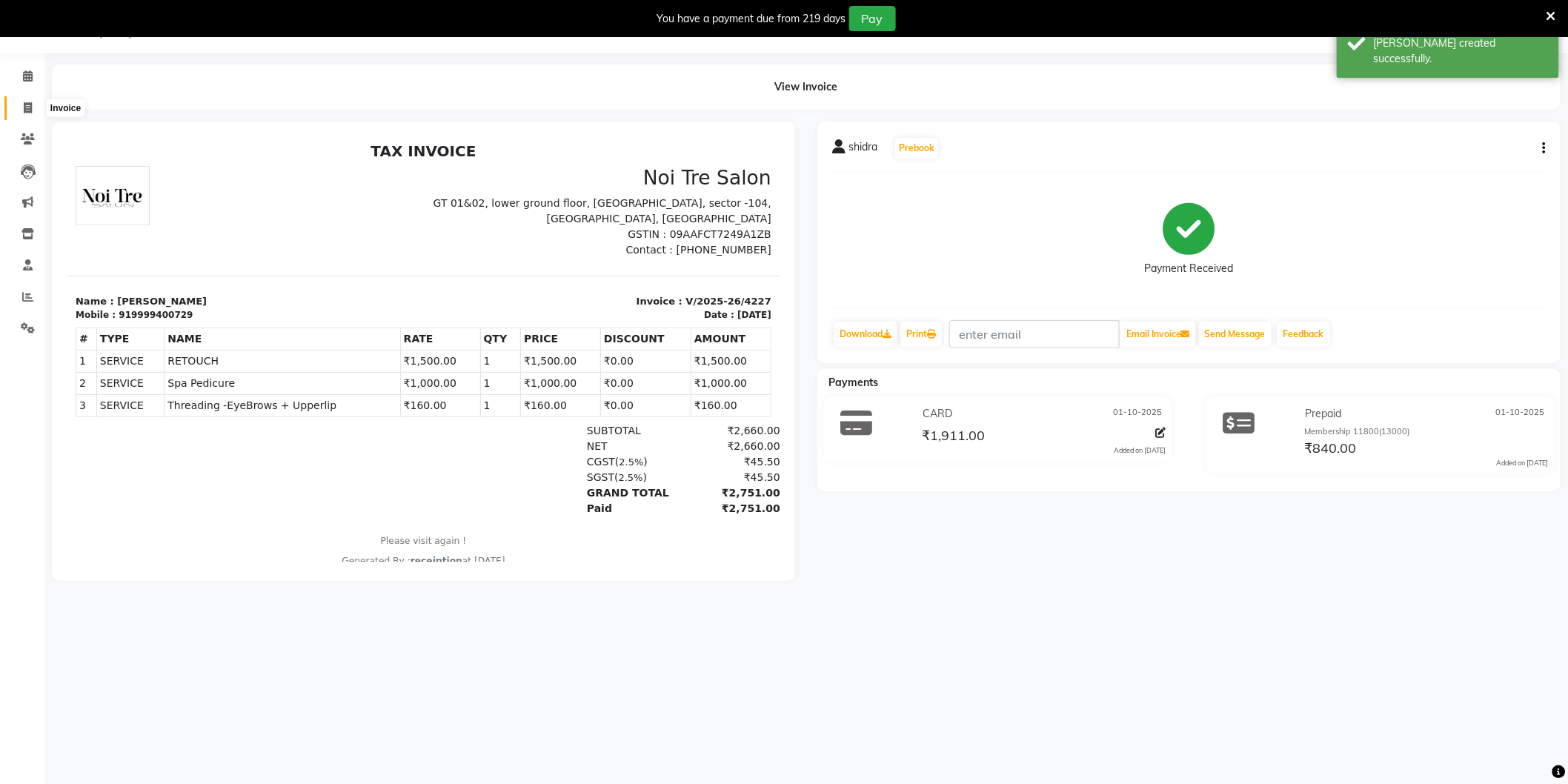
click at [31, 104] on icon at bounding box center [28, 108] width 9 height 11
select select "service"
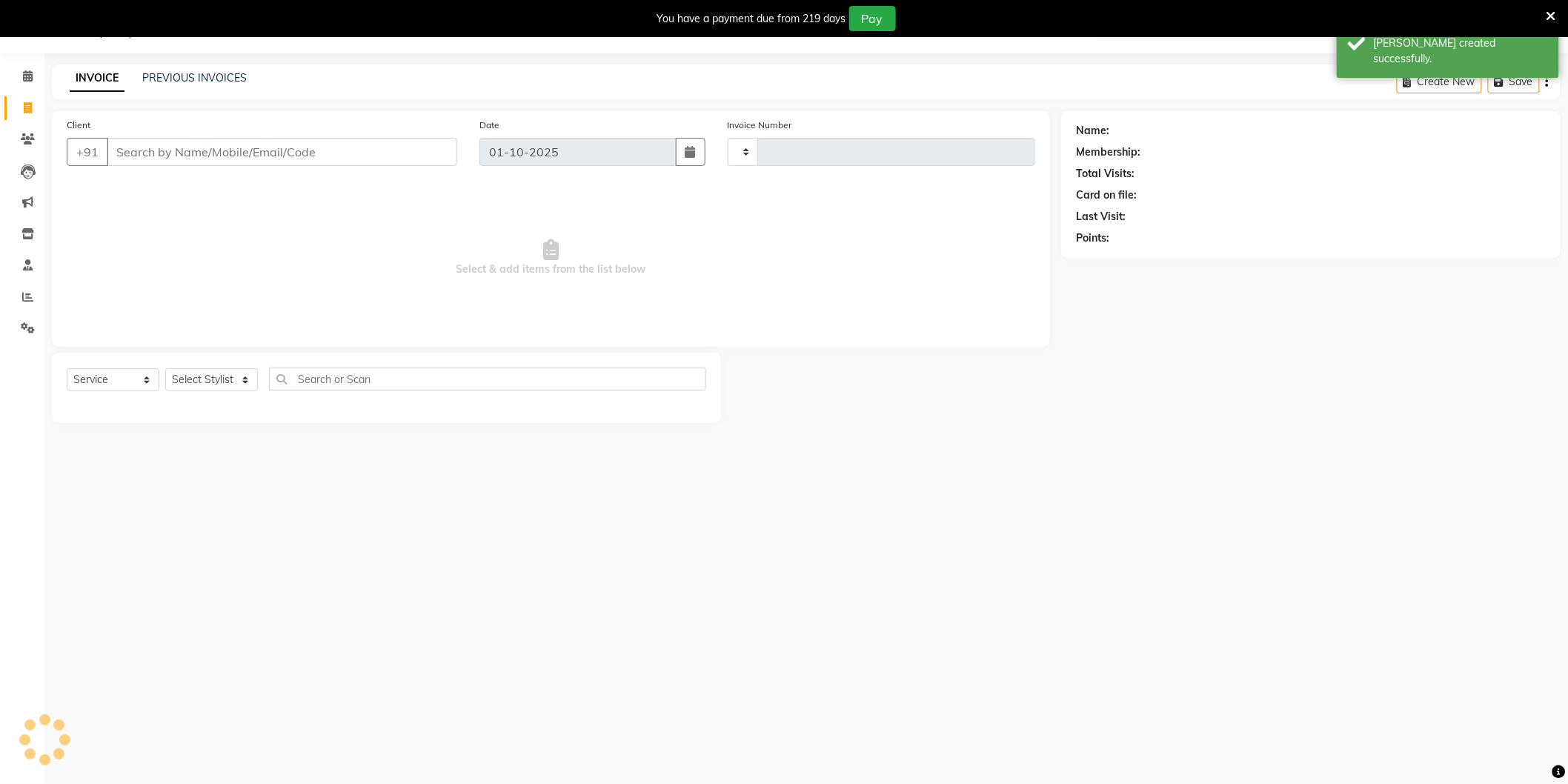
type input "4228"
select select "4009"
click at [205, 78] on link "PREVIOUS INVOICES" at bounding box center [194, 77] width 104 height 13
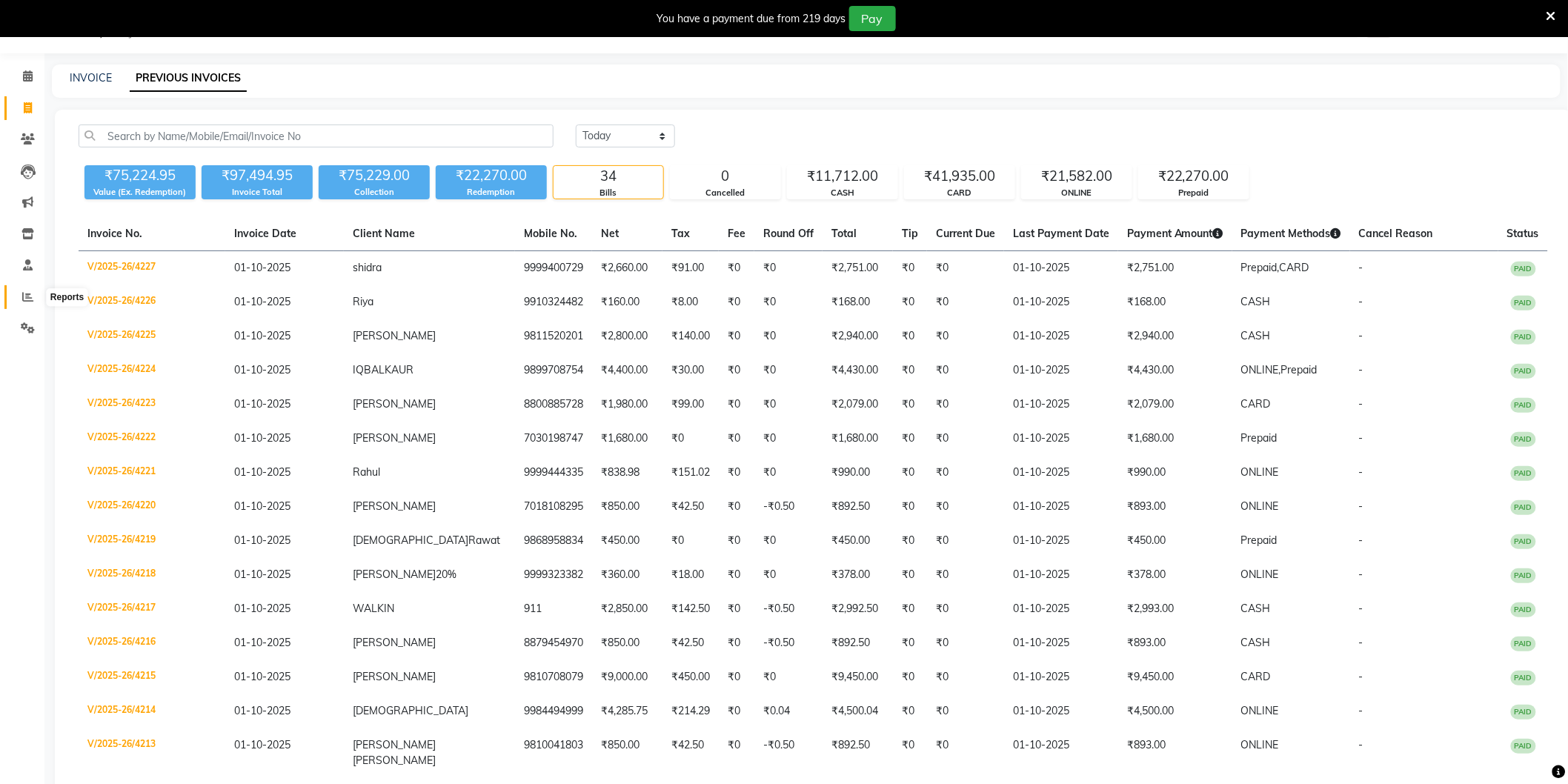
drag, startPoint x: 21, startPoint y: 300, endPoint x: 22, endPoint y: 292, distance: 8.1
click at [20, 300] on span at bounding box center [28, 298] width 26 height 17
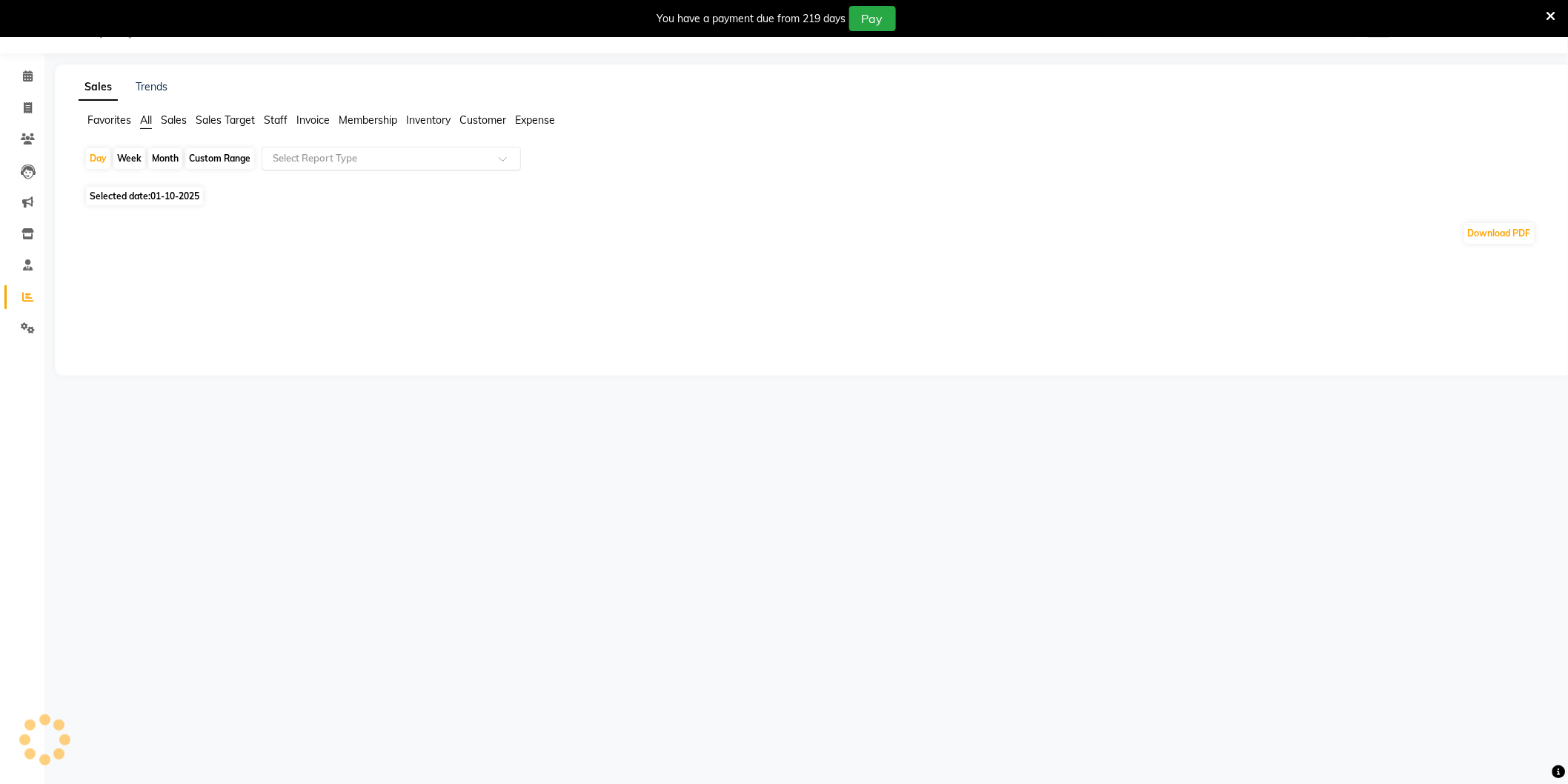
click at [286, 159] on input "text" at bounding box center [375, 159] width 213 height 15
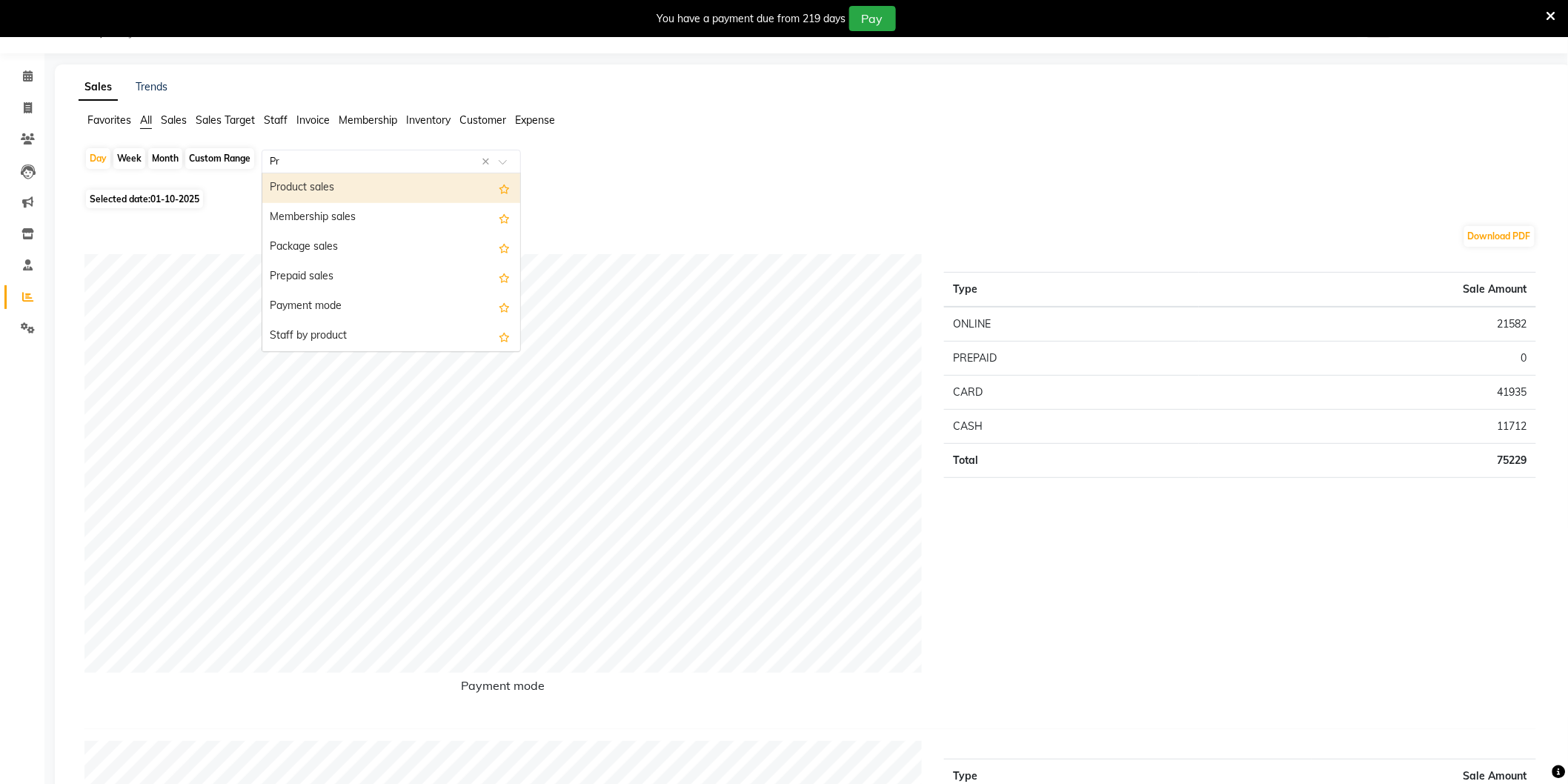
type input "Pro"
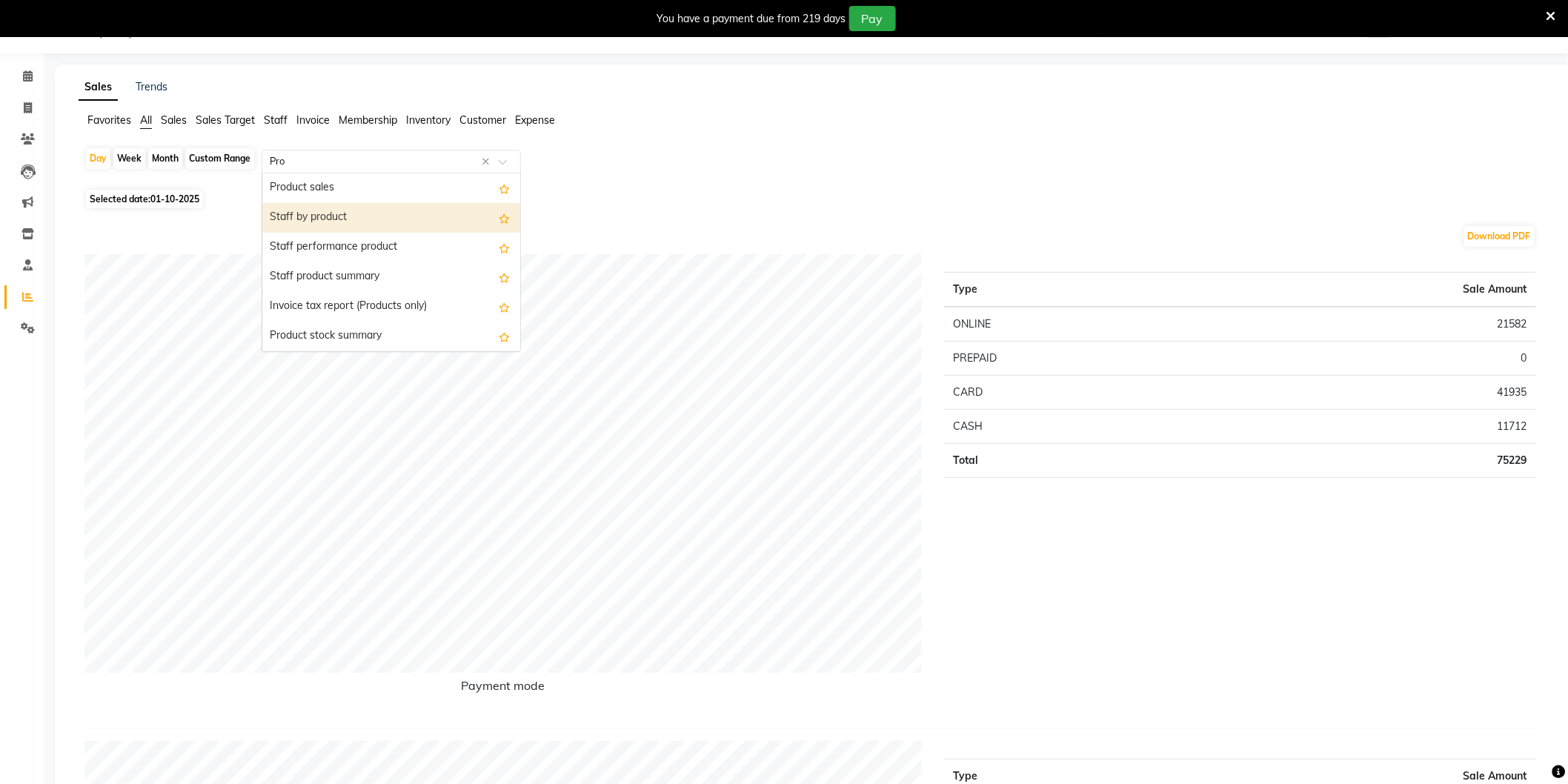
click at [309, 210] on div "Staff by product" at bounding box center [392, 218] width 258 height 30
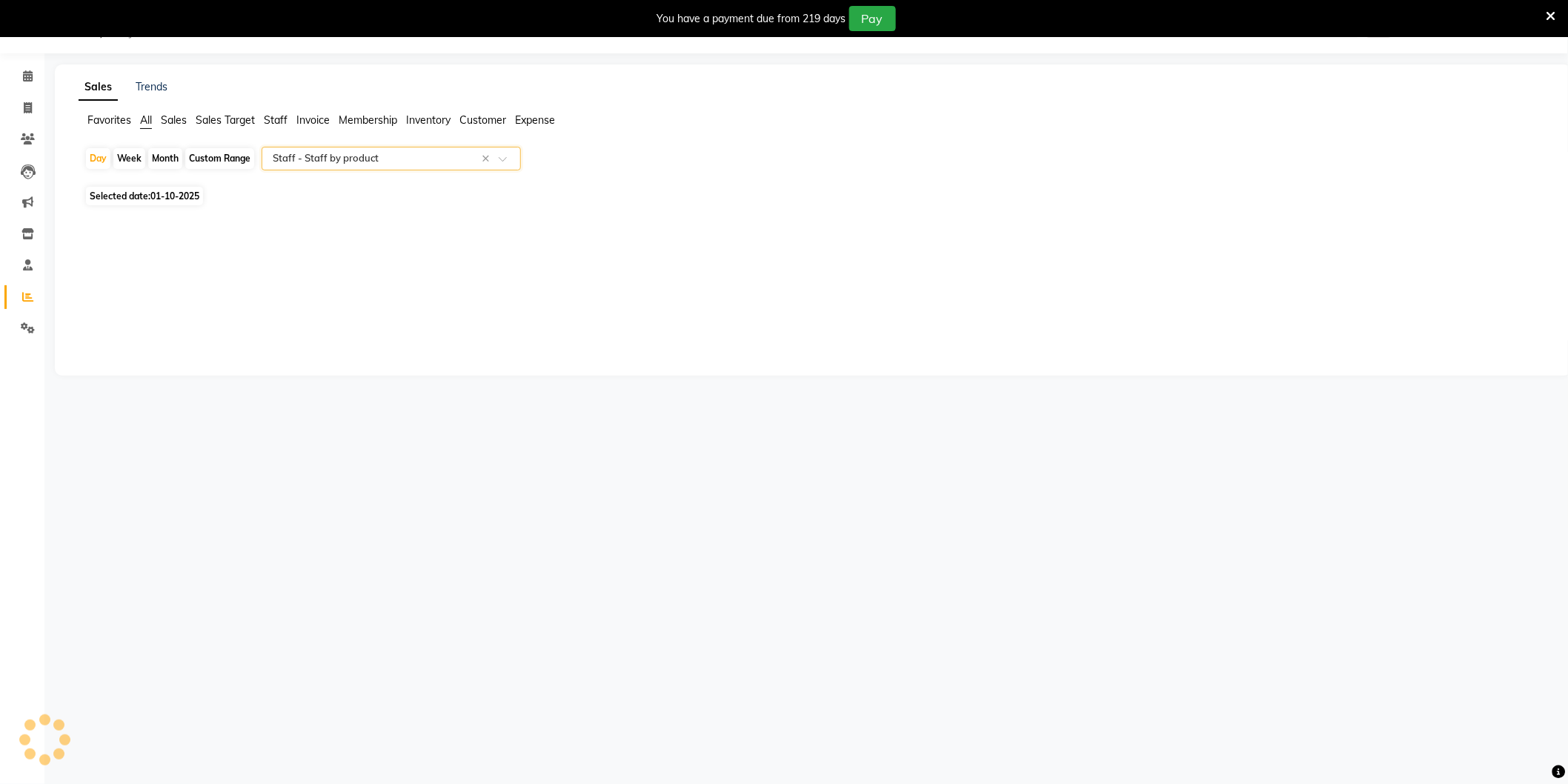
select select "full_report"
select select "csv"
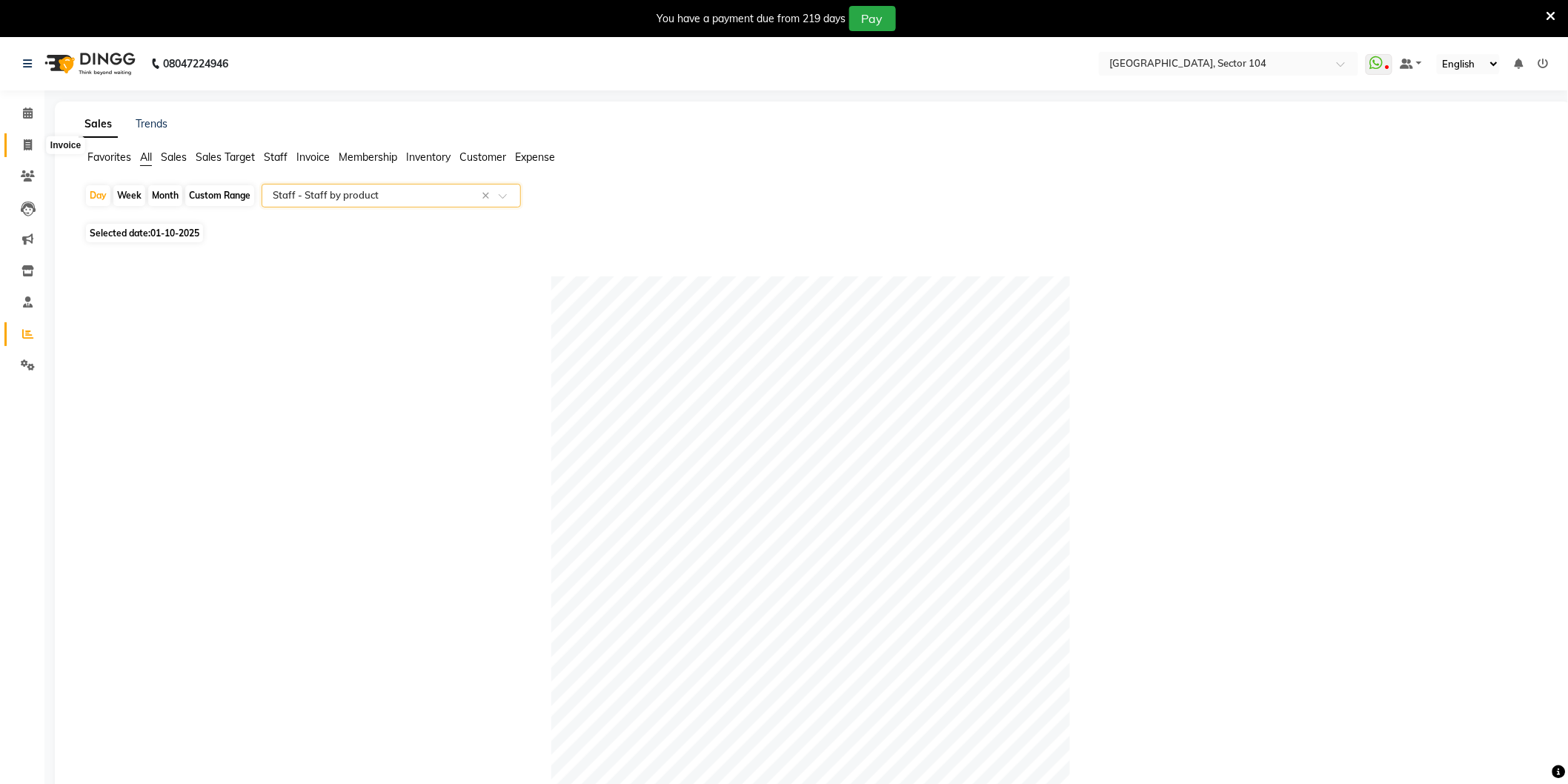
click at [25, 140] on icon at bounding box center [28, 145] width 9 height 11
select select "service"
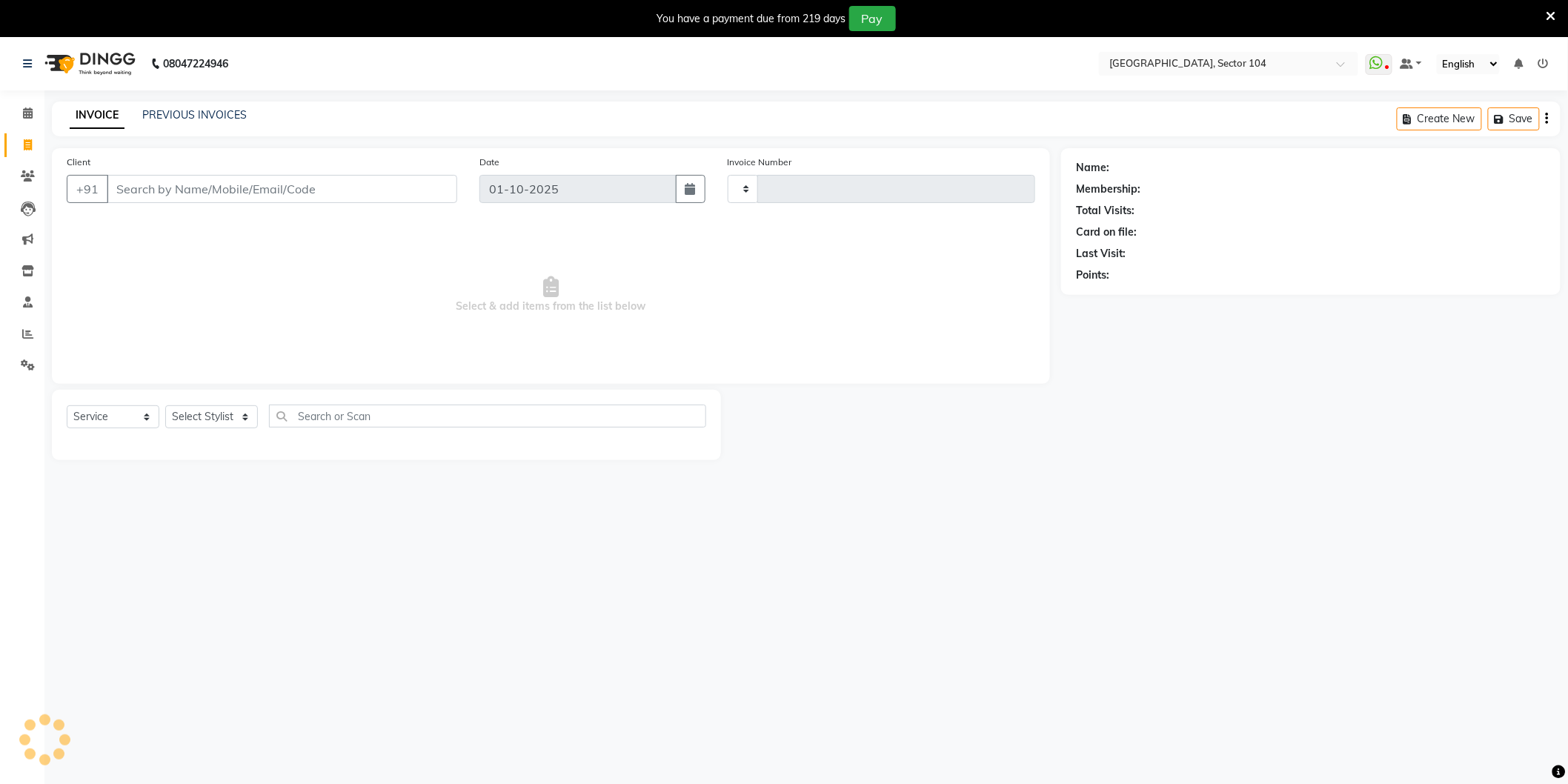
type input "4228"
select select "4009"
click at [226, 113] on link "PREVIOUS INVOICES" at bounding box center [194, 115] width 104 height 13
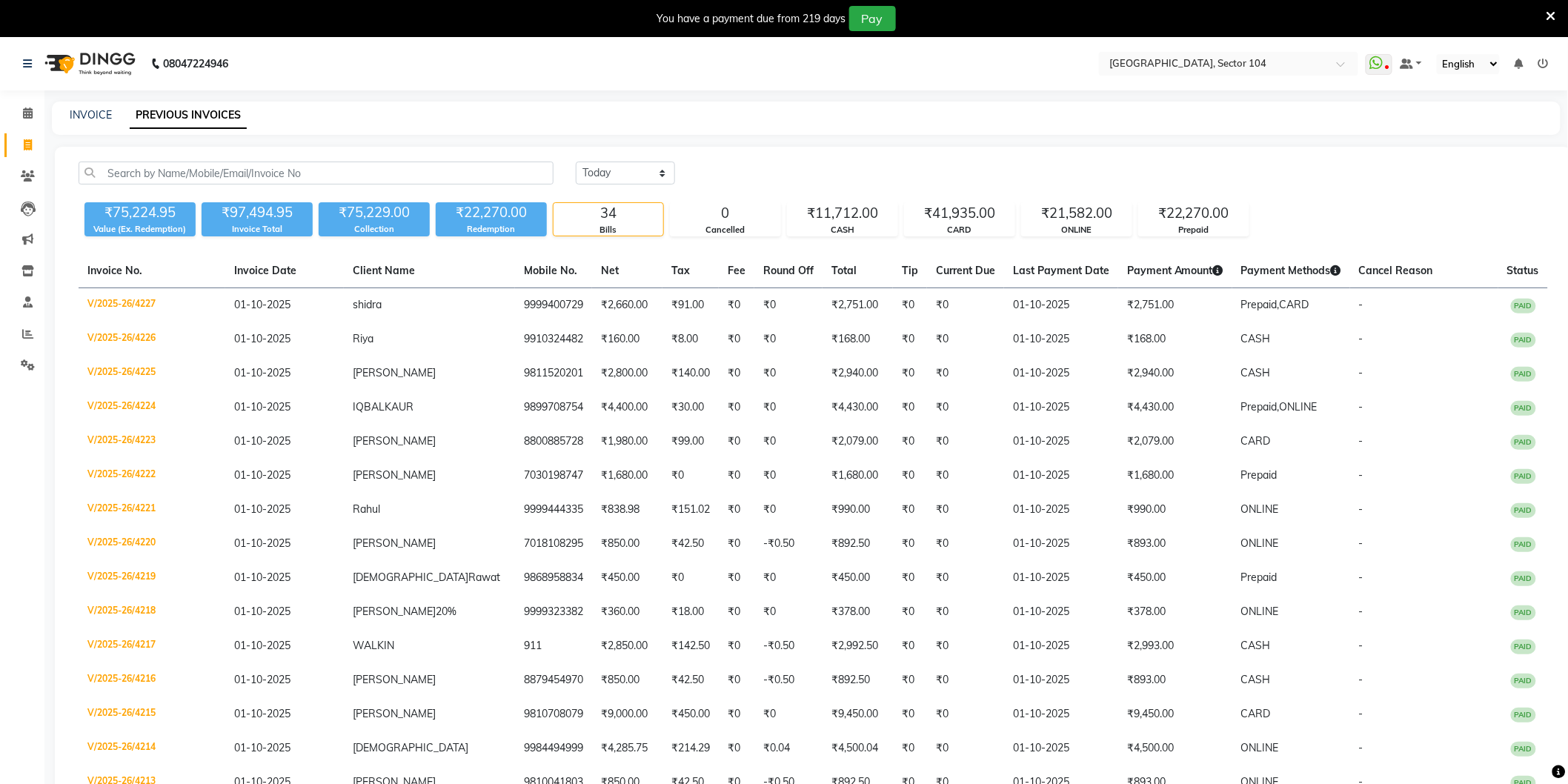
click at [1542, 63] on icon at bounding box center [1543, 63] width 11 height 11
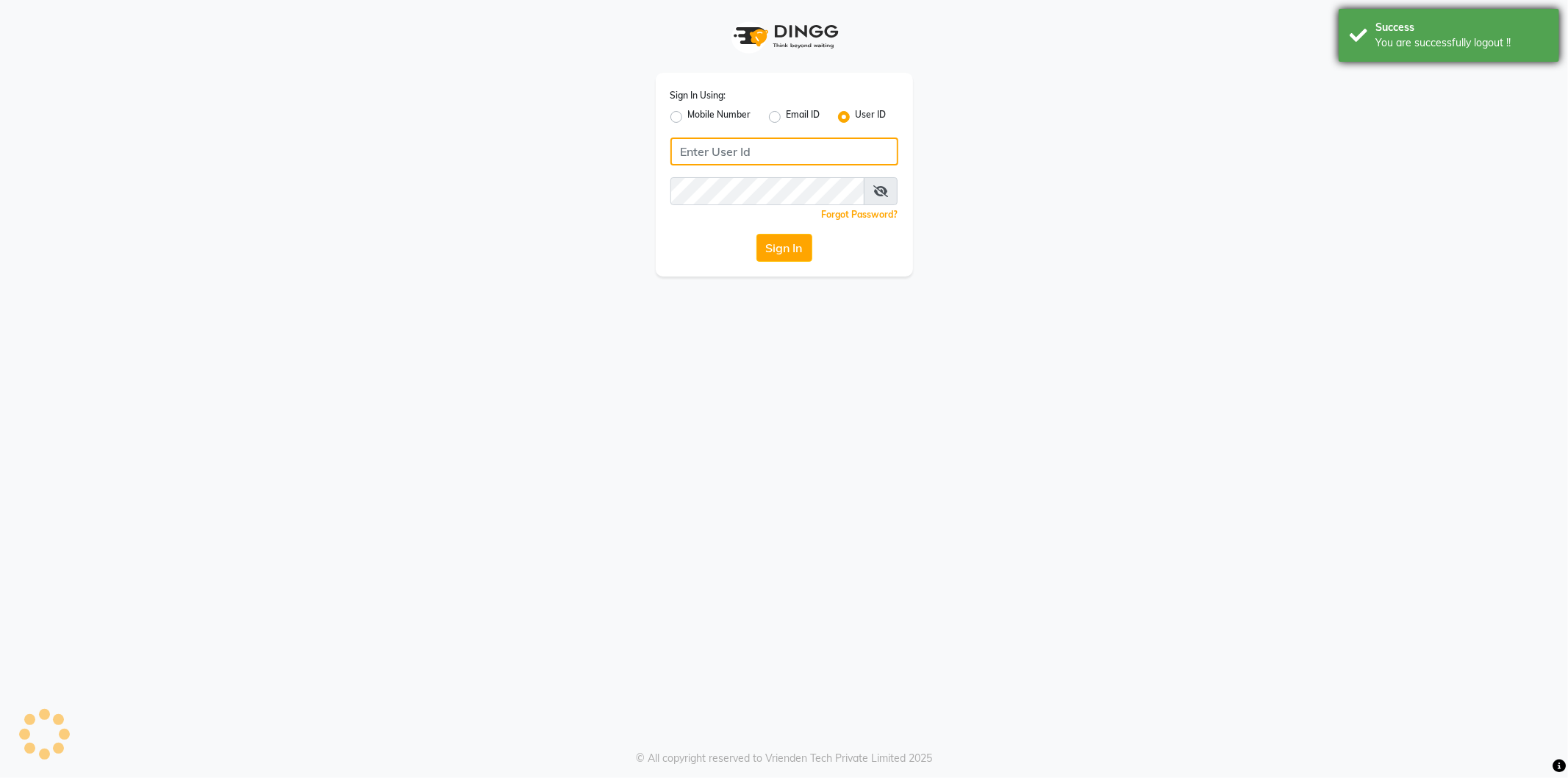
type input "9354158883"
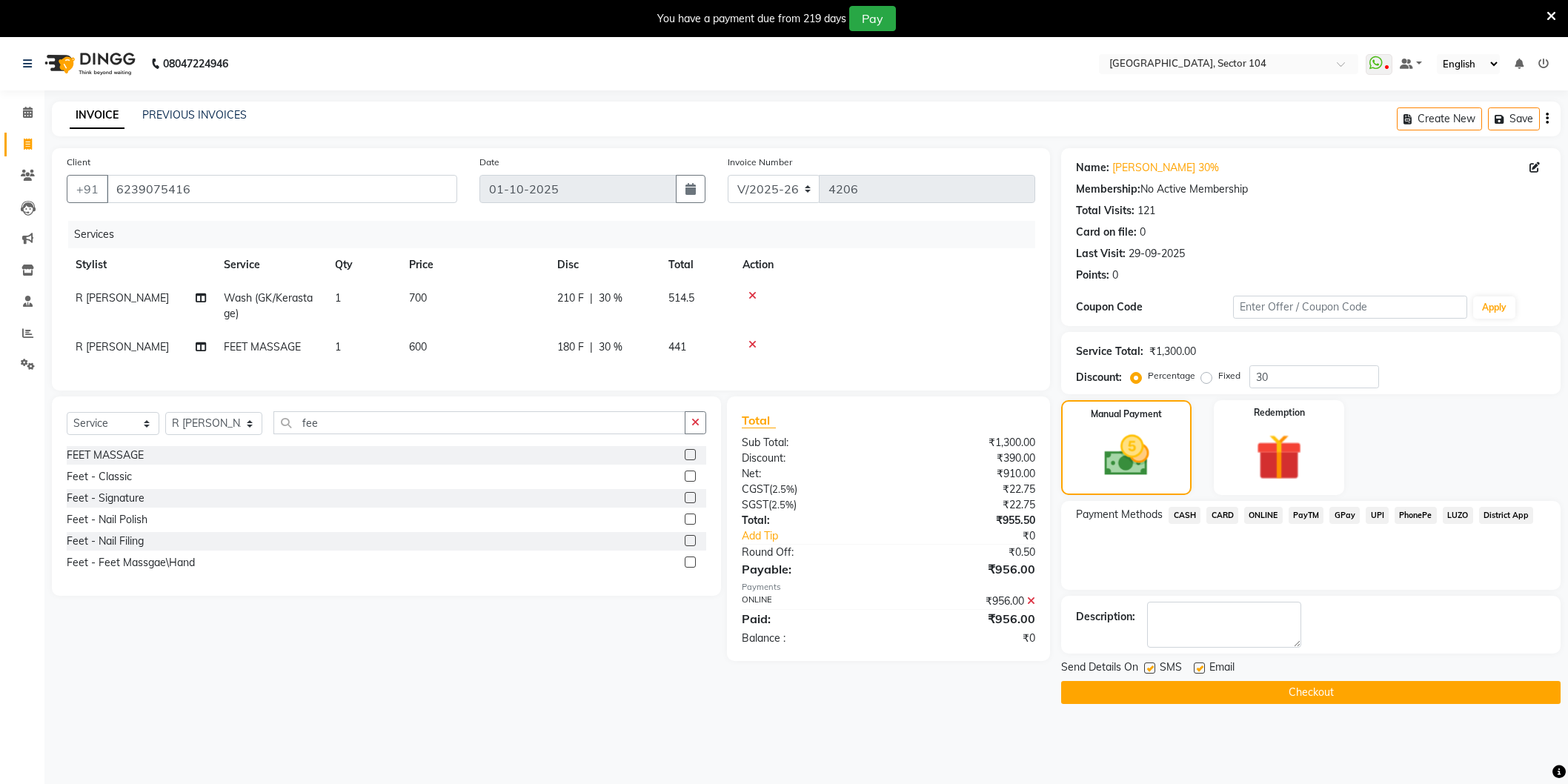
select select "4009"
select select "service"
select select "34544"
